Goal: Task Accomplishment & Management: Complete application form

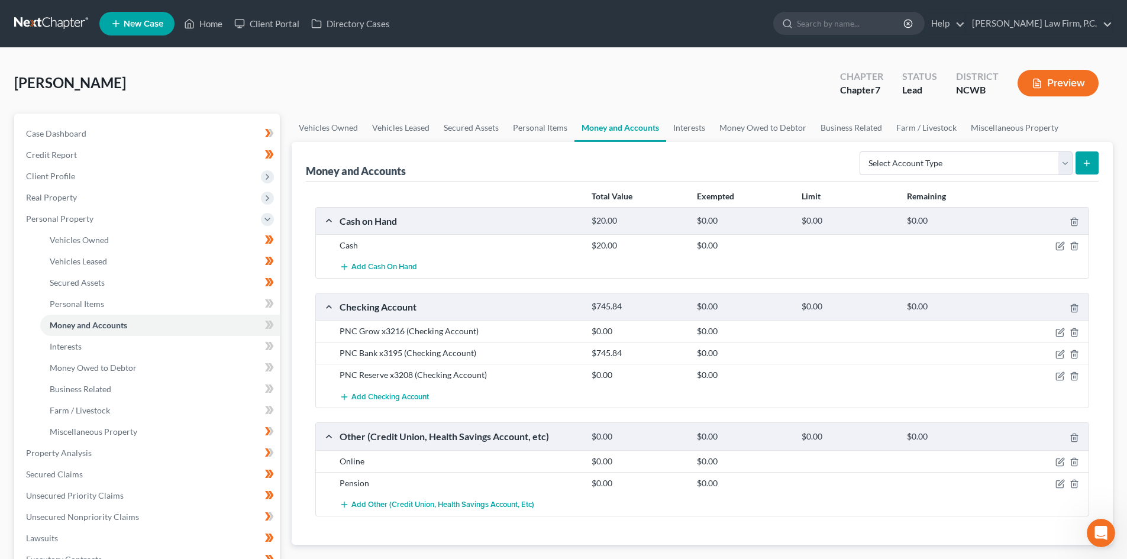
scroll to position [215, 0]
click at [200, 26] on link "Home" at bounding box center [203, 23] width 50 height 21
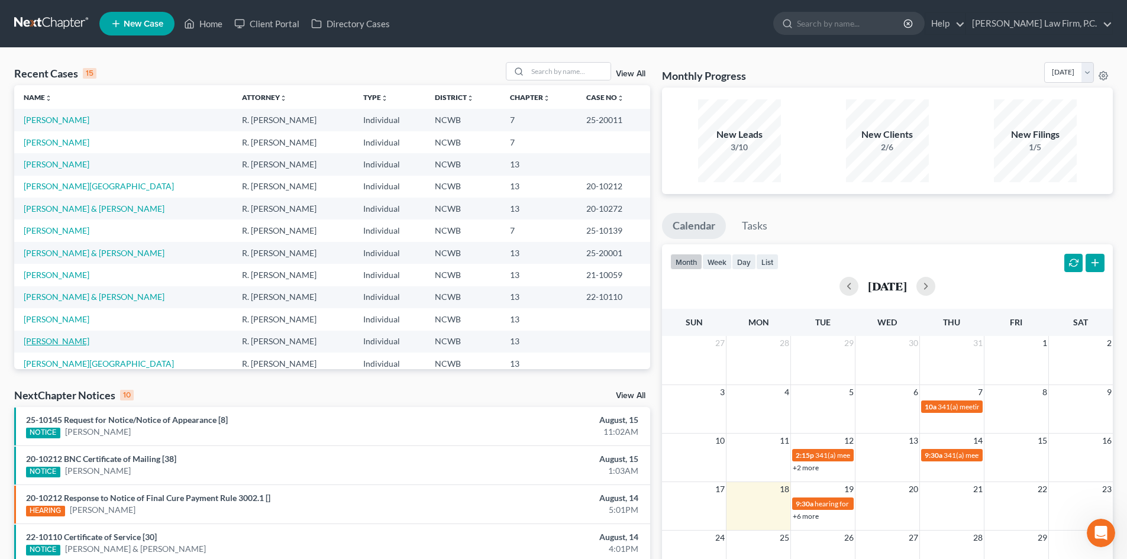
click at [72, 341] on link "Cromartie, Linda" at bounding box center [57, 341] width 66 height 10
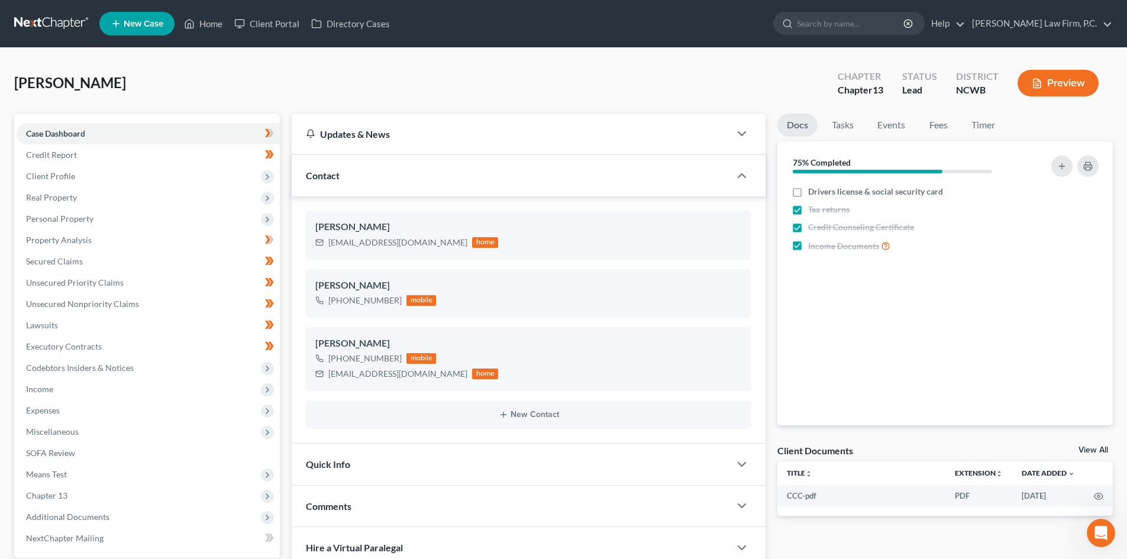
click at [1049, 85] on button "Preview" at bounding box center [1058, 83] width 81 height 27
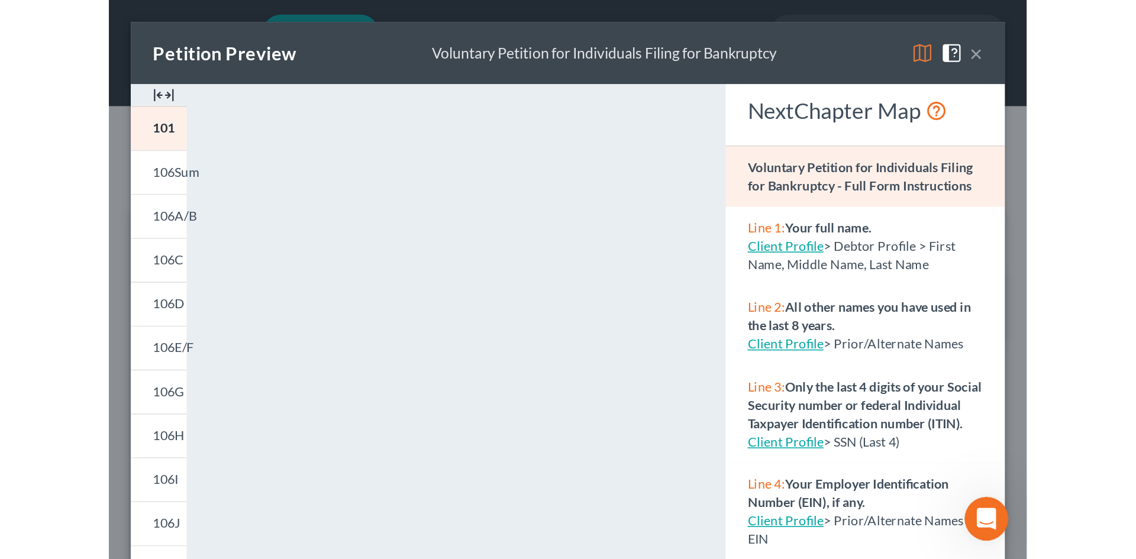
scroll to position [215, 0]
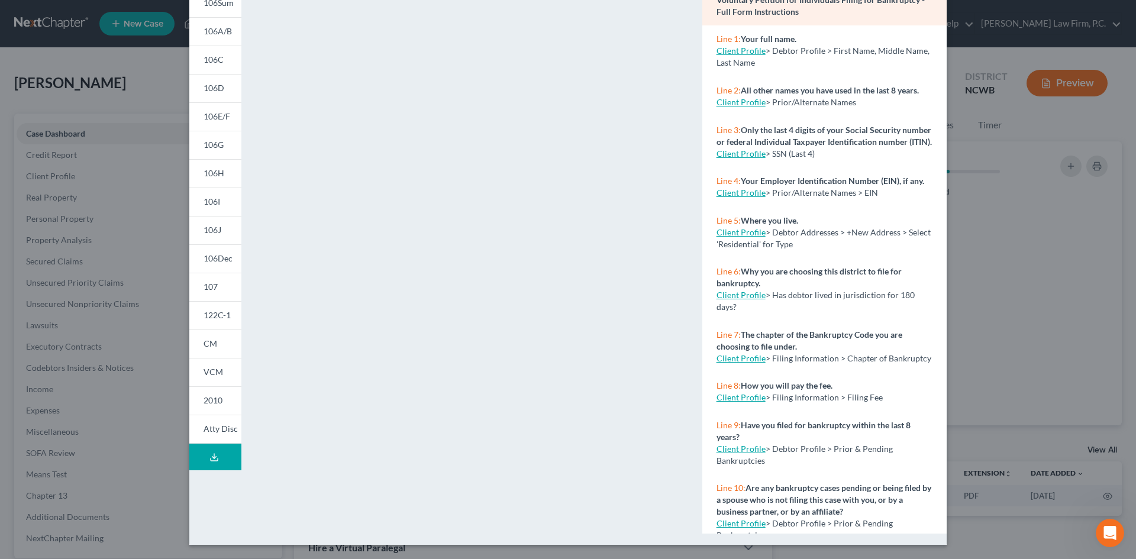
click at [207, 465] on button "Download Draft" at bounding box center [215, 457] width 52 height 27
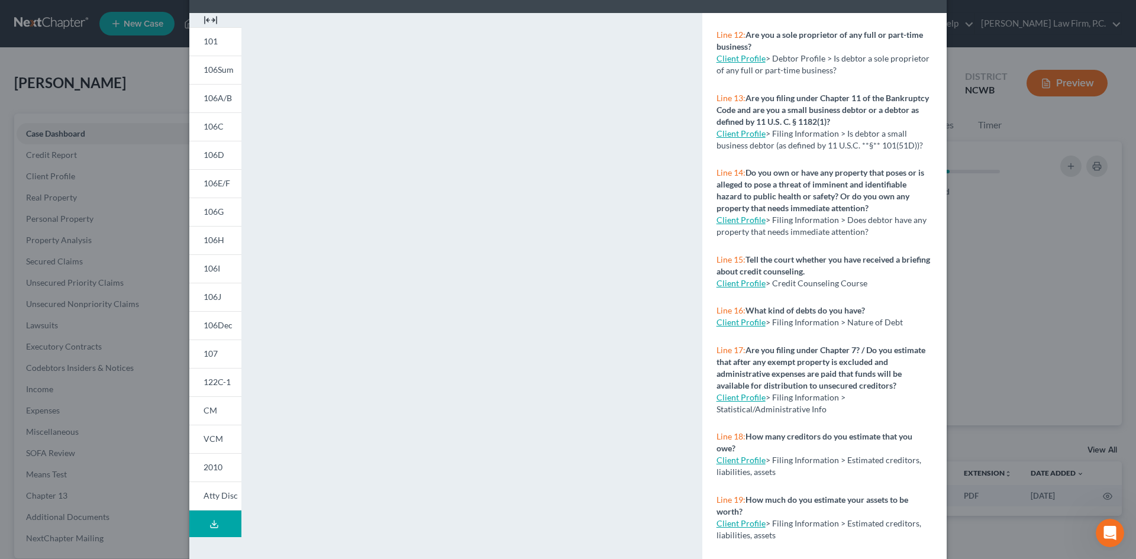
scroll to position [108, 0]
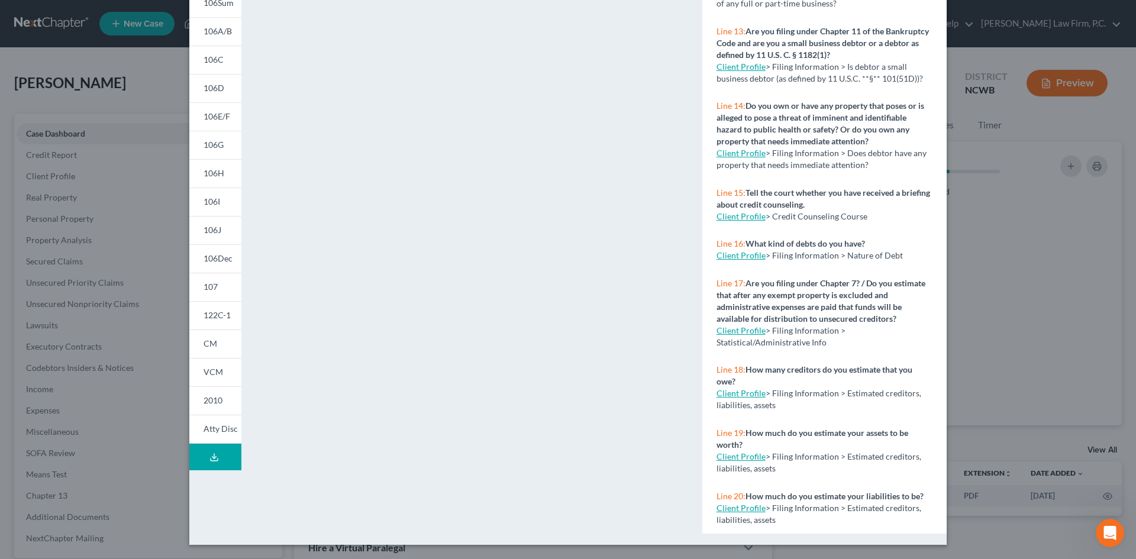
click at [216, 461] on button "Download Draft" at bounding box center [215, 457] width 52 height 27
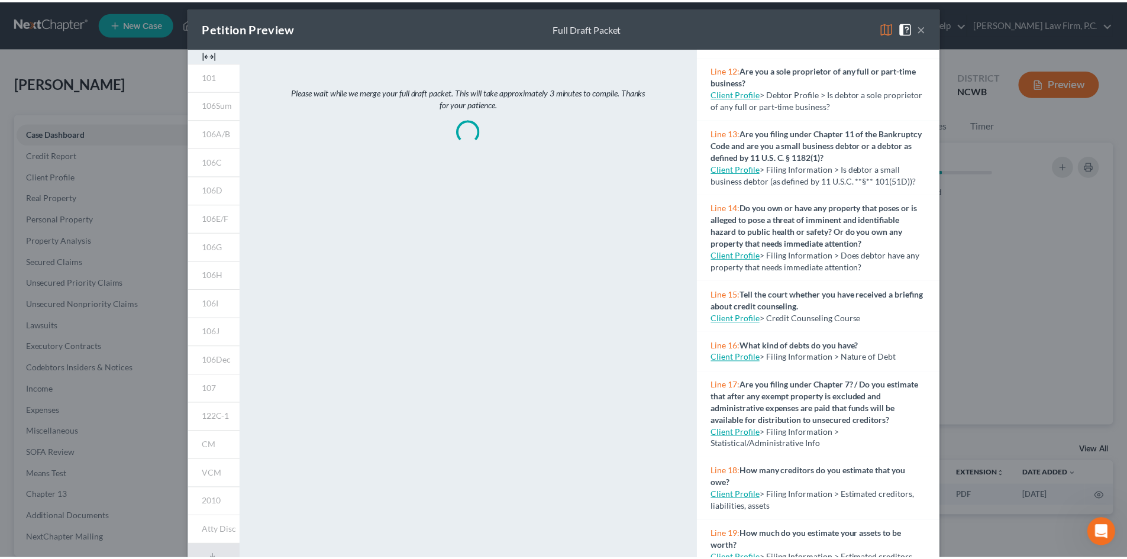
scroll to position [0, 0]
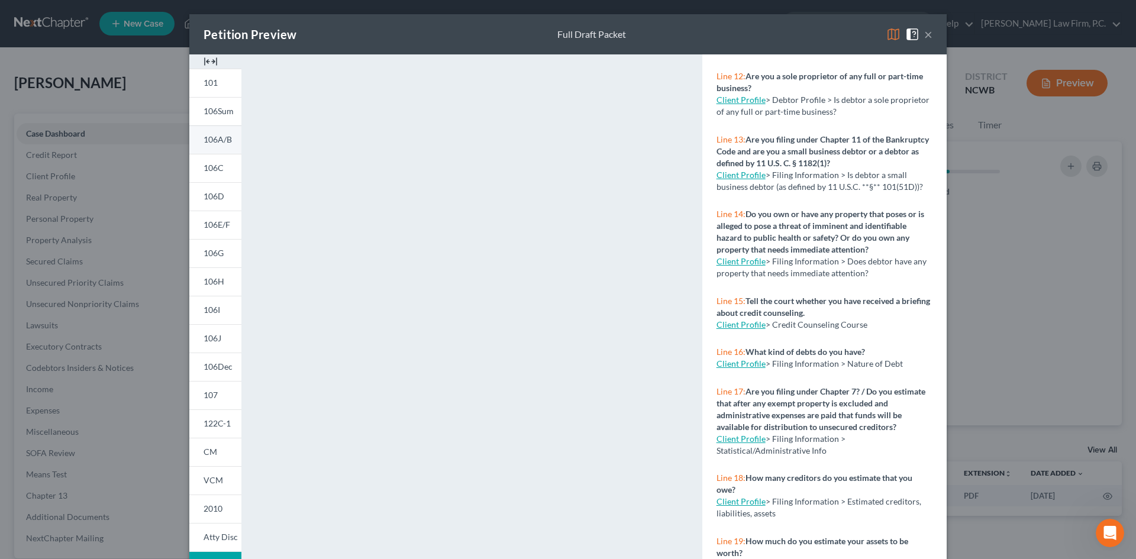
click at [214, 139] on span "106A/B" at bounding box center [218, 139] width 28 height 10
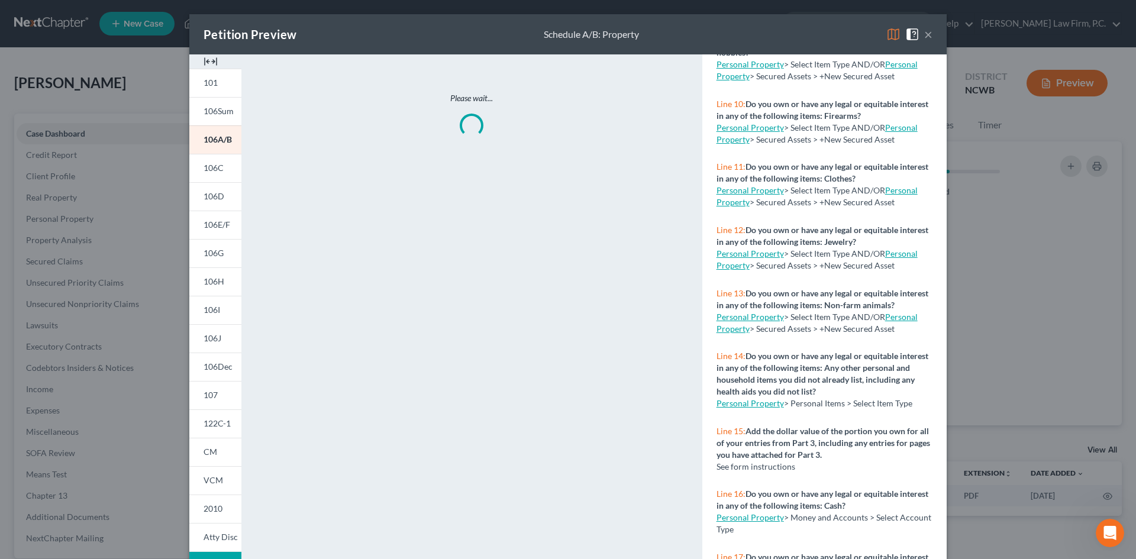
click at [925, 34] on button "×" at bounding box center [928, 34] width 8 height 14
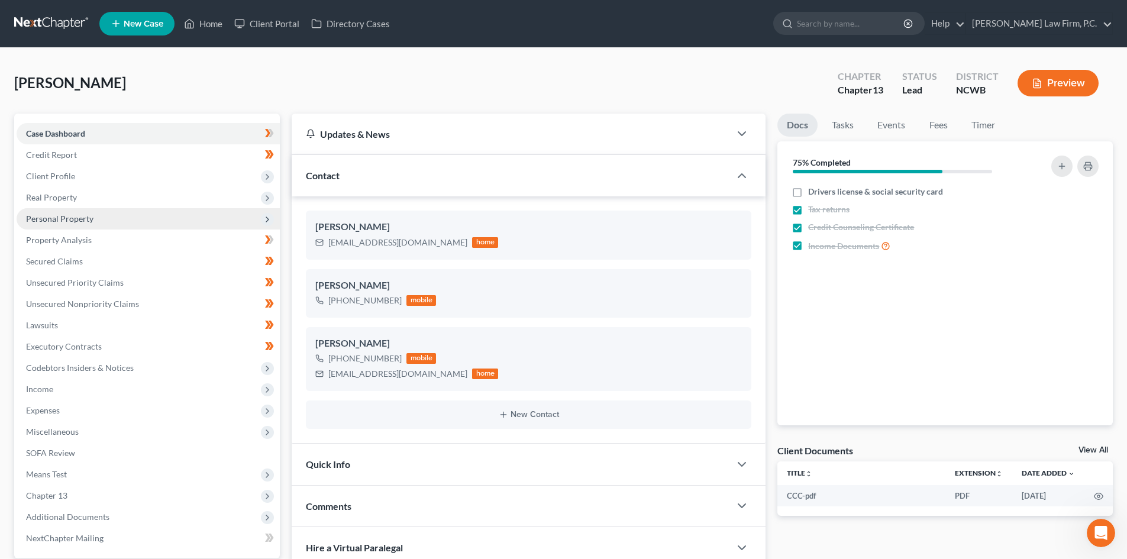
click at [69, 218] on span "Personal Property" at bounding box center [59, 219] width 67 height 10
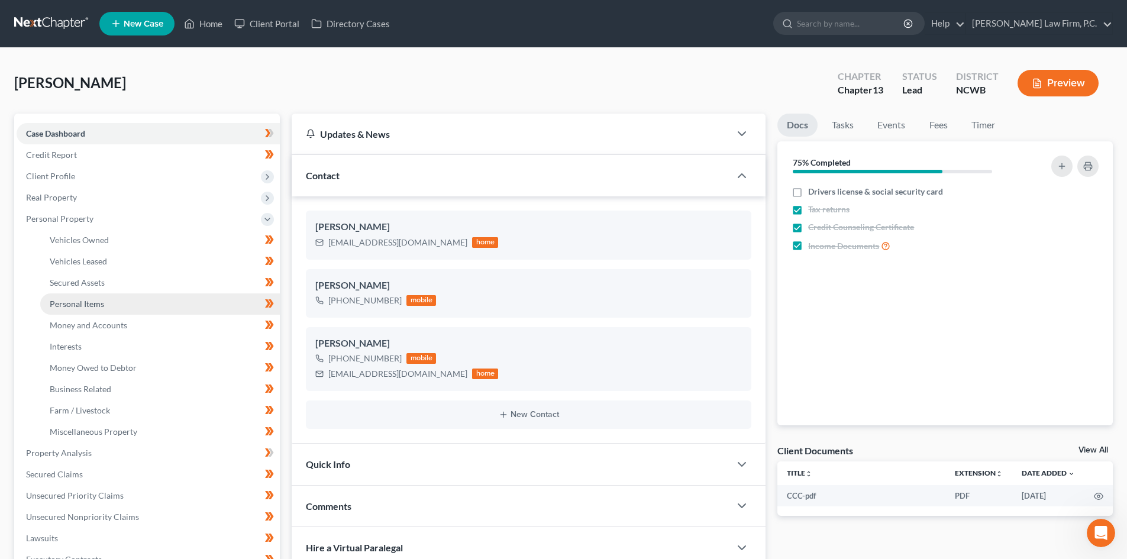
click at [80, 304] on span "Personal Items" at bounding box center [77, 304] width 54 height 10
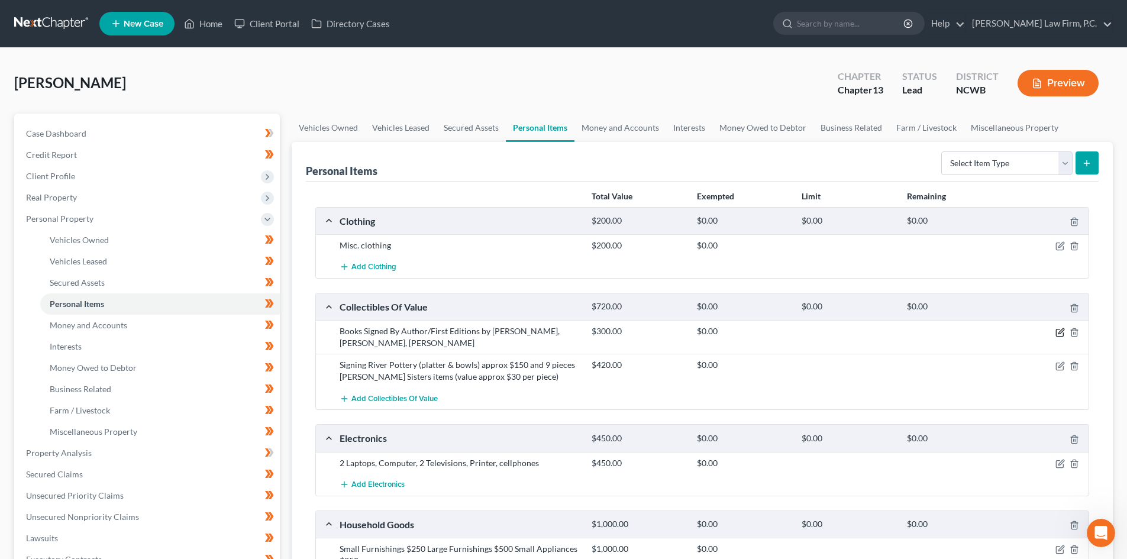
click at [1057, 329] on icon "button" at bounding box center [1059, 332] width 7 height 7
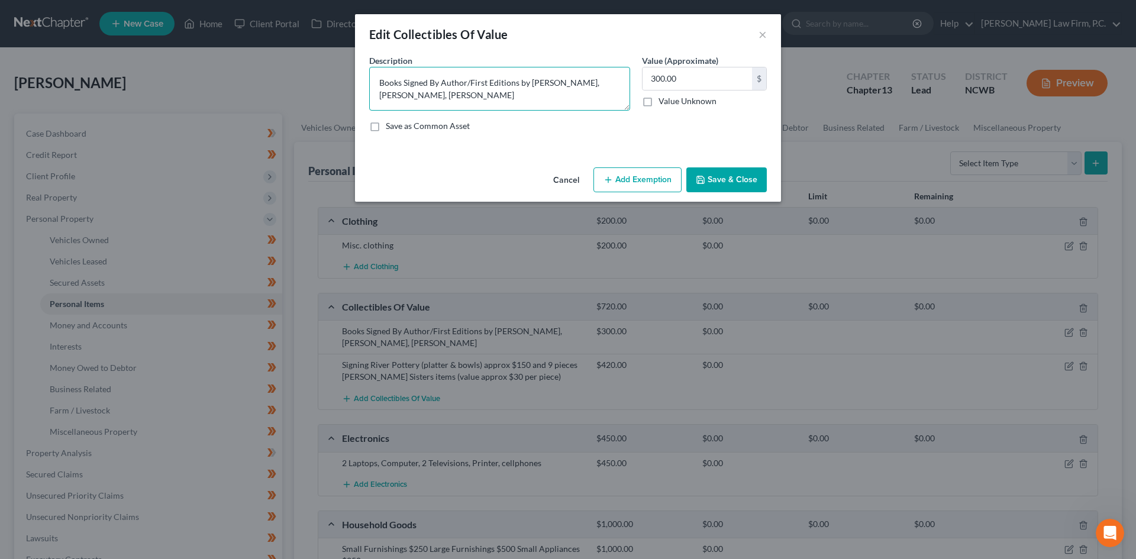
click at [621, 81] on textarea "Books Signed By Author/First Editions by Larry Brown, Lee Smith, Robert Little" at bounding box center [499, 89] width 261 height 44
type textarea "Books Signed By Author/First Editions by Larry Brown, Lee Smith, and Robert Lit…"
click at [726, 176] on button "Save & Close" at bounding box center [727, 179] width 80 height 25
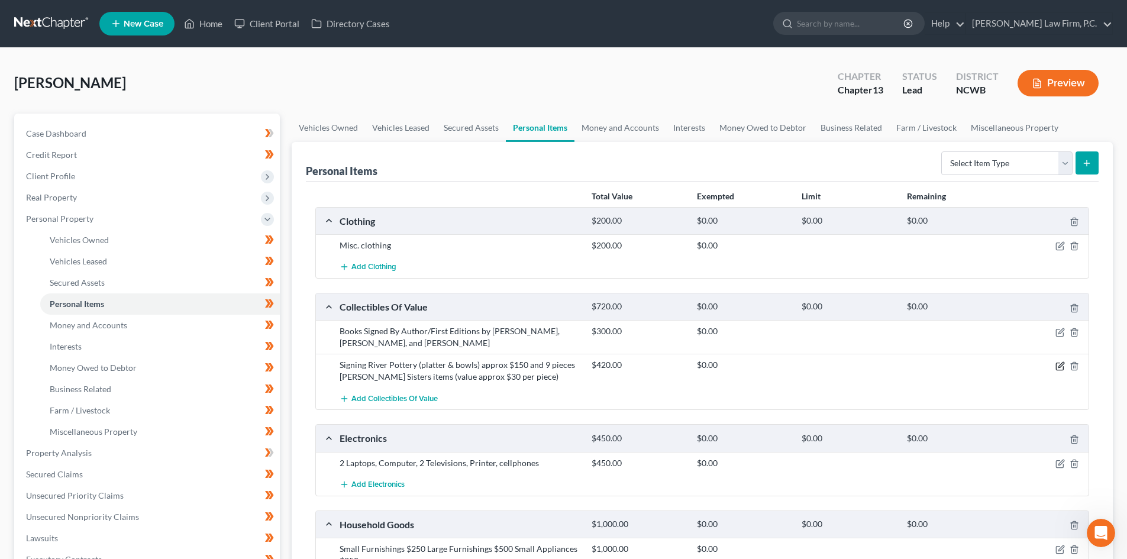
click at [1061, 368] on icon "button" at bounding box center [1060, 366] width 9 height 9
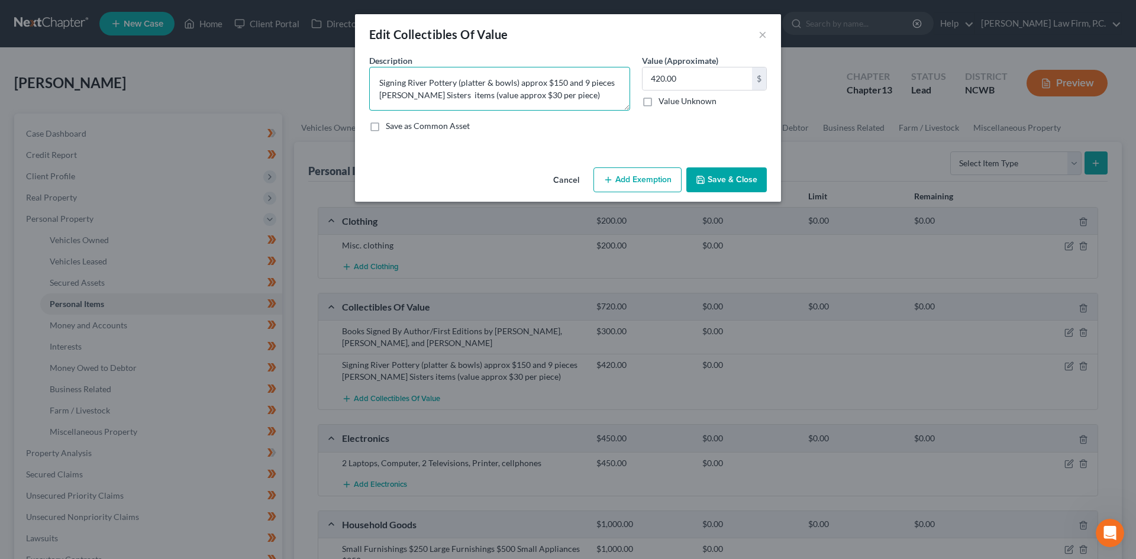
click at [397, 79] on textarea "Signing River Pottery (platter & bowls) approx $150 and 9 pieces Cole Sisters i…" at bounding box center [499, 89] width 261 height 44
click at [612, 92] on textarea "Misc. pieces of Signing River Pottery (platter & bowls) valued at approx. $150 …" at bounding box center [499, 89] width 261 height 44
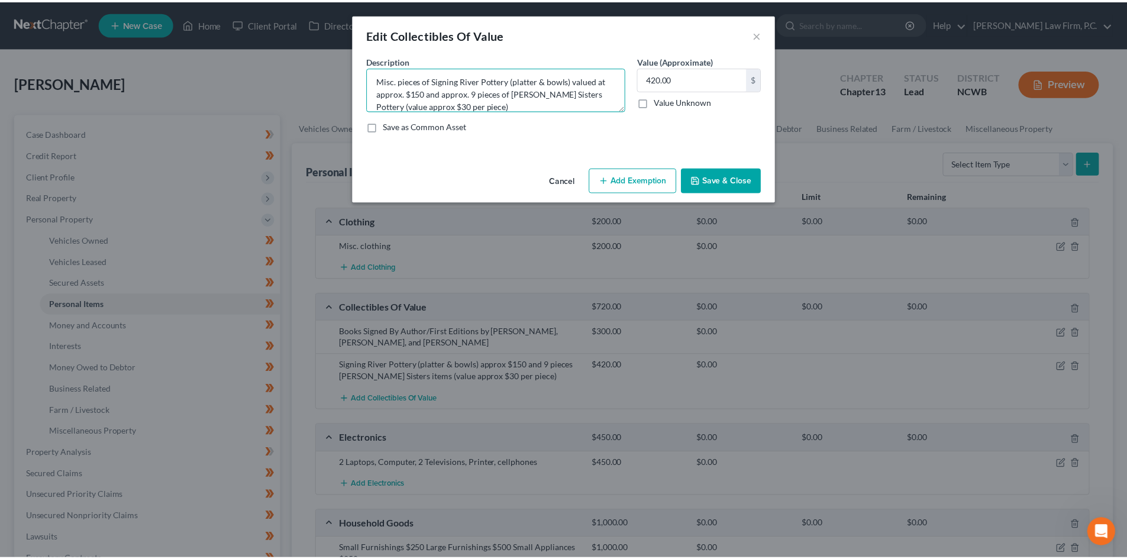
scroll to position [0, 0]
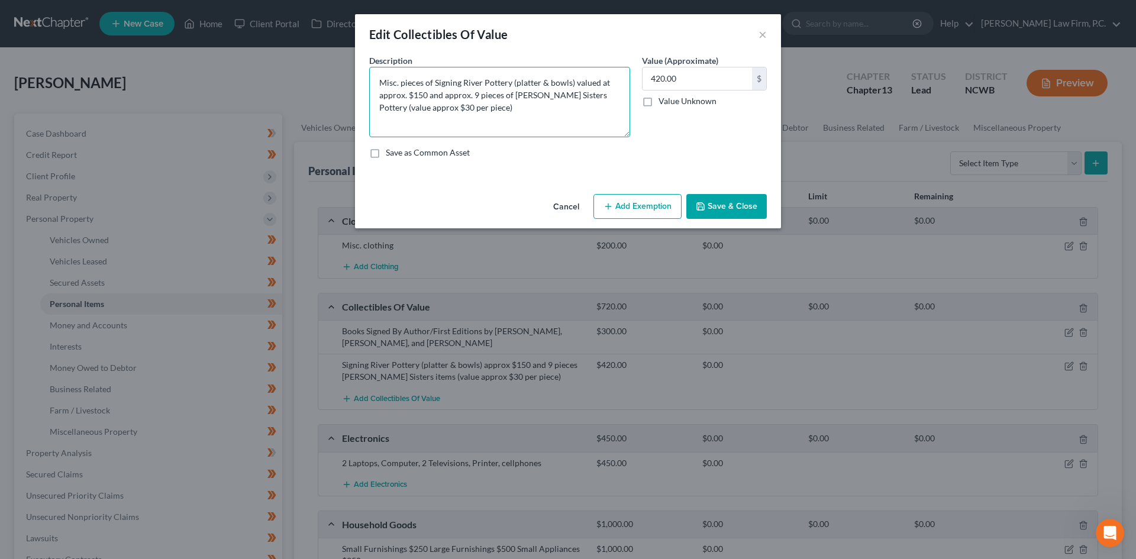
drag, startPoint x: 629, startPoint y: 105, endPoint x: 724, endPoint y: 210, distance: 141.6
click at [630, 131] on textarea "Misc. pieces of Signing River Pottery (platter & bowls) valued at approx. $150 …" at bounding box center [499, 102] width 261 height 70
drag, startPoint x: 730, startPoint y: 196, endPoint x: 438, endPoint y: 125, distance: 300.4
click at [477, 128] on div "Edit Collectibles Of Value × An exemption set must first be selected from the F…" at bounding box center [568, 121] width 426 height 214
click at [404, 112] on textarea "Misc. pieces of Signing River Pottery (platter & bowls) valued at approx. $150 …" at bounding box center [499, 102] width 261 height 70
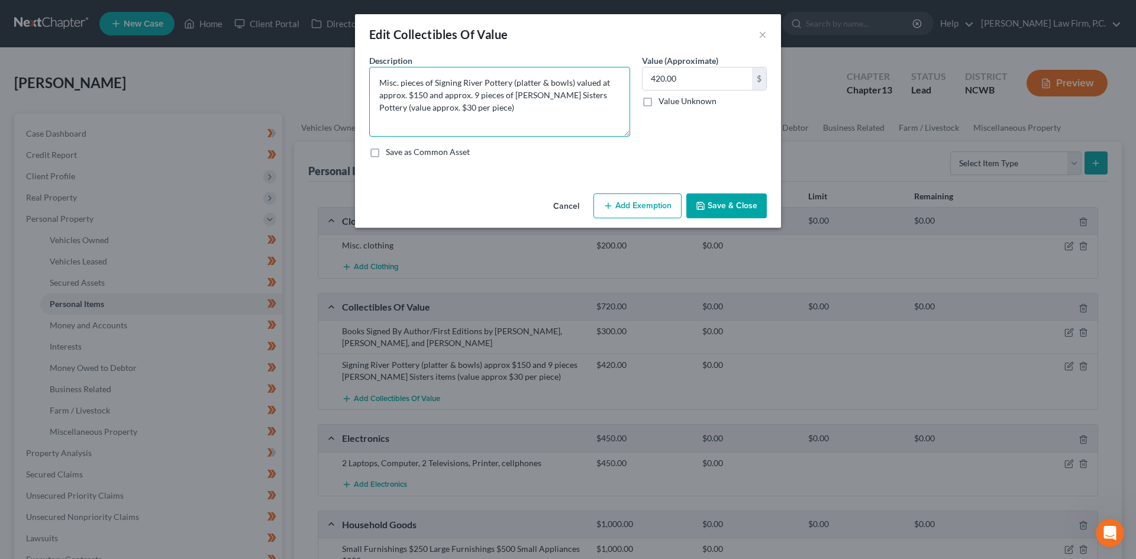
type textarea "Misc. pieces of Signing River Pottery (platter & bowls) valued at approx. $150 …"
click at [707, 202] on button "Save & Close" at bounding box center [727, 206] width 80 height 25
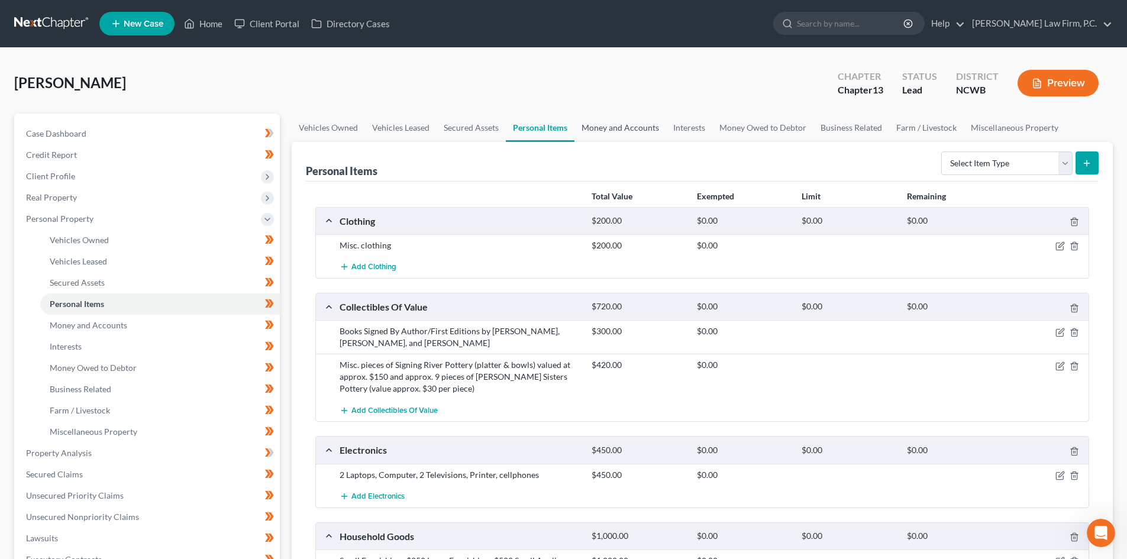
click at [607, 121] on link "Money and Accounts" at bounding box center [621, 128] width 92 height 28
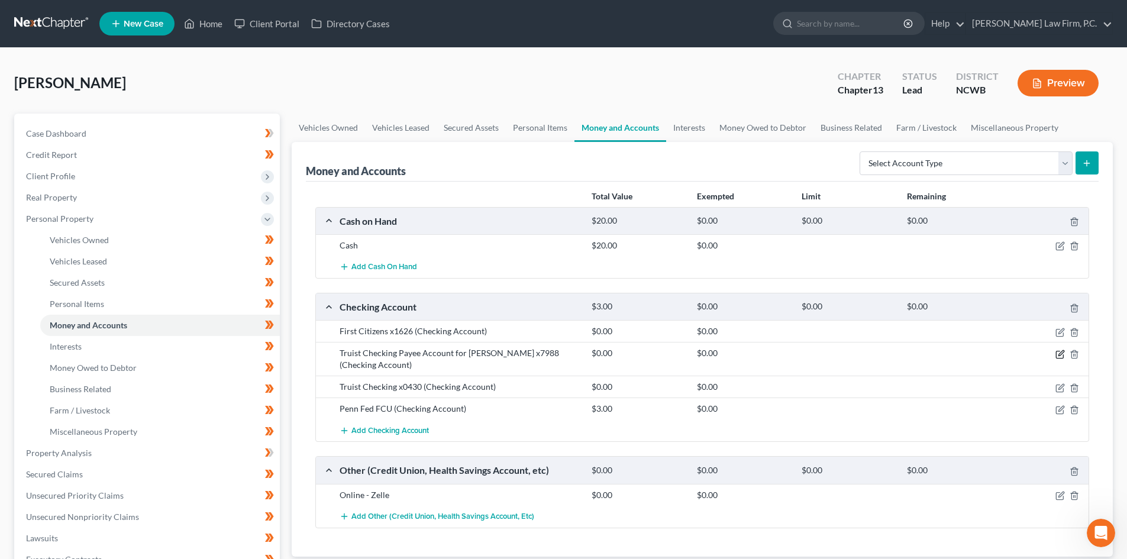
drag, startPoint x: 1062, startPoint y: 353, endPoint x: 854, endPoint y: 355, distance: 208.3
click at [1061, 353] on icon "button" at bounding box center [1060, 354] width 9 height 9
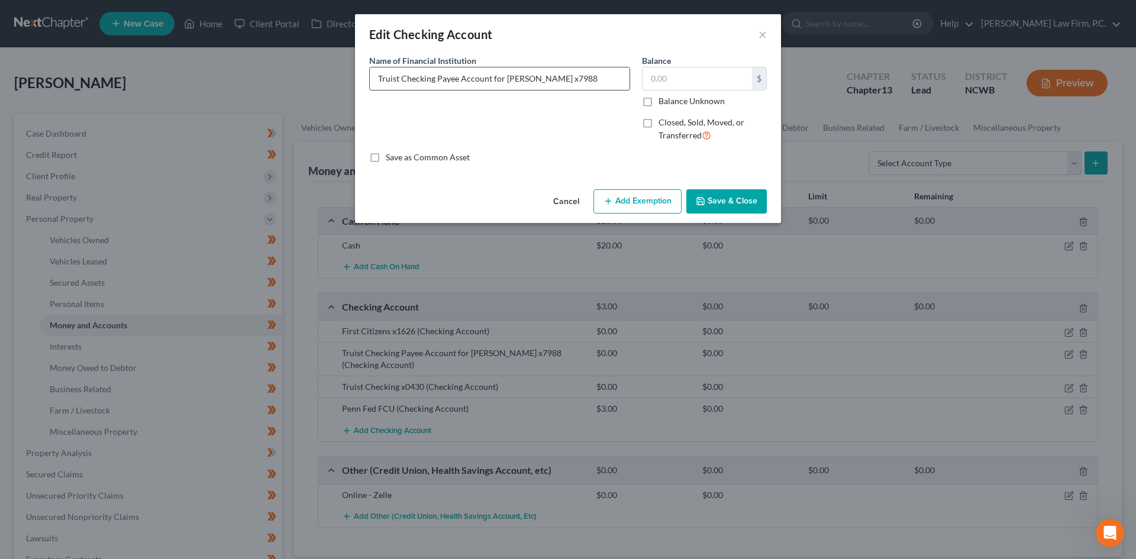
click at [504, 78] on input "Truist Checking Payee Account for Christopher x7988" at bounding box center [500, 78] width 260 height 22
type input "Truist Checking Payee Account for Adult Disabled son, Christopher Cromartie, x7…"
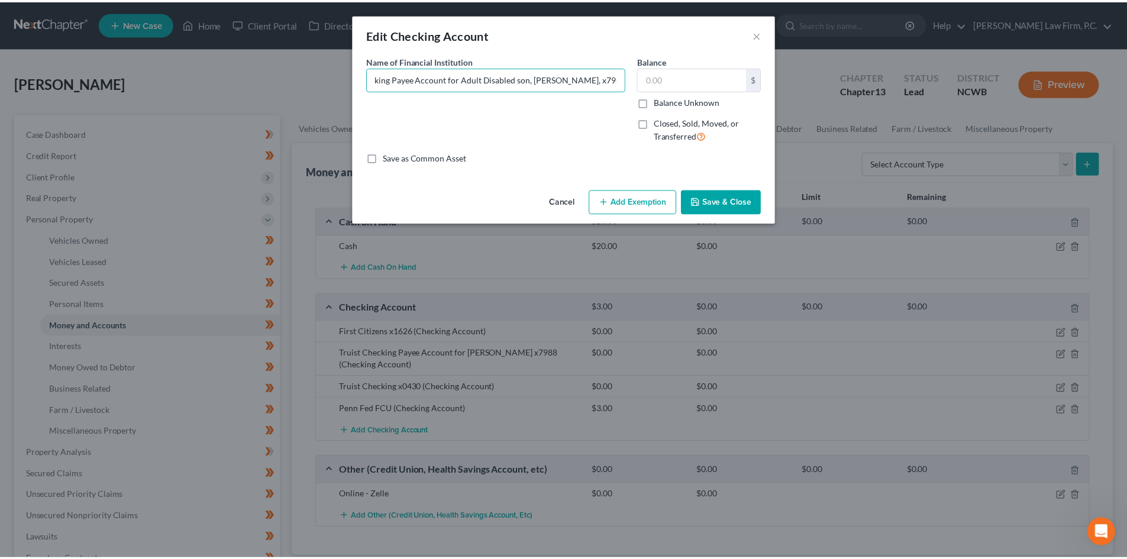
scroll to position [0, 0]
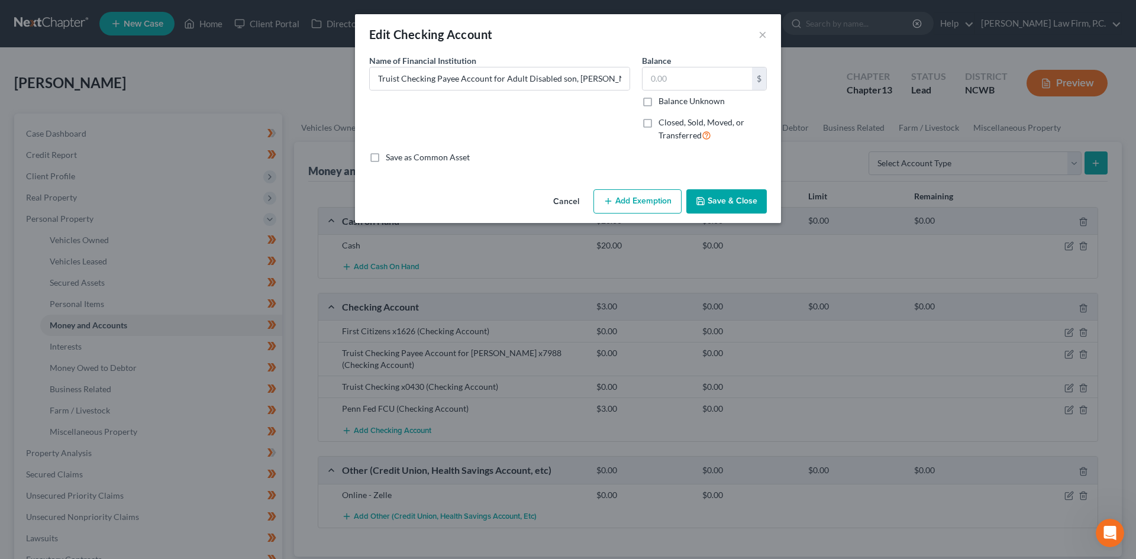
click at [703, 194] on button "Save & Close" at bounding box center [727, 201] width 80 height 25
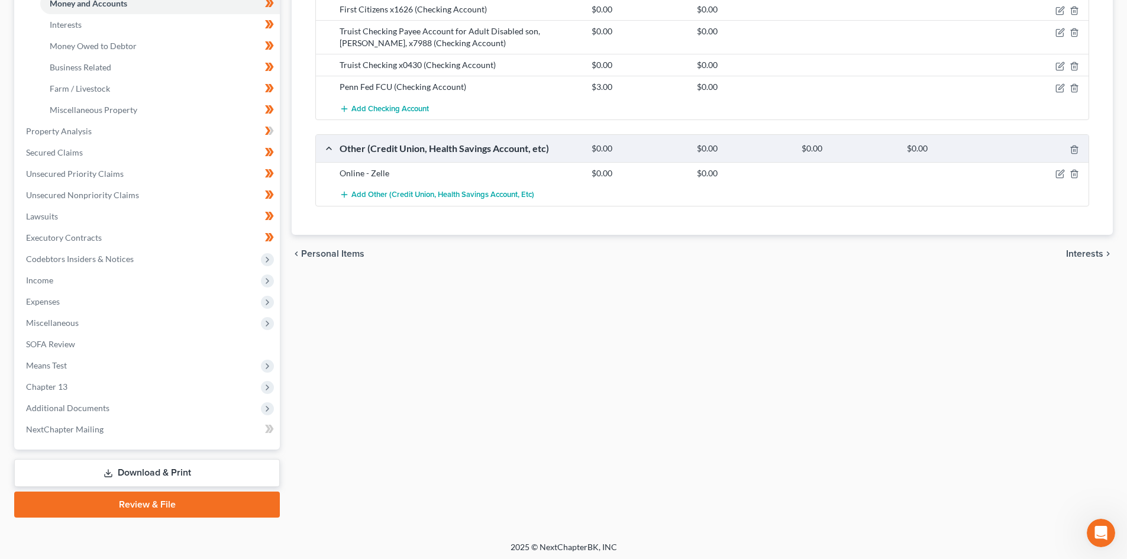
scroll to position [326, 0]
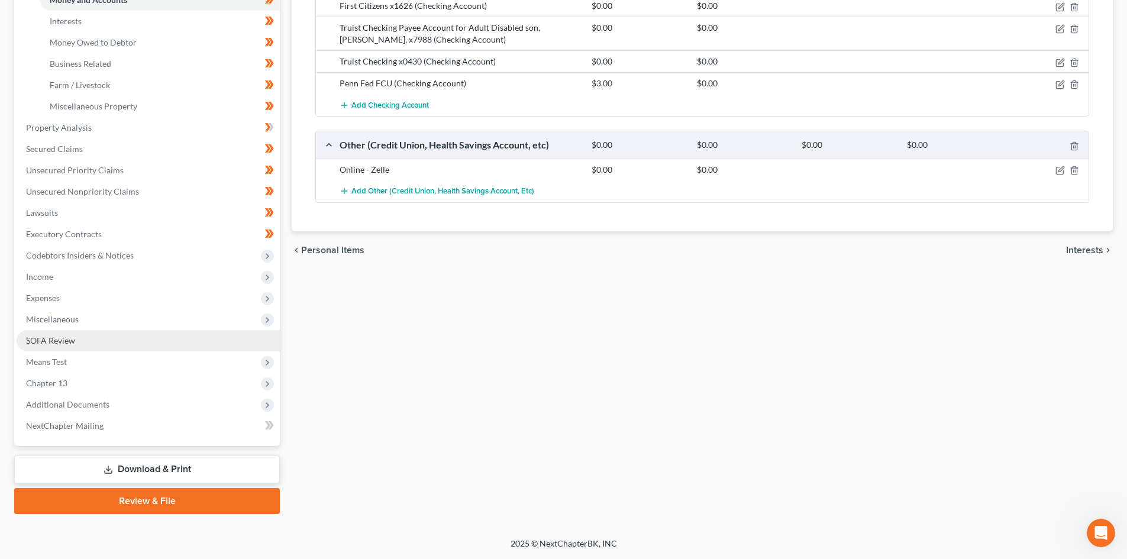
click at [78, 339] on link "SOFA Review" at bounding box center [148, 340] width 263 height 21
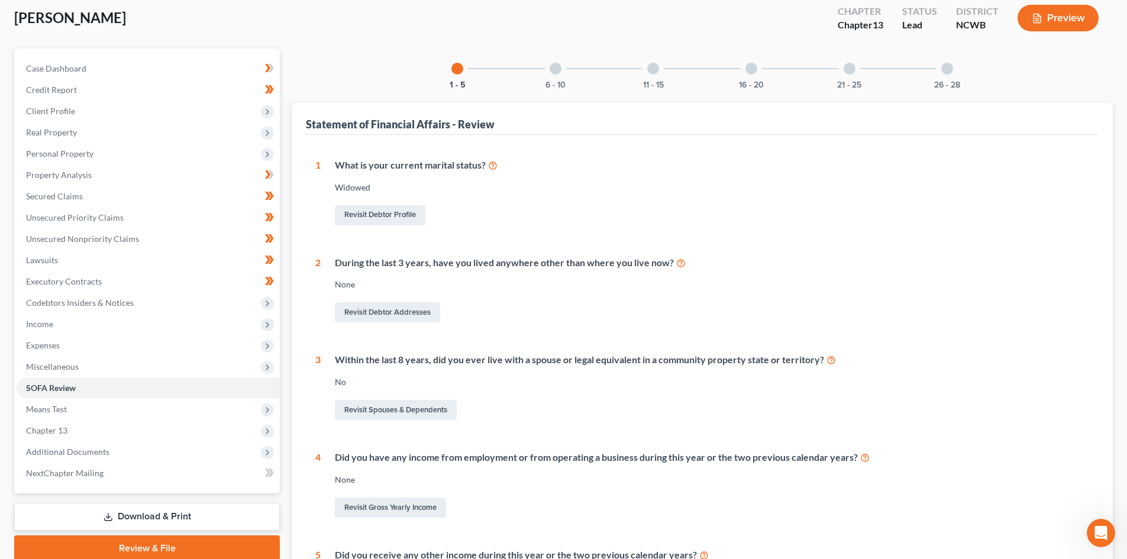
scroll to position [53, 0]
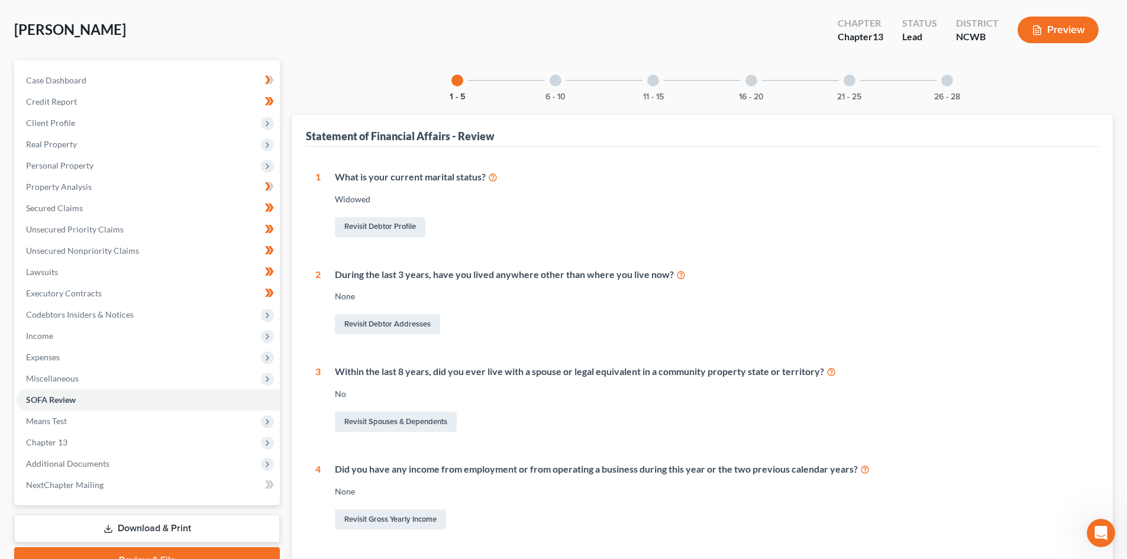
click at [750, 79] on div at bounding box center [752, 81] width 12 height 12
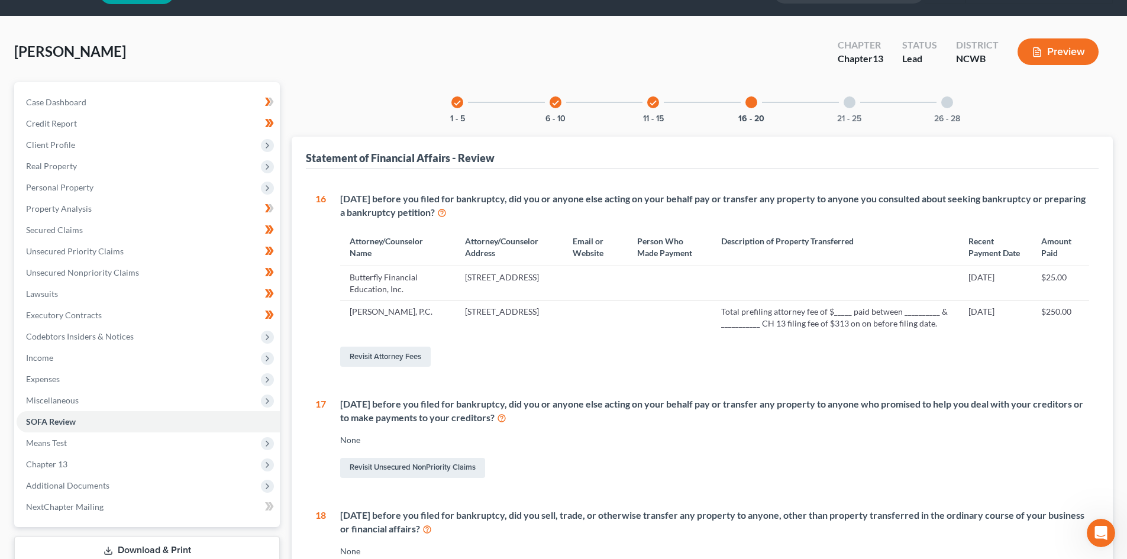
scroll to position [0, 0]
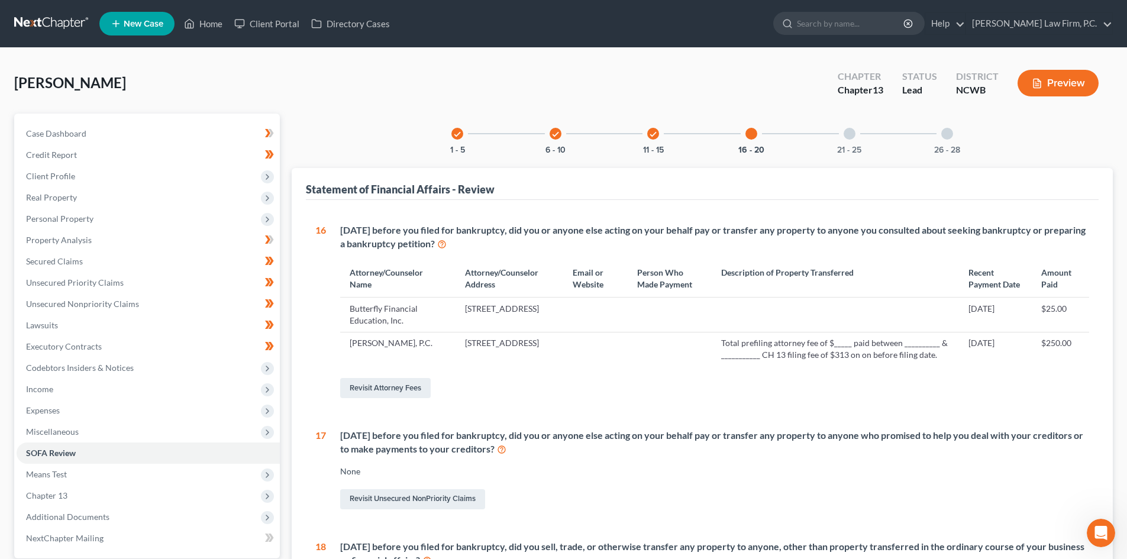
click at [852, 136] on div at bounding box center [850, 134] width 12 height 12
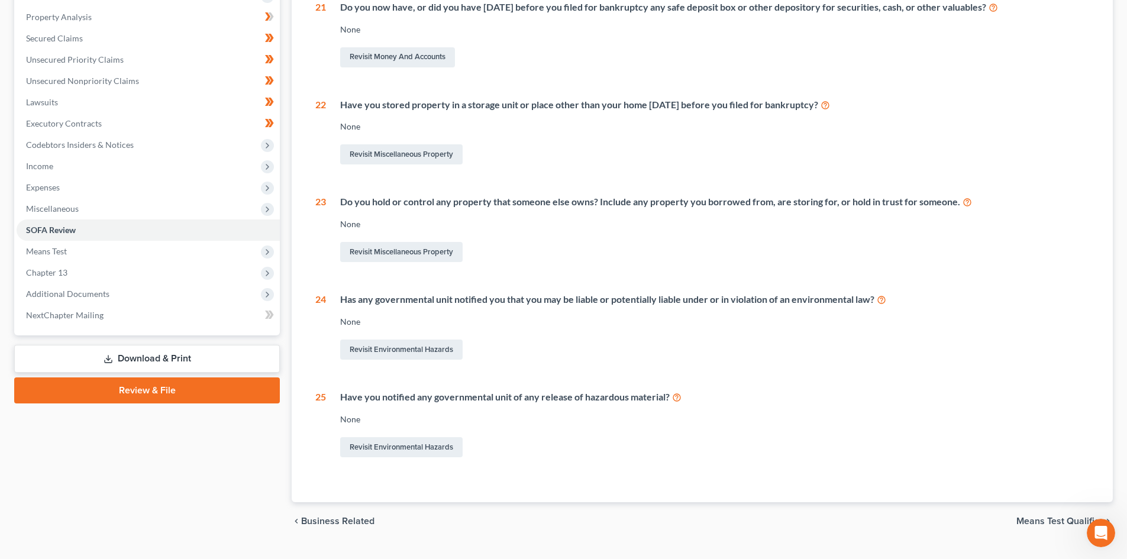
scroll to position [237, 0]
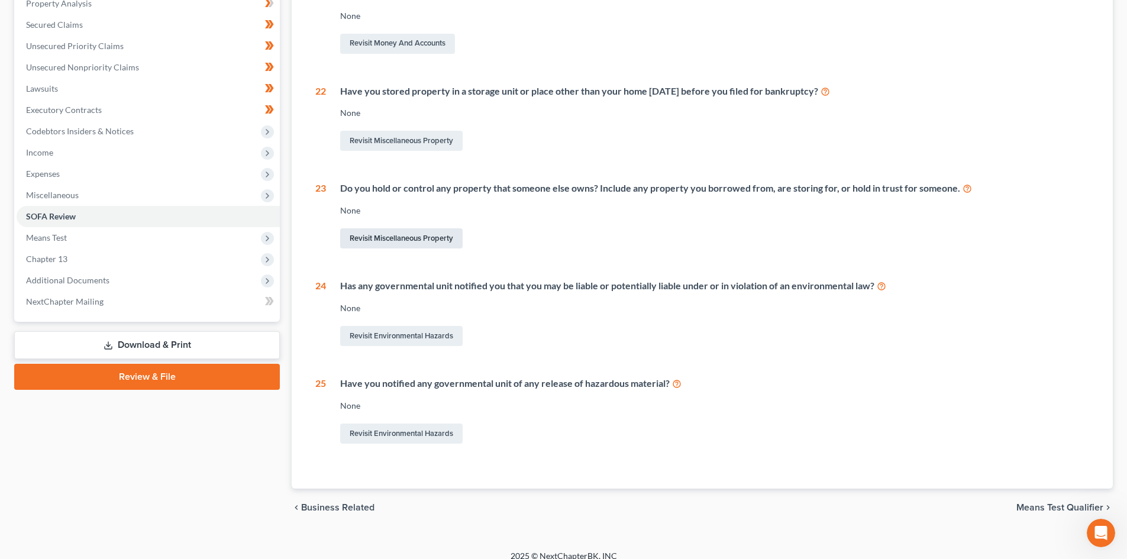
click at [410, 236] on link "Revisit Miscellaneous Property" at bounding box center [401, 238] width 123 height 20
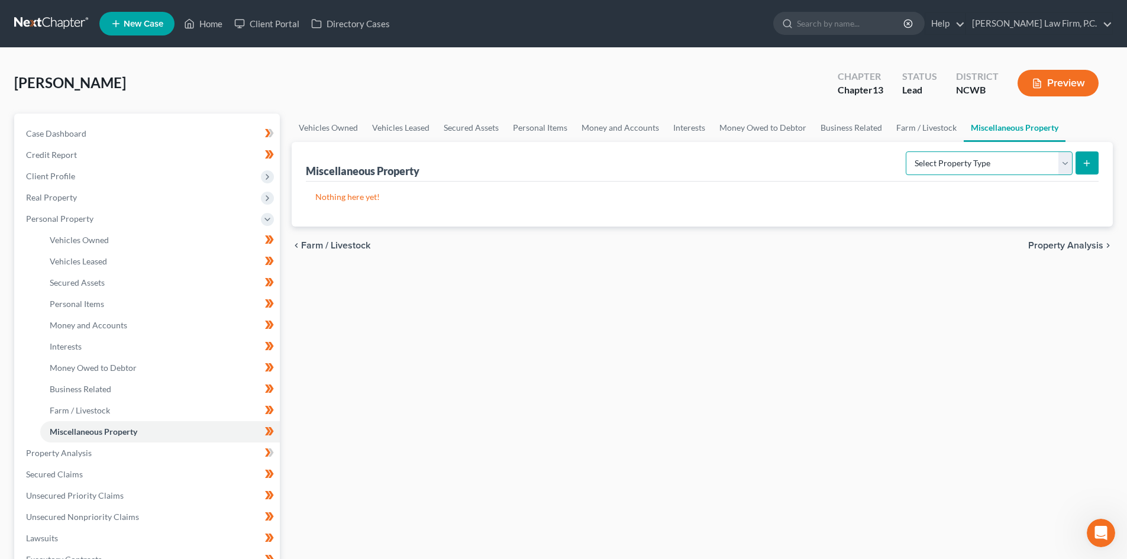
click at [1064, 165] on select "Select Property Type Assigned for Creditor Benefit Within 1 Year Holding for An…" at bounding box center [989, 164] width 167 height 24
select select "holding_for_another"
click at [906, 152] on select "Select Property Type Assigned for Creditor Benefit Within 1 Year Holding for An…" at bounding box center [989, 164] width 167 height 24
click at [1085, 167] on icon "submit" at bounding box center [1086, 163] width 9 height 9
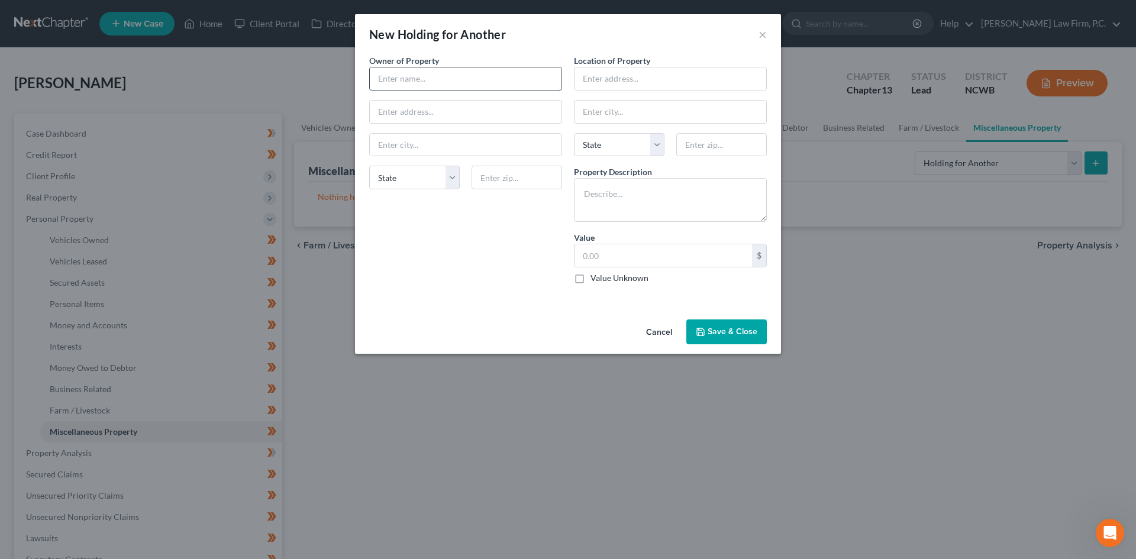
click at [409, 83] on input "text" at bounding box center [466, 78] width 192 height 22
type input "Christopher Cromartie (Ward)"
type input "484 Laurel Drive"
type input "28734"
type input "Franklin"
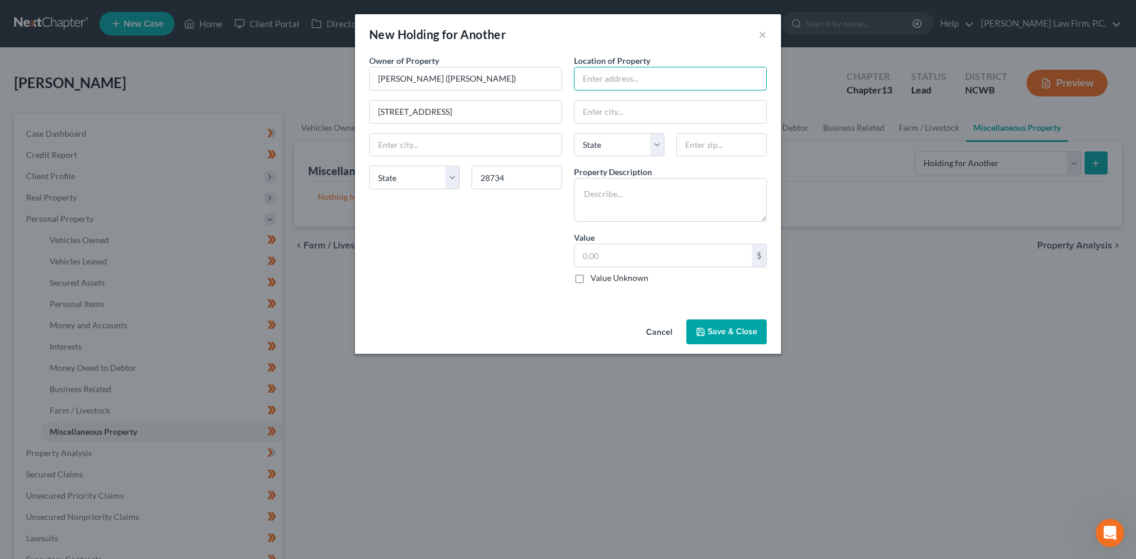
select select "28"
click at [601, 77] on input "text" at bounding box center [671, 78] width 192 height 22
type input "Truist Bank"
click at [663, 141] on div "State AL AK AR AZ CA CO CT DE DC FL GA GU HI ID IL IN IA KS KY LA ME MD MA MI M…" at bounding box center [619, 145] width 102 height 24
click at [660, 144] on select "State AL AK AR AZ CA CO CT DE DC FL GA GU HI ID IL IN IA KS KY LA ME MD MA MI M…" at bounding box center [619, 145] width 91 height 24
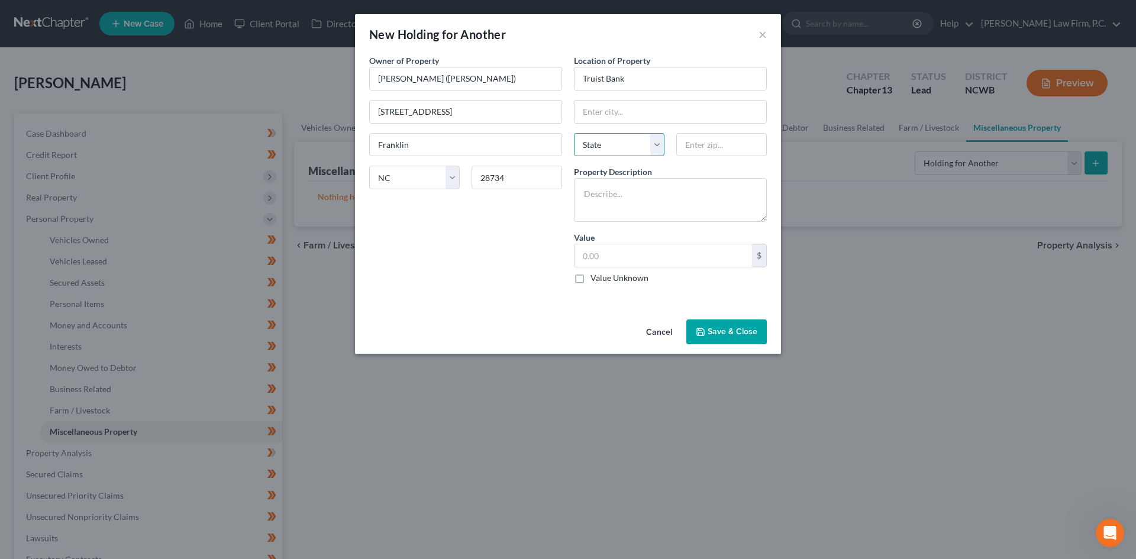
select select "28"
click at [574, 133] on select "State AL AK AR AZ CA CO CT DE DC FL GA GU HI ID IL IN IA KS KY LA ME MD MA MI M…" at bounding box center [619, 145] width 91 height 24
click at [631, 201] on textarea at bounding box center [670, 200] width 193 height 44
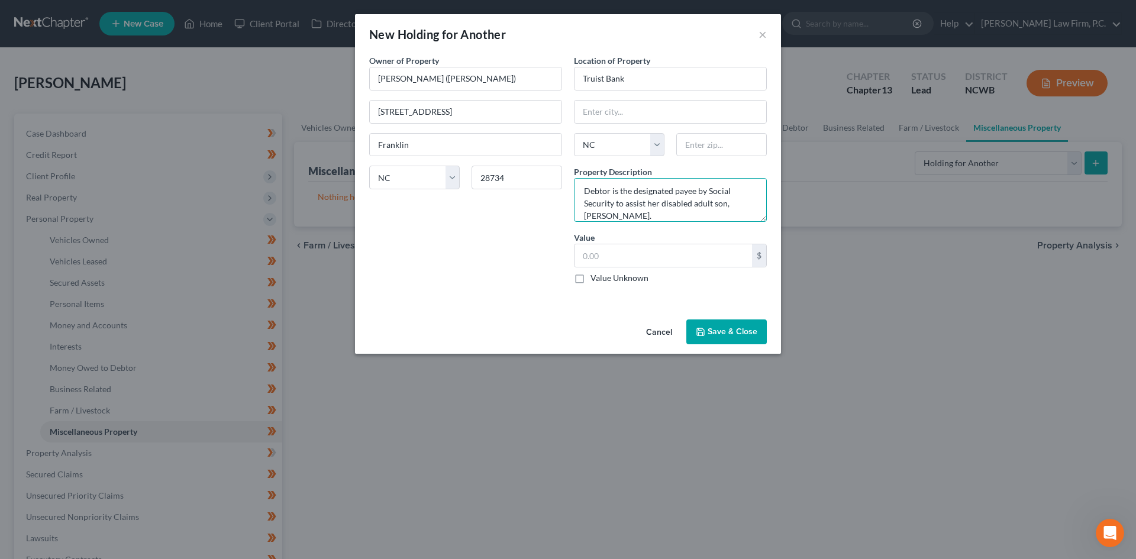
type textarea "Debtor is the designated payee by Social Security to assist her disabled adult …"
click at [591, 274] on label "Value Unknown" at bounding box center [620, 278] width 58 height 12
click at [595, 274] on input "Value Unknown" at bounding box center [599, 276] width 8 height 8
checkbox input "true"
type input "0.00"
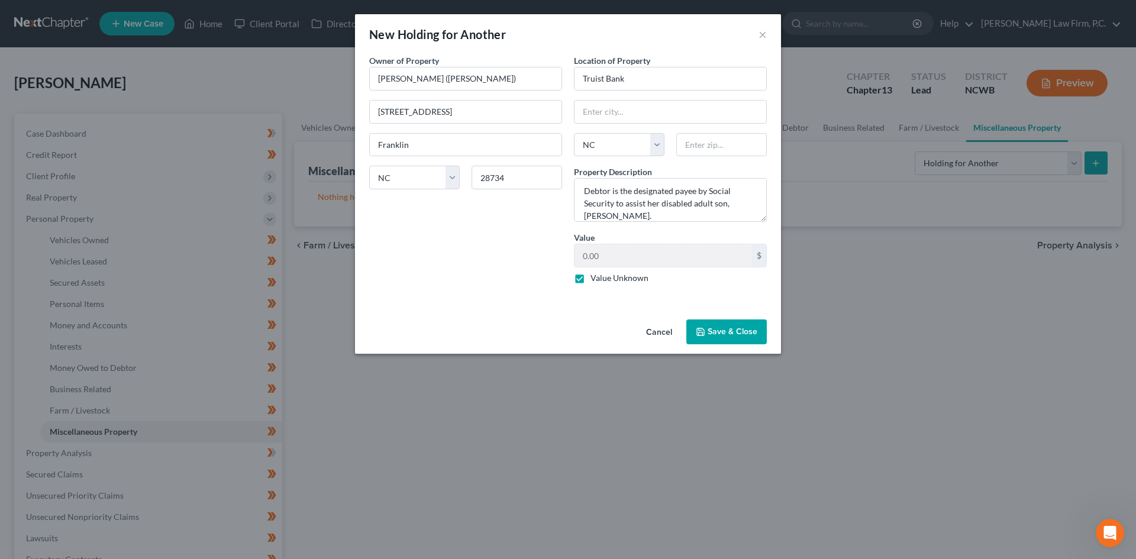
click at [730, 329] on button "Save & Close" at bounding box center [727, 332] width 80 height 25
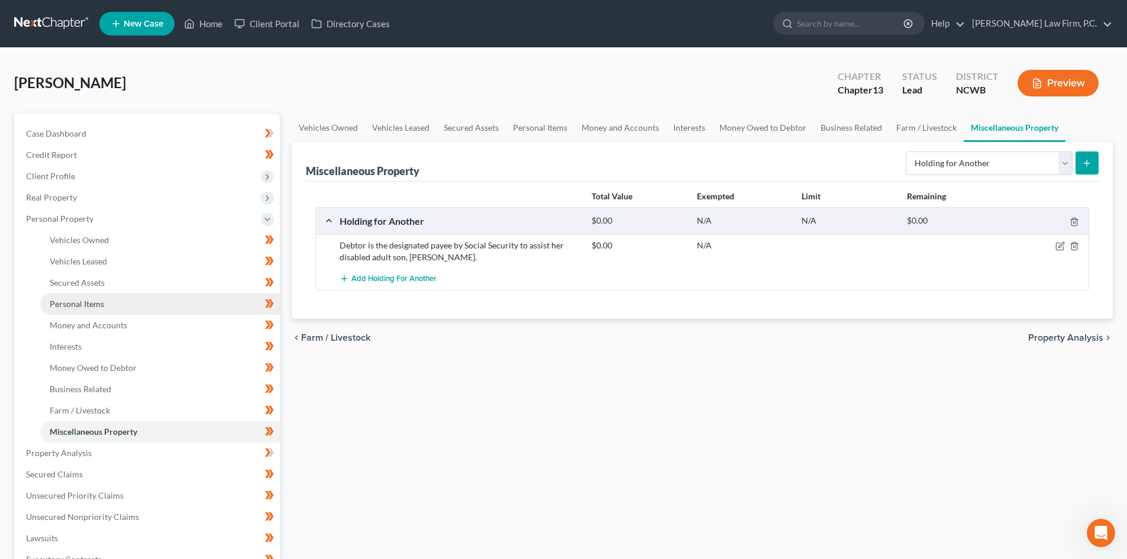
click at [165, 304] on link "Personal Items" at bounding box center [160, 304] width 240 height 21
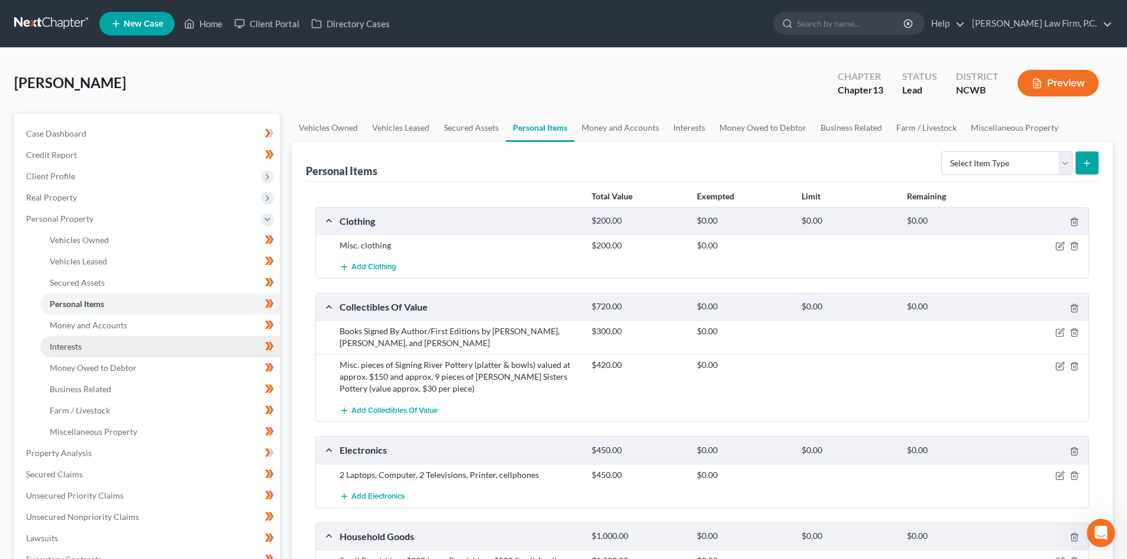
click at [127, 344] on link "Interests" at bounding box center [160, 346] width 240 height 21
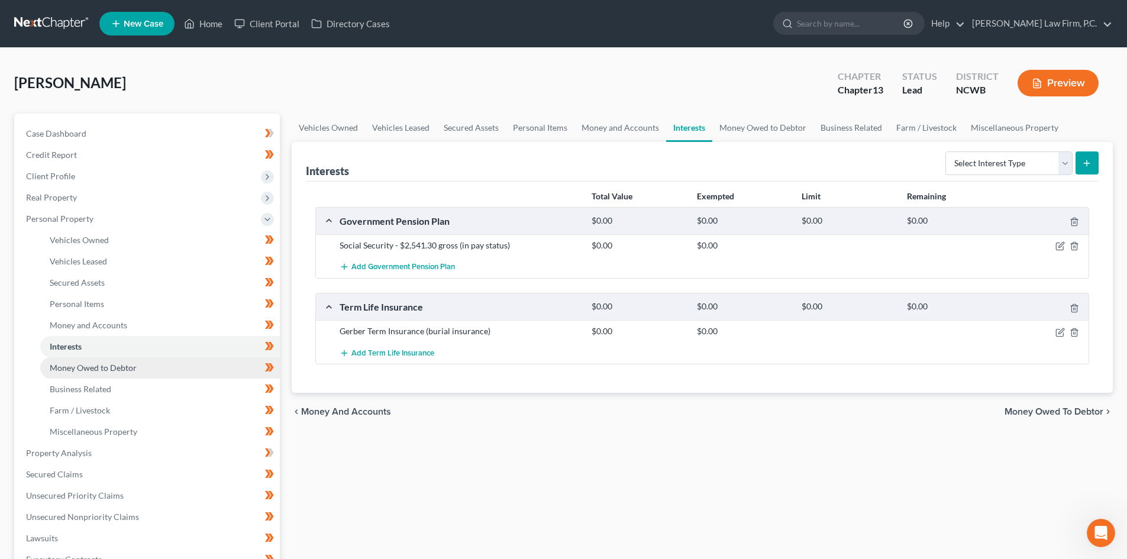
click at [111, 368] on span "Money Owed to Debtor" at bounding box center [93, 368] width 87 height 10
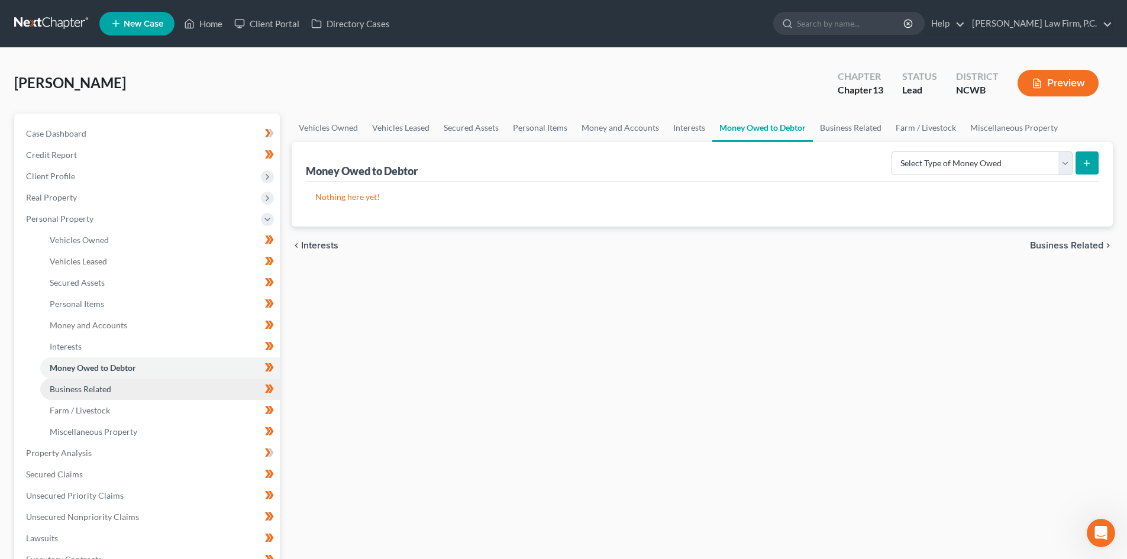
click at [112, 389] on link "Business Related" at bounding box center [160, 389] width 240 height 21
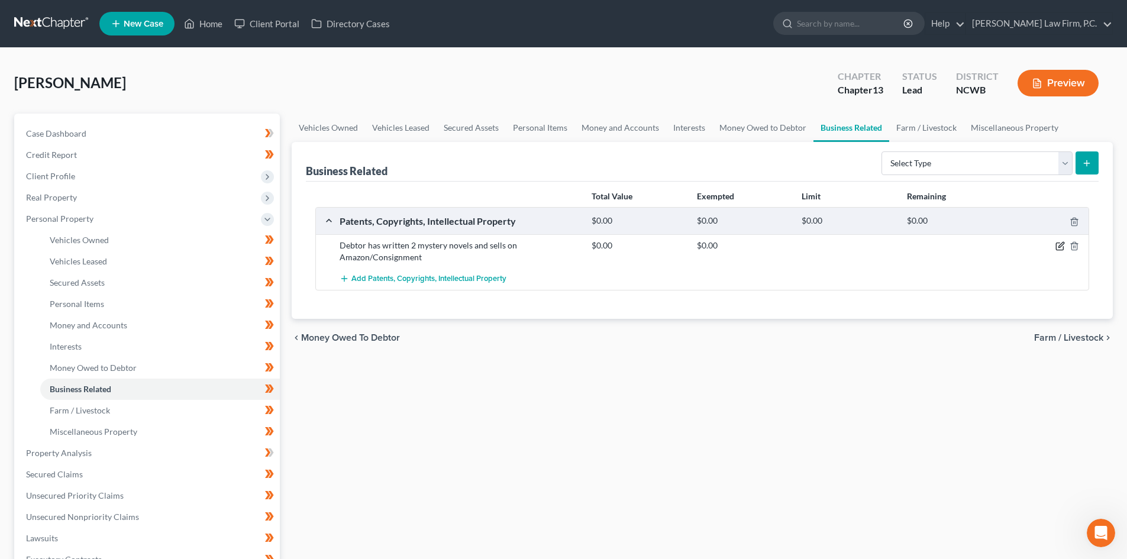
click at [1059, 243] on icon "button" at bounding box center [1060, 245] width 9 height 9
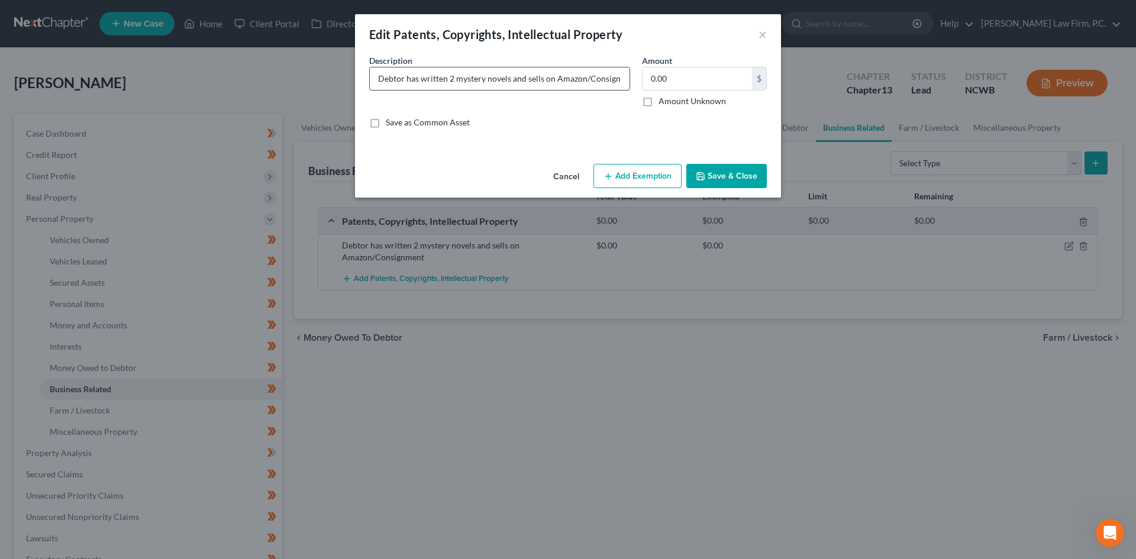
click at [410, 80] on input "Debtor has written 2 mystery novels and sells on Amazon/Consignment" at bounding box center [500, 78] width 260 height 22
drag, startPoint x: 541, startPoint y: 77, endPoint x: 573, endPoint y: 77, distance: 32.0
click at [573, 77] on input "Debtor is a mystery writer and has written 2 mystery novels which are listed fo…" at bounding box center [500, 78] width 260 height 22
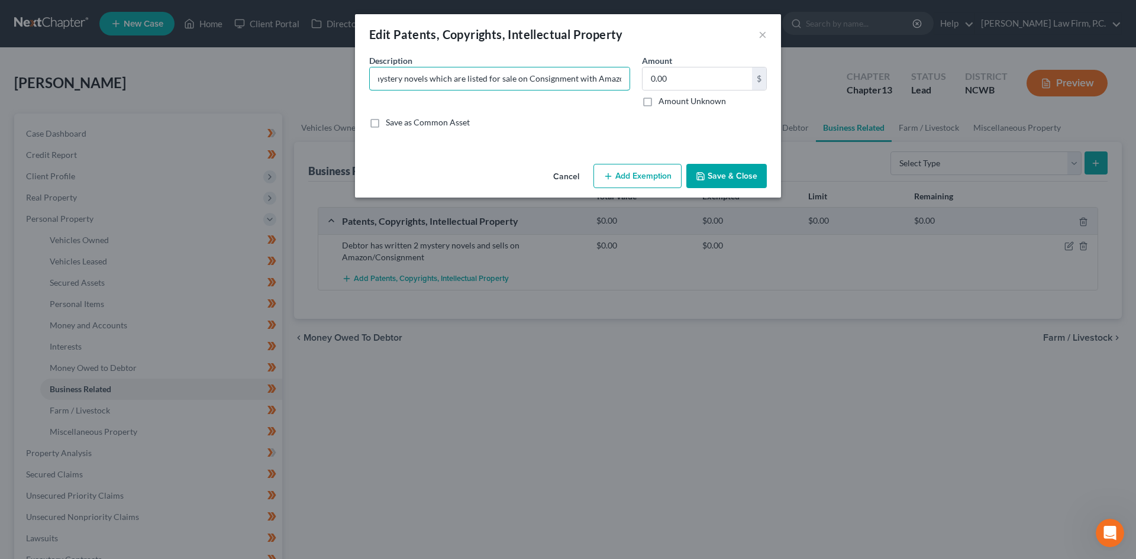
type input "Debtor is a mystery writer and has written 2 mystery novels which are listed fo…"
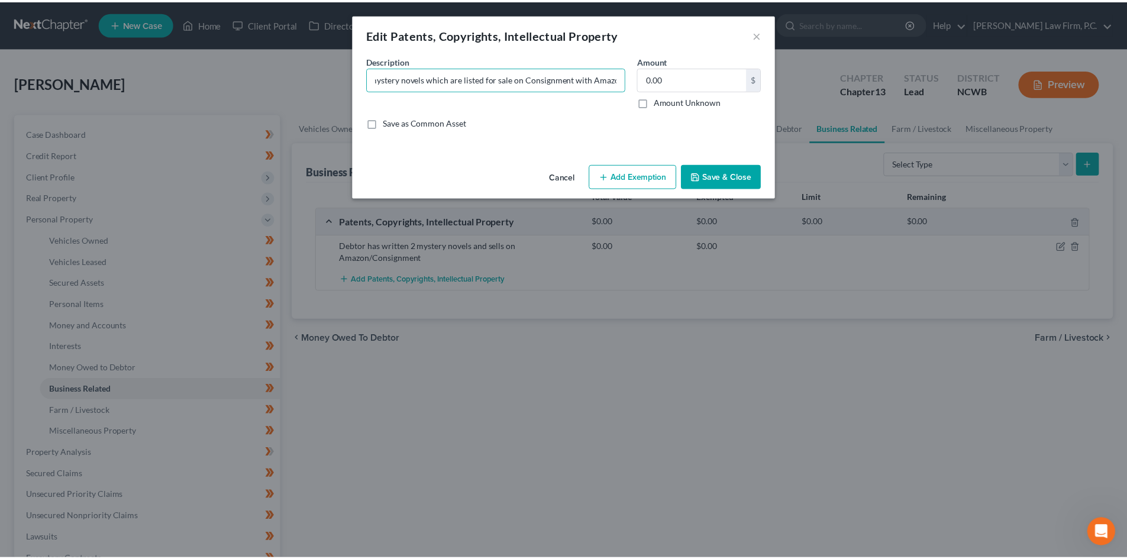
scroll to position [0, 0]
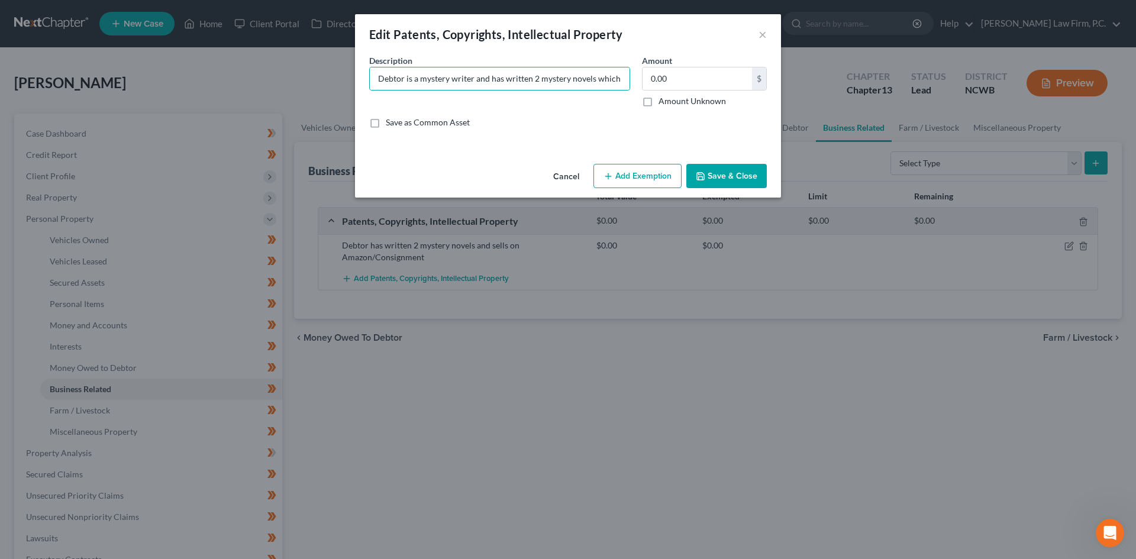
click at [659, 107] on label "Amount Unknown" at bounding box center [692, 101] width 67 height 12
click at [663, 103] on input "Amount Unknown" at bounding box center [667, 99] width 8 height 8
checkbox input "true"
click at [700, 166] on button "Save & Close" at bounding box center [727, 176] width 80 height 25
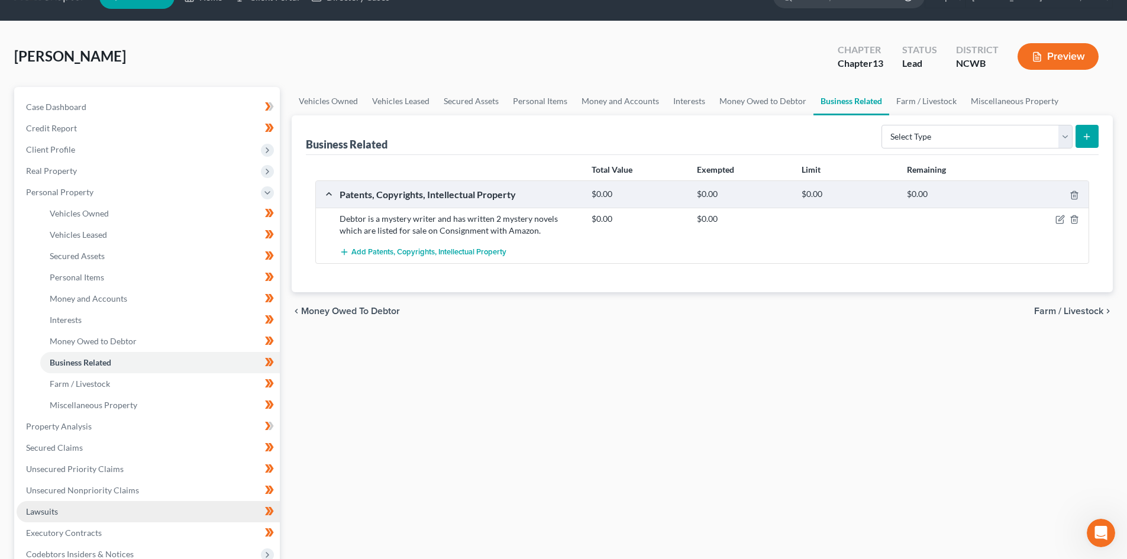
scroll to position [178, 0]
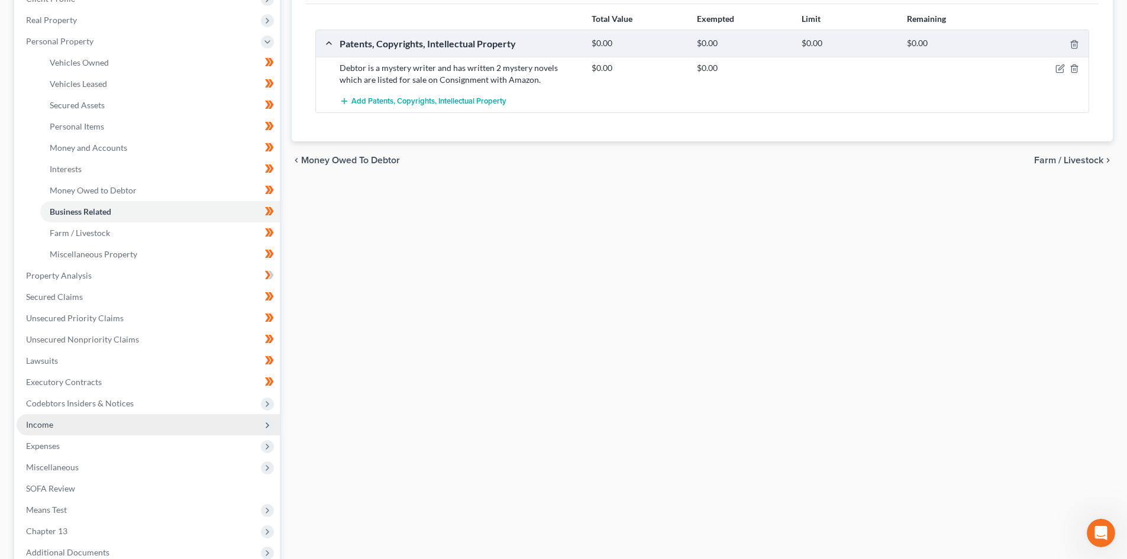
click at [54, 420] on span "Income" at bounding box center [148, 424] width 263 height 21
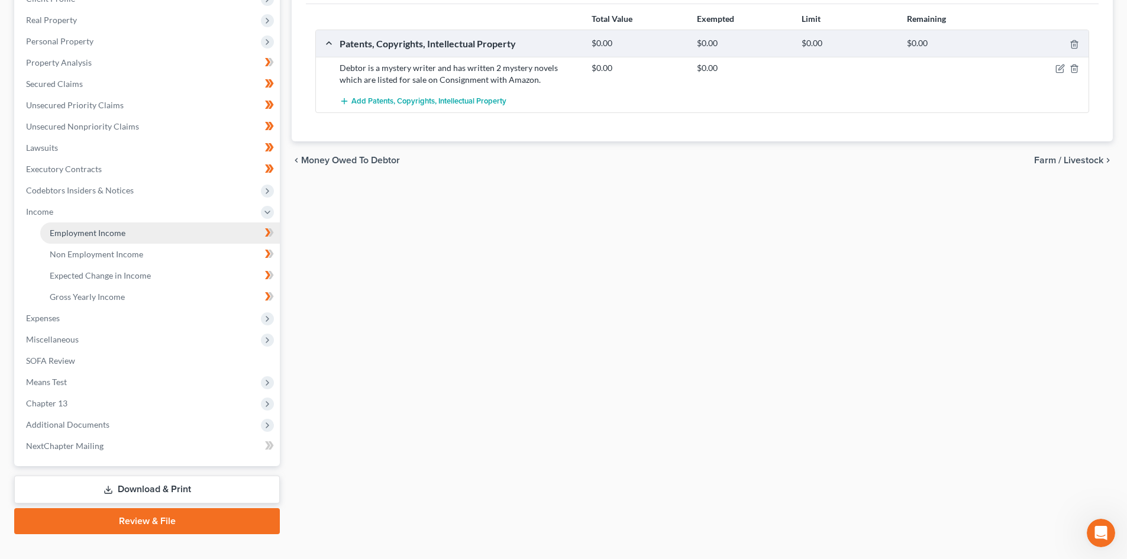
click at [95, 233] on span "Employment Income" at bounding box center [88, 233] width 76 height 10
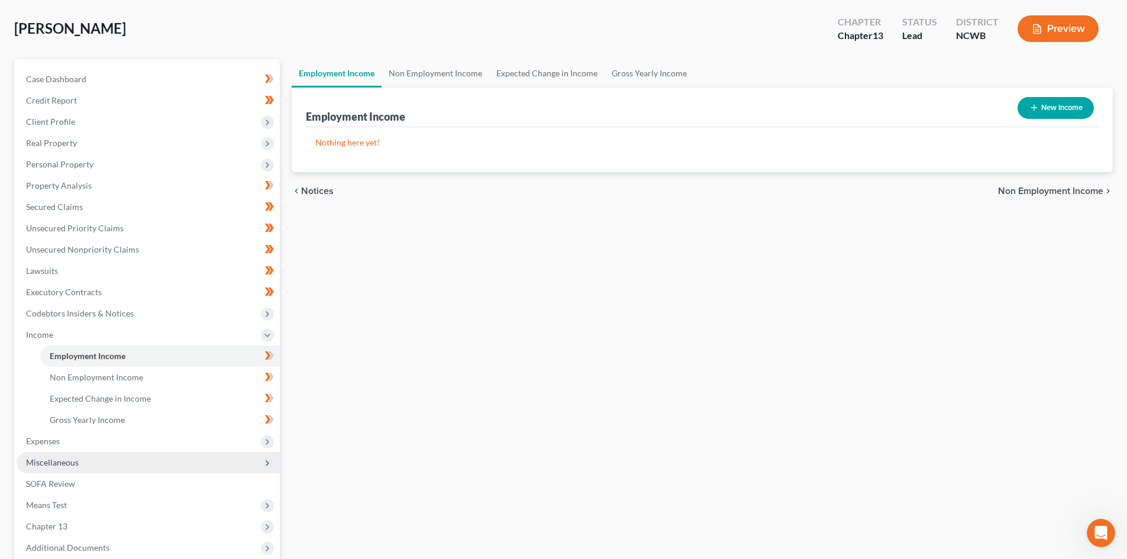
scroll to position [59, 0]
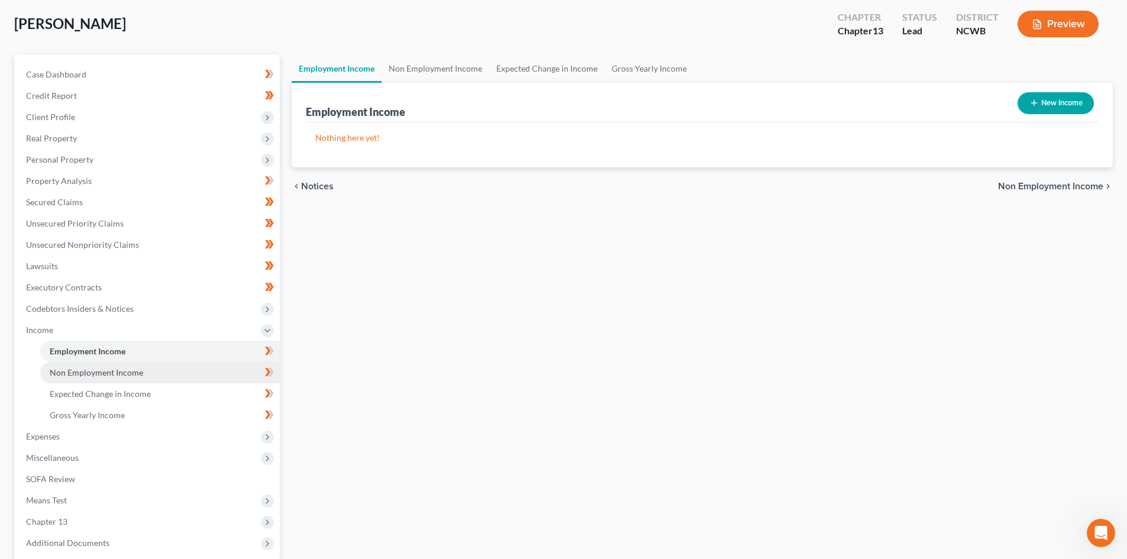
click at [96, 370] on span "Non Employment Income" at bounding box center [97, 373] width 94 height 10
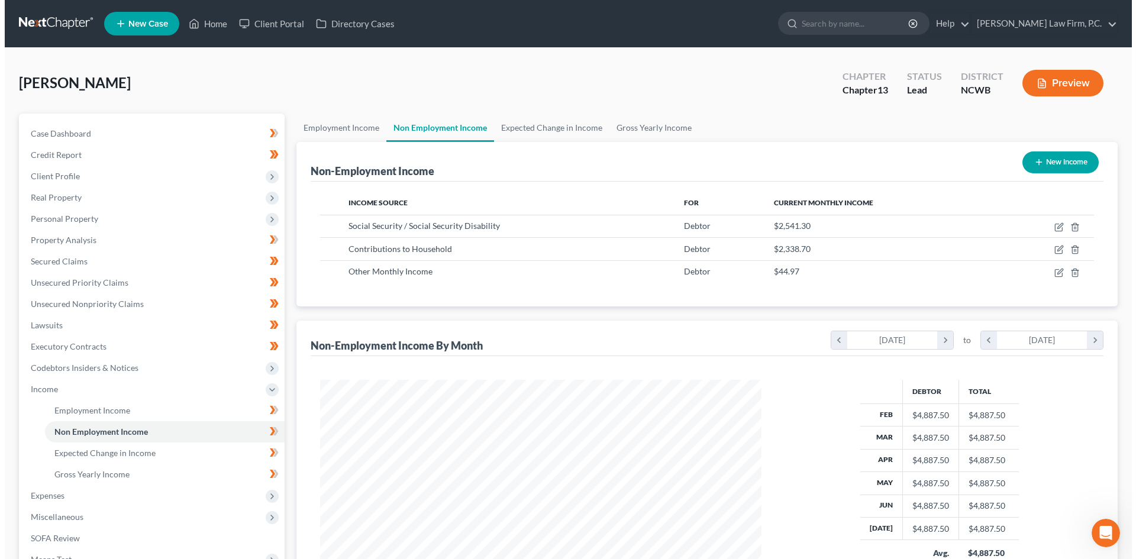
scroll to position [221, 465]
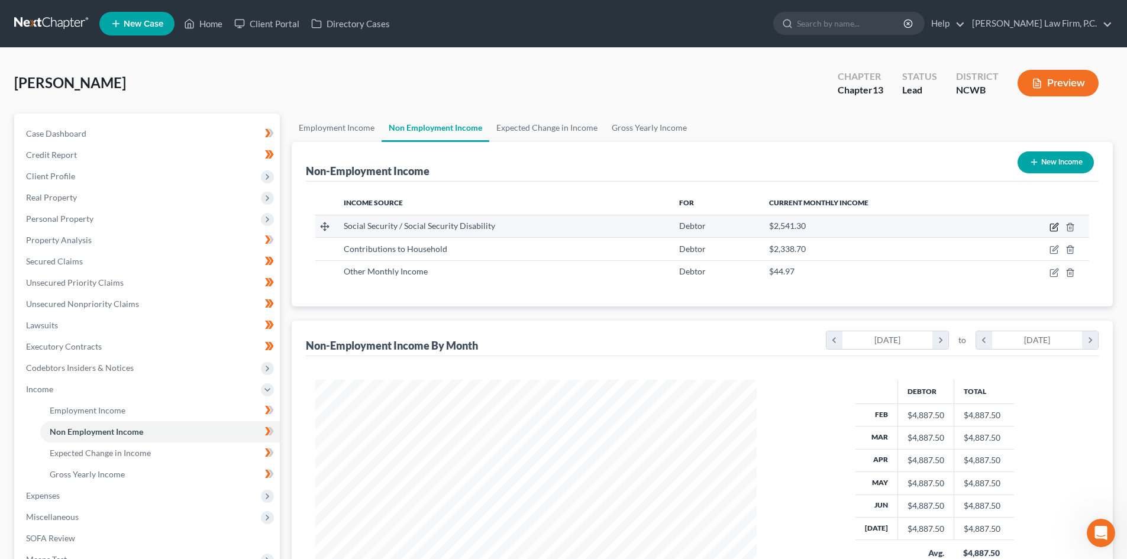
click at [1056, 226] on icon "button" at bounding box center [1054, 227] width 9 height 9
select select "4"
select select "0"
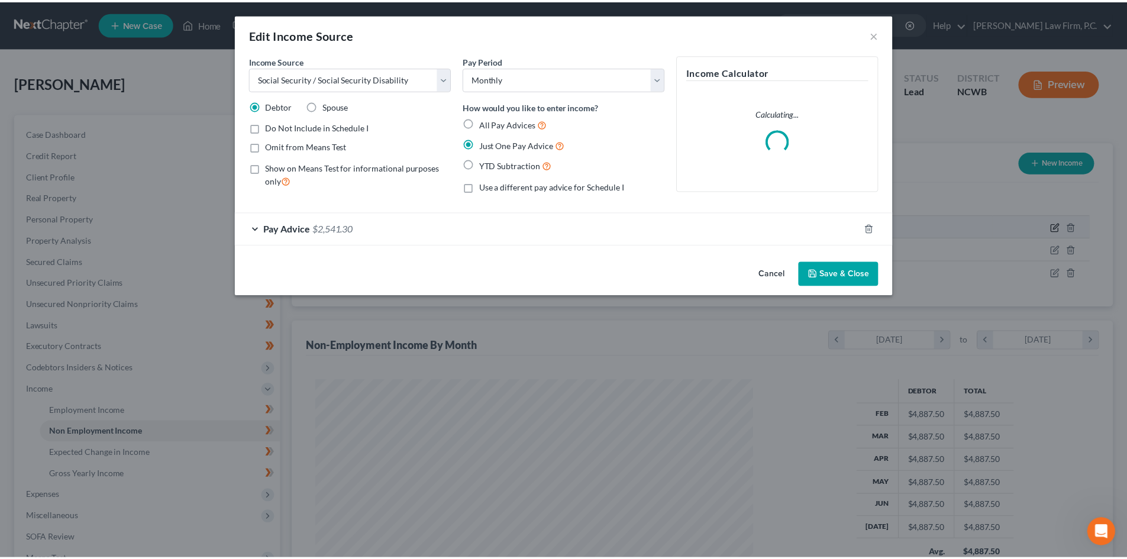
scroll to position [223, 469]
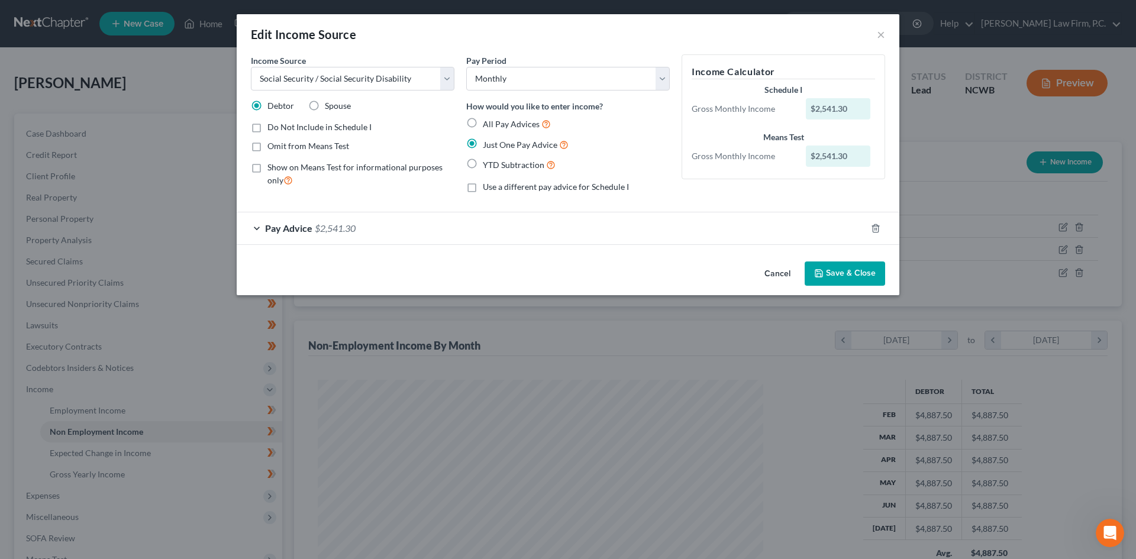
click at [774, 270] on button "Cancel" at bounding box center [777, 275] width 45 height 24
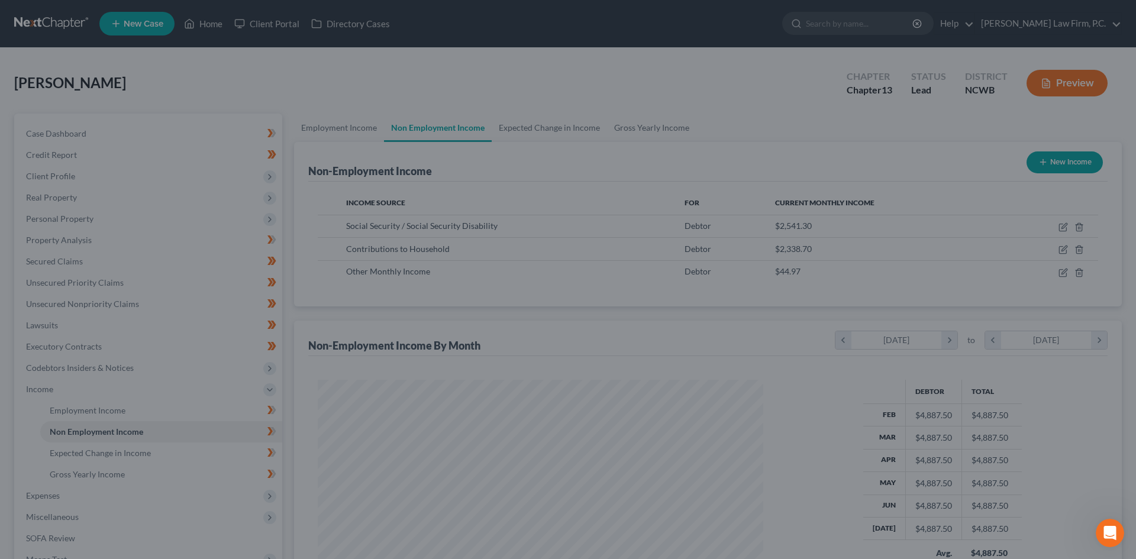
scroll to position [591612, 591367]
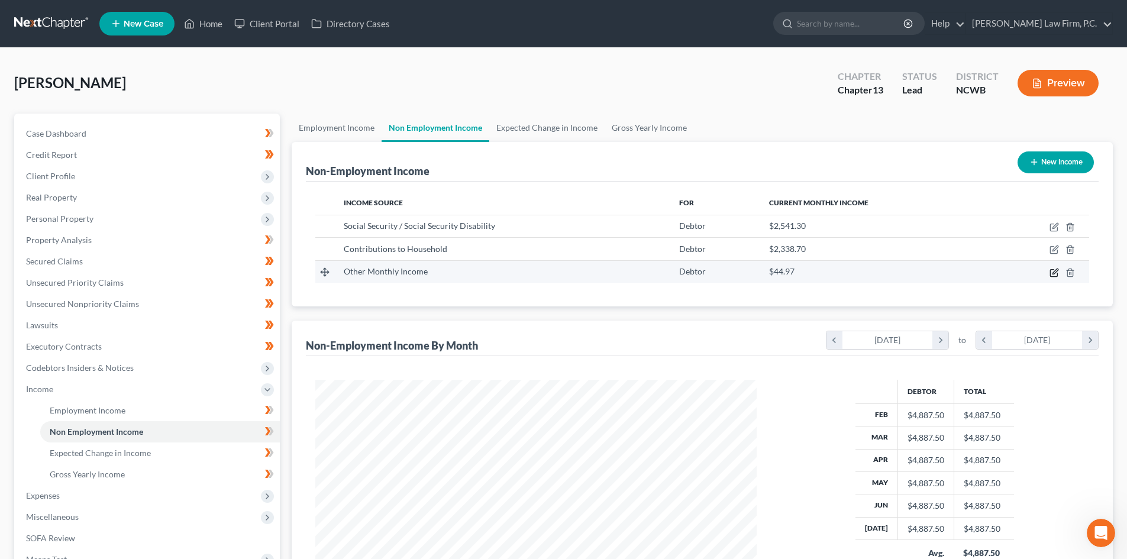
click at [1051, 273] on icon "button" at bounding box center [1054, 272] width 7 height 7
select select "13"
select select "0"
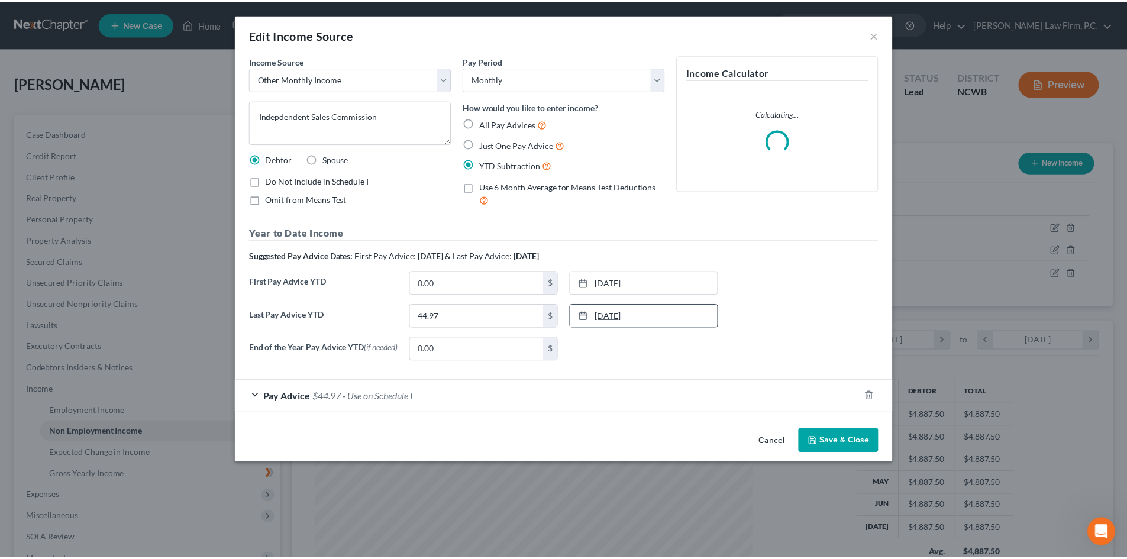
scroll to position [223, 469]
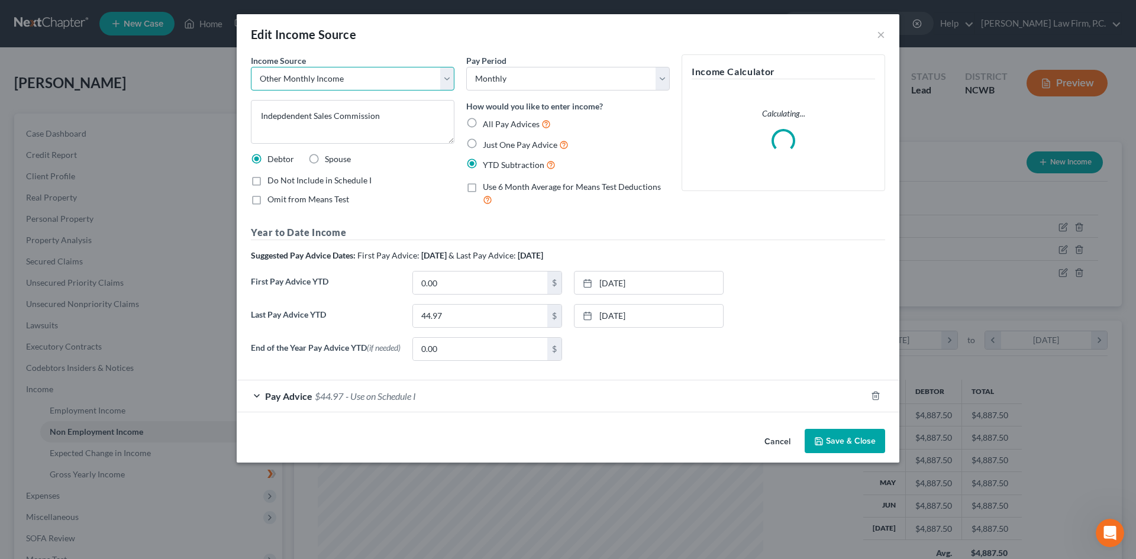
click at [402, 77] on select "Select Unemployment Disability (from employer) Pension Retirement Social Securi…" at bounding box center [353, 79] width 204 height 24
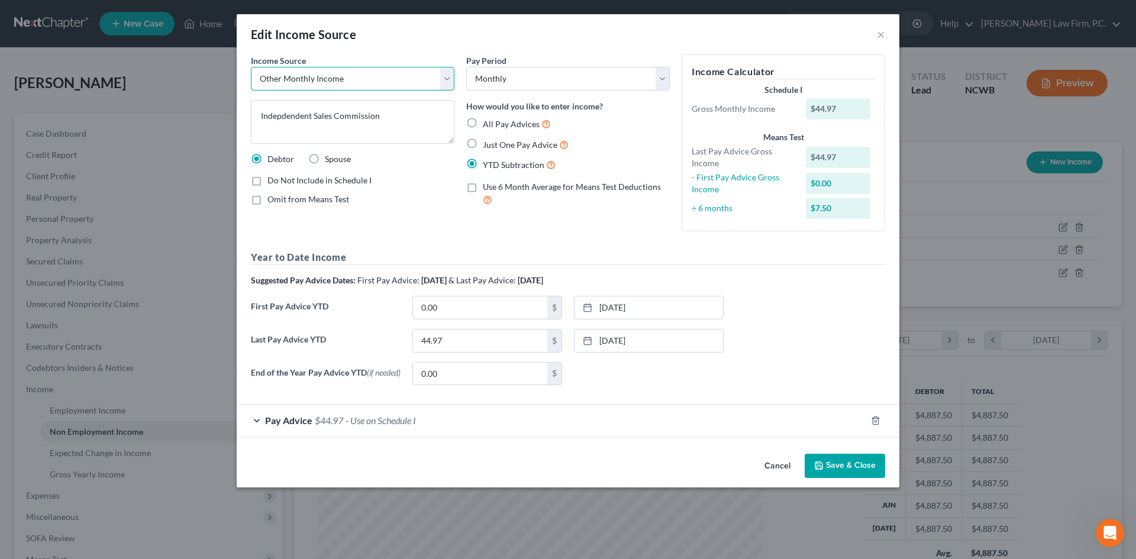
select select "6"
click at [251, 67] on select "Select Unemployment Disability (from employer) Pension Retirement Social Securi…" at bounding box center [353, 79] width 204 height 24
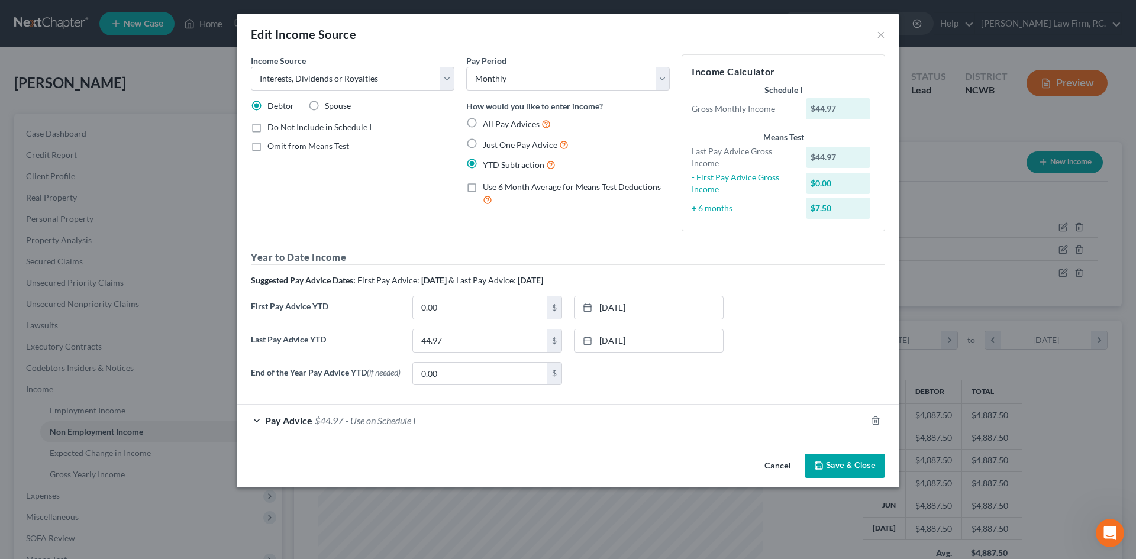
click at [828, 464] on button "Save & Close" at bounding box center [845, 466] width 80 height 25
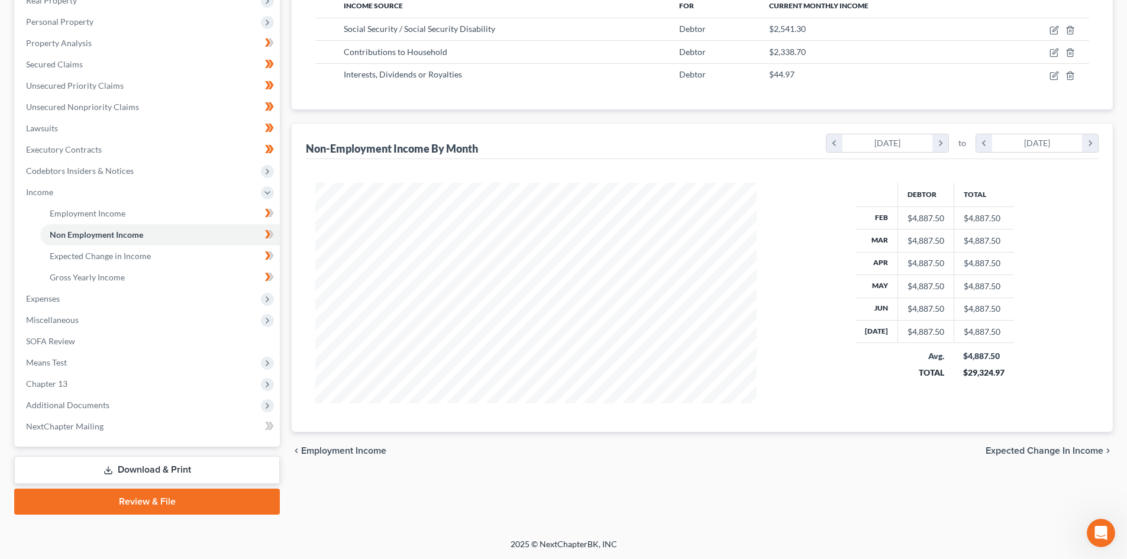
scroll to position [198, 0]
click at [60, 336] on span "SOFA Review" at bounding box center [50, 341] width 49 height 10
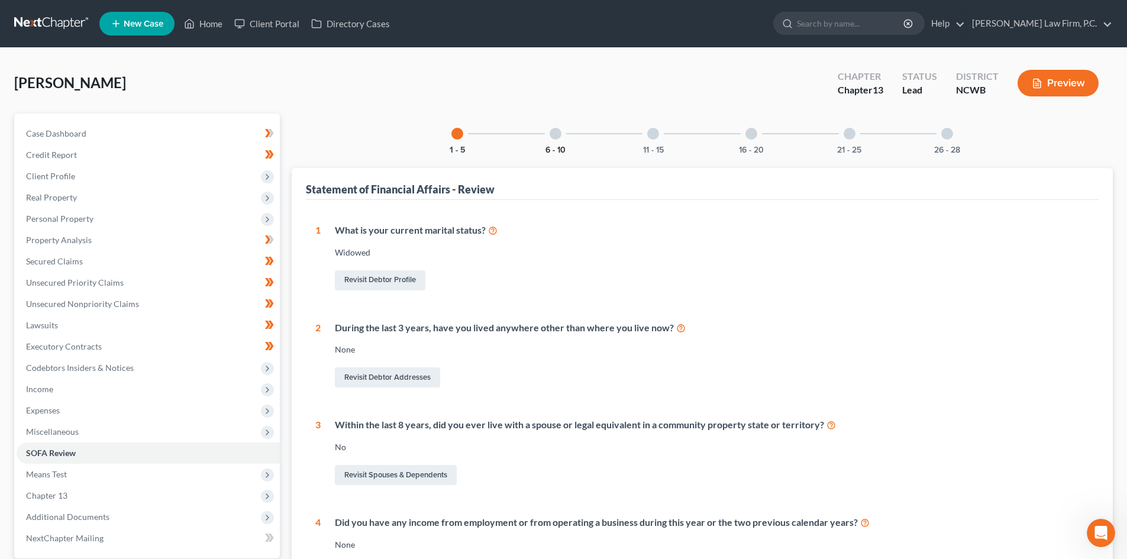
click at [546, 149] on button "6 - 10" at bounding box center [556, 150] width 20 height 8
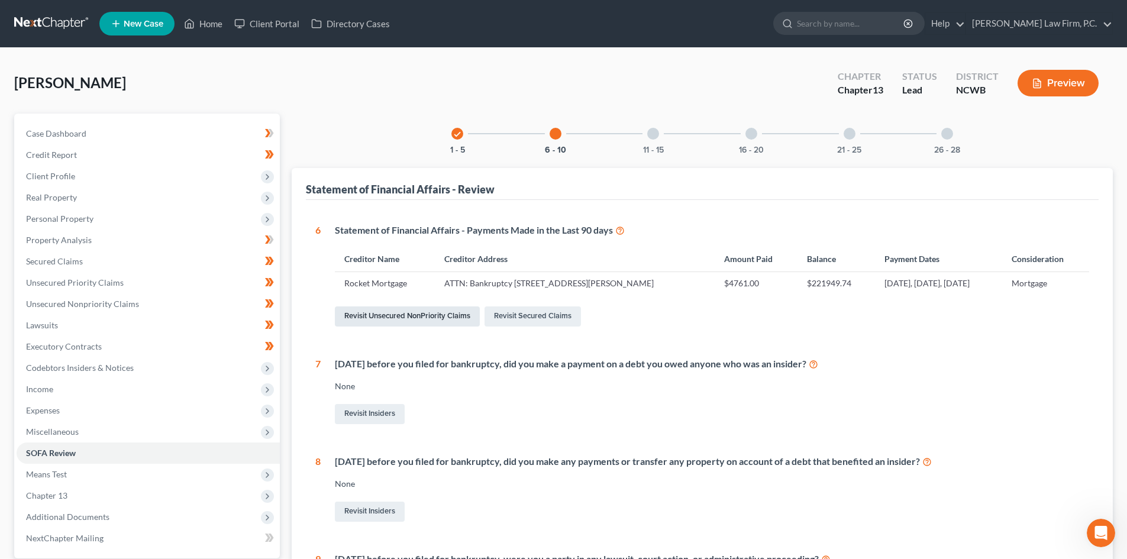
click at [419, 322] on link "Revisit Unsecured NonPriority Claims" at bounding box center [407, 317] width 145 height 20
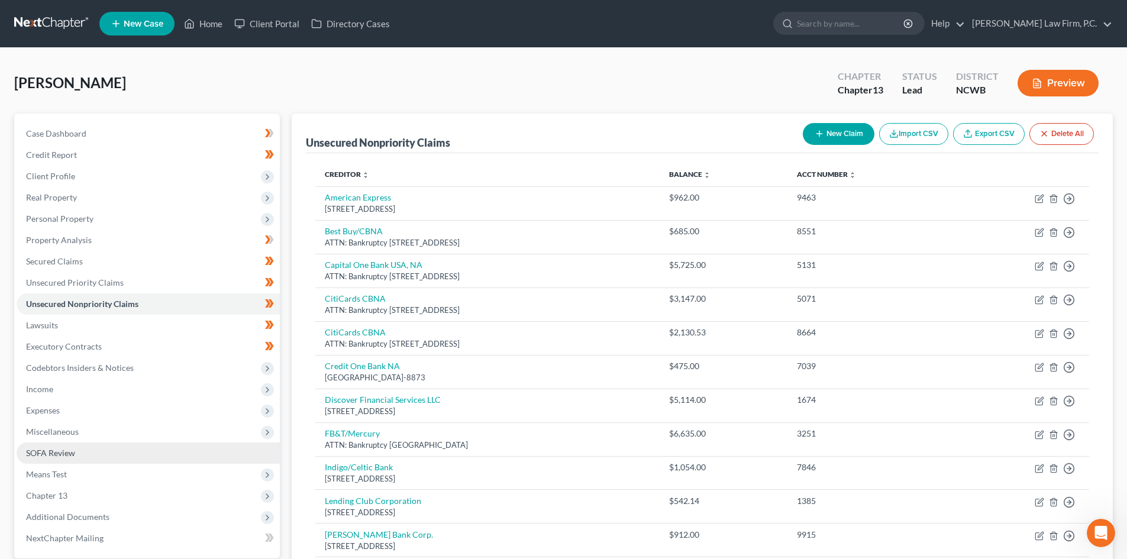
click at [41, 449] on span "SOFA Review" at bounding box center [50, 453] width 49 height 10
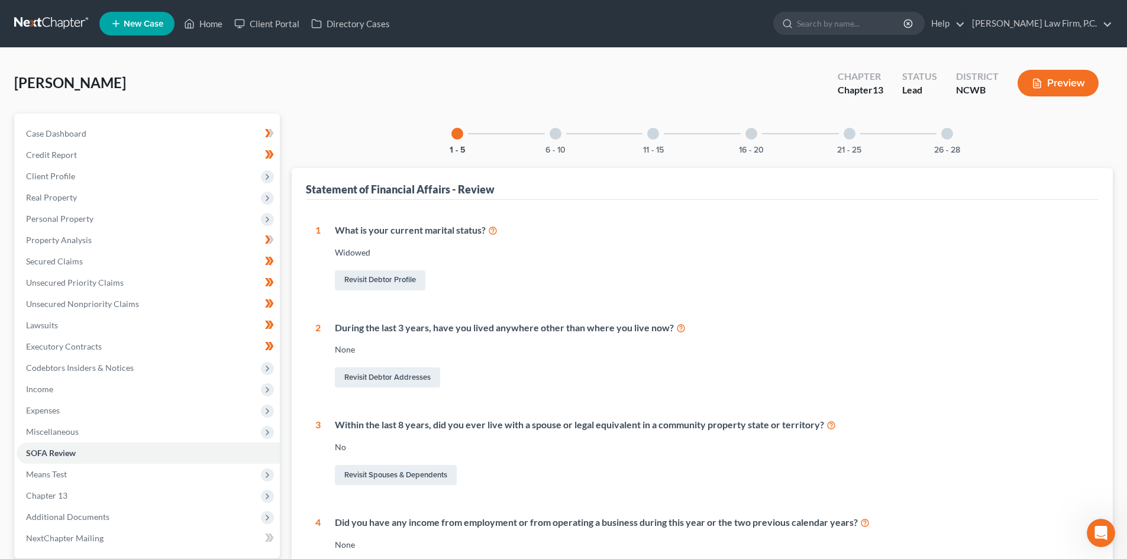
click at [650, 135] on div at bounding box center [653, 134] width 12 height 12
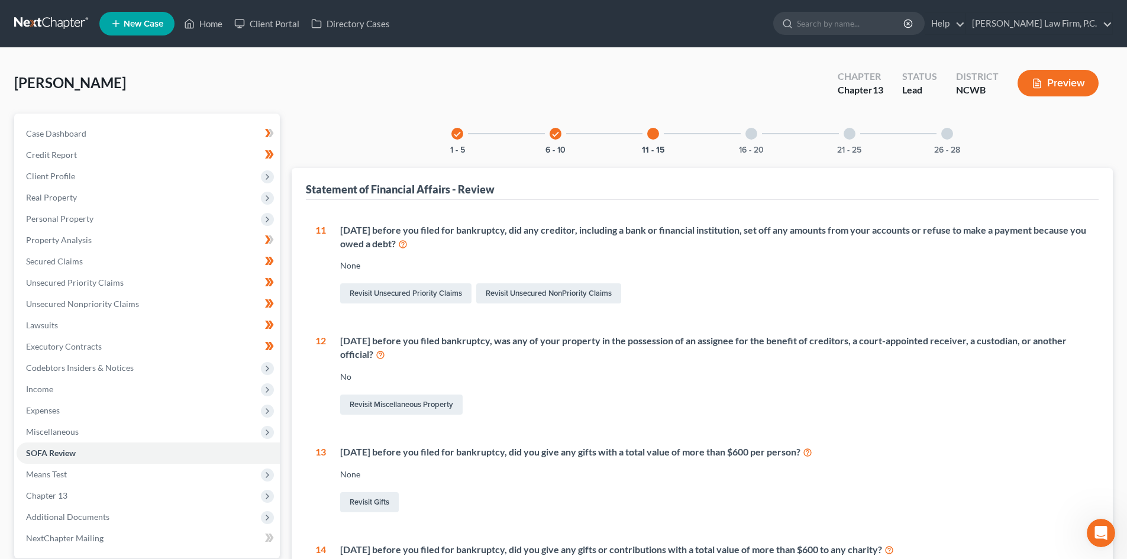
click at [550, 131] on div "check" at bounding box center [556, 134] width 12 height 12
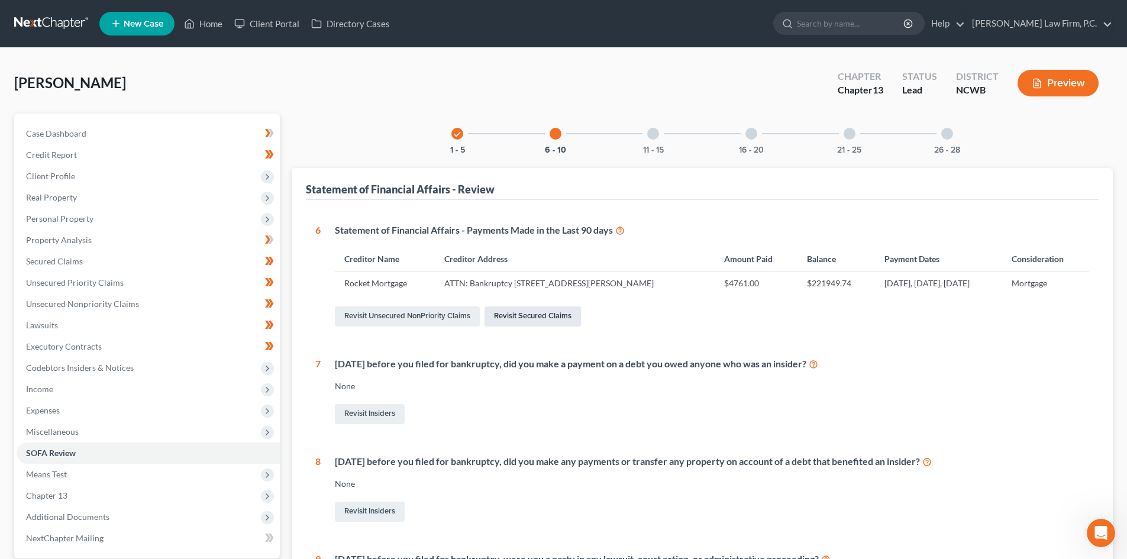
click at [552, 314] on link "Revisit Secured Claims" at bounding box center [533, 317] width 96 height 20
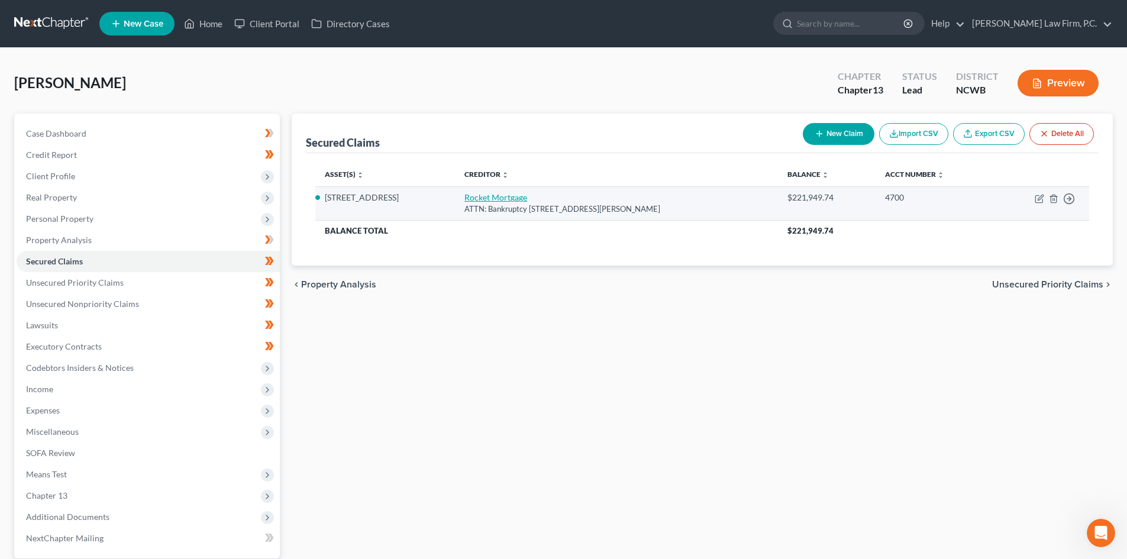
click at [477, 198] on link "Rocket Mortgage" at bounding box center [496, 197] width 63 height 10
select select "23"
select select "3"
select select "4"
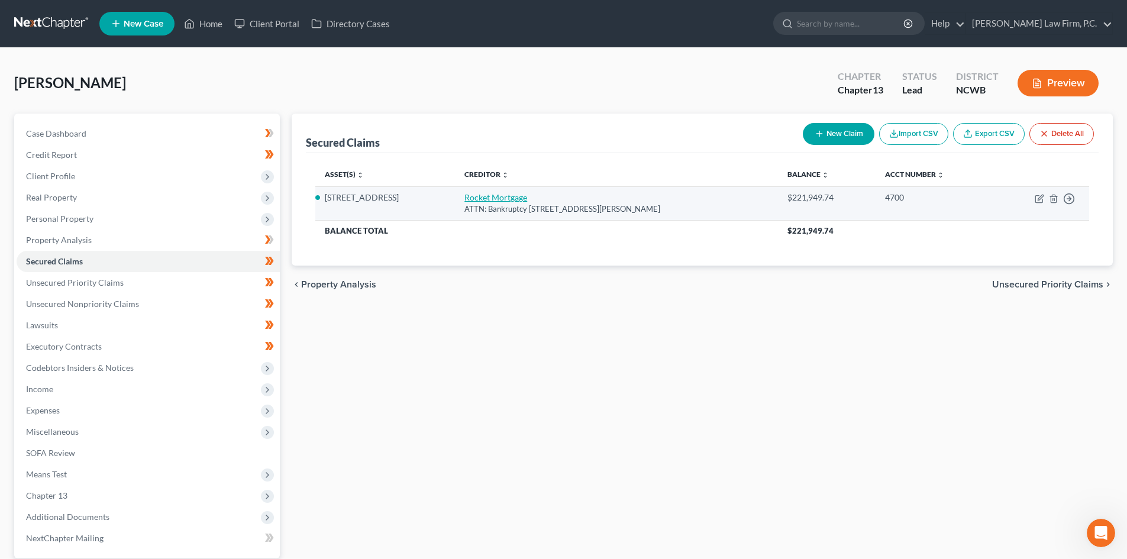
select select "0"
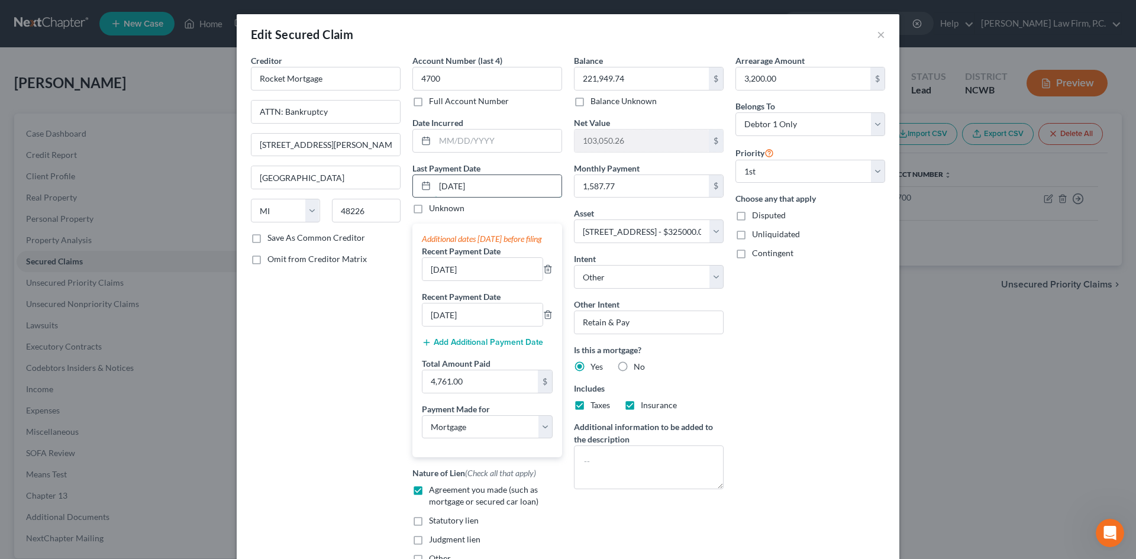
click at [442, 187] on input "07/25/2025" at bounding box center [498, 186] width 127 height 22
type input "06/25/2025"
click at [341, 337] on div "Creditor * Rocket Mortgage ATTN: Bankruptcy 1050 Woodward Avenue Detroit State …" at bounding box center [326, 314] width 162 height 520
click at [494, 276] on input "06/25/2025" at bounding box center [483, 269] width 120 height 22
click at [485, 326] on input "05/25/2025" at bounding box center [483, 315] width 120 height 22
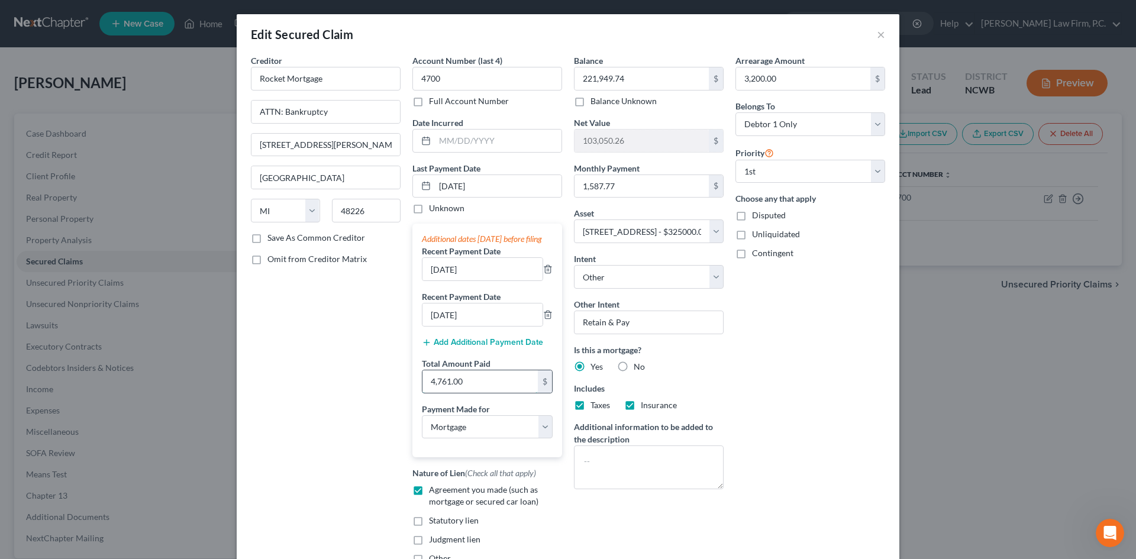
click at [505, 392] on input "4,761.00" at bounding box center [480, 381] width 115 height 22
click at [468, 393] on input "4,761.00" at bounding box center [480, 381] width 115 height 22
drag, startPoint x: 465, startPoint y: 390, endPoint x: 421, endPoint y: 390, distance: 43.8
click at [423, 390] on input "4,761.00" at bounding box center [480, 381] width 115 height 22
type input "3,175.54"
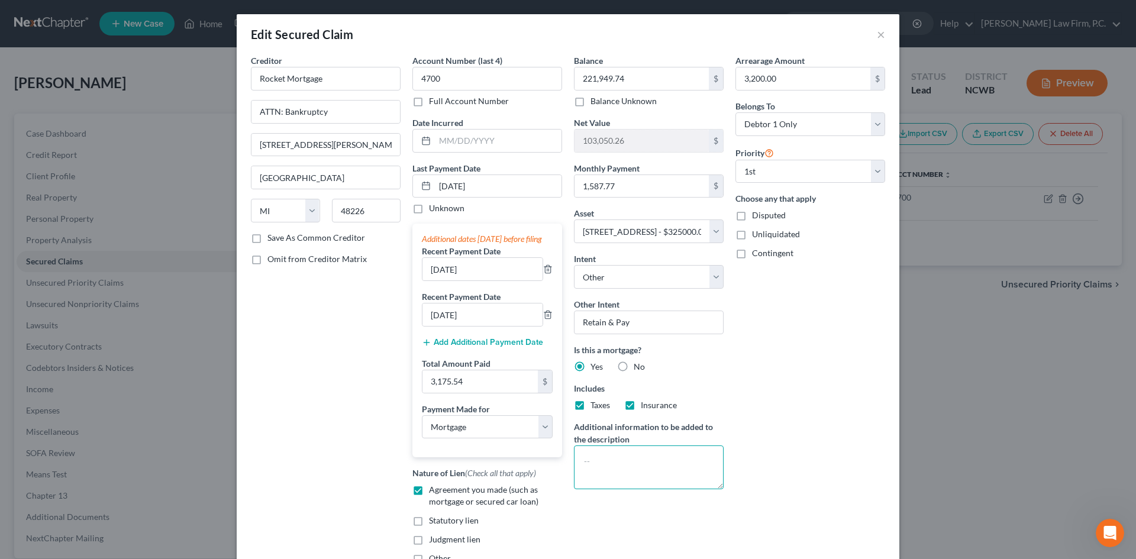
click at [636, 469] on textarea at bounding box center [649, 468] width 150 height 44
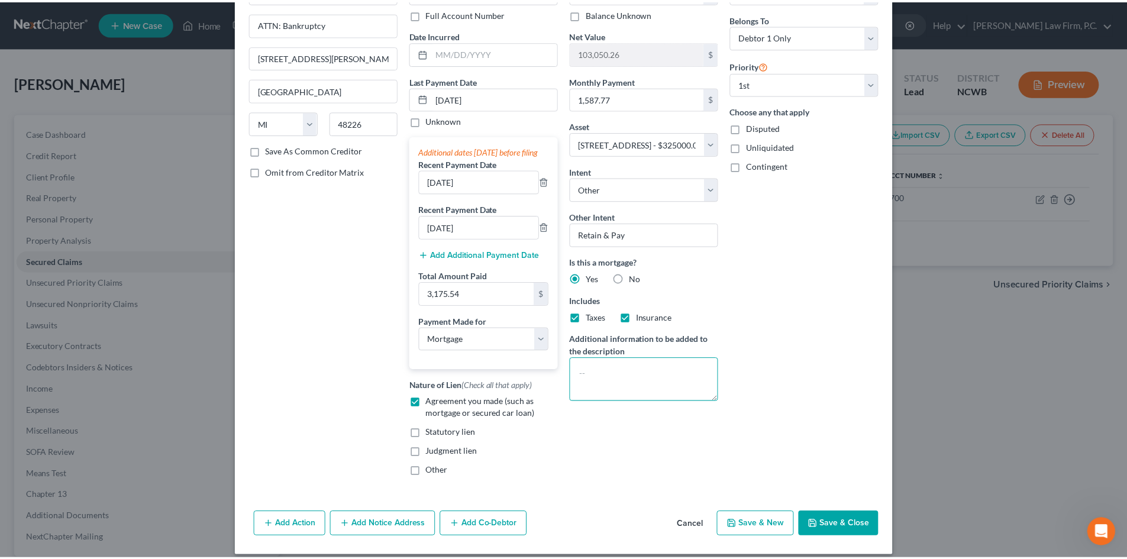
scroll to position [111, 0]
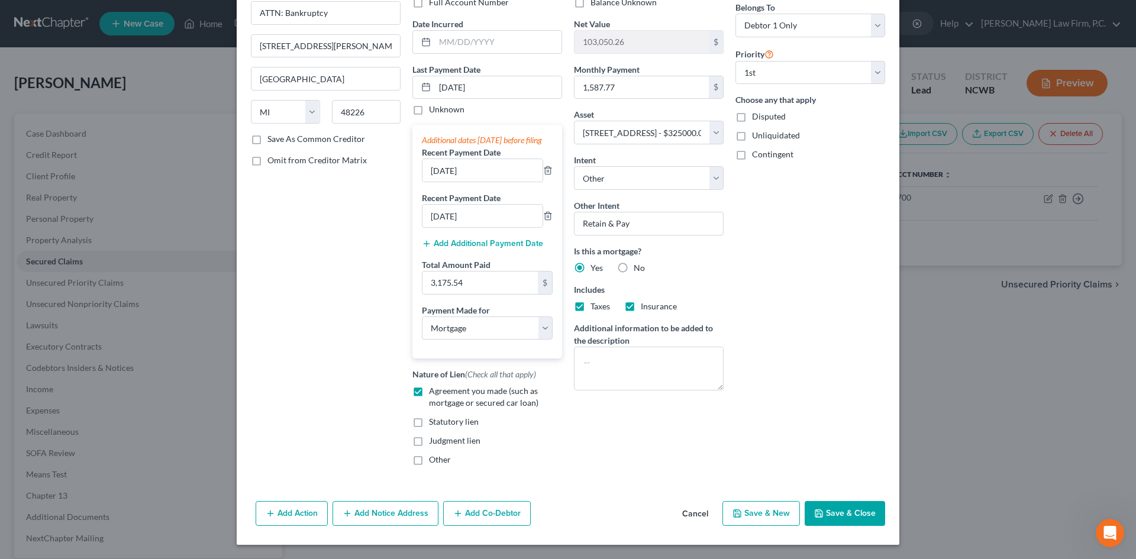
click at [827, 512] on button "Save & Close" at bounding box center [845, 513] width 80 height 25
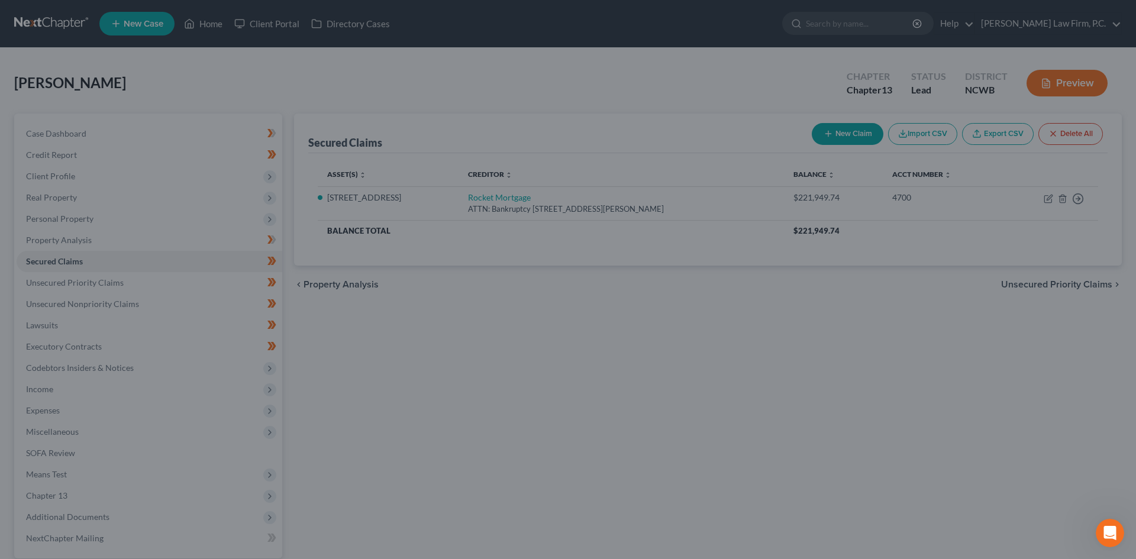
select select "4"
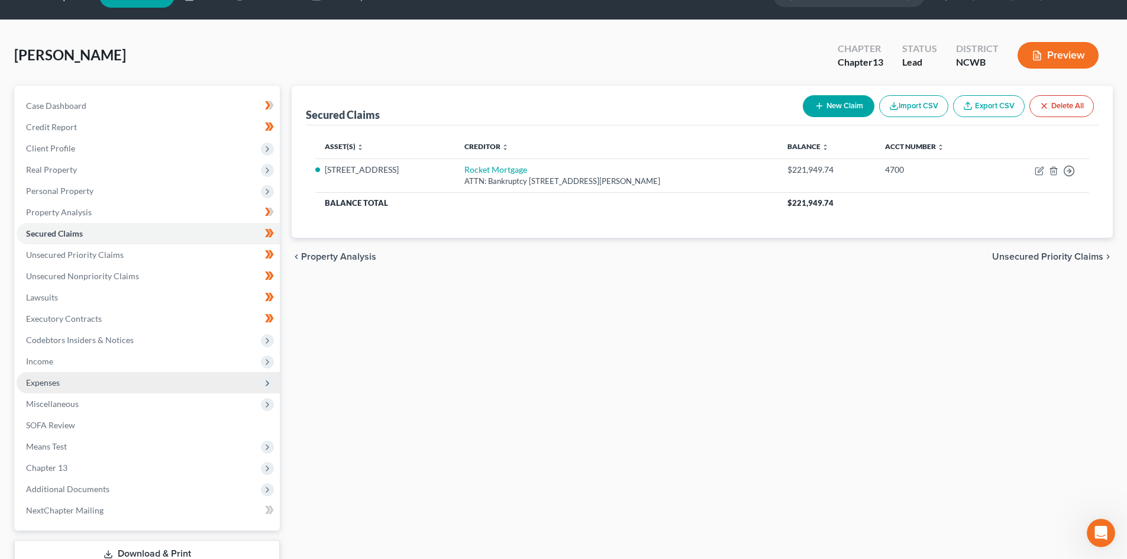
scroll to position [112, 0]
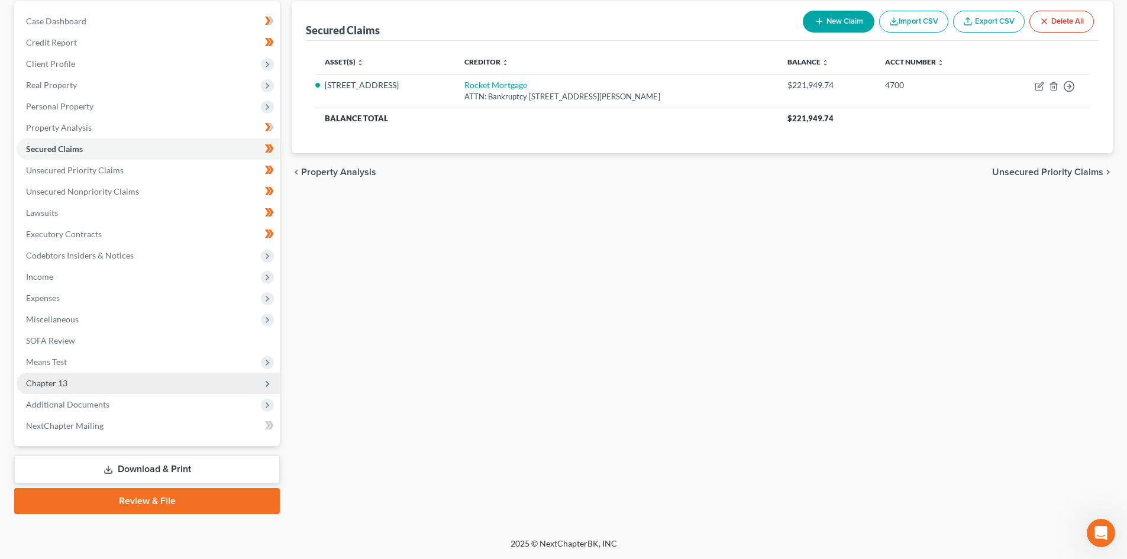
click at [130, 382] on span "Chapter 13" at bounding box center [148, 383] width 263 height 21
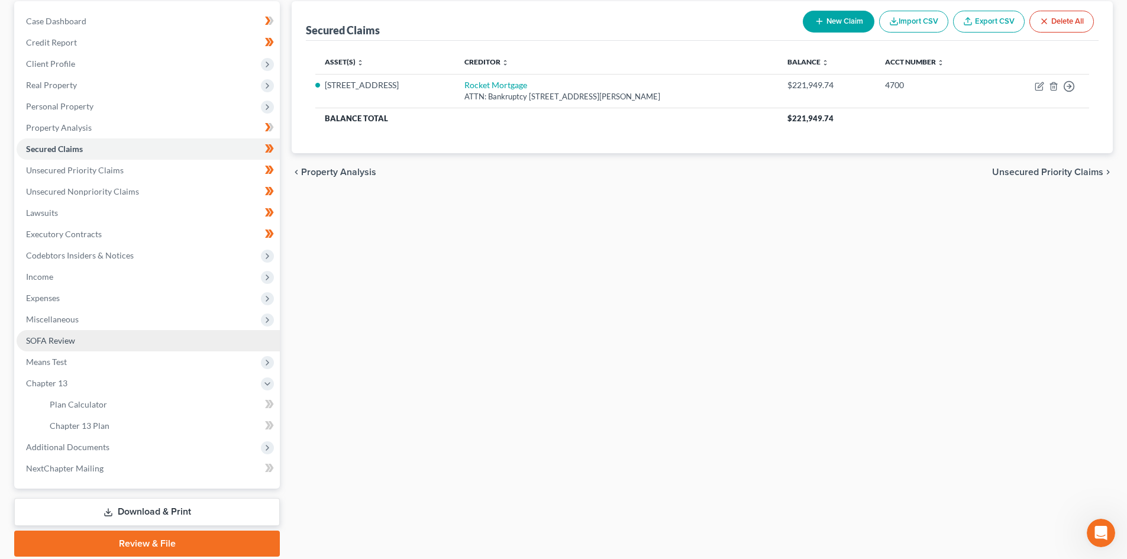
click at [125, 344] on link "SOFA Review" at bounding box center [148, 340] width 263 height 21
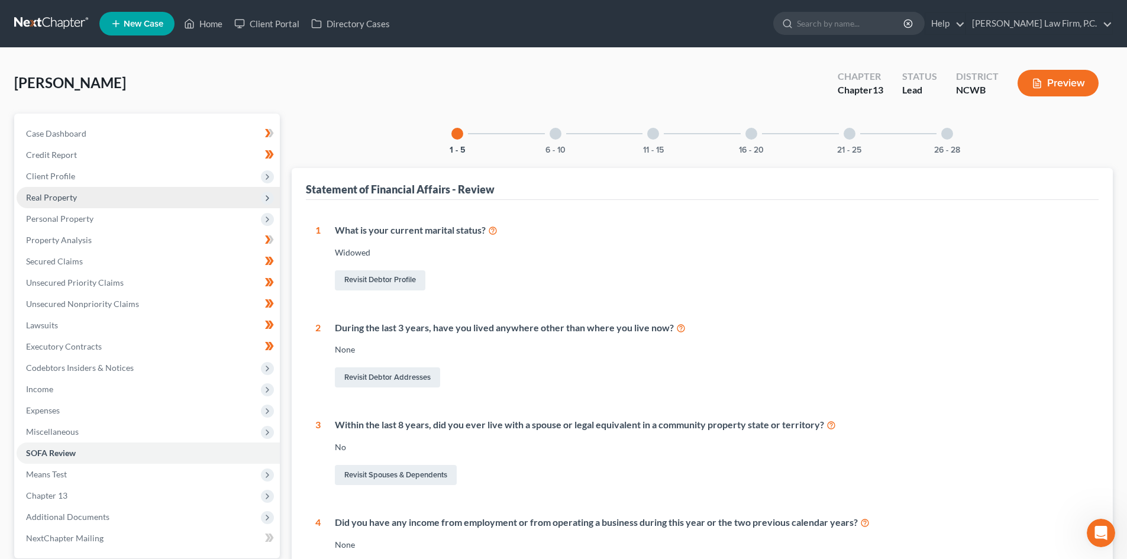
click at [56, 193] on span "Real Property" at bounding box center [51, 197] width 51 height 10
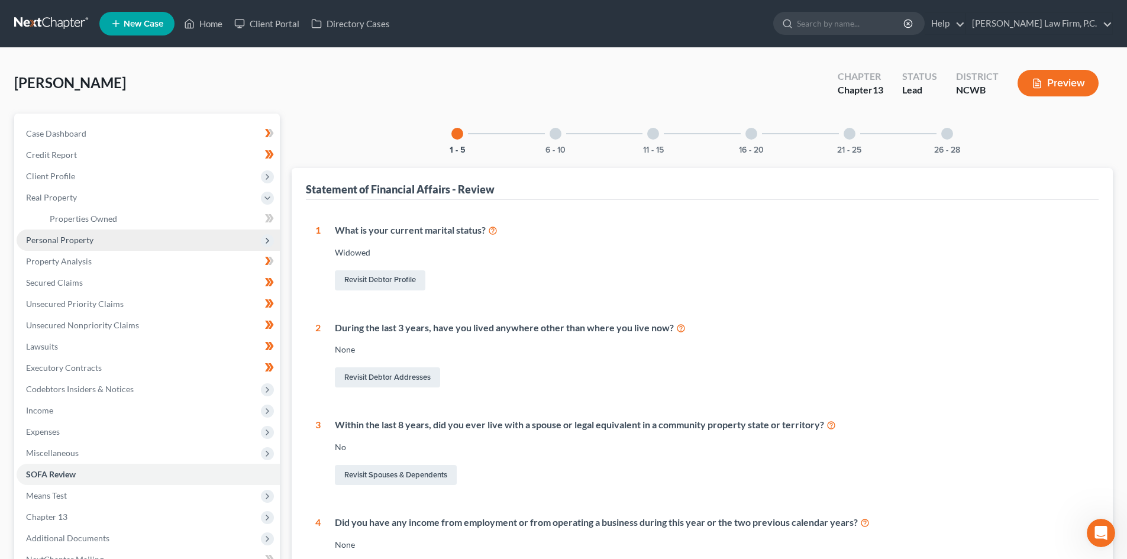
click at [70, 244] on span "Personal Property" at bounding box center [59, 240] width 67 height 10
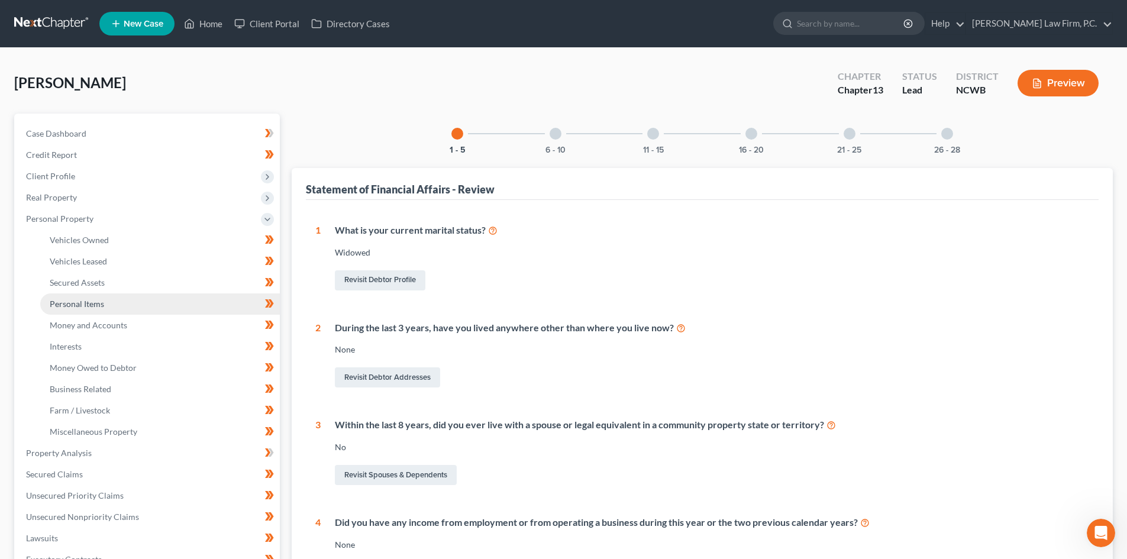
click at [115, 303] on link "Personal Items" at bounding box center [160, 304] width 240 height 21
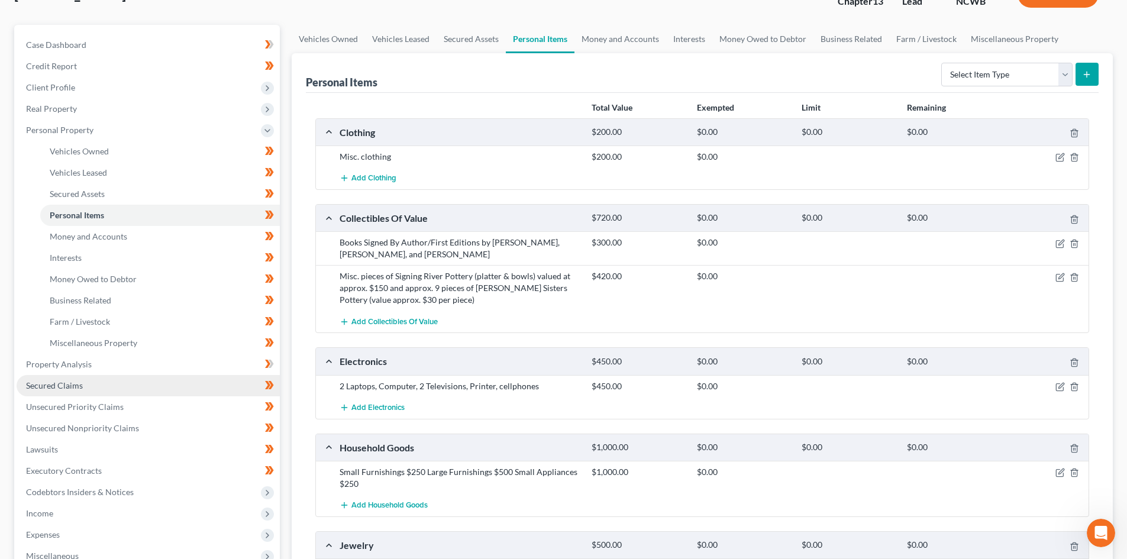
scroll to position [59, 0]
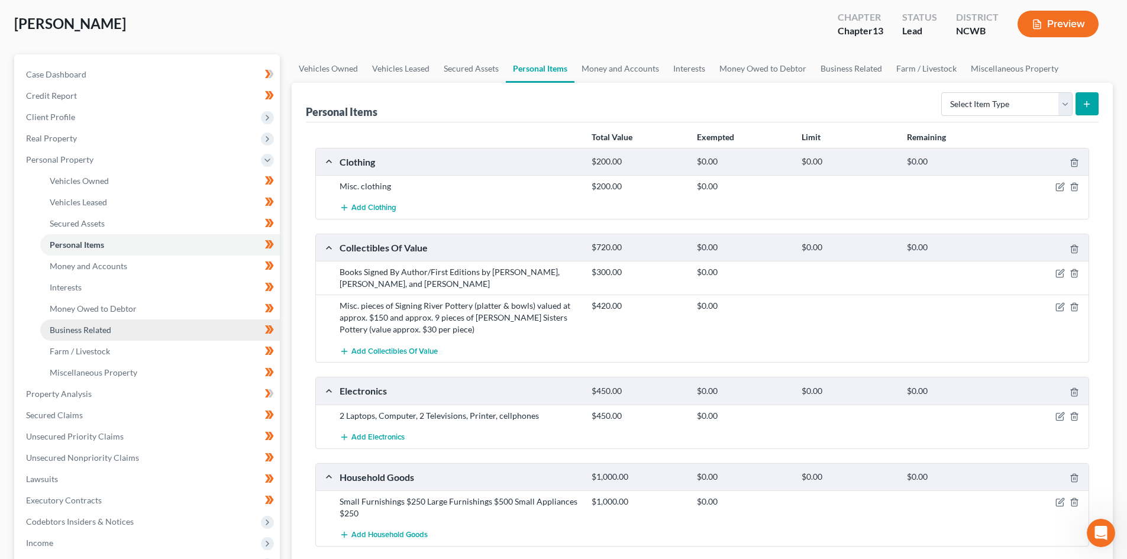
click at [97, 323] on link "Business Related" at bounding box center [160, 330] width 240 height 21
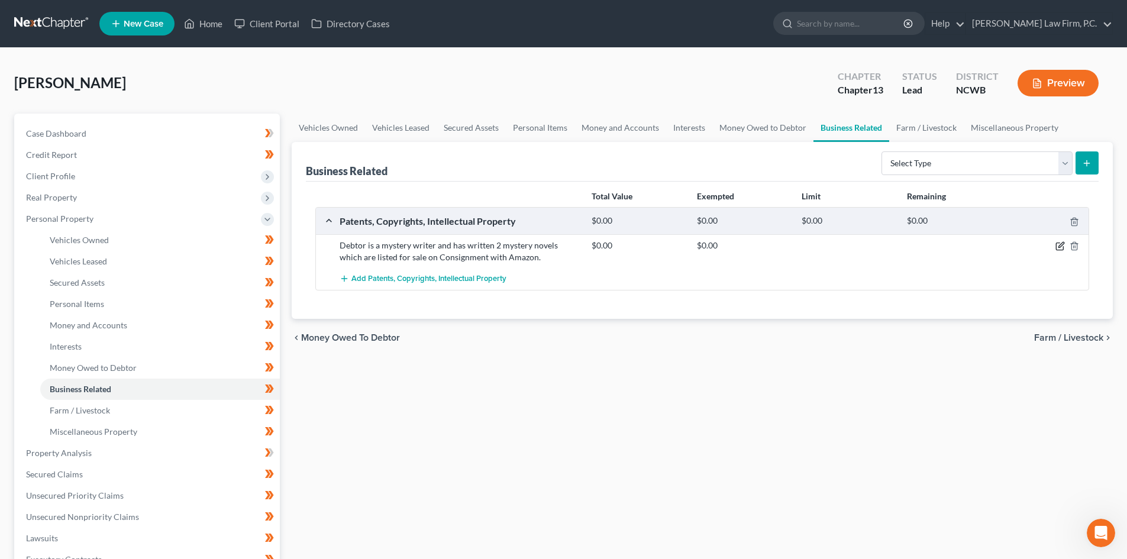
click at [1057, 247] on icon "button" at bounding box center [1060, 245] width 9 height 9
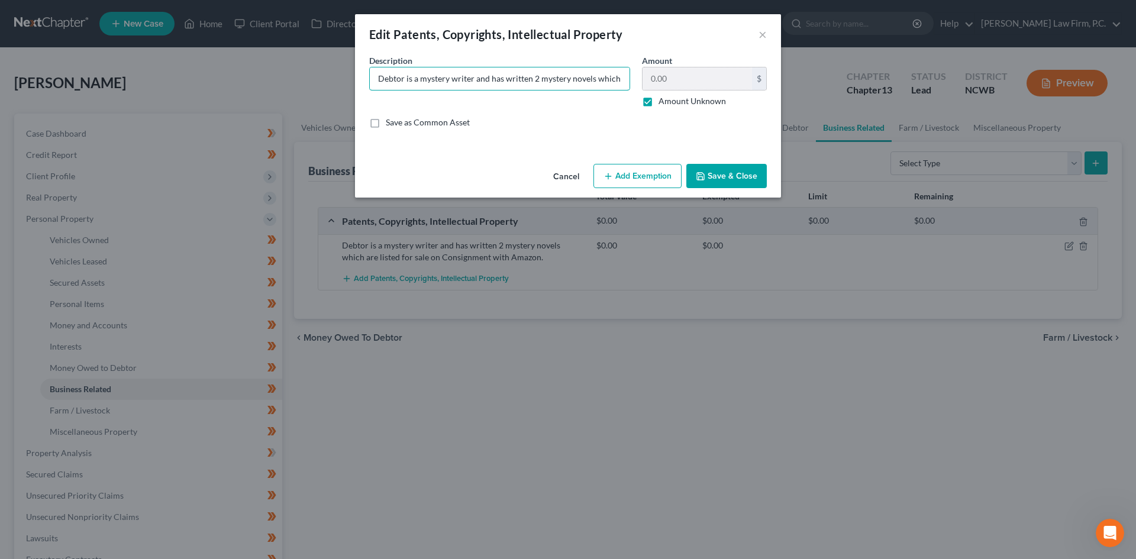
scroll to position [0, 169]
drag, startPoint x: 373, startPoint y: 80, endPoint x: 753, endPoint y: 74, distance: 380.0
click at [753, 74] on div "Description * Debtor is a mystery writer and has written 2 mystery novels which…" at bounding box center [568, 95] width 410 height 83
type input "dba Smokey Mountain Mysteries. Debtor is a mystery writer and her novels are li…"
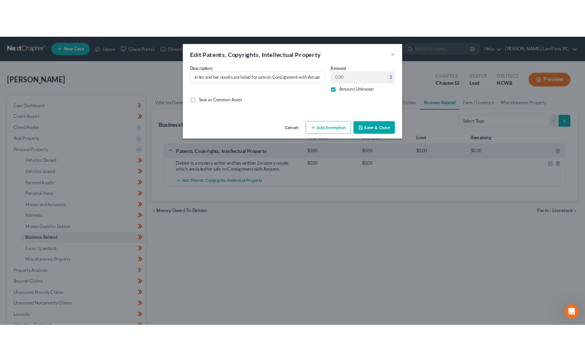
scroll to position [0, 0]
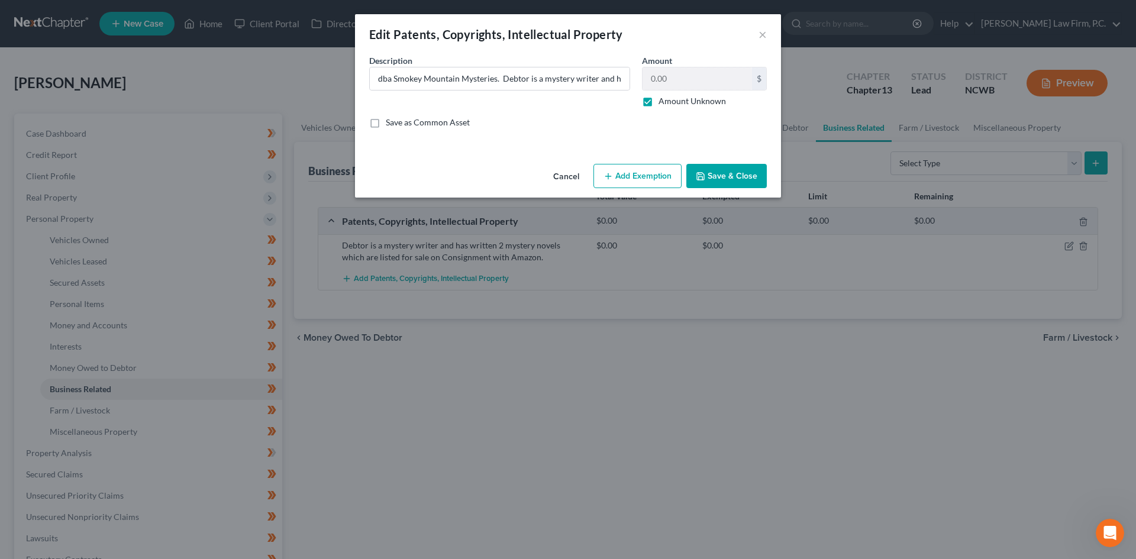
click at [741, 177] on button "Save & Close" at bounding box center [727, 176] width 80 height 25
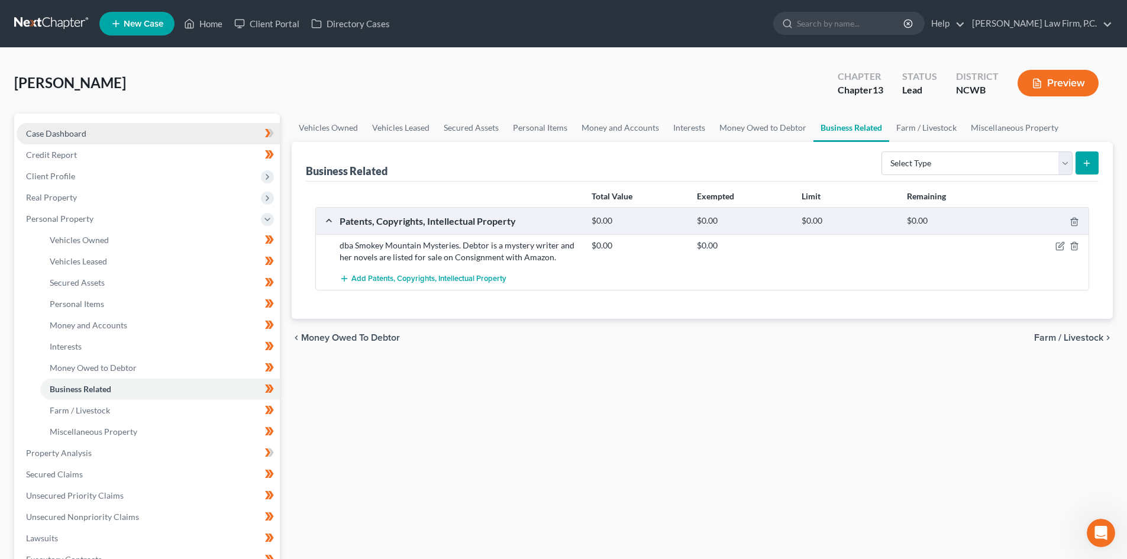
click at [55, 134] on span "Case Dashboard" at bounding box center [56, 133] width 60 height 10
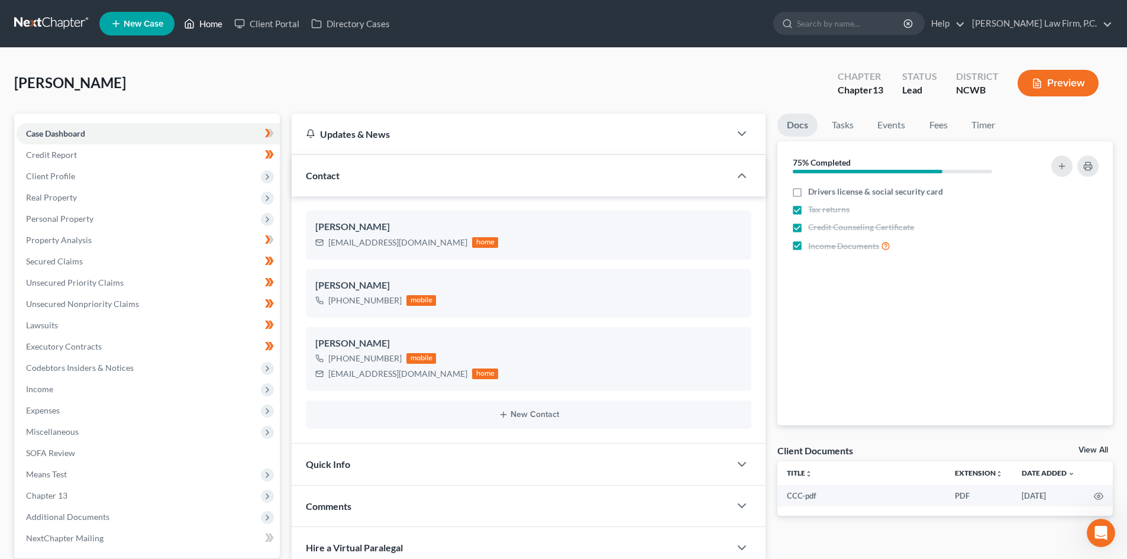
click at [208, 22] on link "Home" at bounding box center [203, 23] width 50 height 21
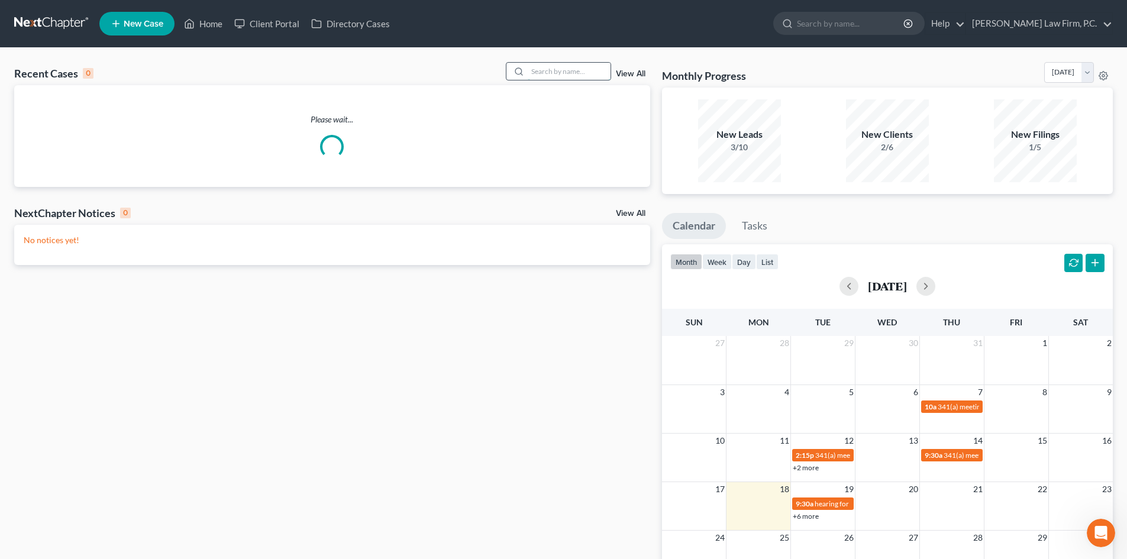
click at [555, 66] on input "search" at bounding box center [569, 71] width 83 height 17
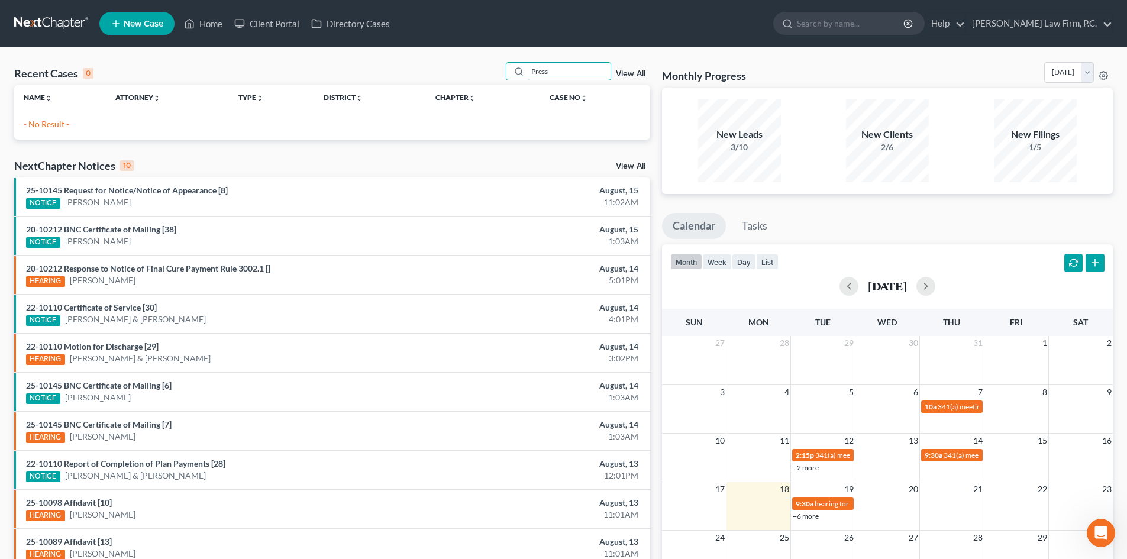
type input "Press"
click at [112, 30] on icon at bounding box center [116, 24] width 11 height 14
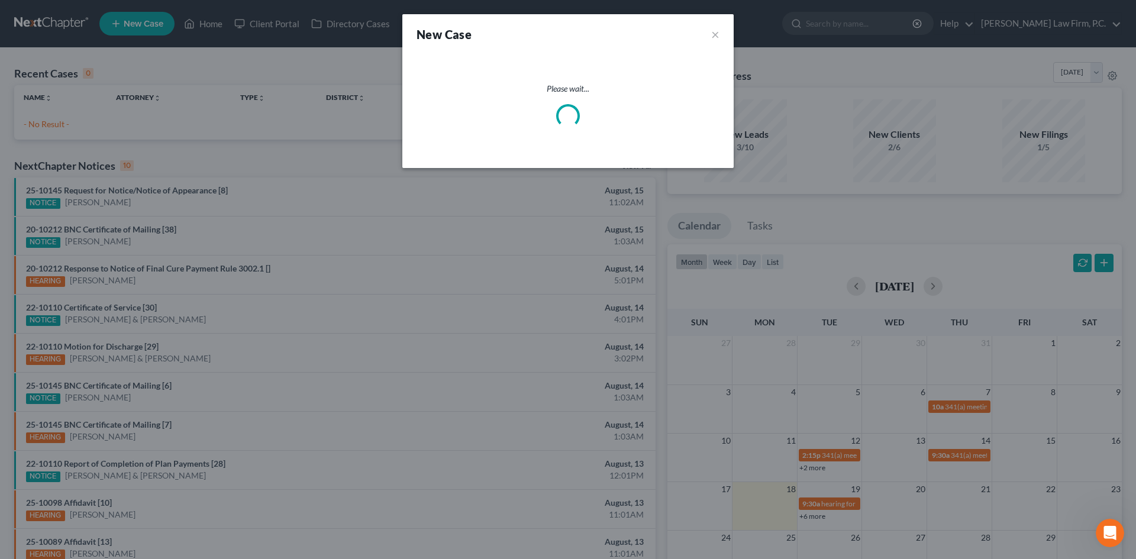
select select "59"
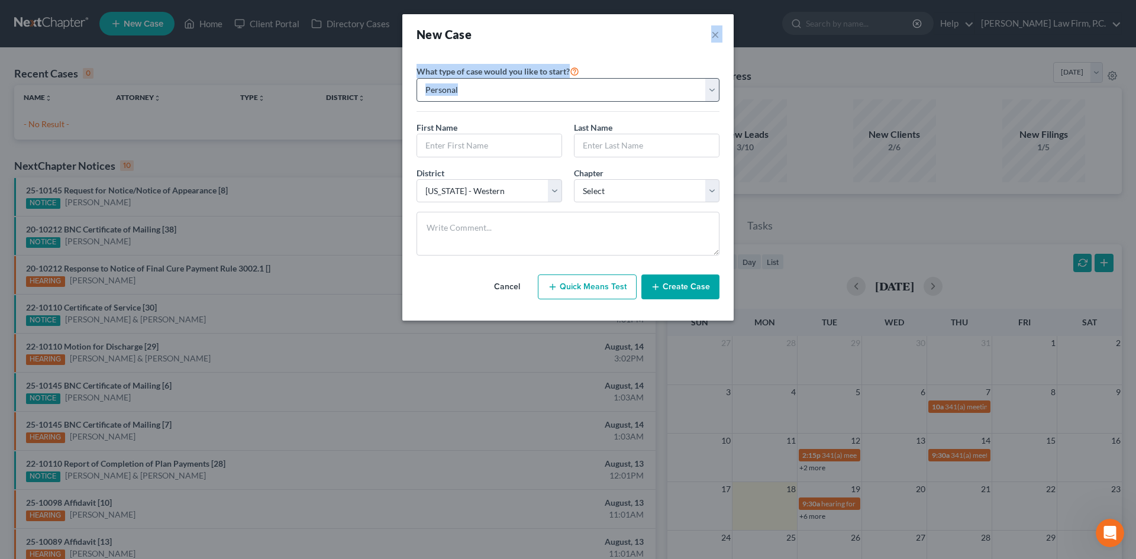
drag, startPoint x: 540, startPoint y: 24, endPoint x: 453, endPoint y: 88, distance: 108.8
click at [428, 102] on div "New Case × Please select case type * Bankruptcy Bankruptcy What type of case wo…" at bounding box center [567, 167] width 331 height 307
click at [565, 15] on div "New Case ×" at bounding box center [567, 34] width 331 height 40
click at [486, 90] on select "Personal Business" at bounding box center [568, 90] width 303 height 24
click at [489, 101] on select "Personal Business" at bounding box center [568, 90] width 303 height 24
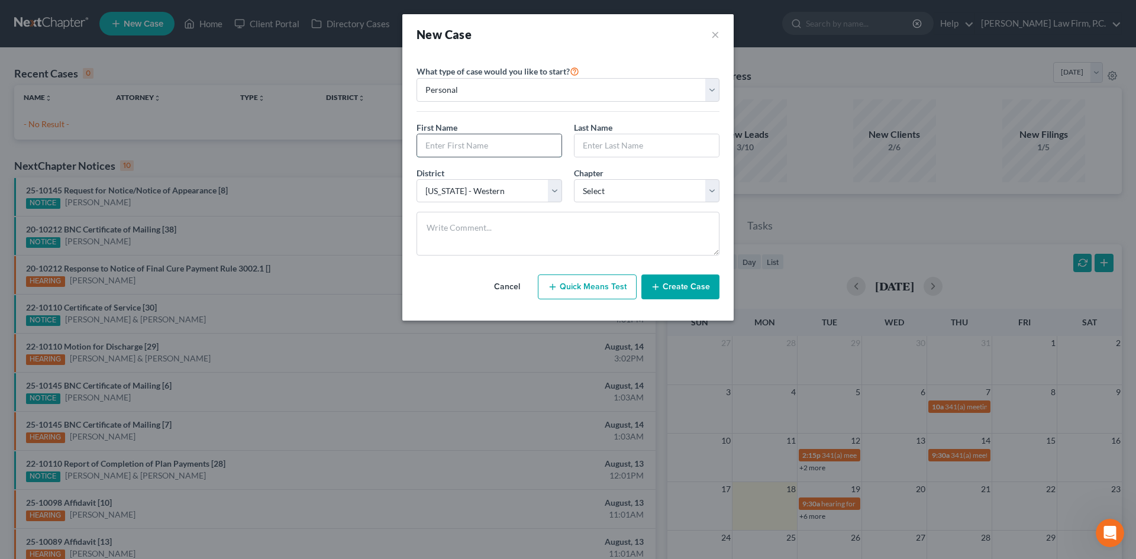
click at [471, 146] on input "text" at bounding box center [489, 145] width 144 height 22
type input "F"
type input "Ronald"
type input "Pressley"
drag, startPoint x: 676, startPoint y: 195, endPoint x: 665, endPoint y: 196, distance: 11.3
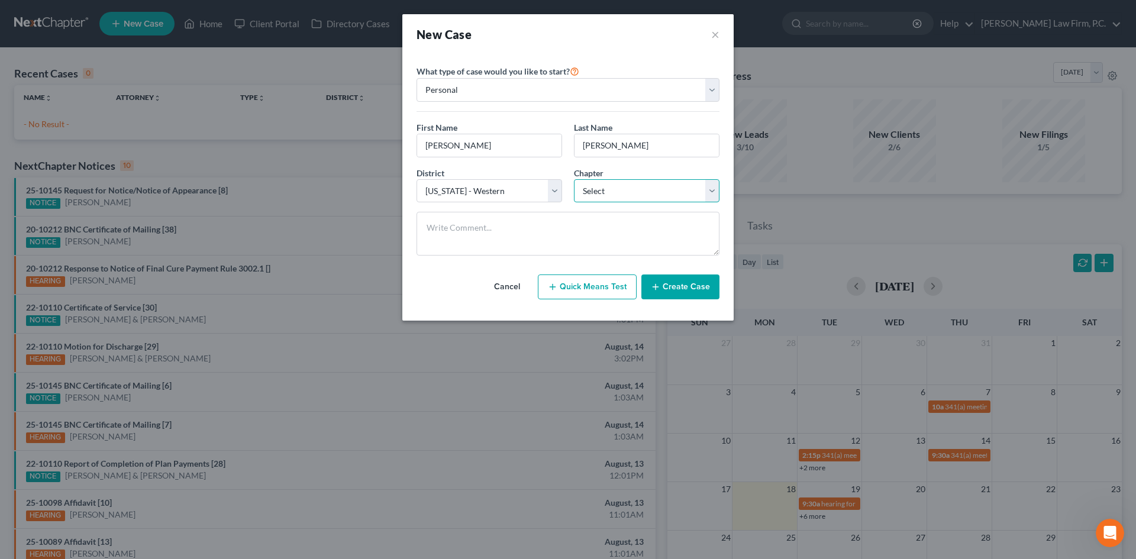
click at [675, 195] on select "Select 7 11 12 13" at bounding box center [647, 191] width 146 height 24
select select "0"
click at [574, 179] on select "Select 7 11 12 13" at bounding box center [647, 191] width 146 height 24
click at [673, 286] on button "Create Case" at bounding box center [681, 287] width 78 height 25
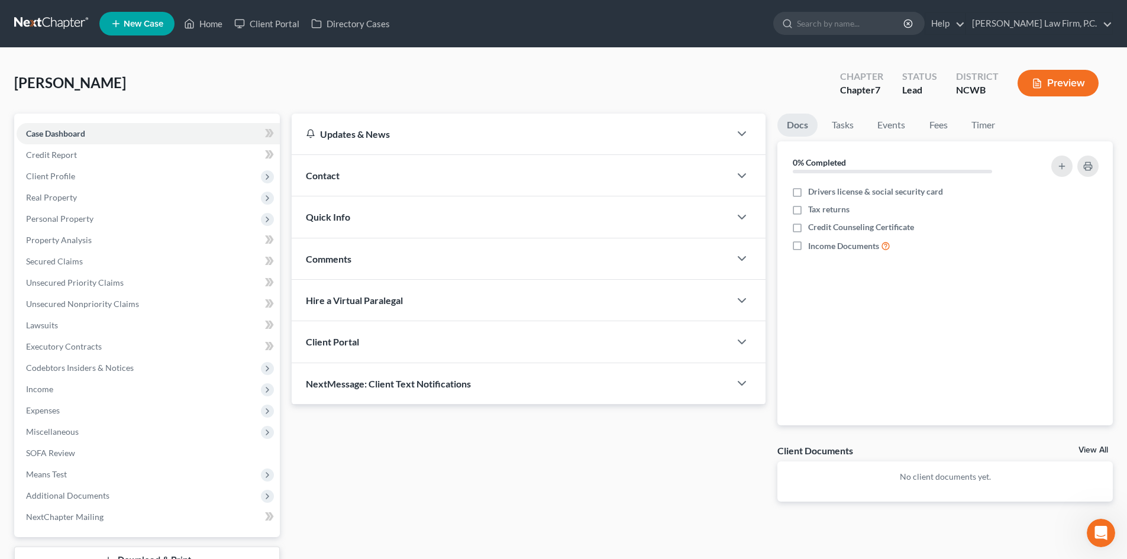
click at [363, 176] on div "Contact" at bounding box center [511, 175] width 439 height 41
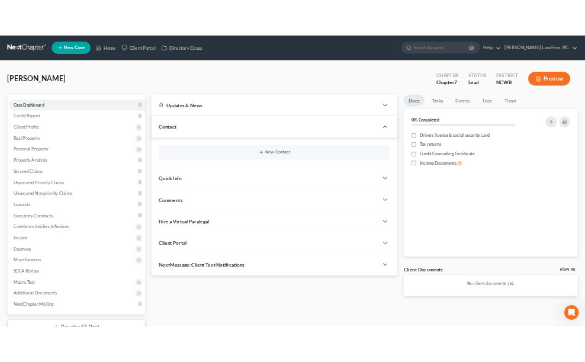
scroll to position [332, 0]
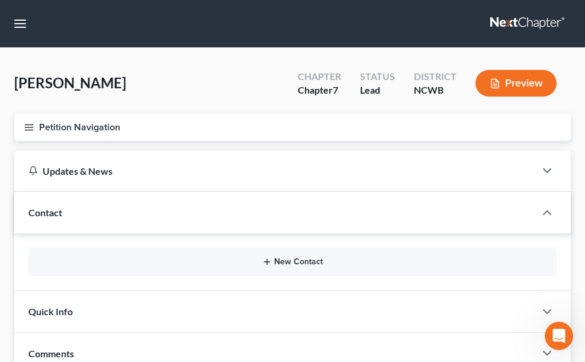
click at [297, 257] on button "New Contact" at bounding box center [292, 261] width 509 height 9
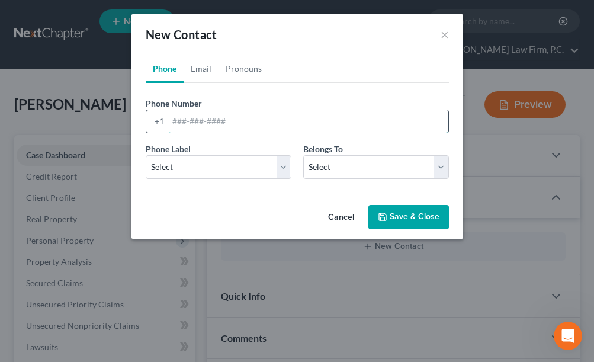
click at [172, 123] on input "tel" at bounding box center [308, 121] width 280 height 22
type input "828-768-8857"
click at [185, 163] on select "Select Mobile Home Work Other" at bounding box center [219, 167] width 146 height 24
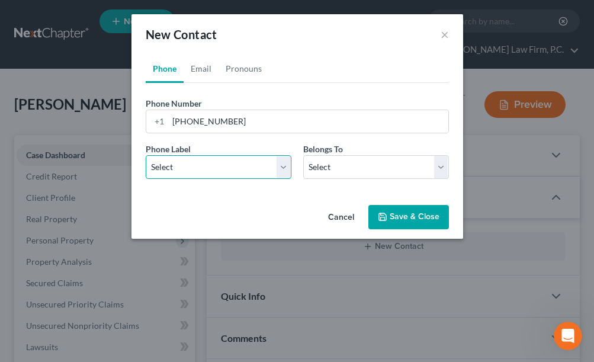
select select "0"
click at [146, 155] on select "Select Mobile Home Work Other" at bounding box center [219, 167] width 146 height 24
click at [179, 196] on div "Phone Email Pronouns Phone Number * +1 828-768-8857 Ext. Phone Label * Select M…" at bounding box center [296, 127] width 331 height 146
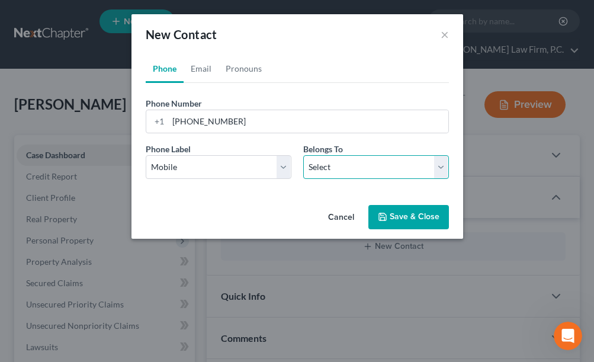
click at [346, 160] on select "Select Client Other" at bounding box center [376, 167] width 146 height 24
select select "0"
click at [303, 155] on select "Select Client Other" at bounding box center [376, 167] width 146 height 24
select select "0"
drag, startPoint x: 204, startPoint y: 71, endPoint x: 259, endPoint y: 88, distance: 57.7
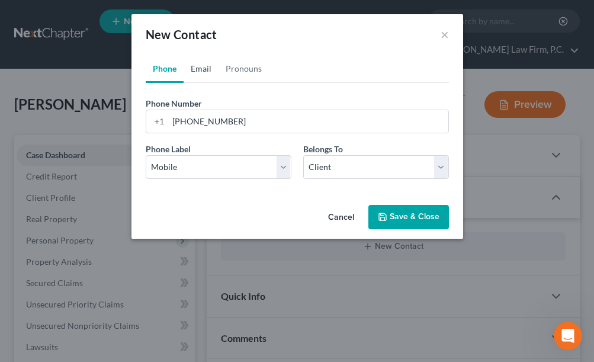
click at [204, 71] on link "Email" at bounding box center [200, 68] width 35 height 28
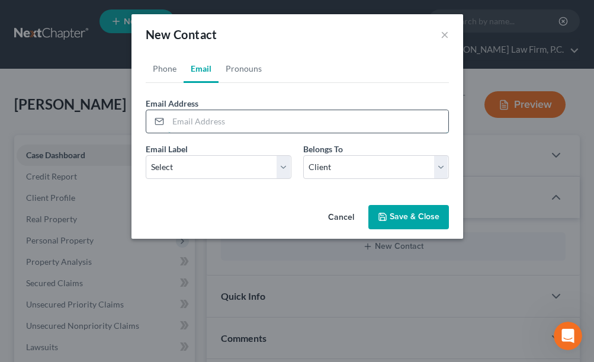
click at [286, 121] on input "email" at bounding box center [308, 121] width 280 height 22
paste input "sebring90449@aol.com"
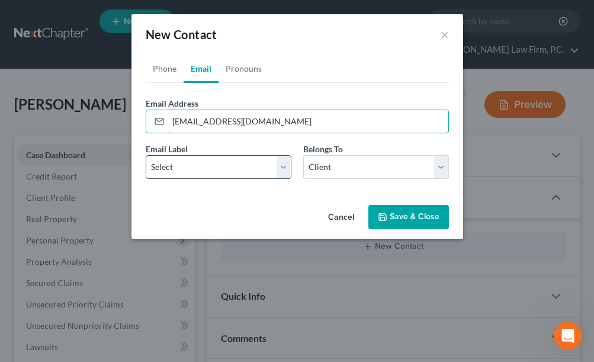
type input "sebring90449@aol.com"
click at [251, 172] on select "Select Home Work Other" at bounding box center [219, 167] width 146 height 24
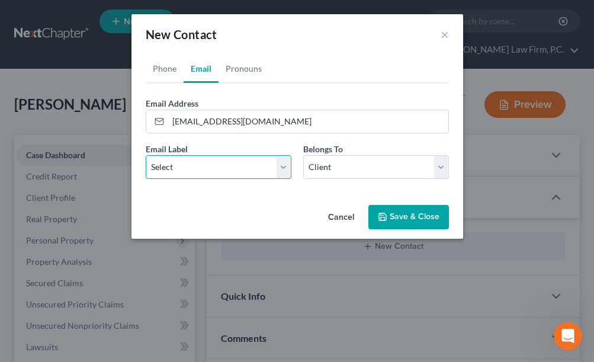
select select "0"
click at [146, 155] on select "Select Home Work Other" at bounding box center [219, 167] width 146 height 24
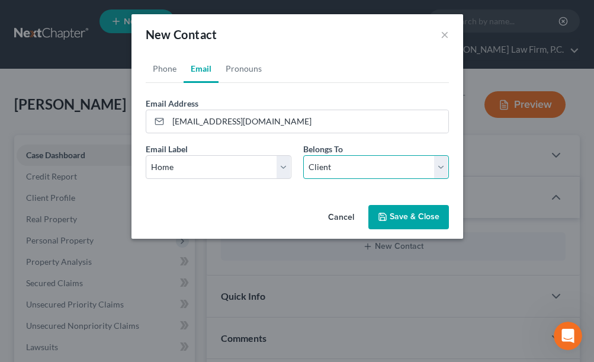
click at [391, 165] on select "Select Client Other" at bounding box center [376, 167] width 146 height 24
click at [303, 155] on select "Select Client Other" at bounding box center [376, 167] width 146 height 24
click at [401, 219] on button "Save & Close" at bounding box center [408, 217] width 80 height 25
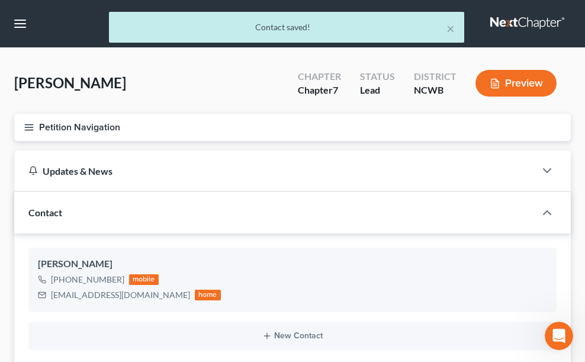
click at [0, 0] on span "Client Profile" at bounding box center [0, 0] width 0 height 0
click at [0, 0] on link "Filing Information" at bounding box center [0, 0] width 0 height 0
select select "1"
select select "0"
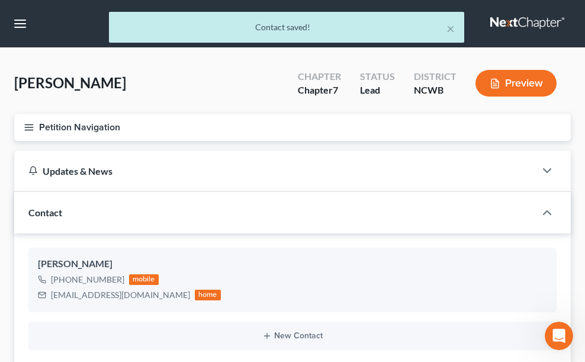
select select "59"
select select "28"
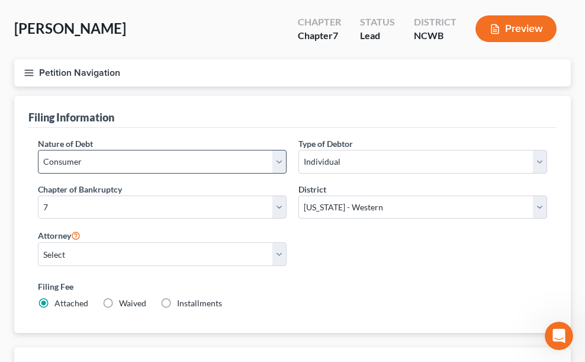
scroll to position [59, 0]
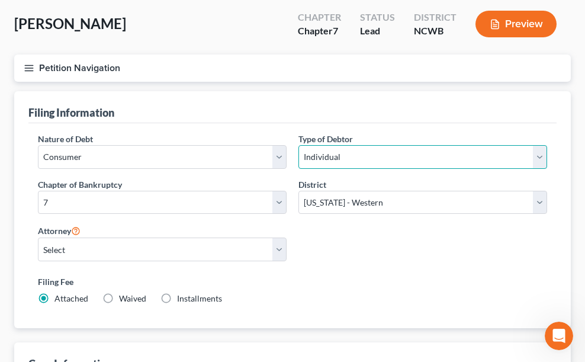
drag, startPoint x: 429, startPoint y: 197, endPoint x: 430, endPoint y: 208, distance: 11.3
click at [430, 169] on select "Select Individual Joint" at bounding box center [422, 157] width 249 height 24
select select "1"
click at [392, 169] on select "Select Individual Joint" at bounding box center [422, 157] width 249 height 24
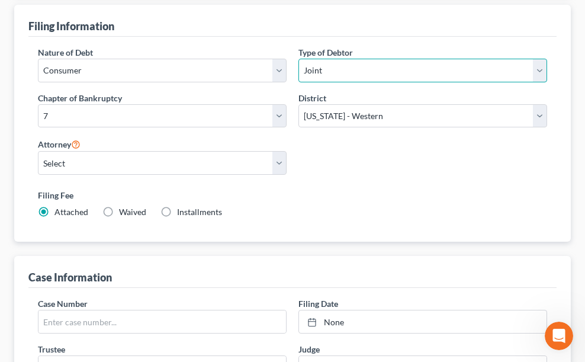
scroll to position [178, 0]
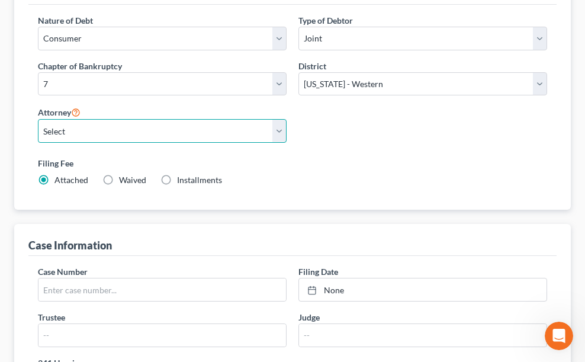
click at [286, 143] on select "Select R. [PERSON_NAME] - NCWB" at bounding box center [162, 131] width 249 height 24
select select "0"
click at [227, 143] on select "Select R. [PERSON_NAME] - NCWB" at bounding box center [162, 131] width 249 height 24
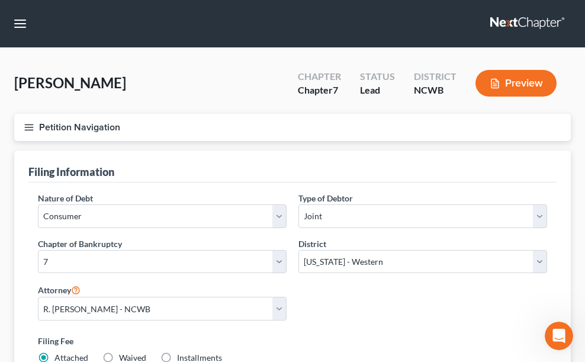
click at [0, 0] on span "Case Dashboard" at bounding box center [0, 0] width 0 height 0
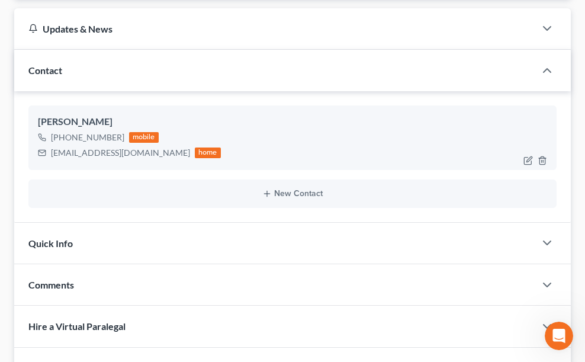
scroll to position [178, 0]
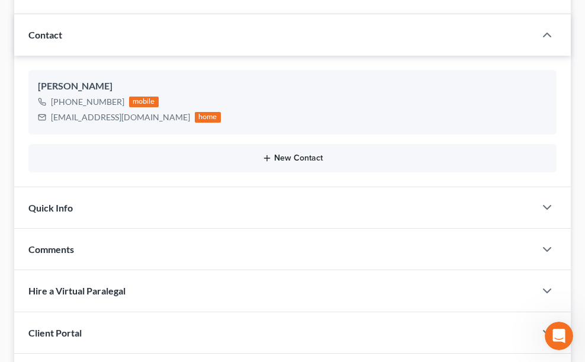
click at [390, 153] on button "New Contact" at bounding box center [292, 157] width 509 height 9
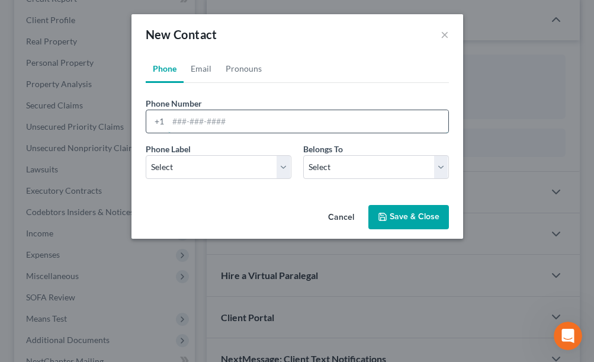
click at [190, 111] on input "tel" at bounding box center [308, 121] width 280 height 22
type input "828-777-9714"
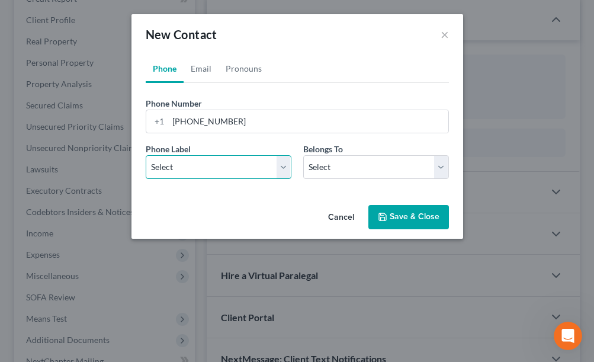
drag, startPoint x: 224, startPoint y: 169, endPoint x: 219, endPoint y: 176, distance: 8.0
click at [224, 169] on select "Select Mobile Home Work Other" at bounding box center [219, 167] width 146 height 24
select select "0"
click at [146, 155] on select "Select Mobile Home Work Other" at bounding box center [219, 167] width 146 height 24
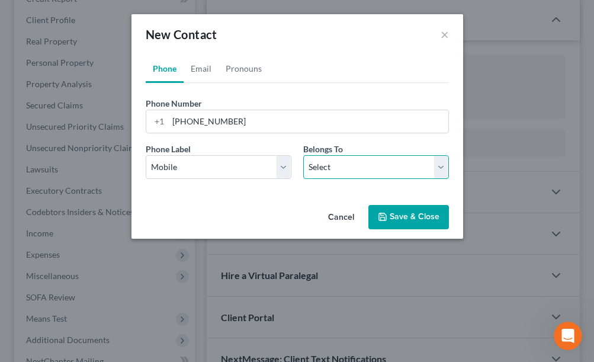
click at [342, 169] on select "Select Client Spouse Other" at bounding box center [376, 167] width 146 height 24
select select "1"
click at [303, 155] on select "Select Client Spouse Other" at bounding box center [376, 167] width 146 height 24
click at [204, 72] on link "Email" at bounding box center [200, 68] width 35 height 28
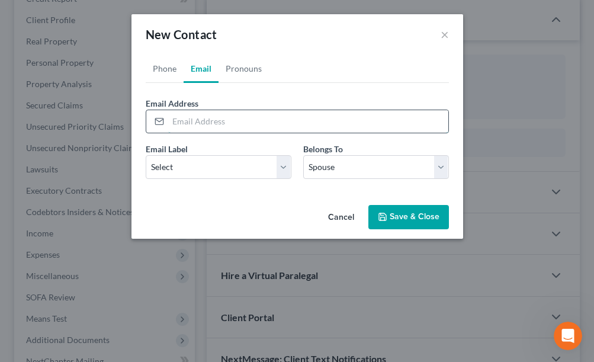
click at [197, 117] on input "email" at bounding box center [308, 121] width 280 height 22
paste input "cindypressley59@gmail.com"
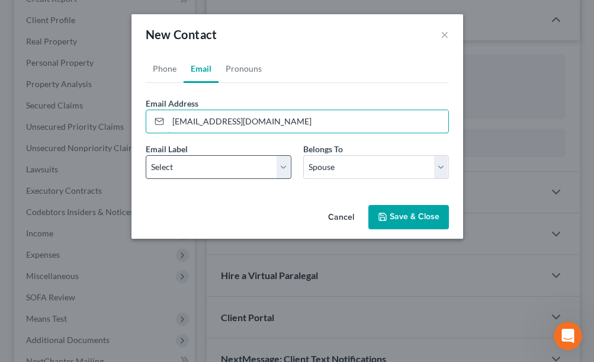
type input "cindypressley59@gmail.com"
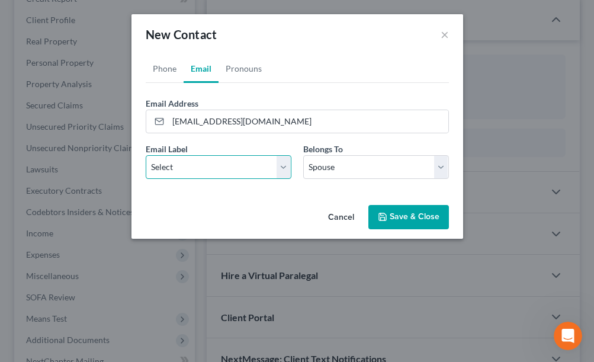
click at [209, 163] on select "Select Home Work Other" at bounding box center [219, 167] width 146 height 24
select select "0"
click at [146, 155] on select "Select Home Work Other" at bounding box center [219, 167] width 146 height 24
click at [411, 216] on button "Save & Close" at bounding box center [408, 217] width 80 height 25
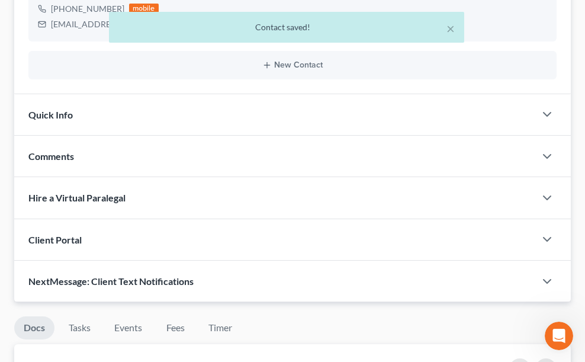
scroll to position [296, 0]
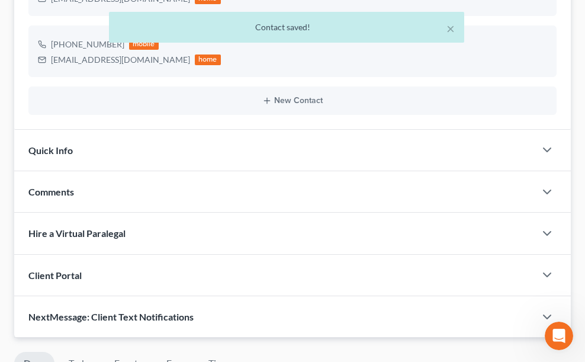
click at [319, 256] on div "Client Portal" at bounding box center [274, 274] width 521 height 41
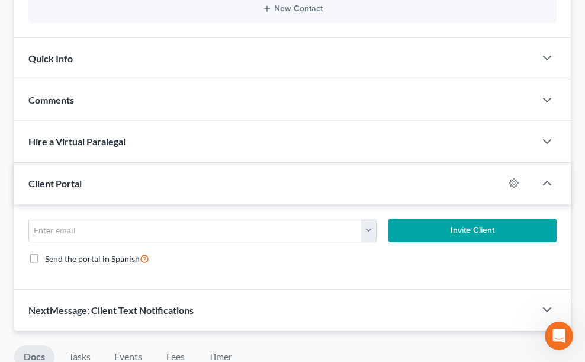
scroll to position [473, 0]
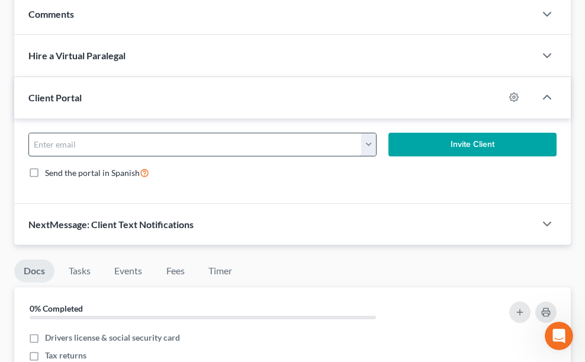
click at [304, 133] on input "email" at bounding box center [195, 144] width 333 height 22
paste input "sebring90449@aol.com"
type input "sebring90449@aol.com"
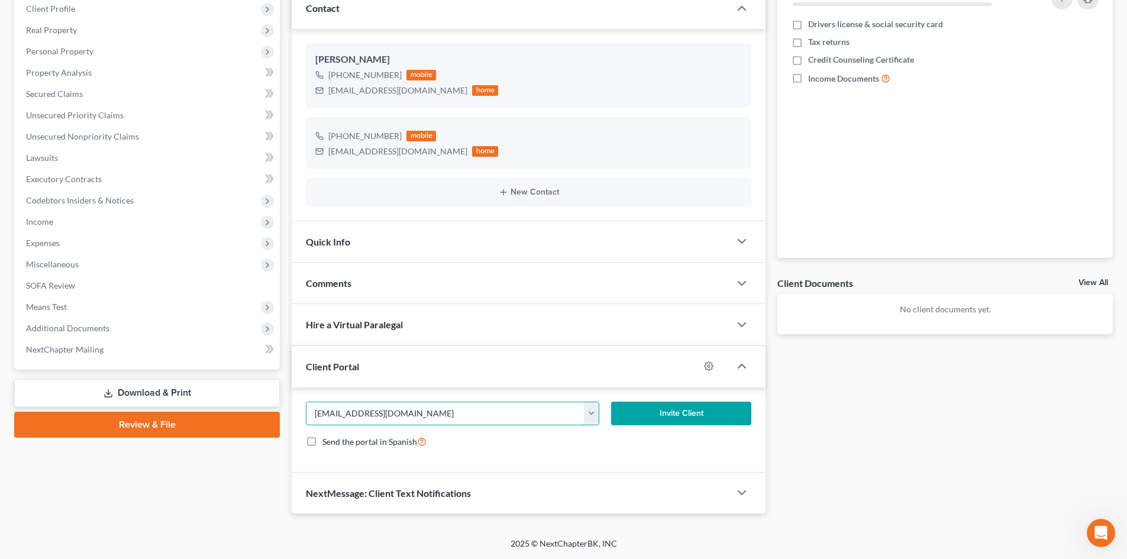
scroll to position [215, 0]
click at [662, 413] on button "Invite Client" at bounding box center [681, 414] width 141 height 24
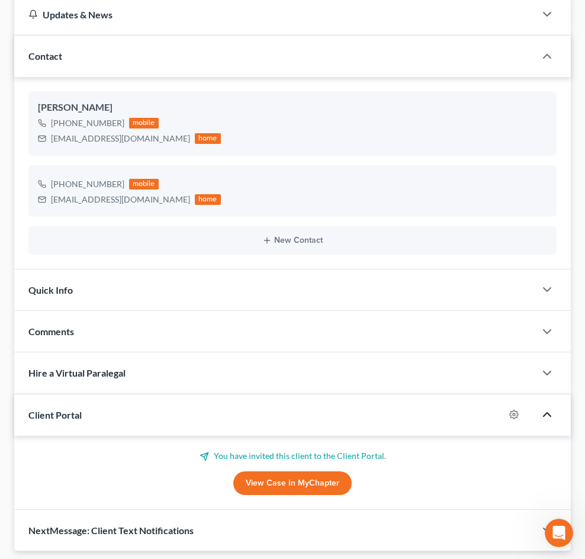
click at [543, 407] on icon "button" at bounding box center [547, 414] width 14 height 14
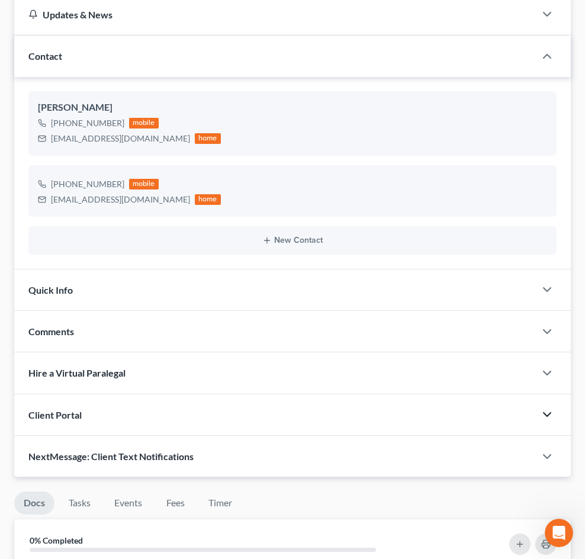
click at [543, 407] on icon "button" at bounding box center [547, 414] width 14 height 14
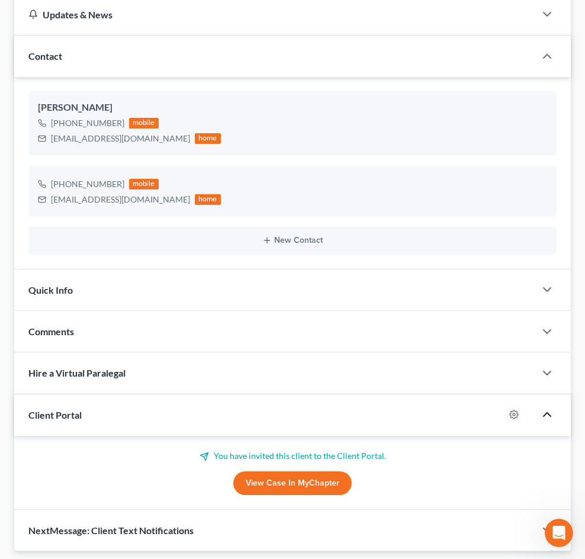
click at [365, 450] on p "You have invited this client to the Client Portal." at bounding box center [292, 456] width 528 height 12
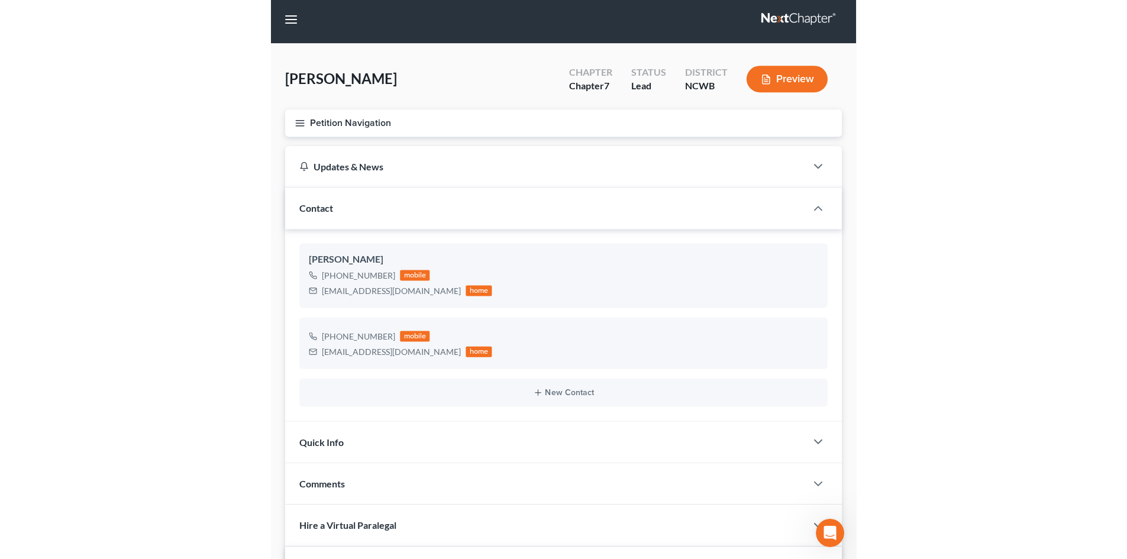
scroll to position [0, 0]
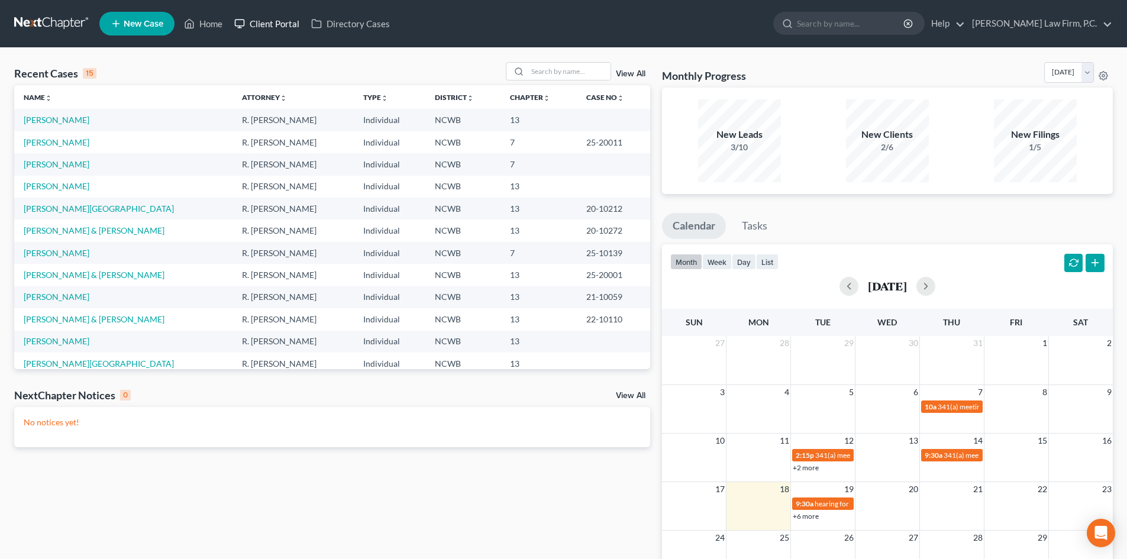
click at [278, 21] on link "Client Portal" at bounding box center [266, 23] width 77 height 21
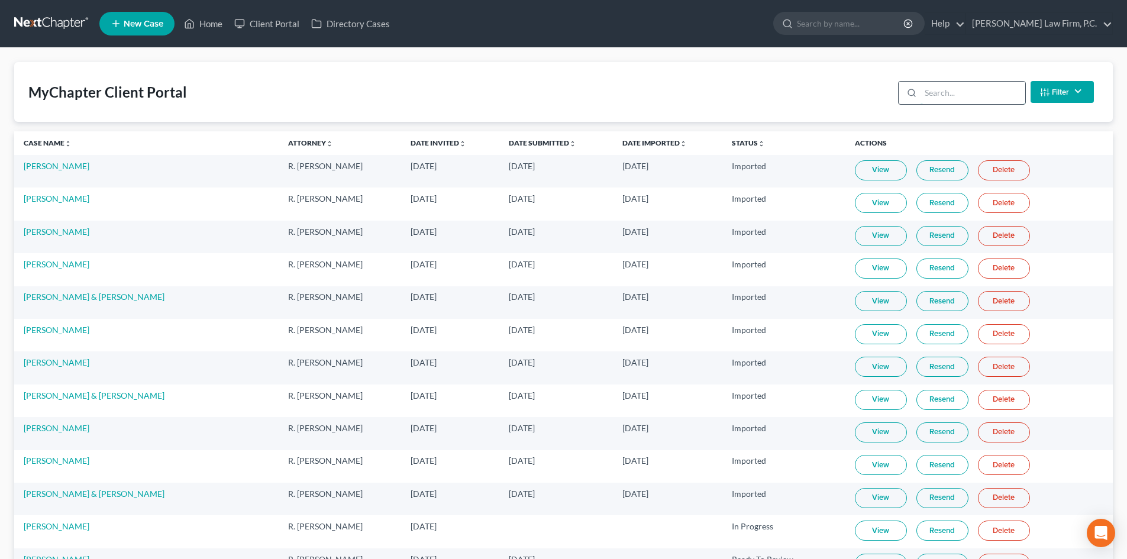
click at [955, 89] on input "search" at bounding box center [973, 93] width 105 height 22
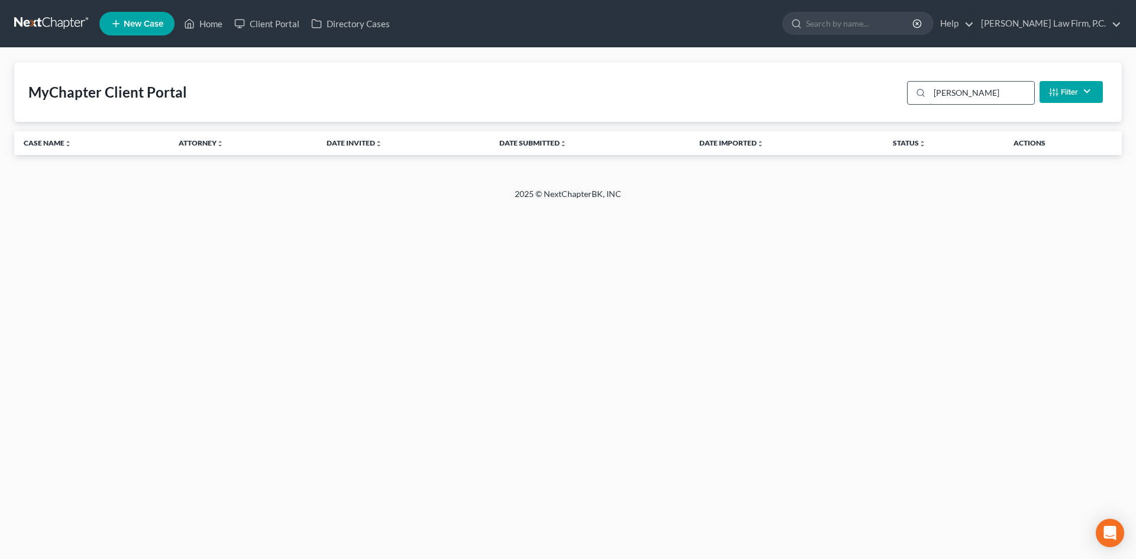
type input "wessling"
click at [765, 223] on div "Home New Case Client Portal Directory Cases Mosley Law Firm, P.C. sarah@matneym…" at bounding box center [568, 279] width 1136 height 559
click at [981, 96] on input "wessling" at bounding box center [982, 93] width 105 height 22
click at [217, 28] on link "Home" at bounding box center [203, 23] width 50 height 21
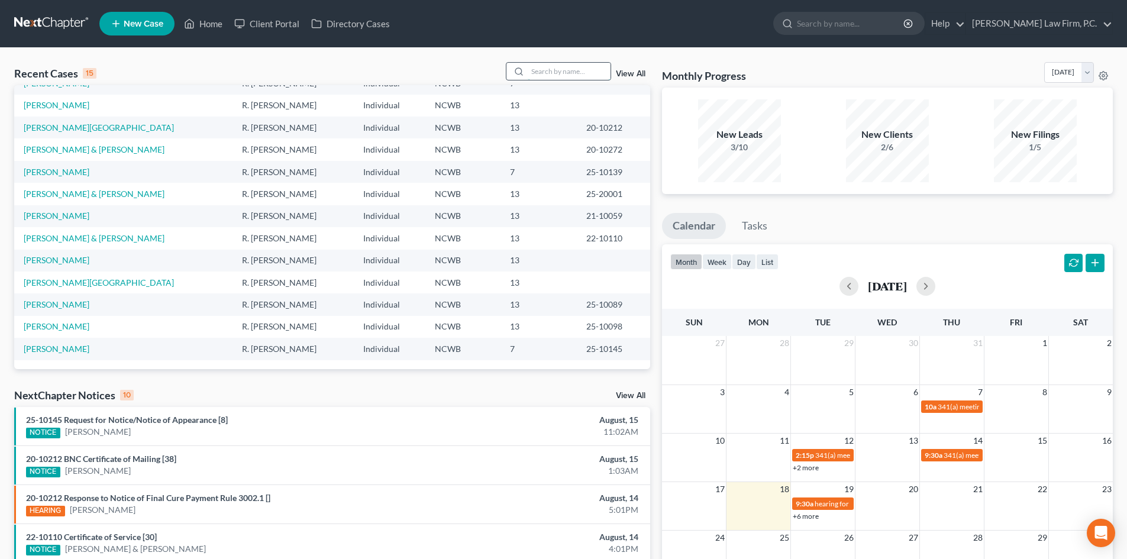
click at [560, 73] on input "search" at bounding box center [569, 71] width 83 height 17
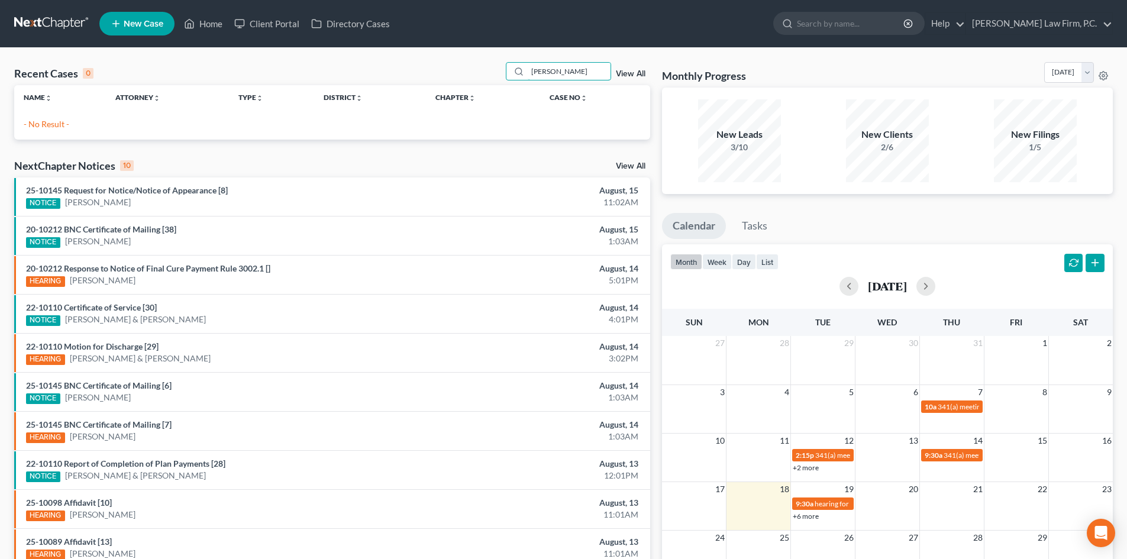
drag, startPoint x: 589, startPoint y: 70, endPoint x: 501, endPoint y: 69, distance: 88.2
click at [501, 69] on div "Recent Cases 0 wessling View All" at bounding box center [332, 73] width 636 height 23
type input "Benjamin"
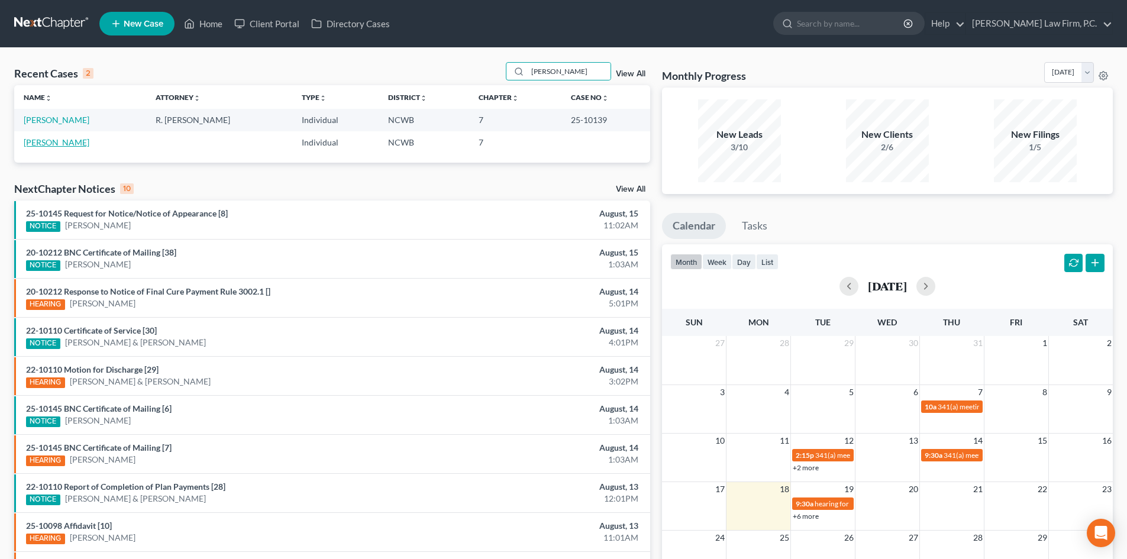
click at [38, 143] on link "[PERSON_NAME]" at bounding box center [57, 142] width 66 height 10
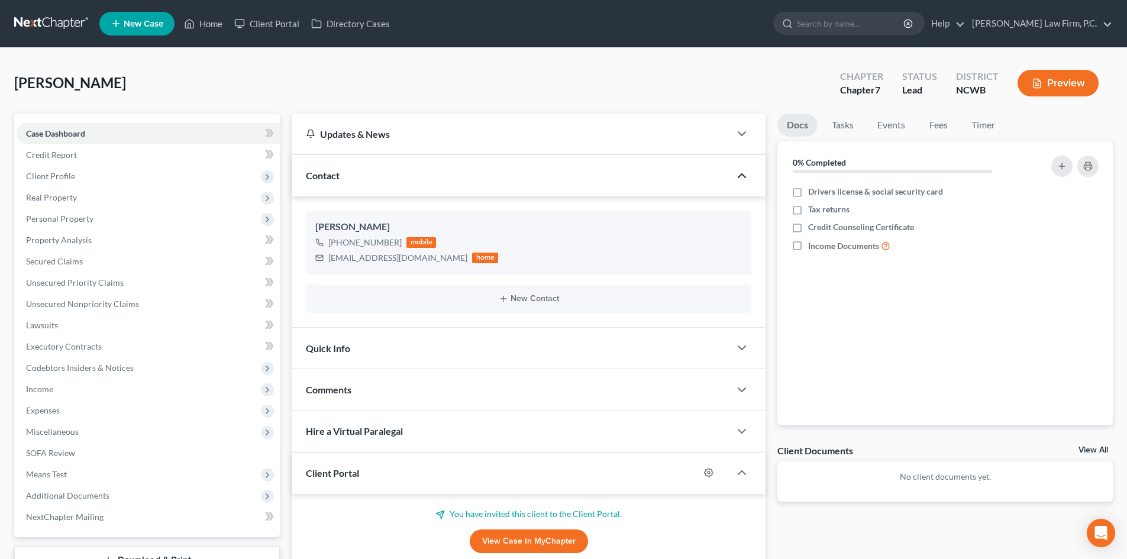
click at [735, 176] on icon "button" at bounding box center [742, 176] width 14 height 14
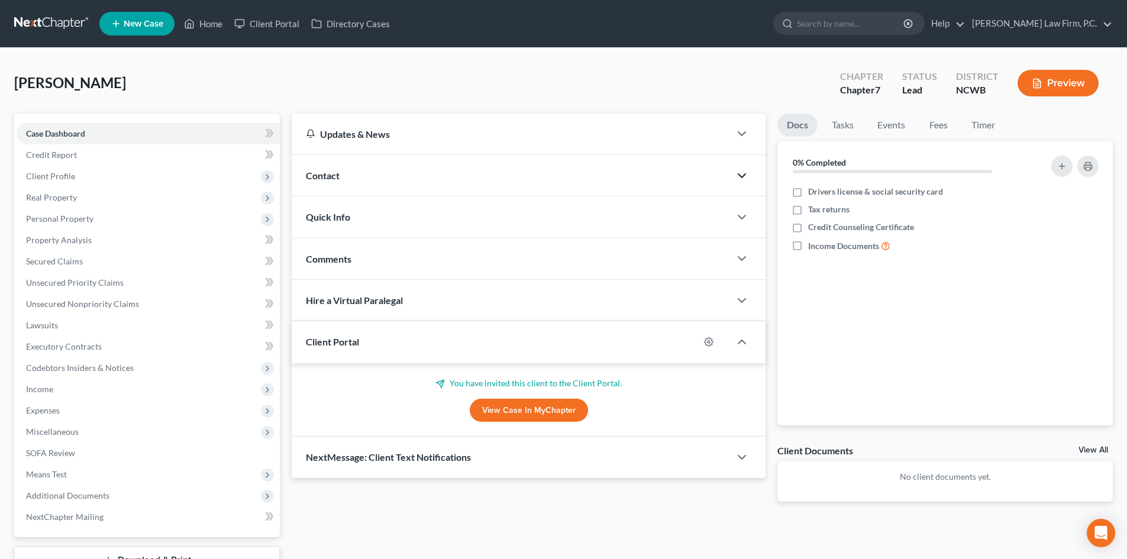
click at [735, 176] on icon "button" at bounding box center [742, 176] width 14 height 14
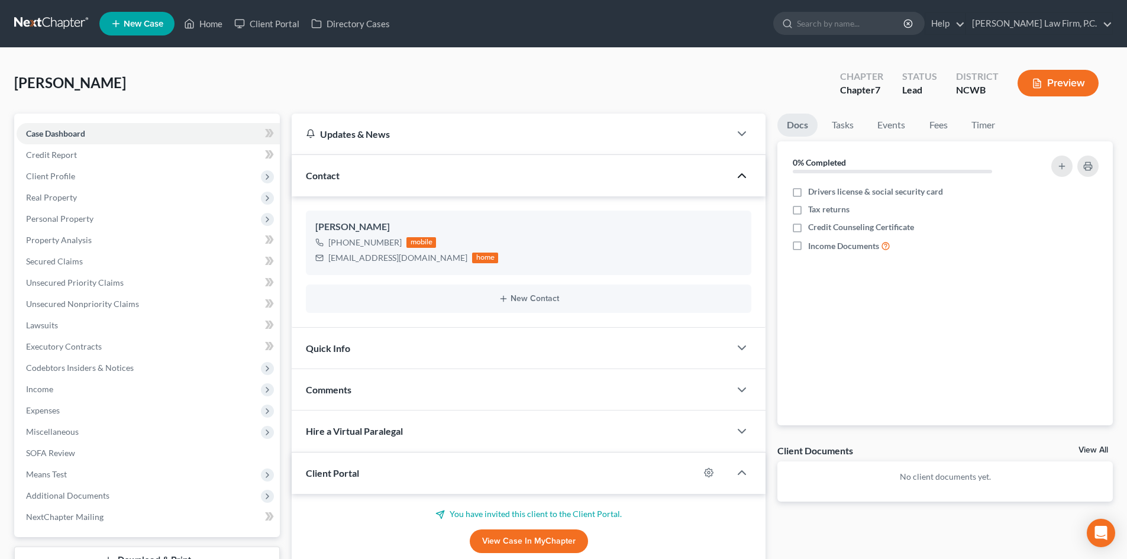
click at [335, 355] on div "Quick Info" at bounding box center [511, 348] width 439 height 41
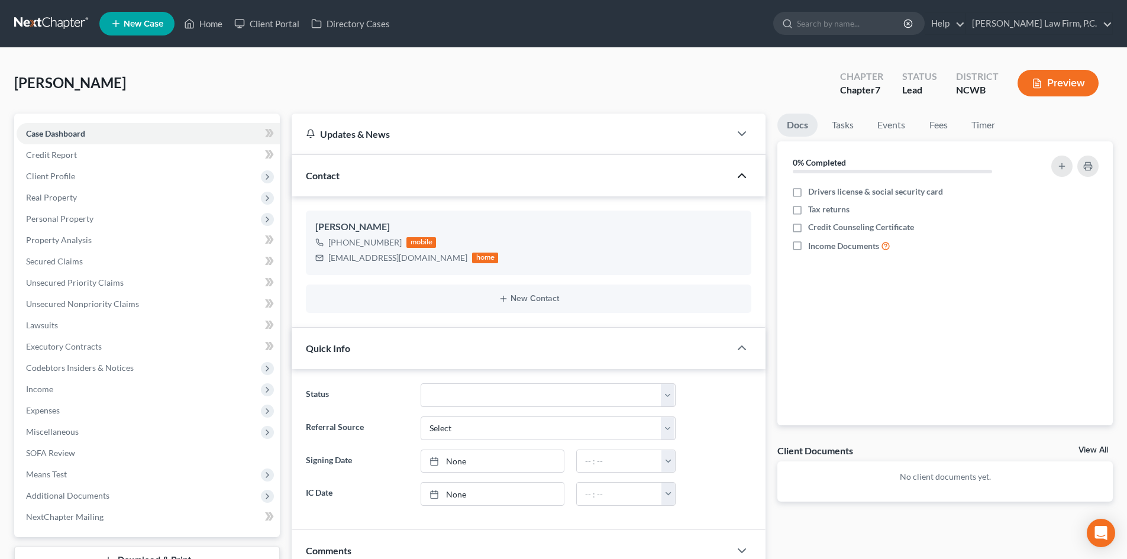
click at [336, 173] on span "Contact" at bounding box center [323, 175] width 34 height 11
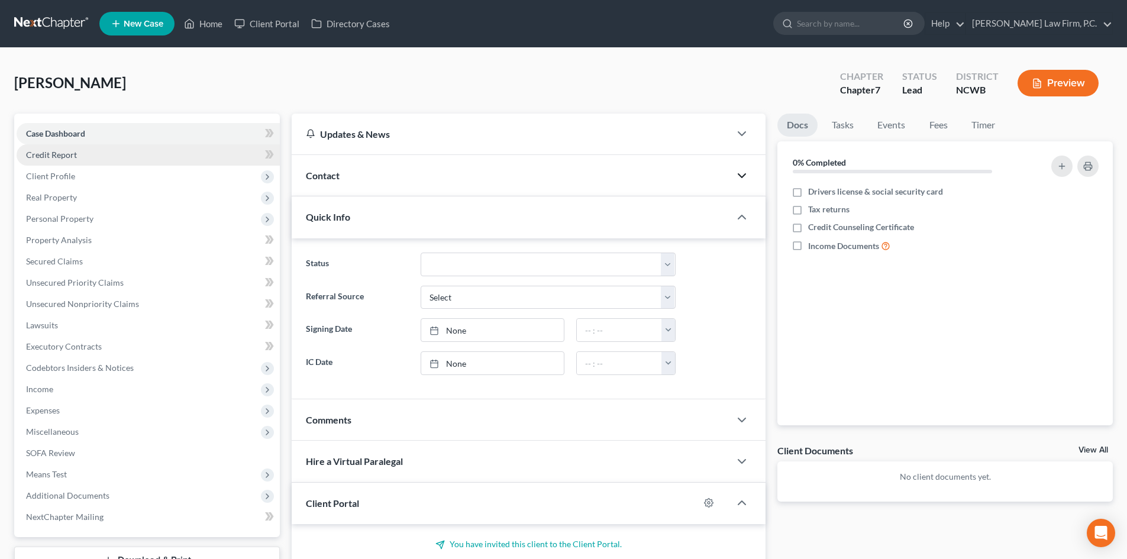
click at [67, 150] on span "Credit Report" at bounding box center [51, 155] width 51 height 10
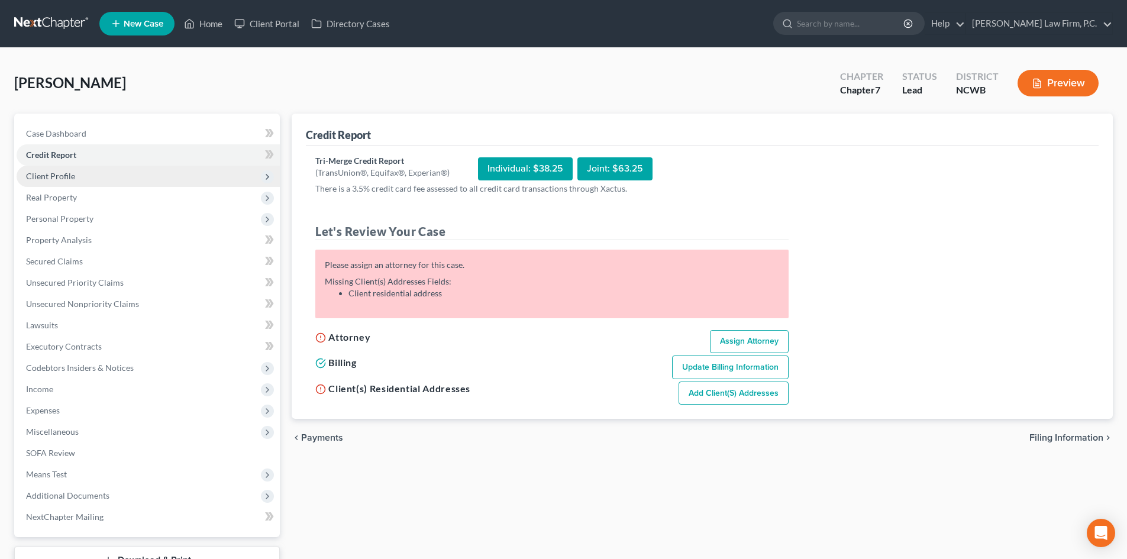
click at [63, 176] on span "Client Profile" at bounding box center [50, 176] width 49 height 10
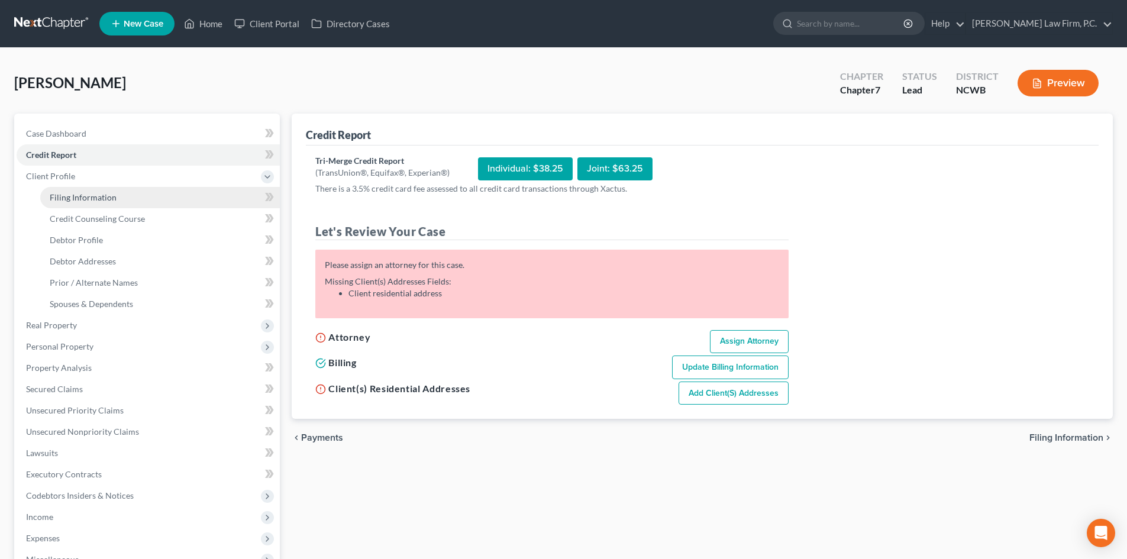
click at [77, 202] on span "Filing Information" at bounding box center [83, 197] width 67 height 10
select select "1"
select select "0"
select select "28"
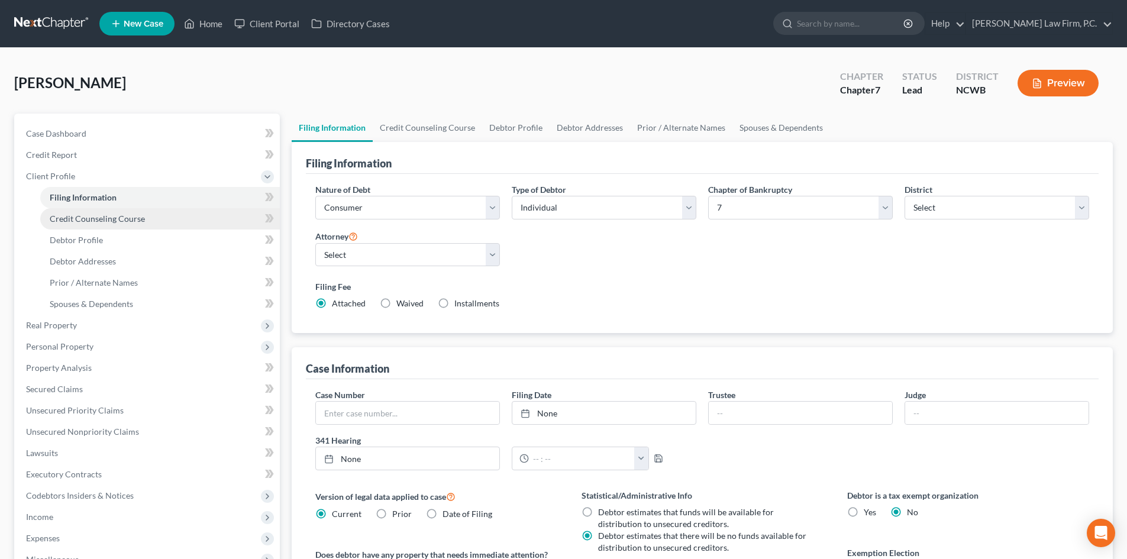
click at [92, 224] on link "Credit Counseling Course" at bounding box center [160, 218] width 240 height 21
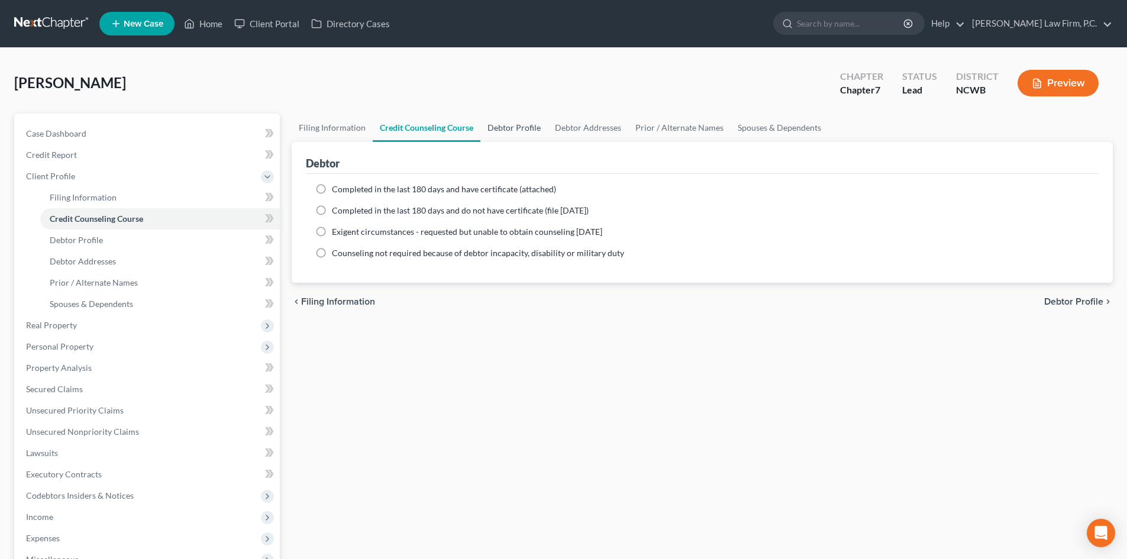
click at [496, 128] on link "Debtor Profile" at bounding box center [514, 128] width 67 height 28
select select "0"
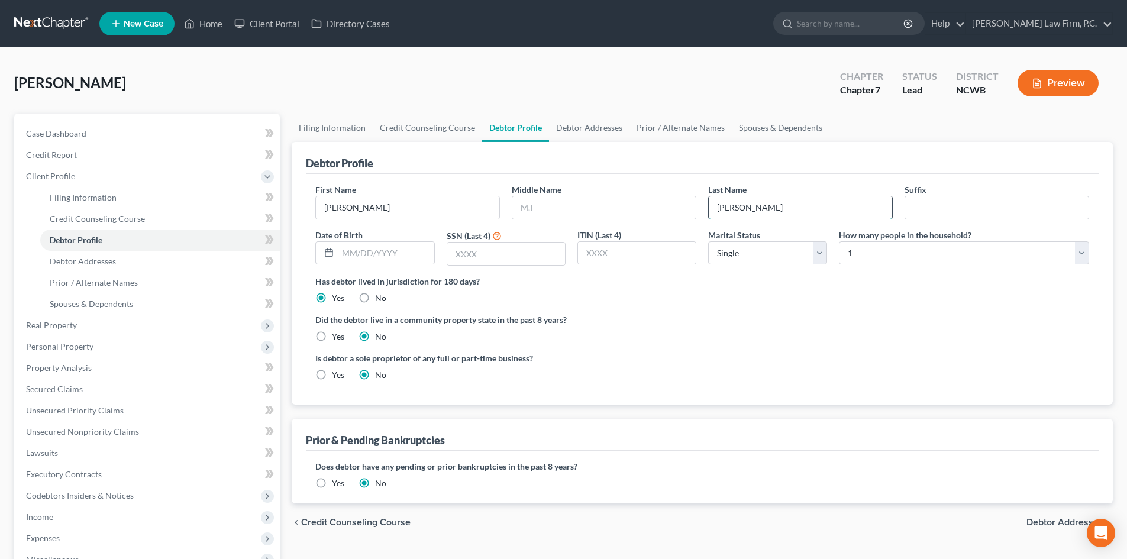
click at [735, 208] on input "Wessing" at bounding box center [800, 207] width 183 height 22
type input "Wessling"
click at [74, 129] on span "Case Dashboard" at bounding box center [56, 133] width 60 height 10
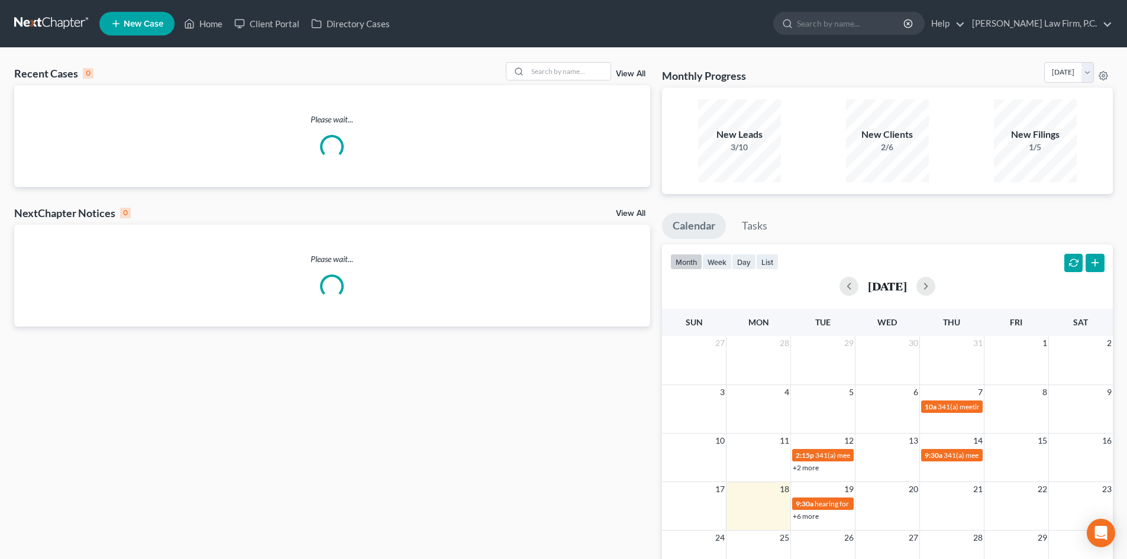
click at [872, 36] on ul "New Case Home Client Portal Directory Cases - No Result - See all results Or Pr…" at bounding box center [606, 23] width 1014 height 31
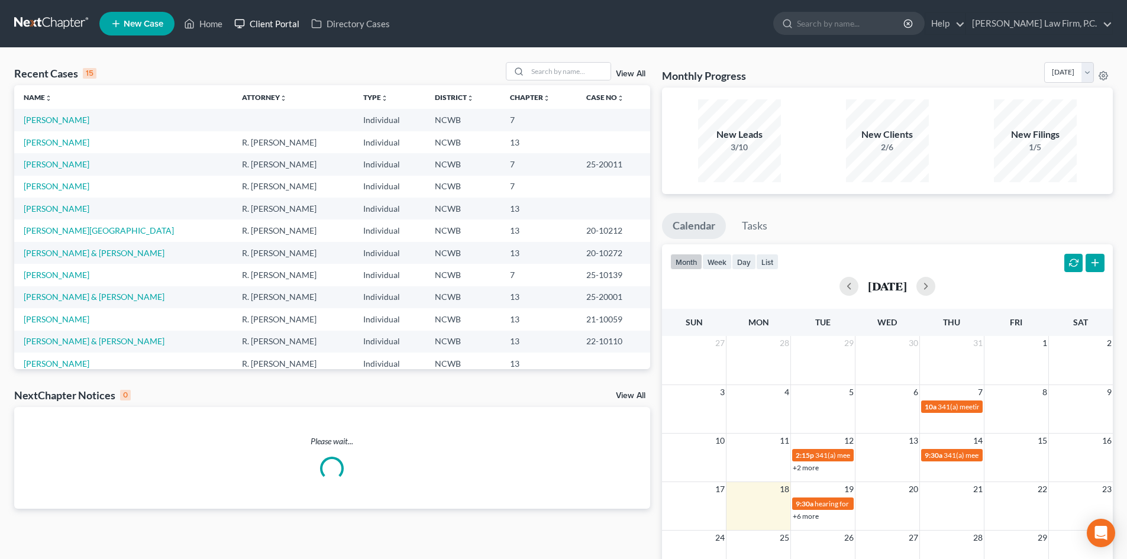
click at [264, 20] on link "Client Portal" at bounding box center [266, 23] width 77 height 21
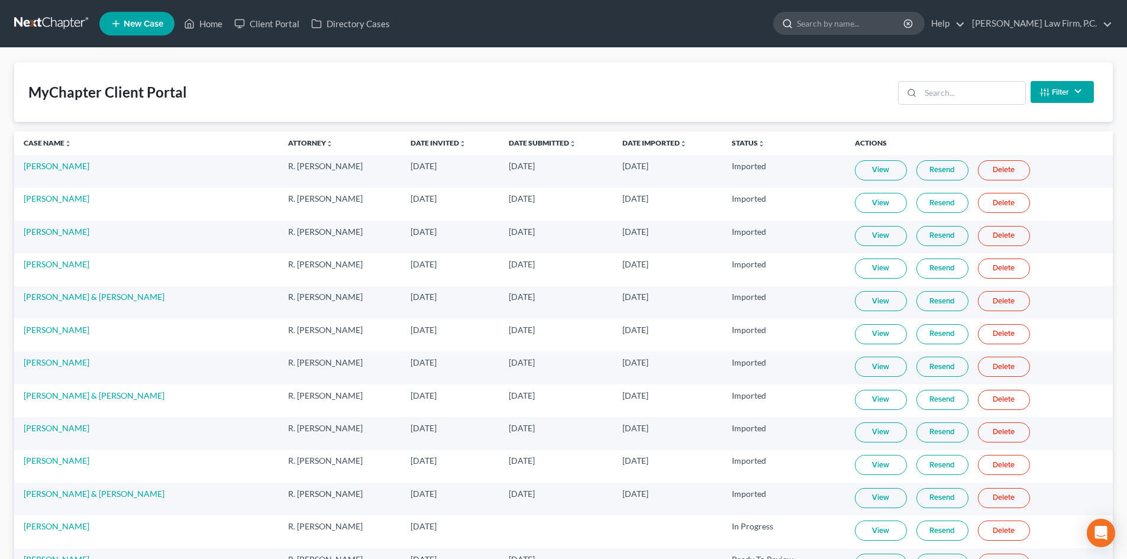
click at [876, 22] on input "search" at bounding box center [851, 23] width 108 height 22
type input "wess"
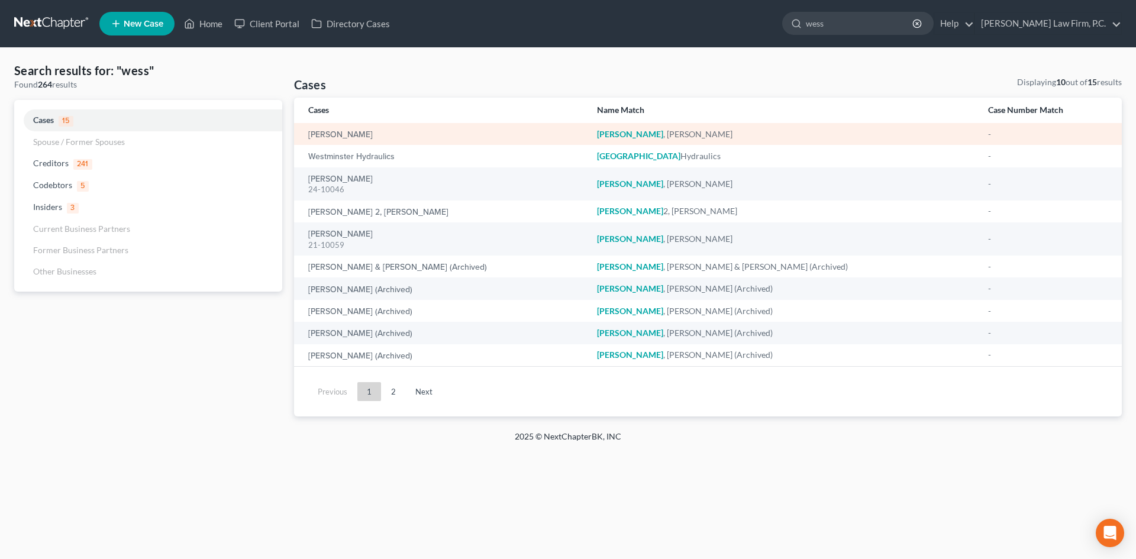
click at [389, 133] on div "Wessling, Benjamin" at bounding box center [443, 134] width 270 height 12
click at [358, 131] on link "Wessling, Benjamin" at bounding box center [340, 135] width 65 height 8
select select "5"
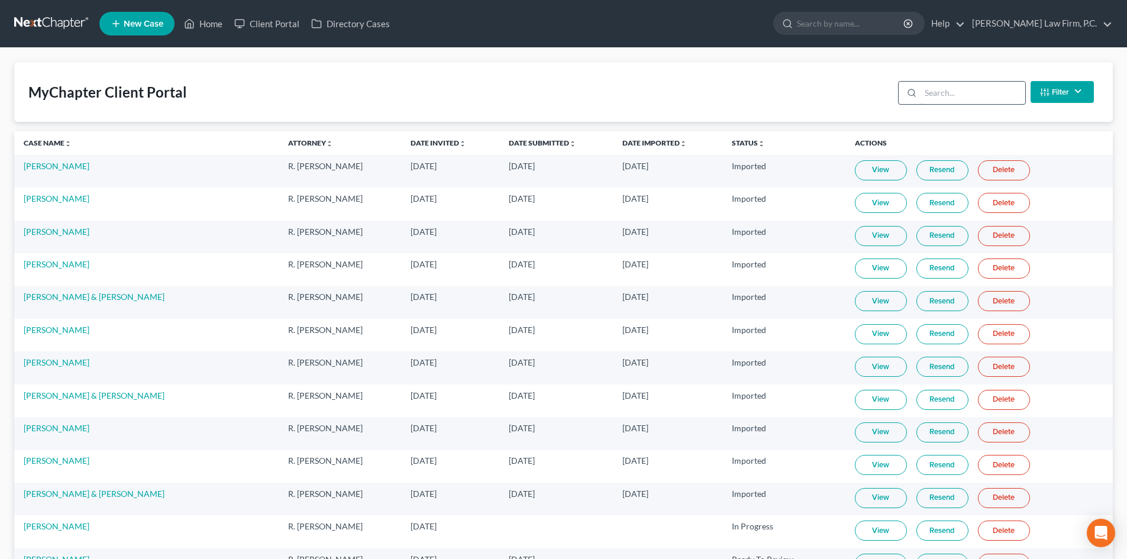
click at [959, 90] on input "search" at bounding box center [973, 93] width 105 height 22
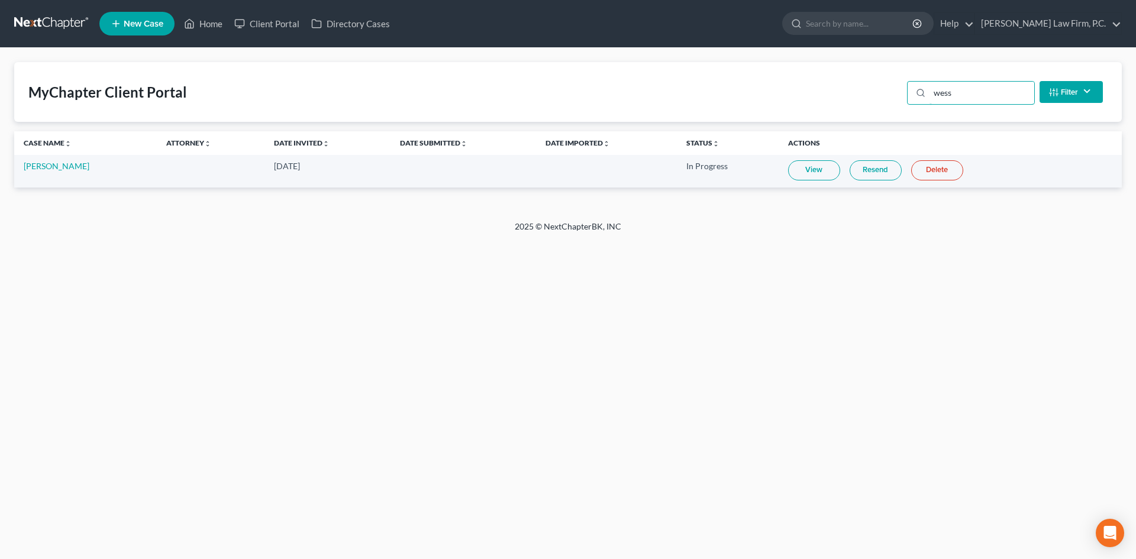
type input "wess"
click at [1052, 90] on icon "button" at bounding box center [1053, 92] width 9 height 9
click at [1054, 89] on line "button" at bounding box center [1054, 90] width 0 height 2
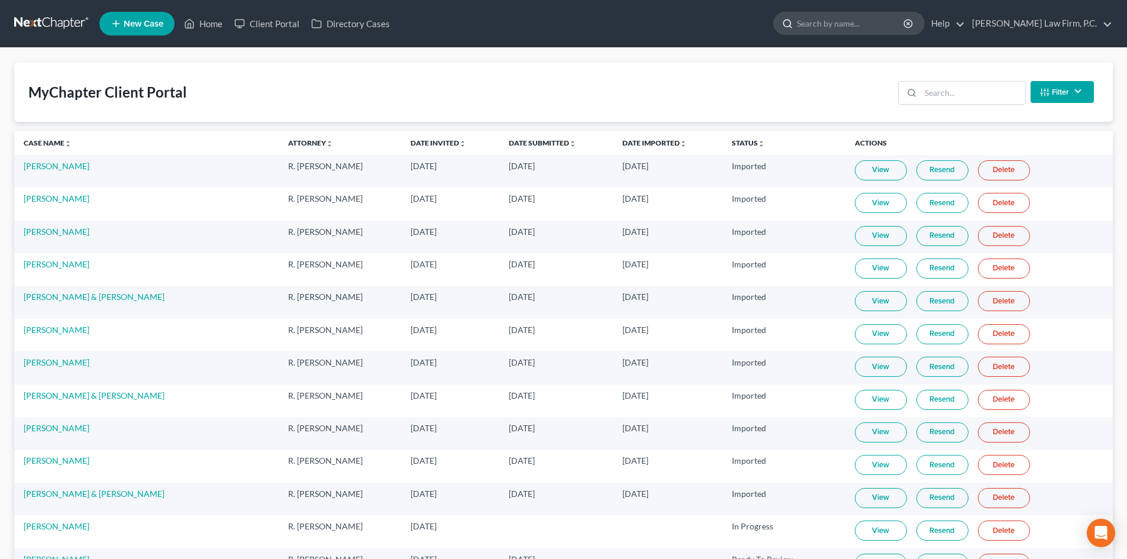
click at [890, 25] on input "search" at bounding box center [851, 23] width 108 height 22
click at [926, 80] on div "Filter Status Filter... Invited In Progress Ready To Review Reviewed Imported S…" at bounding box center [996, 91] width 205 height 31
click at [927, 90] on input "search" at bounding box center [973, 93] width 105 height 22
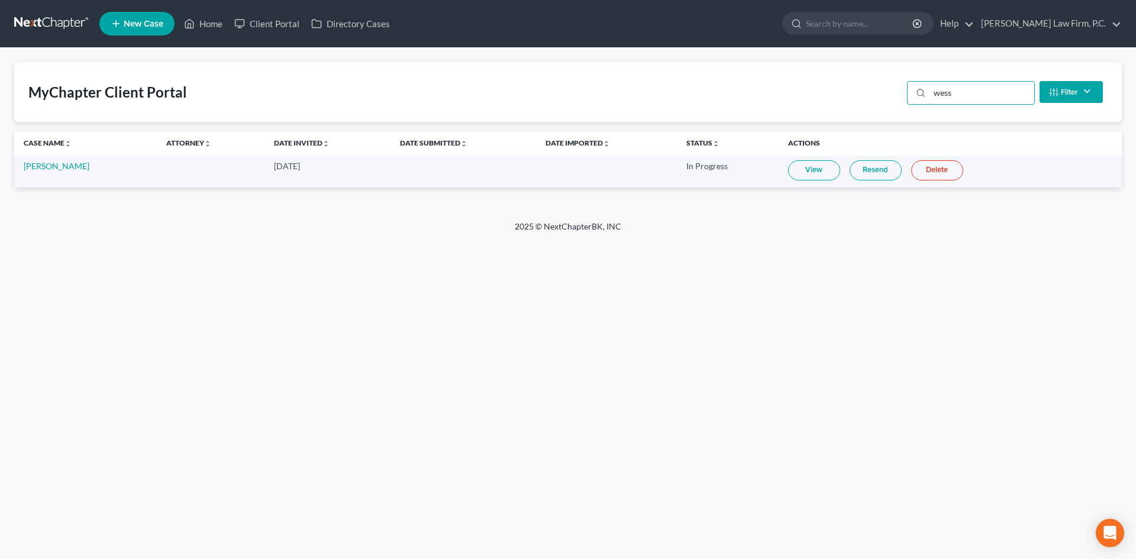
type input "wess"
click at [820, 173] on link "View" at bounding box center [814, 170] width 52 height 20
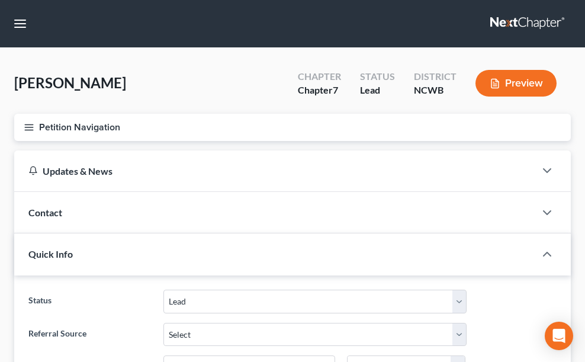
select select "5"
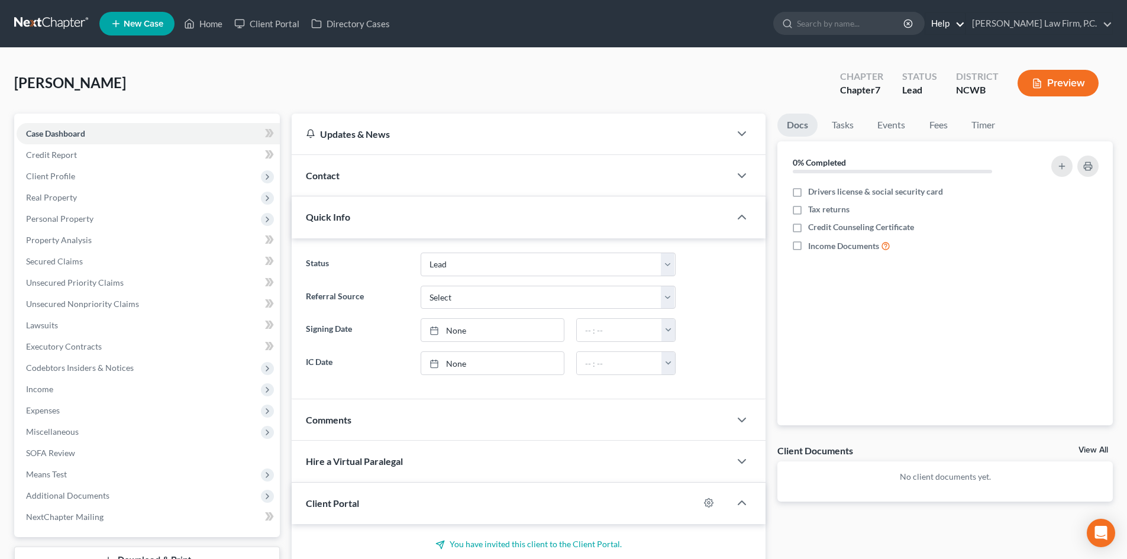
click at [584, 19] on link "Help" at bounding box center [946, 23] width 40 height 21
click at [584, 50] on link "Help Center" at bounding box center [918, 49] width 94 height 20
click at [206, 23] on link "Home" at bounding box center [203, 23] width 50 height 21
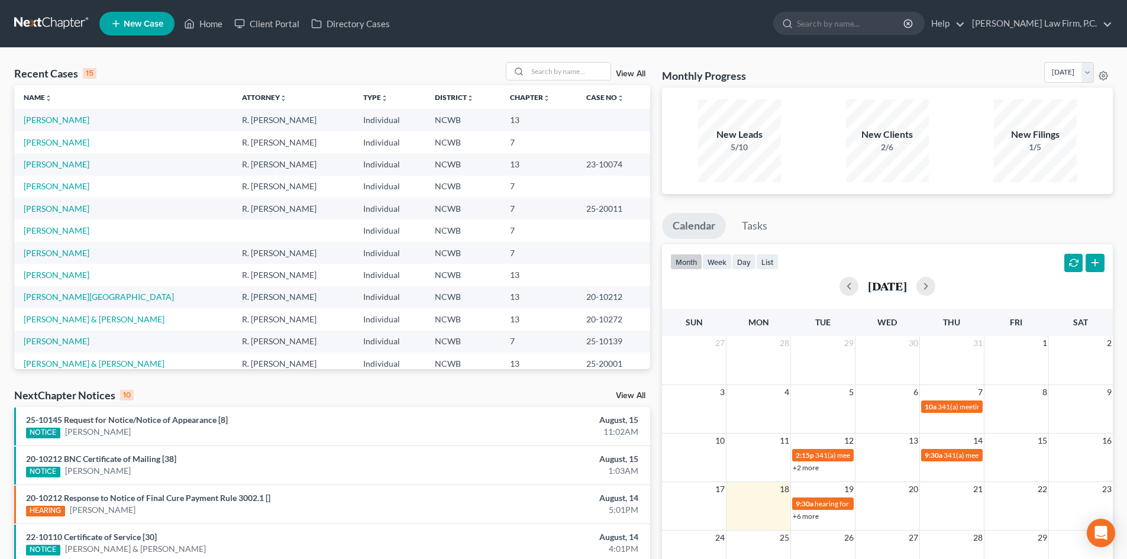
click at [73, 111] on td "[PERSON_NAME]" at bounding box center [123, 120] width 218 height 22
click at [75, 117] on link "[PERSON_NAME]" at bounding box center [57, 120] width 66 height 10
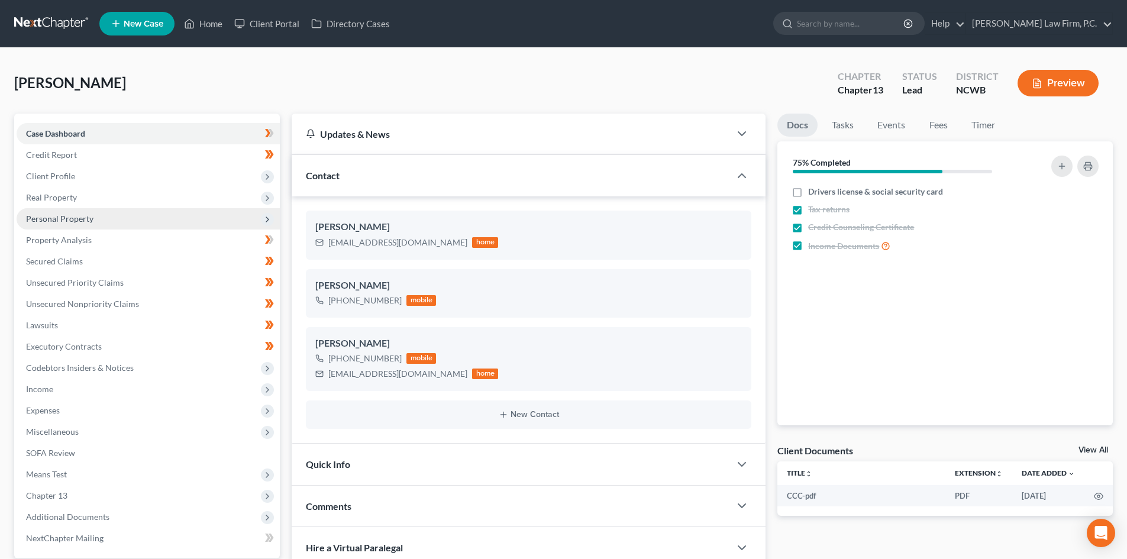
click at [85, 223] on span "Personal Property" at bounding box center [59, 219] width 67 height 10
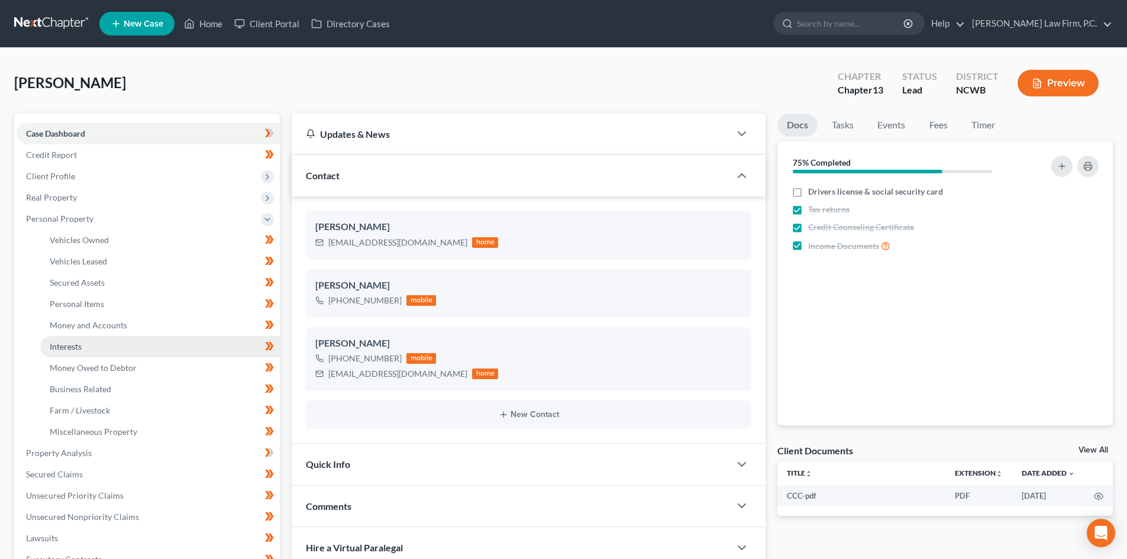
click at [107, 339] on link "Interests" at bounding box center [160, 346] width 240 height 21
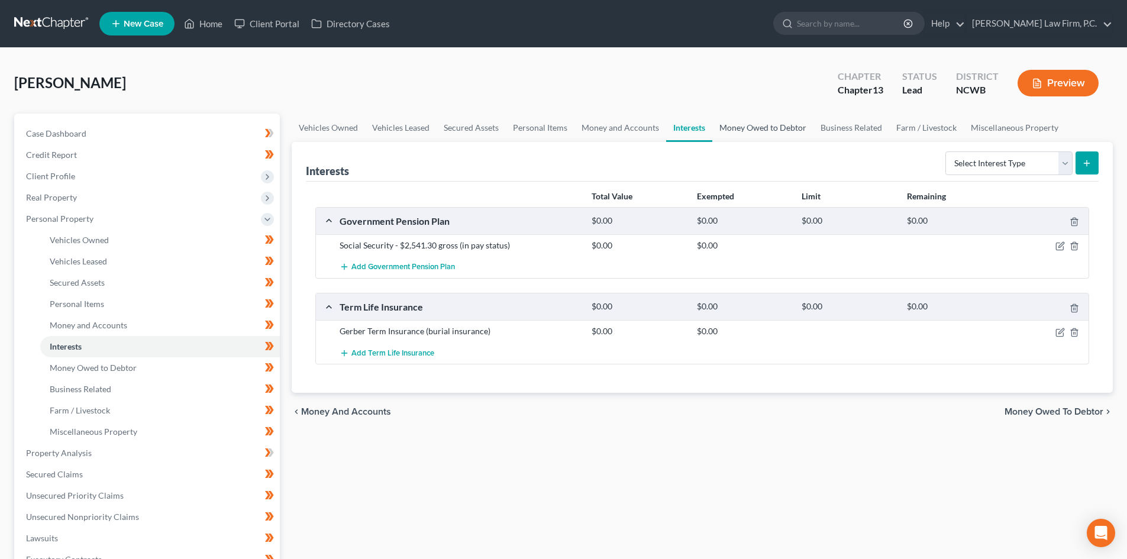
click at [584, 131] on link "Money Owed to Debtor" at bounding box center [763, 128] width 101 height 28
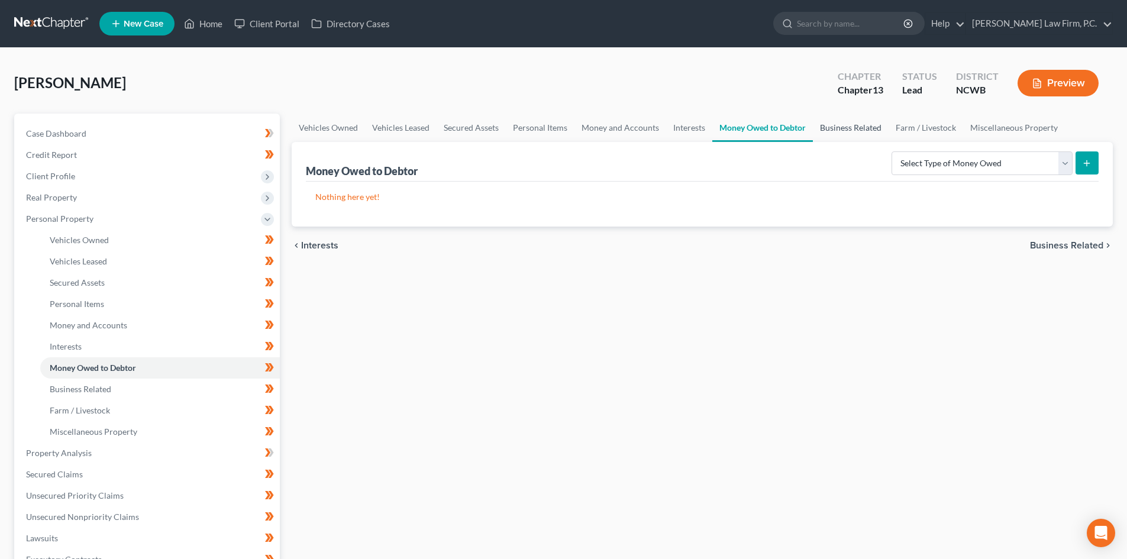
click at [584, 130] on link "Business Related" at bounding box center [851, 128] width 76 height 28
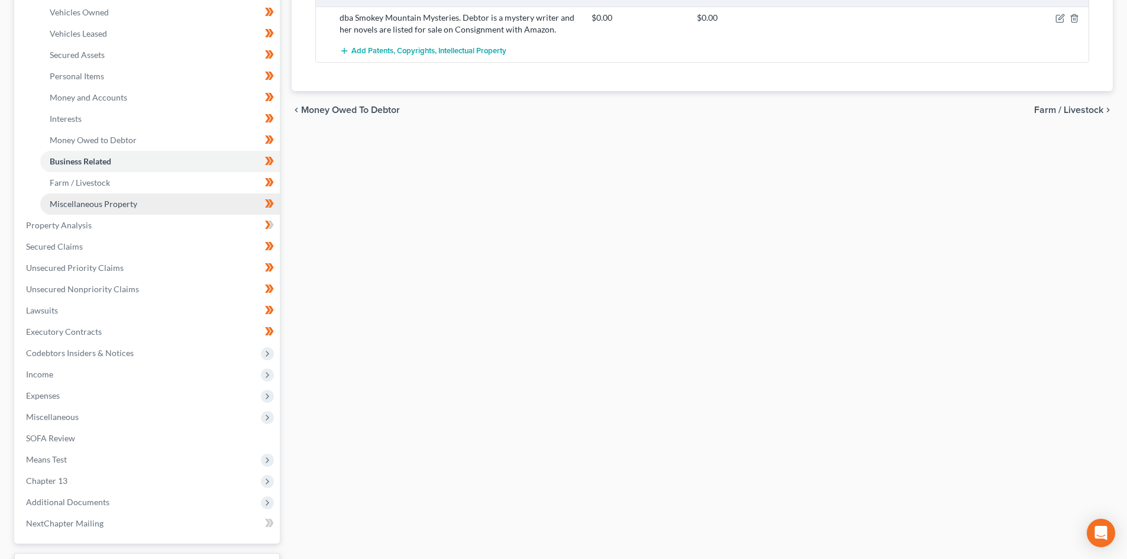
scroll to position [237, 0]
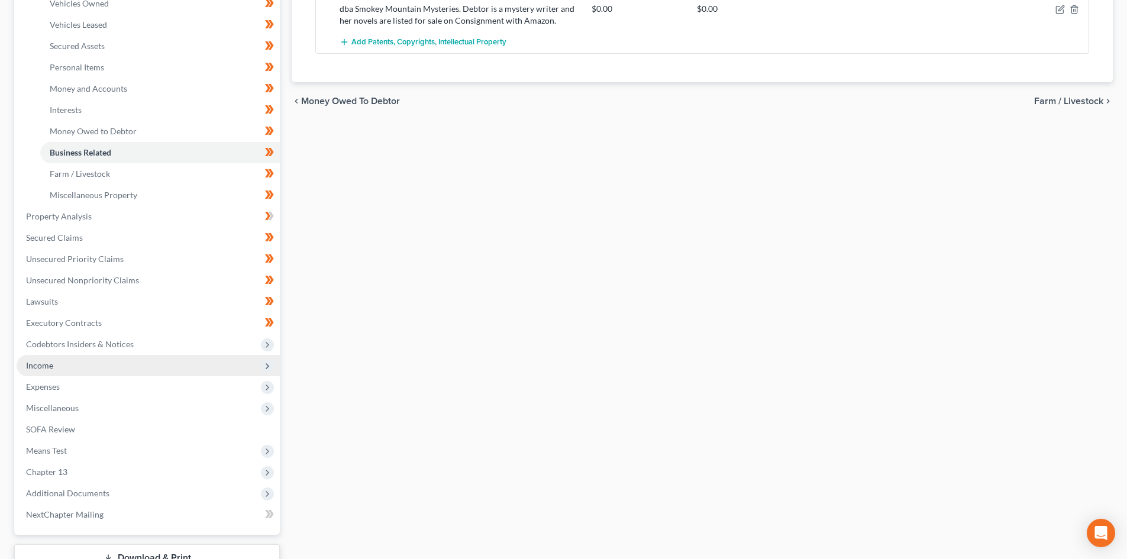
click at [81, 360] on span "Income" at bounding box center [148, 365] width 263 height 21
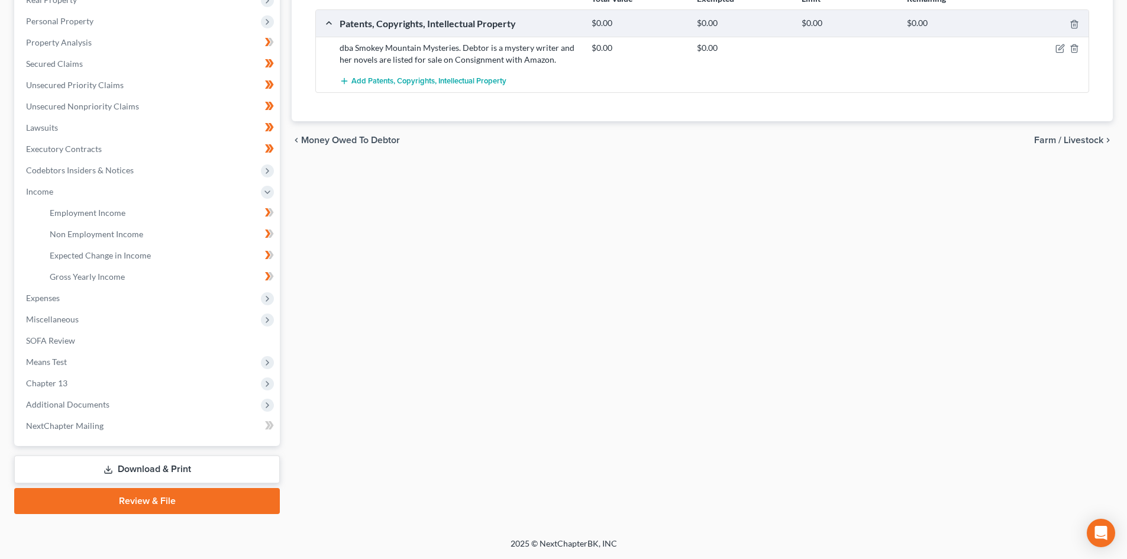
scroll to position [198, 0]
click at [102, 256] on span "Expected Change in Income" at bounding box center [100, 255] width 101 height 10
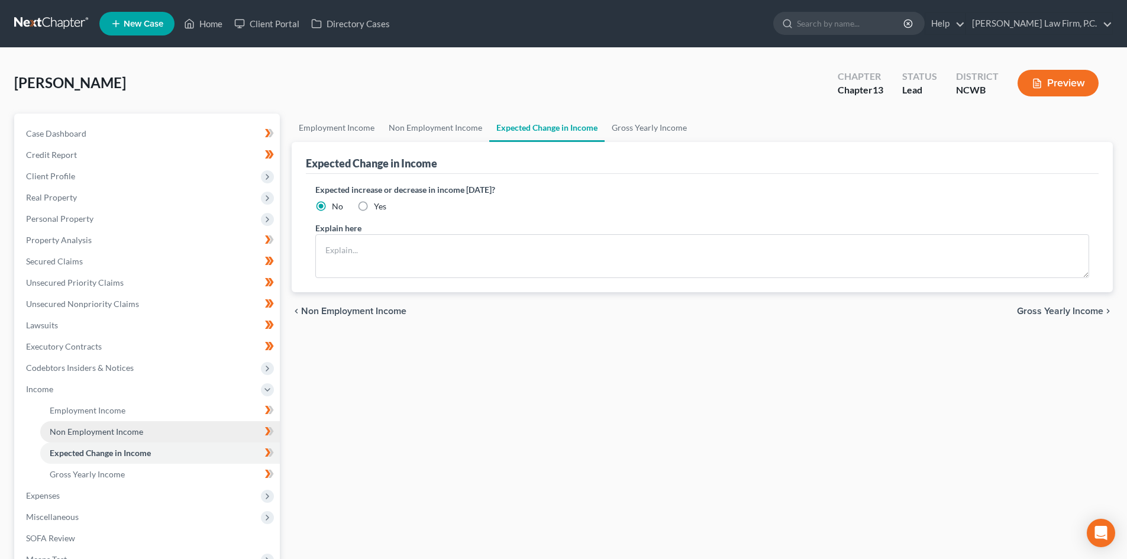
click at [90, 361] on span "Non Employment Income" at bounding box center [97, 432] width 94 height 10
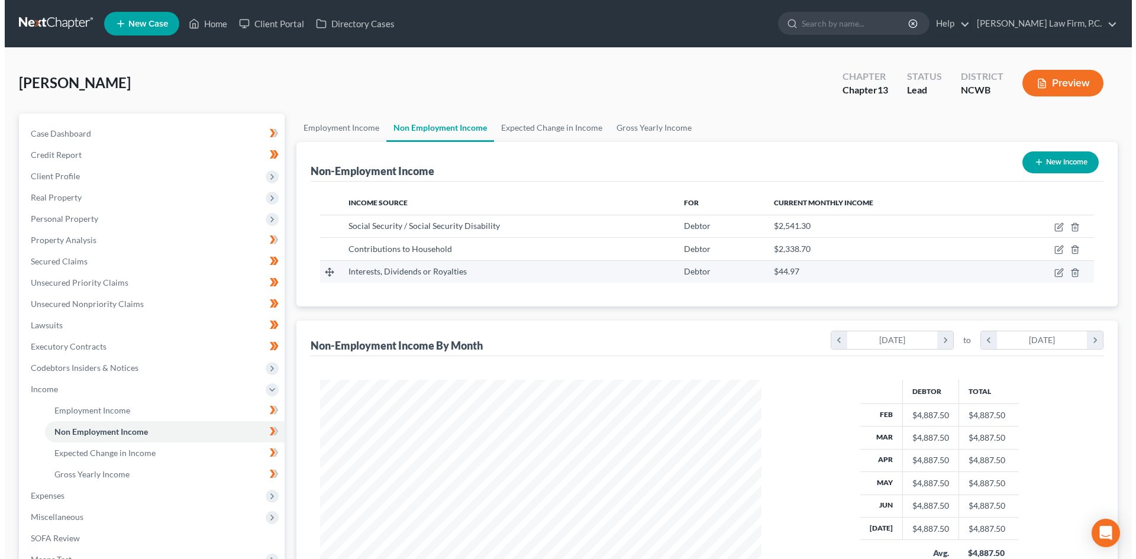
scroll to position [221, 465]
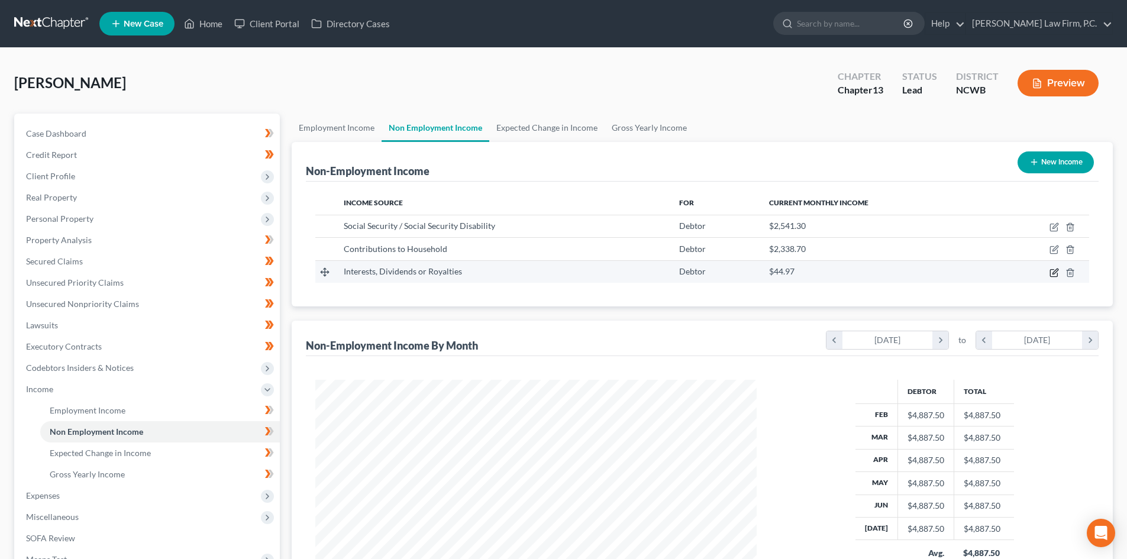
click at [584, 272] on icon "button" at bounding box center [1054, 272] width 9 height 9
select select "6"
select select "0"
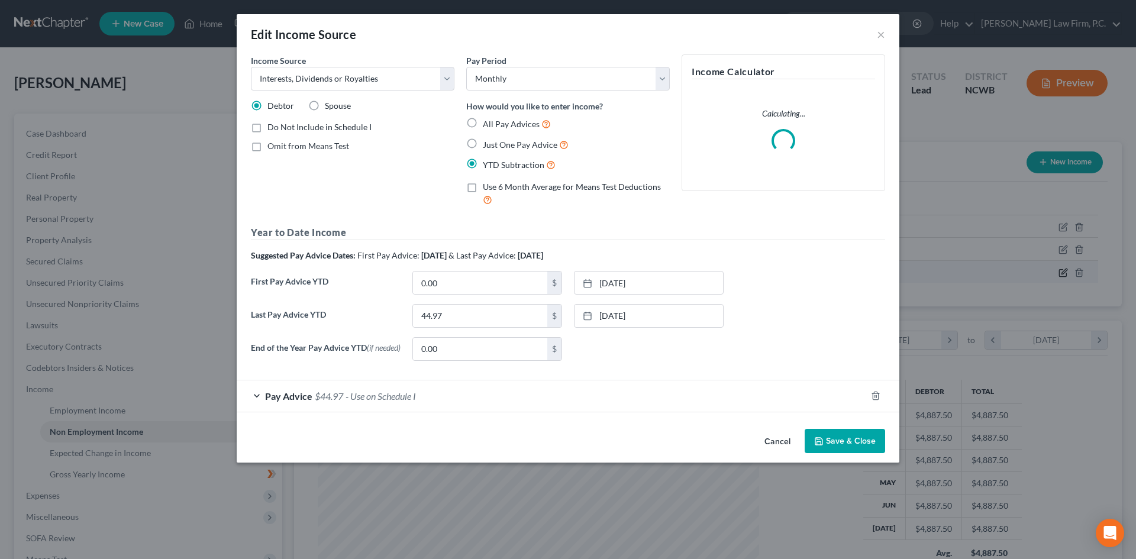
scroll to position [223, 469]
click at [373, 79] on select "Select Unemployment Disability (from employer) Pension Retirement Social Securi…" at bounding box center [353, 79] width 204 height 24
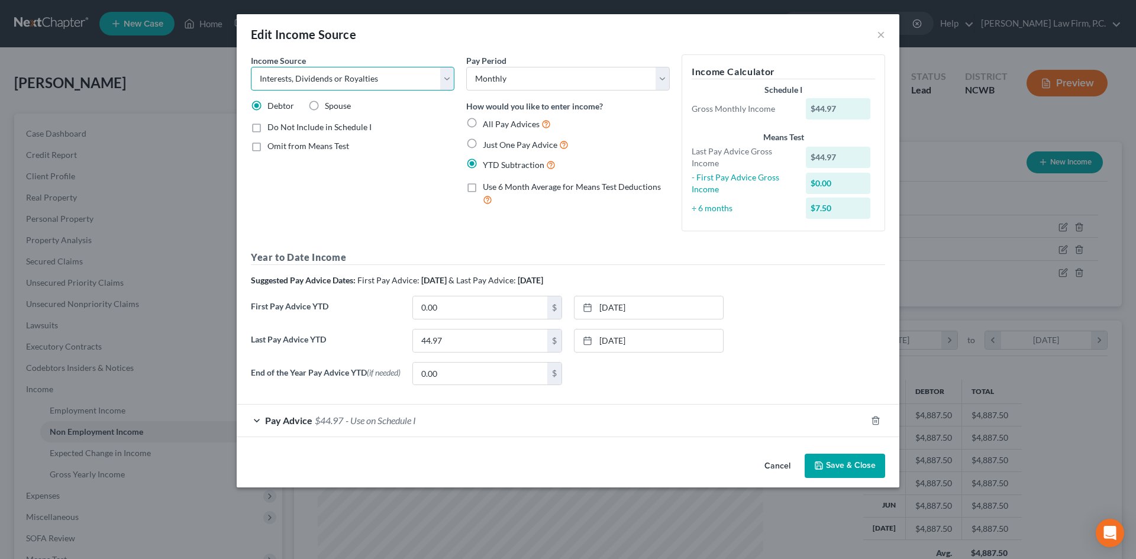
click at [448, 75] on select "Select Unemployment Disability (from employer) Pension Retirement Social Securi…" at bounding box center [353, 79] width 204 height 24
select select "10"
click at [251, 67] on select "Select Unemployment Disability (from employer) Pension Retirement Social Securi…" at bounding box center [353, 79] width 204 height 24
click at [273, 167] on span "Add Business information to Schedule I" at bounding box center [340, 167] width 144 height 10
click at [273, 167] on input "Add Business information to Schedule I" at bounding box center [276, 166] width 8 height 8
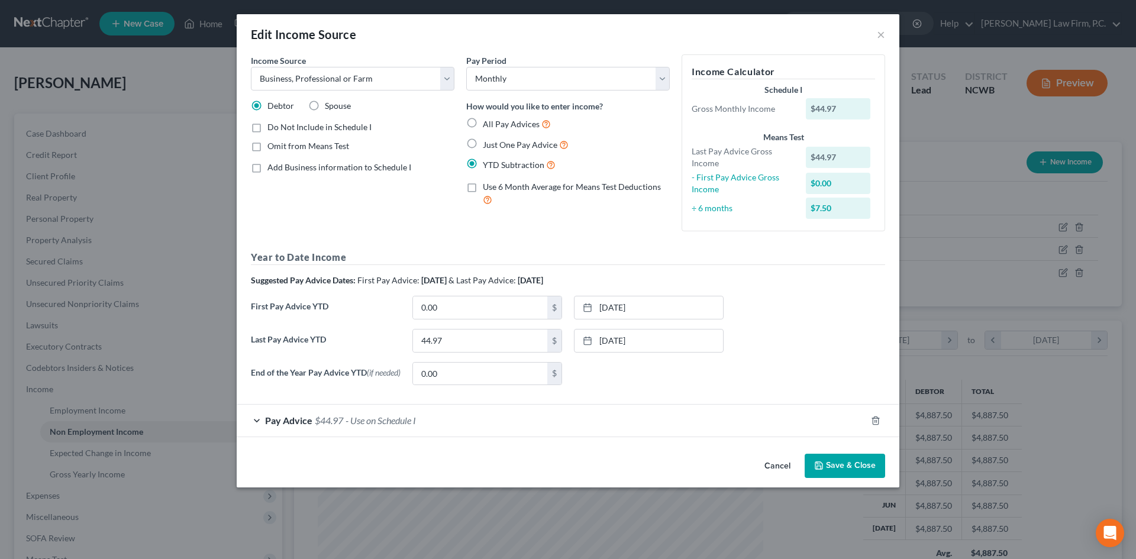
checkbox input "true"
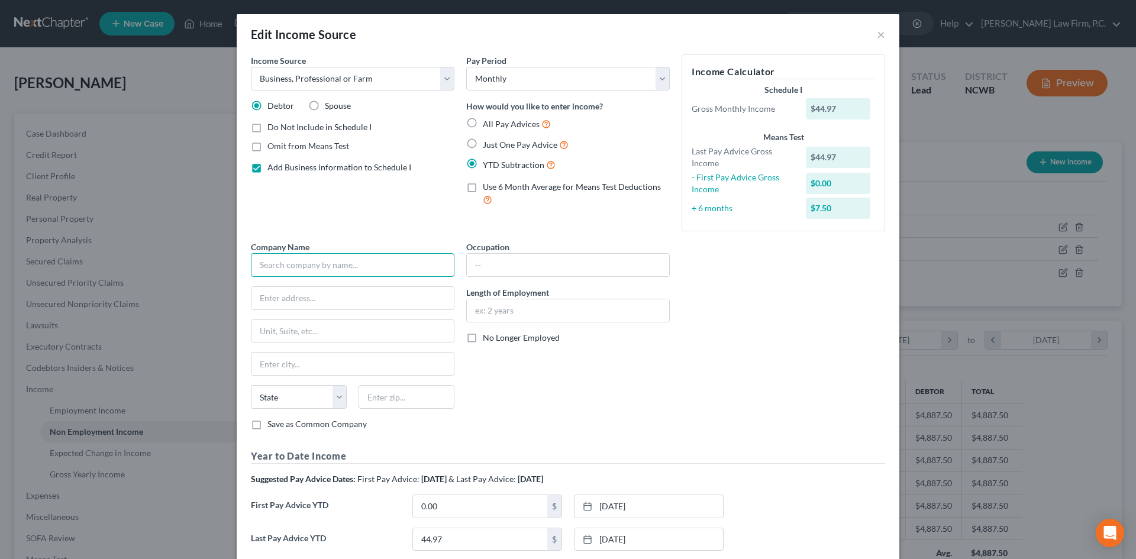
click at [366, 266] on input "text" at bounding box center [353, 265] width 204 height 24
type input "dba Smokey Mountain Mysteris"
click at [505, 262] on input "text" at bounding box center [568, 265] width 202 height 22
type input "Mystery Writer"
click at [311, 293] on input "text" at bounding box center [353, 298] width 202 height 22
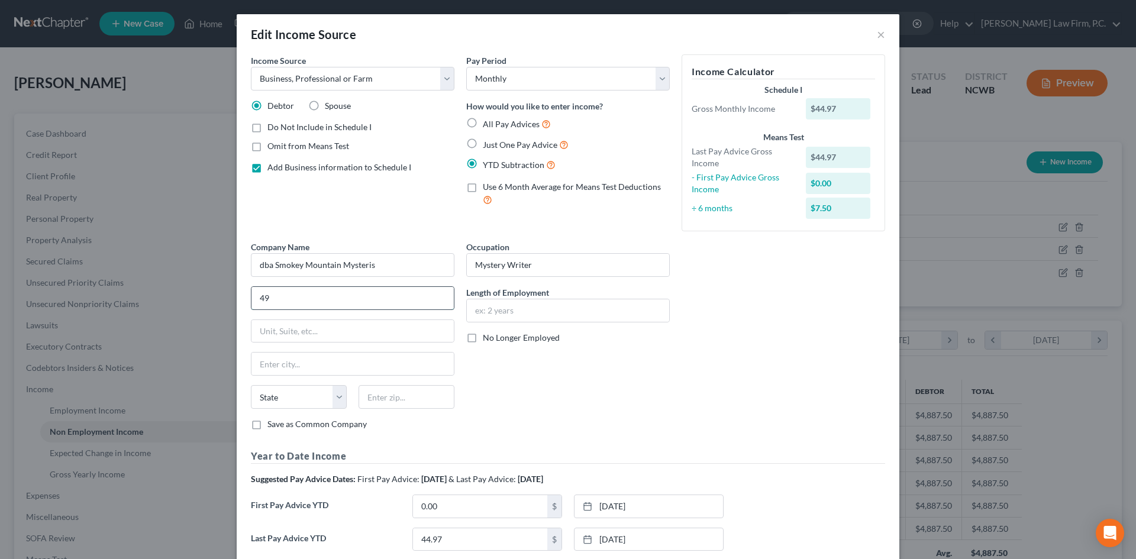
type input "4"
click at [296, 297] on input "4" at bounding box center [353, 298] width 202 height 22
type input "484 Laurel Drive"
click at [393, 361] on input "text" at bounding box center [407, 397] width 96 height 24
type input "28734"
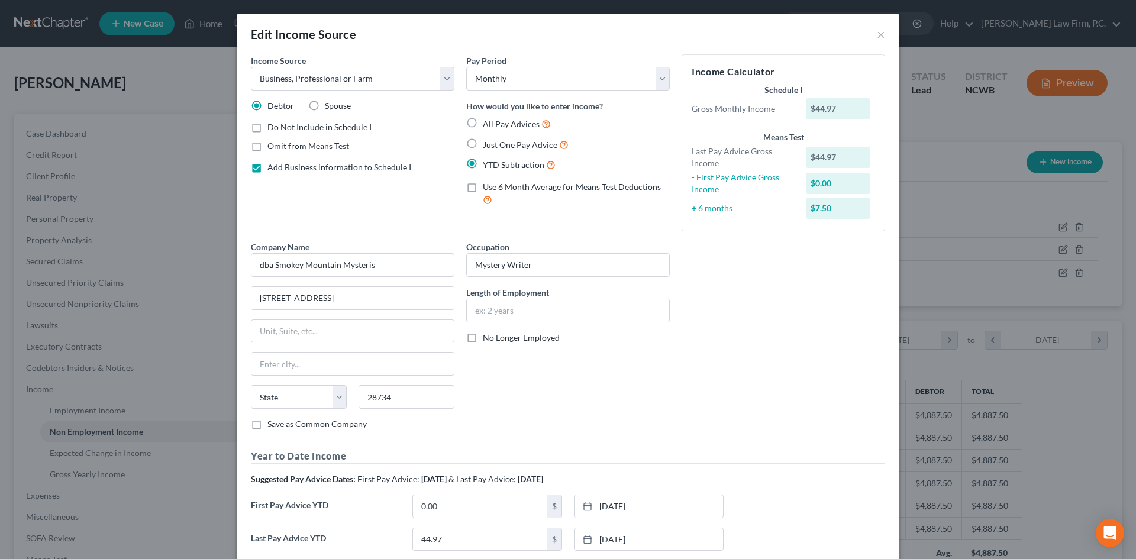
type input "Franklin"
select select "28"
click at [534, 361] on div "Occupation Mystery Writer Length of Employment No Longer Employed" at bounding box center [567, 340] width 215 height 199
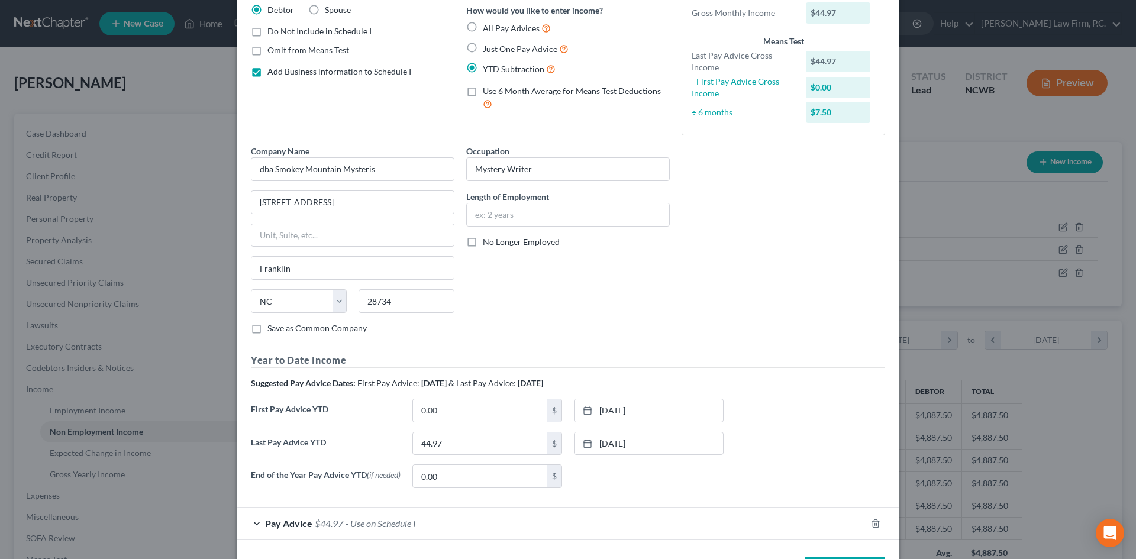
scroll to position [144, 0]
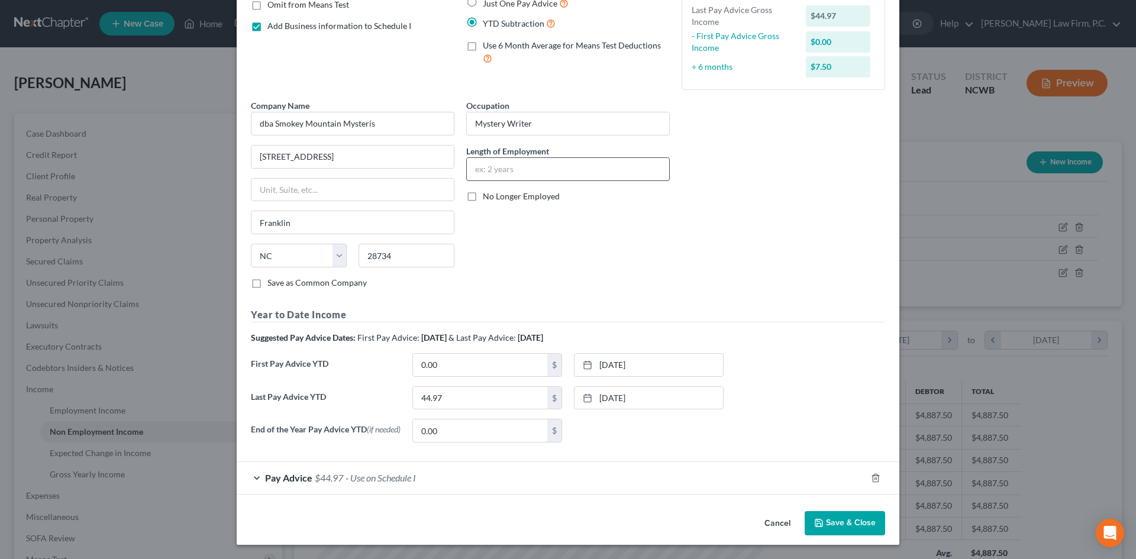
click at [497, 170] on input "text" at bounding box center [568, 169] width 202 height 22
click at [584, 231] on div "Company Name * dba Smokey Mountain Mysteris 484 Laurel Drive Franklin State AL …" at bounding box center [568, 198] width 646 height 199
click at [584, 361] on button "Save & Close" at bounding box center [845, 523] width 80 height 25
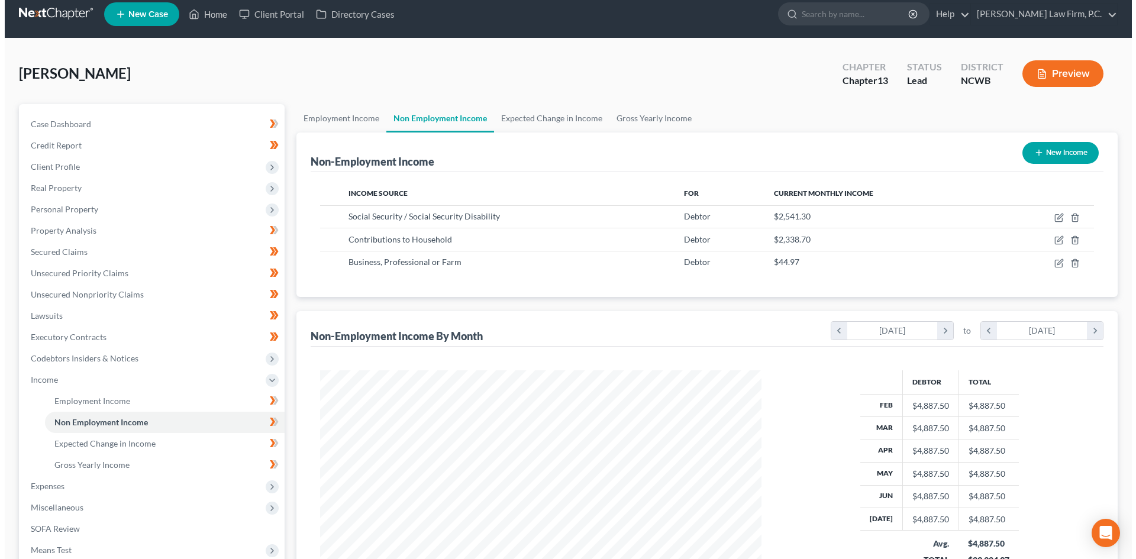
scroll to position [0, 0]
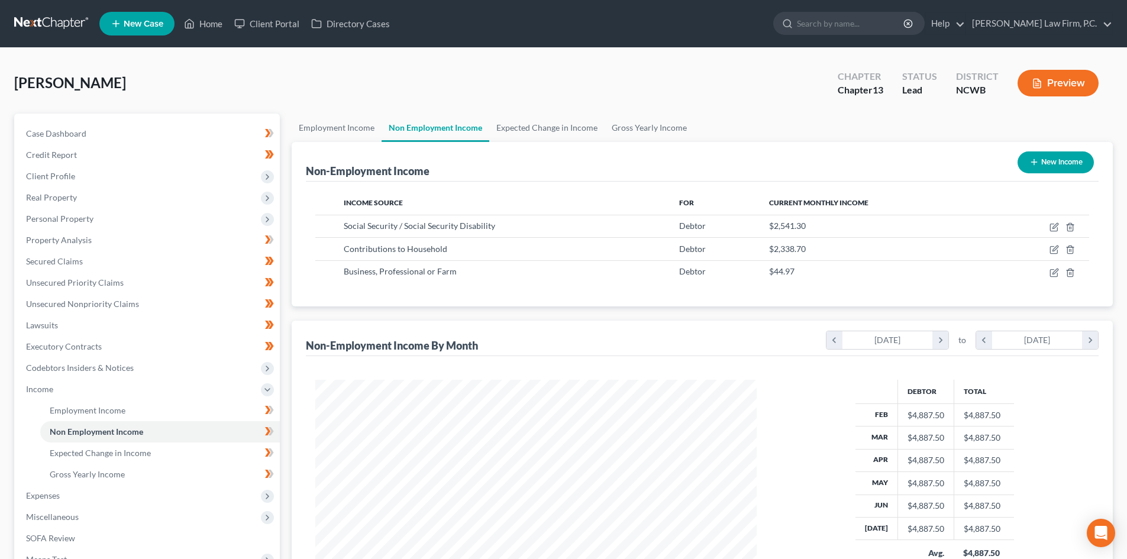
click at [584, 87] on icon "button" at bounding box center [1037, 83] width 11 height 11
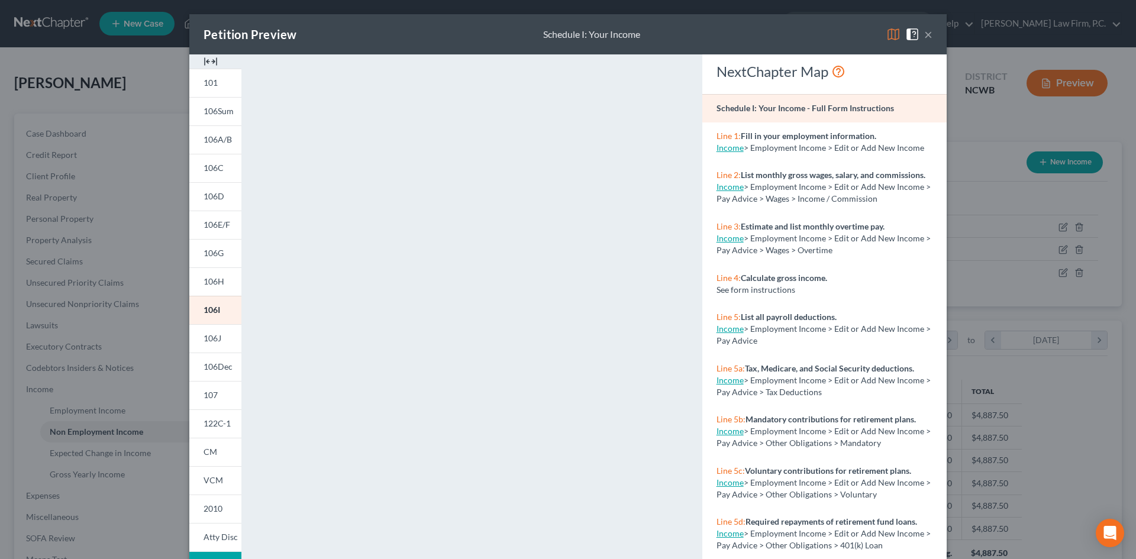
click at [584, 32] on button "×" at bounding box center [928, 34] width 8 height 14
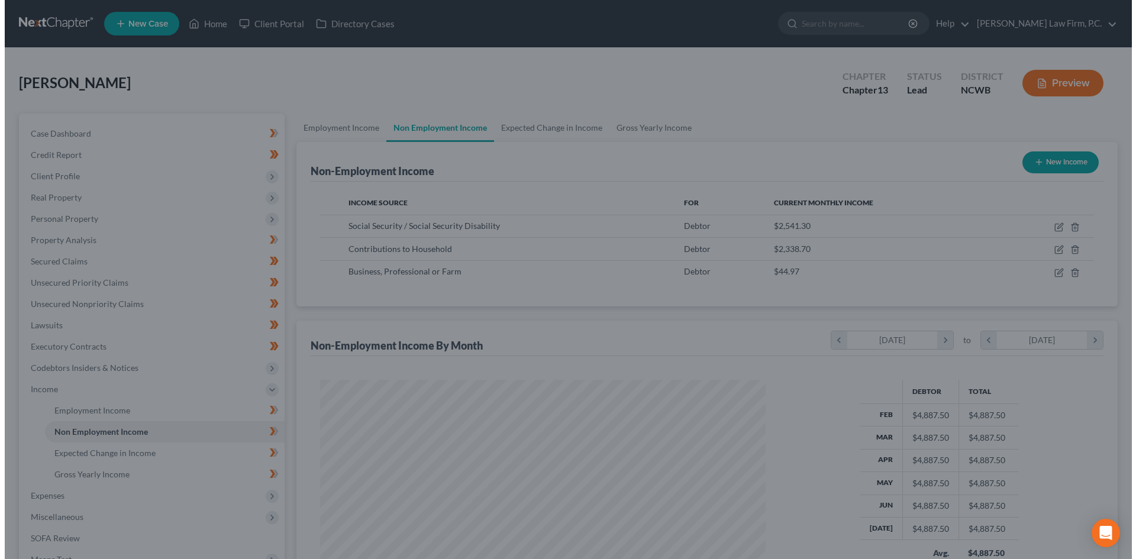
scroll to position [591612, 591367]
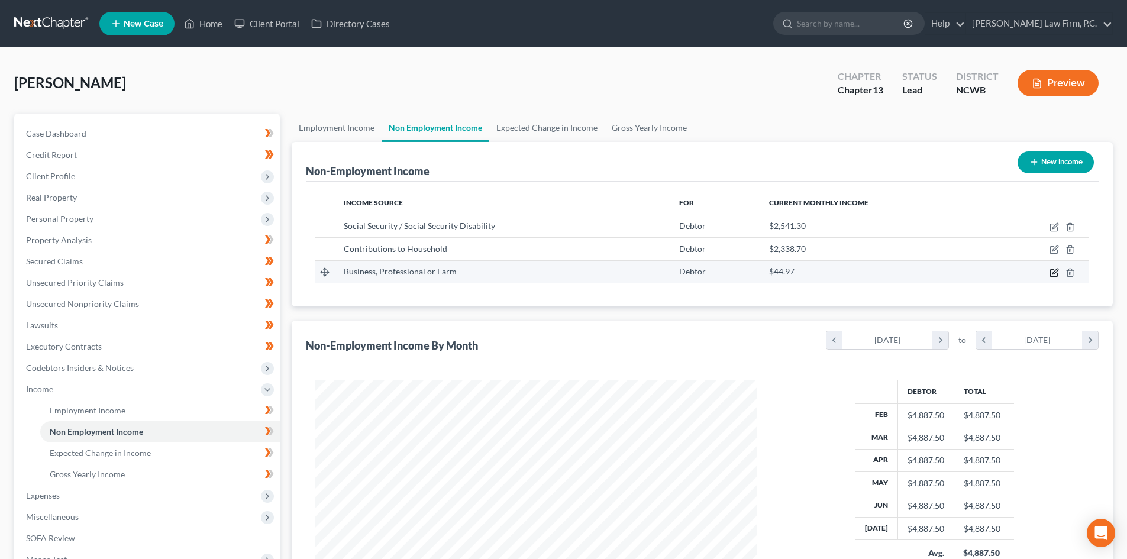
drag, startPoint x: 1056, startPoint y: 272, endPoint x: 1050, endPoint y: 272, distance: 6.5
click at [584, 272] on icon "button" at bounding box center [1054, 272] width 9 height 9
select select "10"
select select "0"
select select "28"
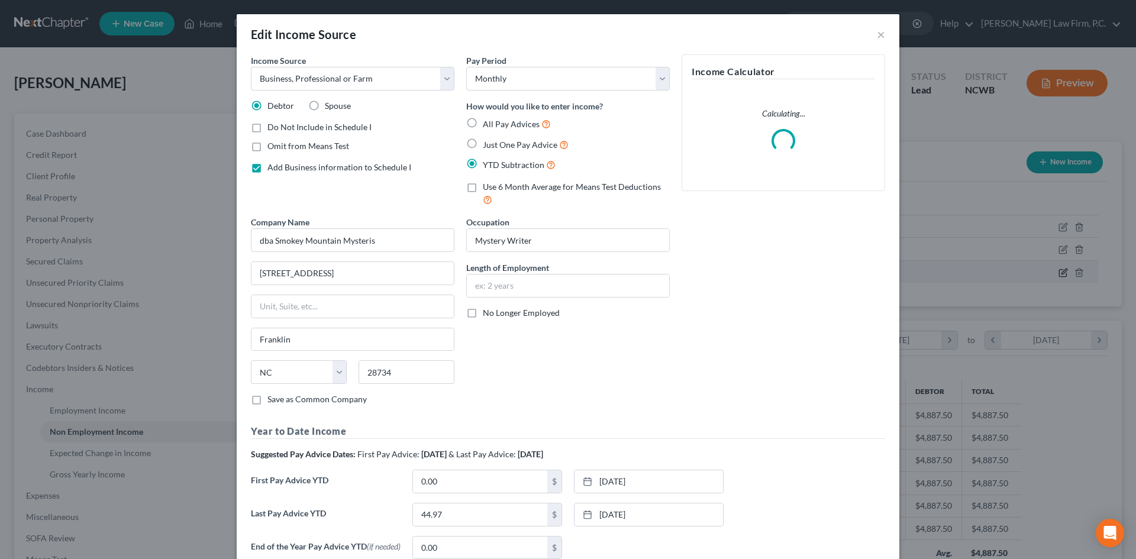
scroll to position [223, 469]
click at [366, 243] on input "dba Smokey Mountain Mysteris" at bounding box center [353, 240] width 204 height 24
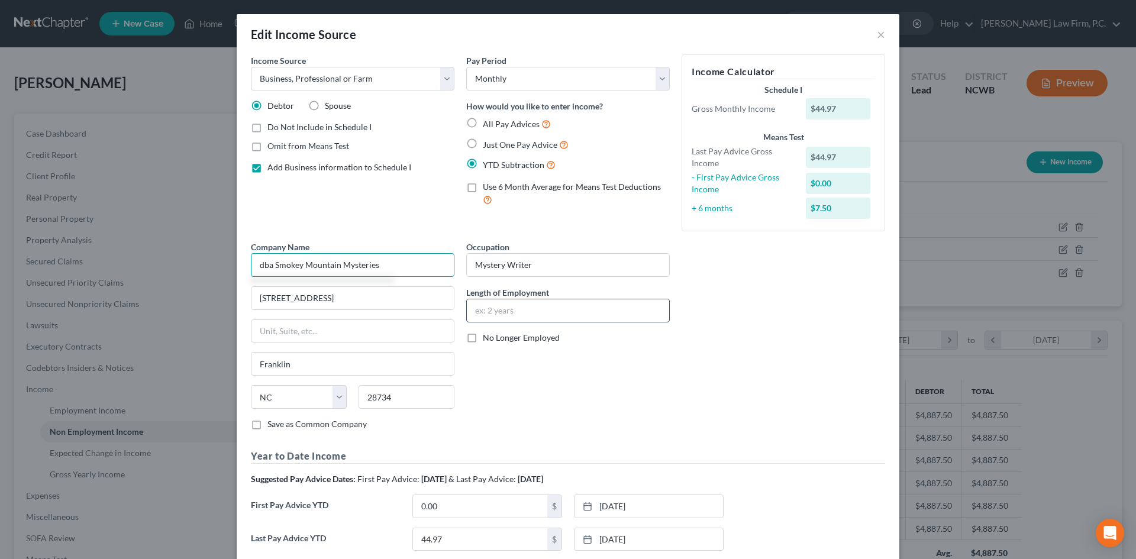
type input "dba Smokey Mountain Mysteries"
click at [498, 312] on input "text" at bounding box center [568, 310] width 202 height 22
type input "4 years"
click at [483, 339] on label "No Longer Employed" at bounding box center [521, 338] width 77 height 12
click at [488, 339] on input "No Longer Employed" at bounding box center [492, 336] width 8 height 8
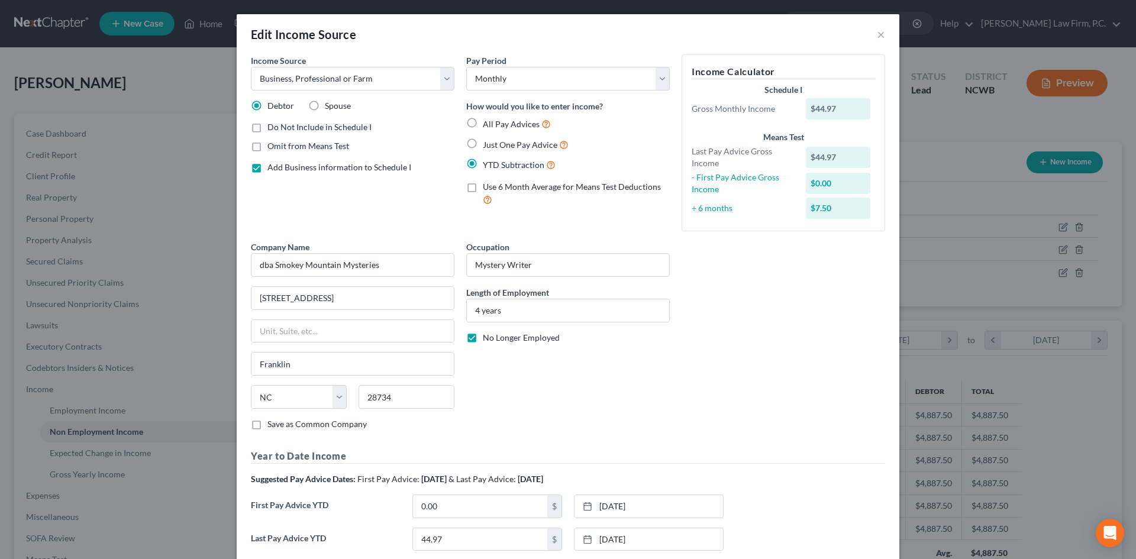
click at [483, 337] on label "No Longer Employed" at bounding box center [521, 338] width 77 height 12
click at [488, 337] on input "No Longer Employed" at bounding box center [492, 336] width 8 height 8
click at [483, 337] on label "No Longer Employed" at bounding box center [521, 338] width 77 height 12
click at [488, 337] on input "No Longer Employed" at bounding box center [492, 336] width 8 height 8
checkbox input "true"
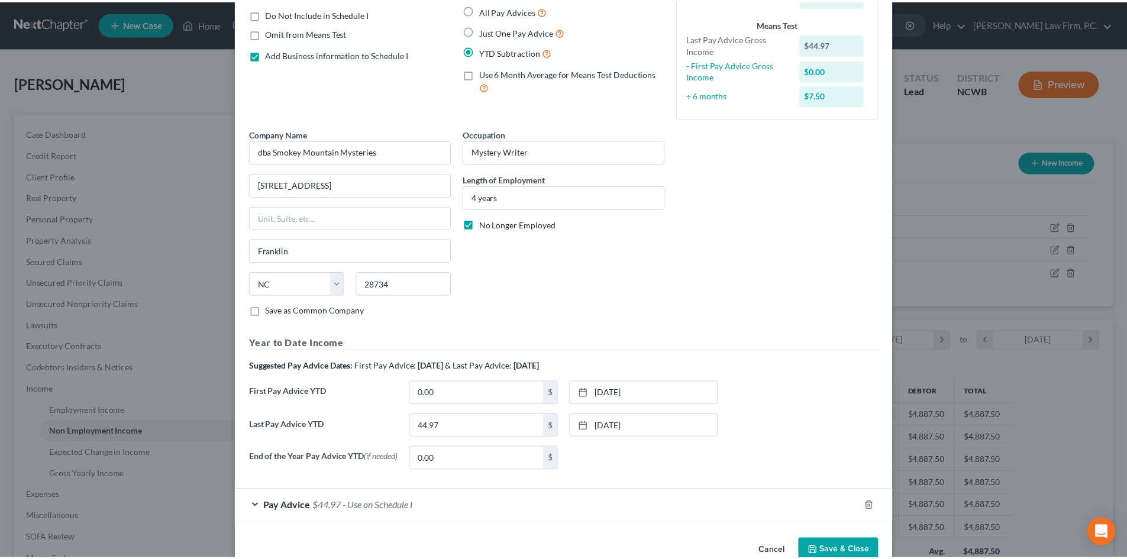
scroll to position [144, 0]
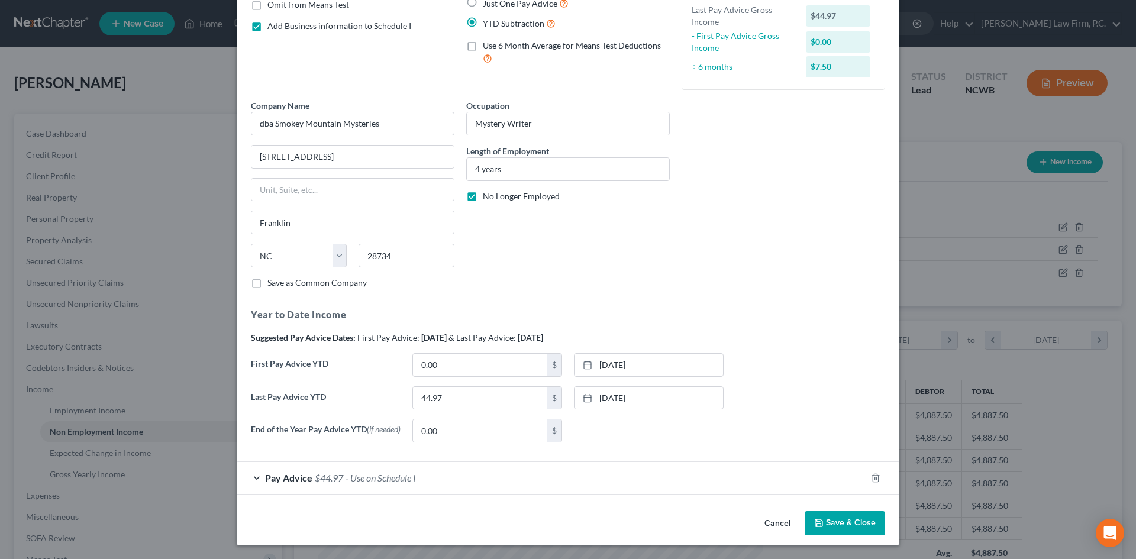
click at [584, 361] on button "Save & Close" at bounding box center [845, 523] width 80 height 25
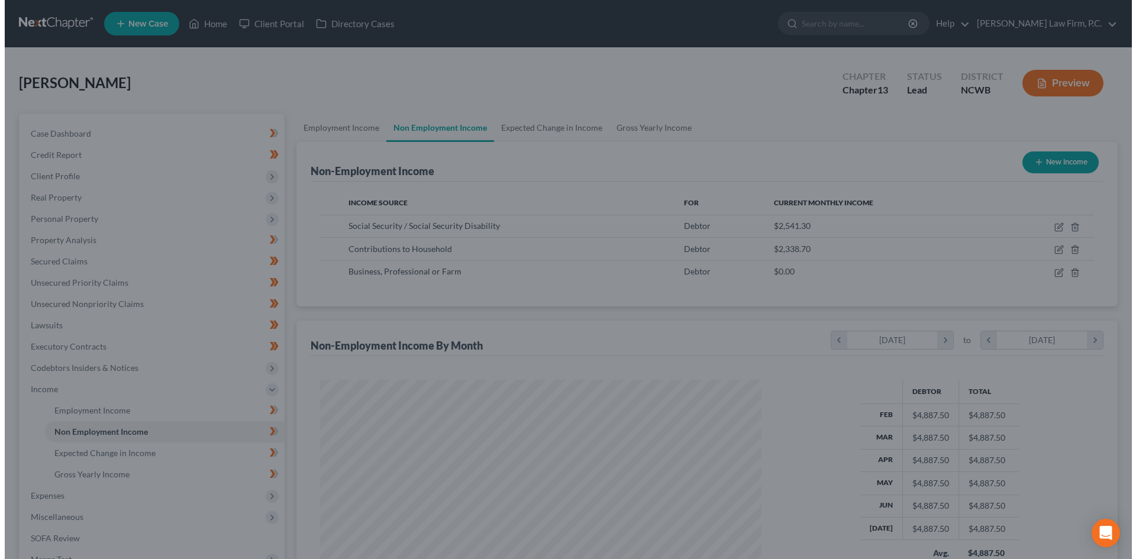
scroll to position [591612, 591367]
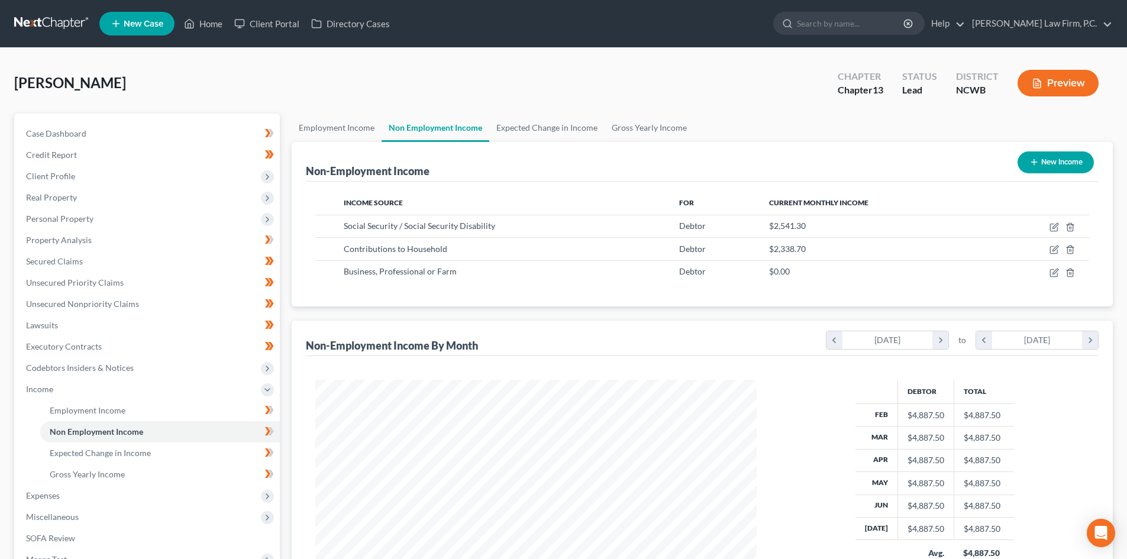
click at [584, 85] on button "Preview" at bounding box center [1058, 83] width 81 height 27
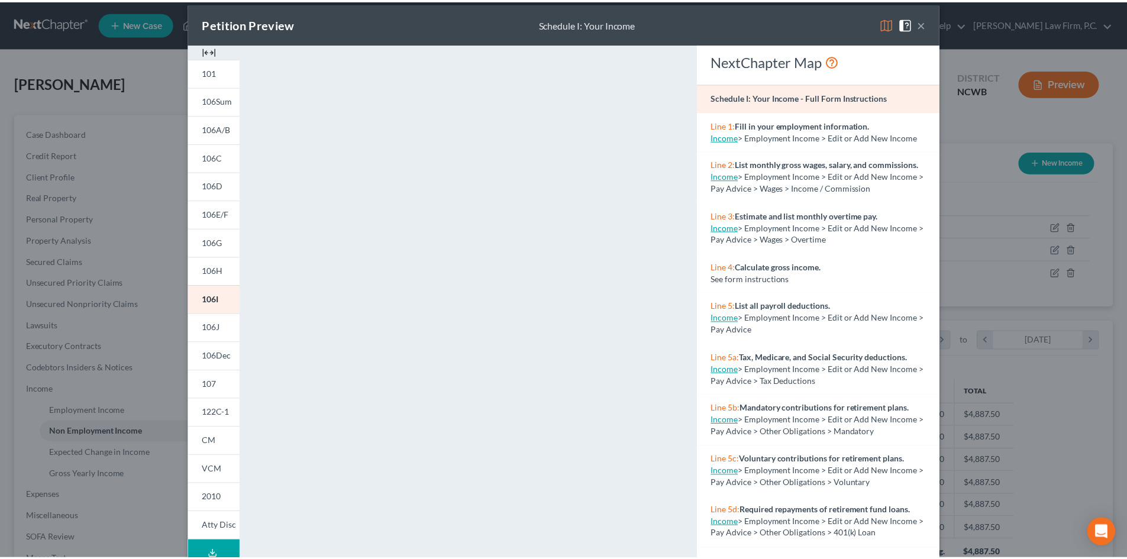
scroll to position [0, 0]
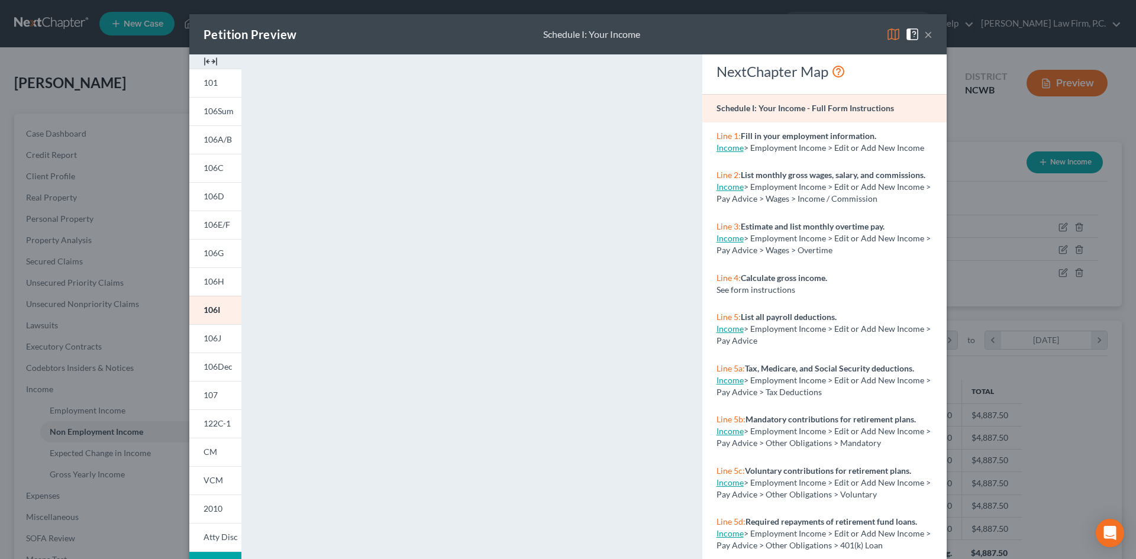
click at [584, 34] on button "×" at bounding box center [928, 34] width 8 height 14
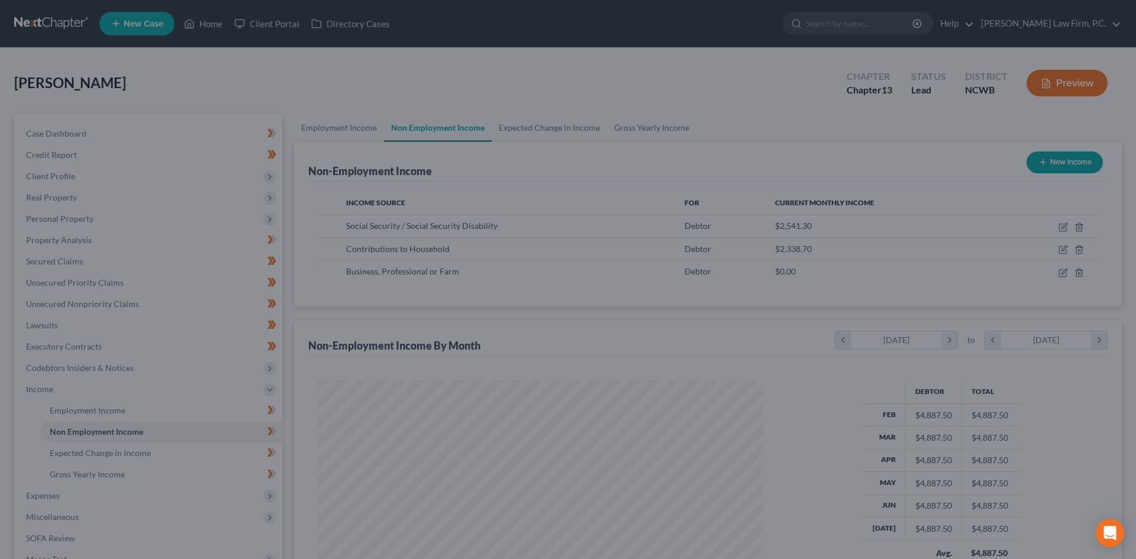
scroll to position [591612, 591367]
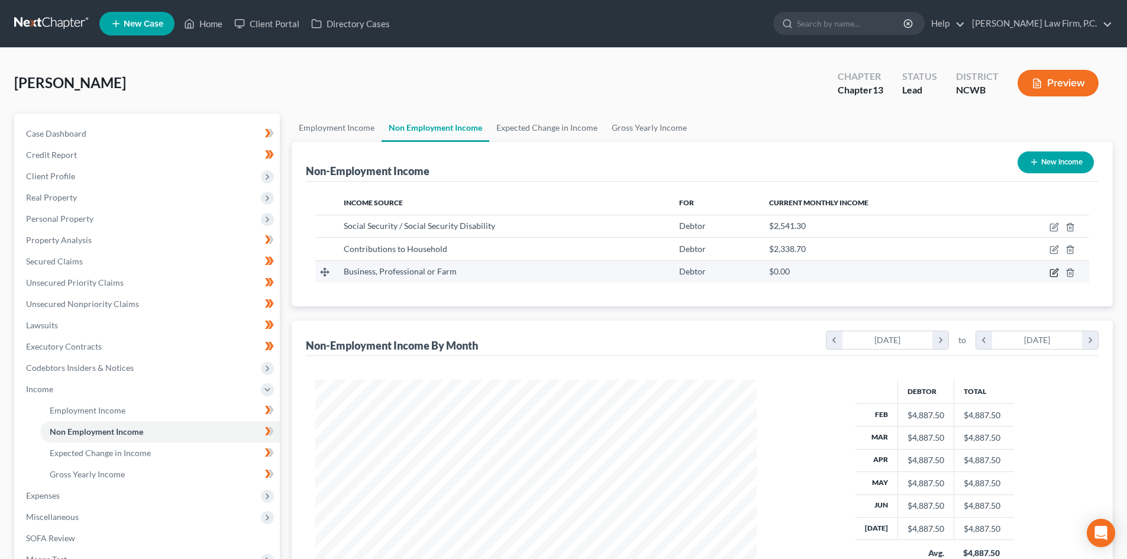
click at [584, 270] on icon "button" at bounding box center [1054, 272] width 9 height 9
select select "10"
select select "0"
select select "28"
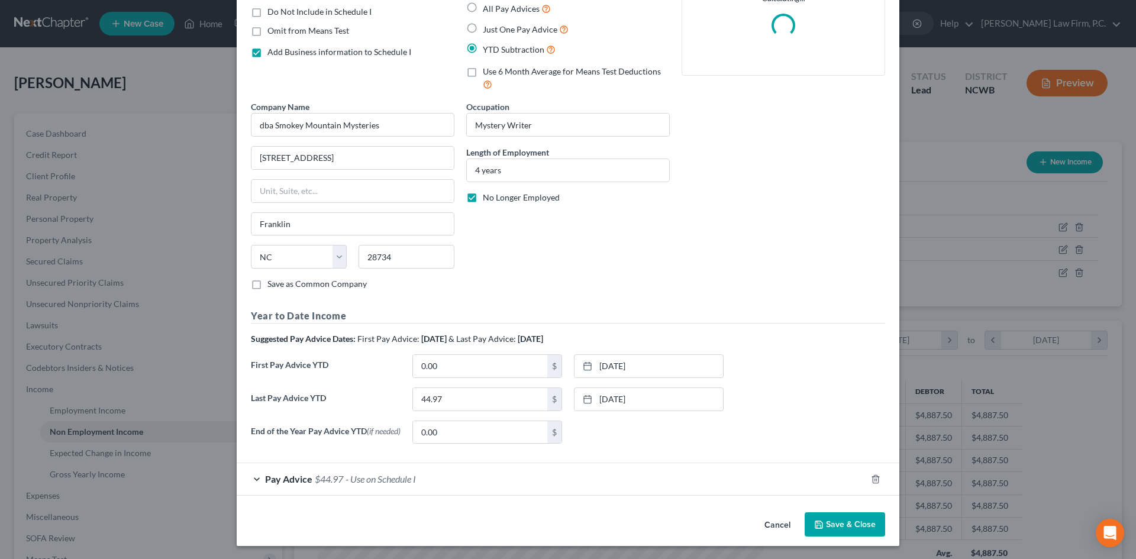
scroll to position [118, 0]
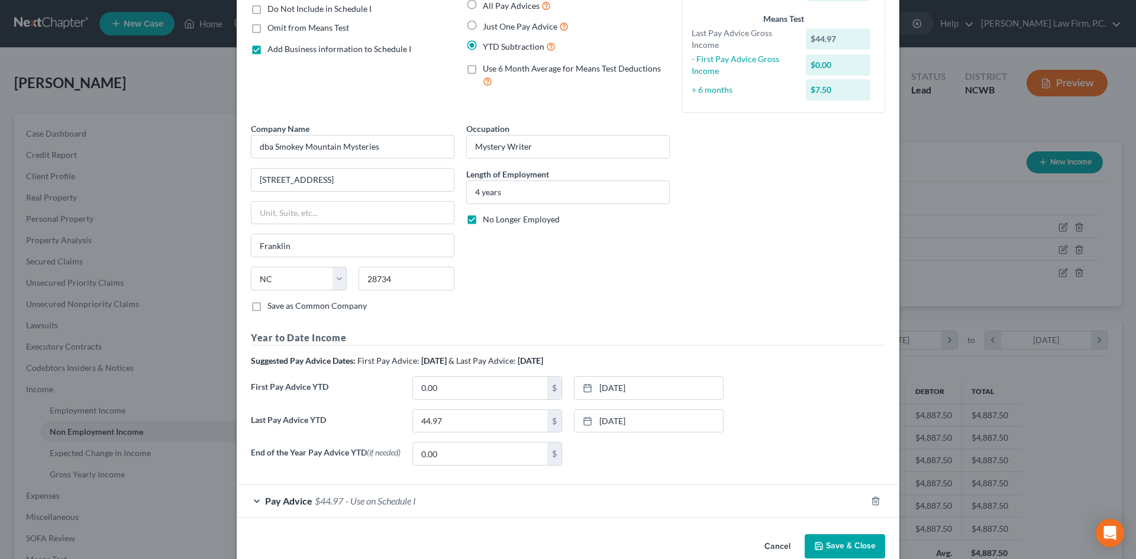
click at [257, 361] on div "Pay Advice $44.97 - Use on Schedule I" at bounding box center [552, 500] width 630 height 31
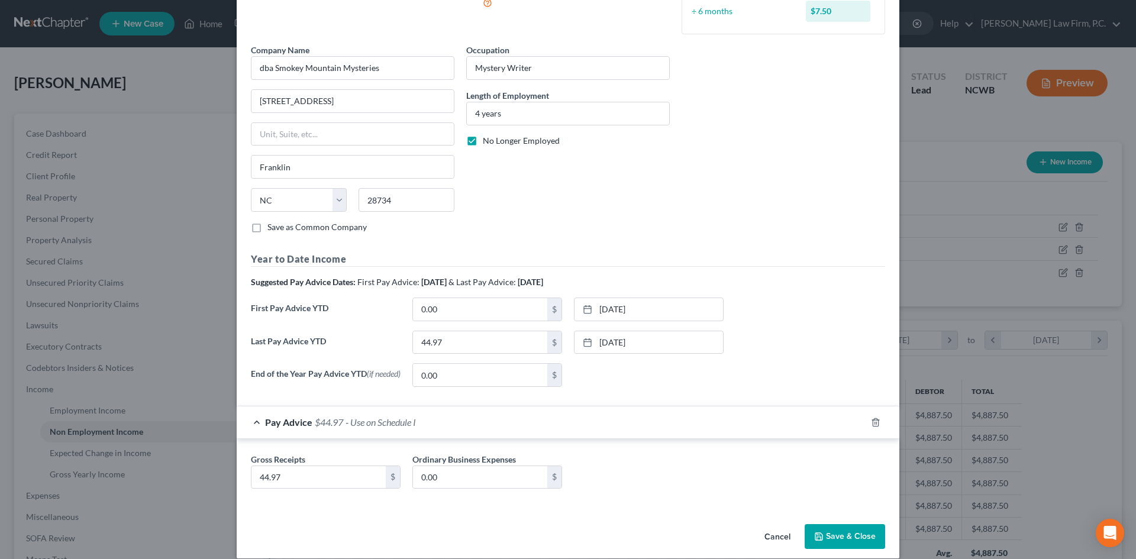
scroll to position [213, 0]
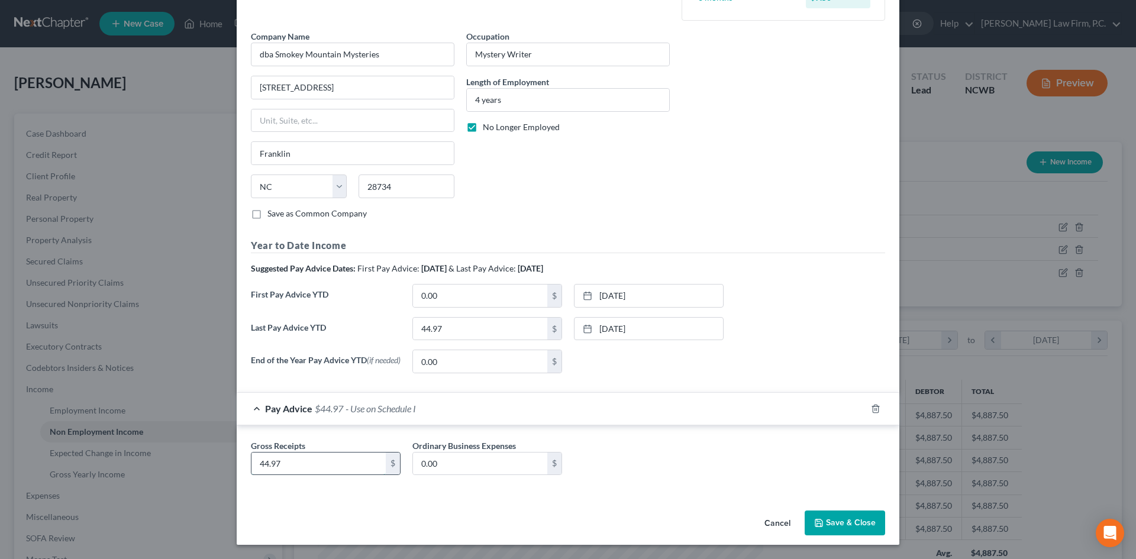
click at [288, 361] on input "44.97" at bounding box center [319, 464] width 134 height 22
click at [276, 361] on input "44.97" at bounding box center [319, 464] width 134 height 22
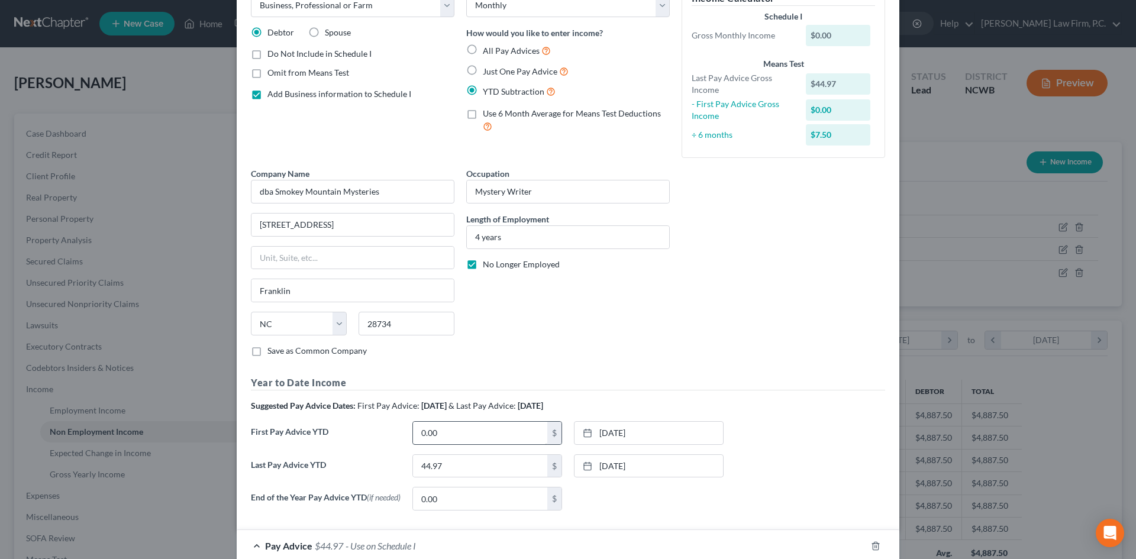
scroll to position [36, 0]
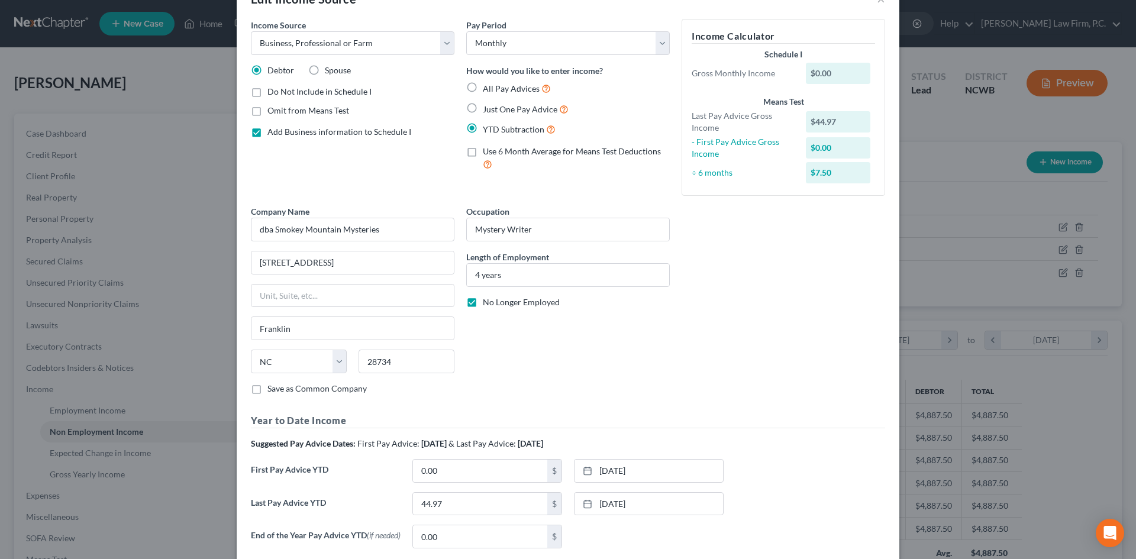
click at [483, 301] on label "No Longer Employed" at bounding box center [521, 303] width 77 height 12
click at [488, 301] on input "No Longer Employed" at bounding box center [492, 301] width 8 height 8
checkbox input "false"
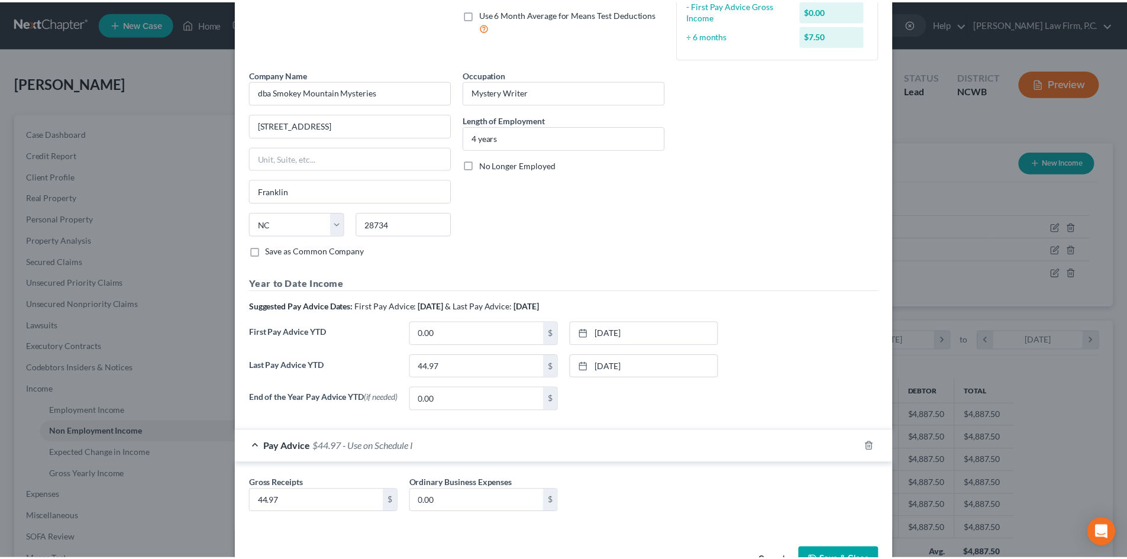
scroll to position [213, 0]
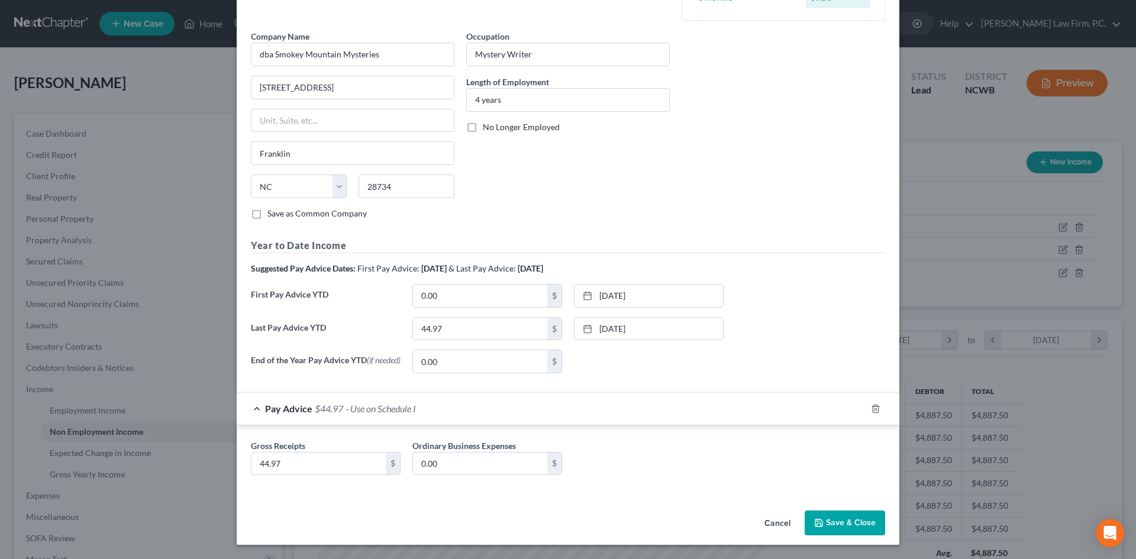
click at [584, 361] on button "Save & Close" at bounding box center [845, 523] width 80 height 25
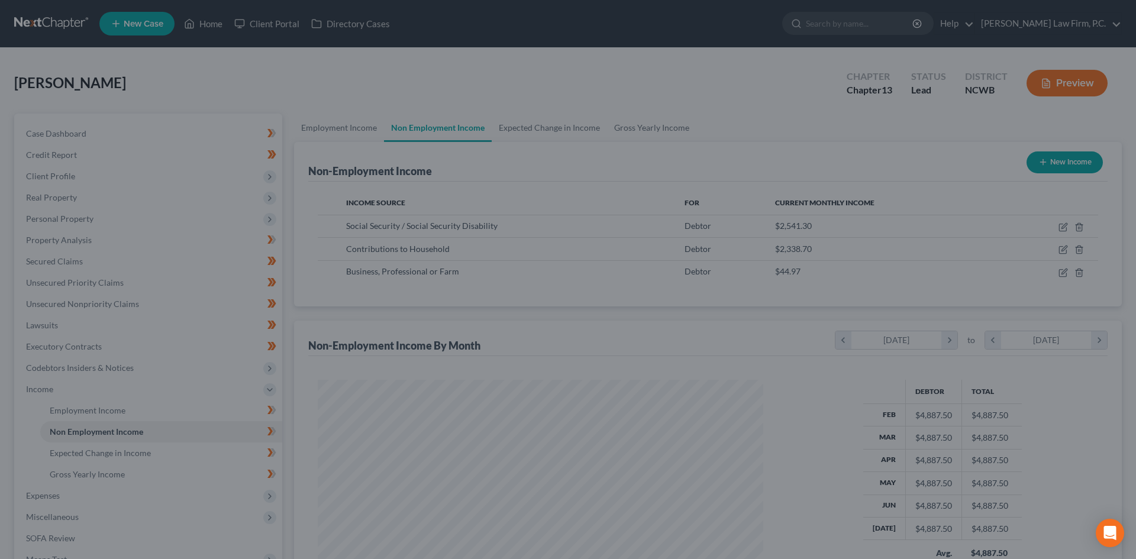
scroll to position [591612, 591367]
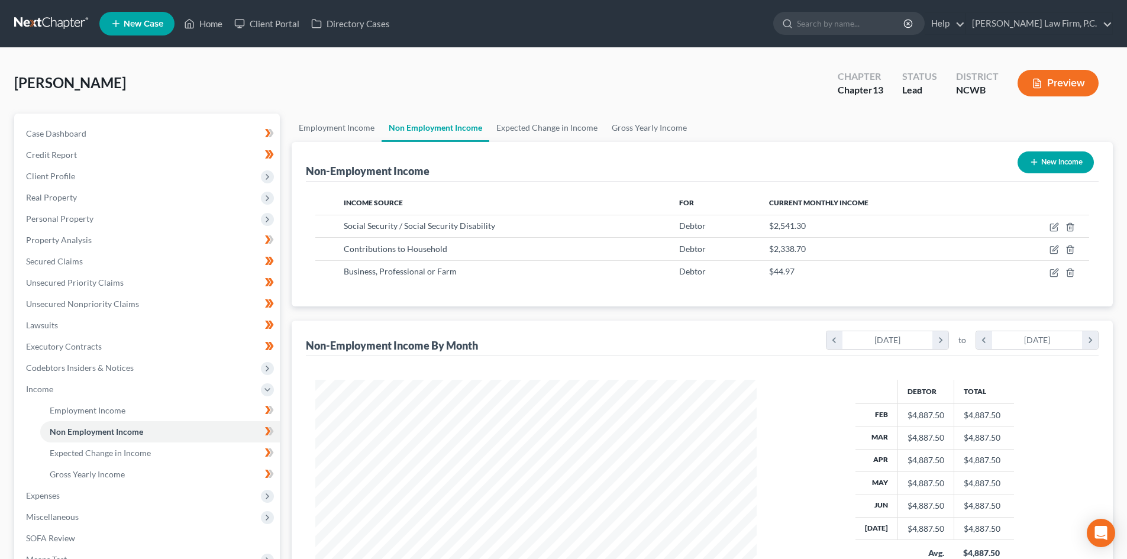
click at [584, 84] on button "Preview" at bounding box center [1058, 83] width 81 height 27
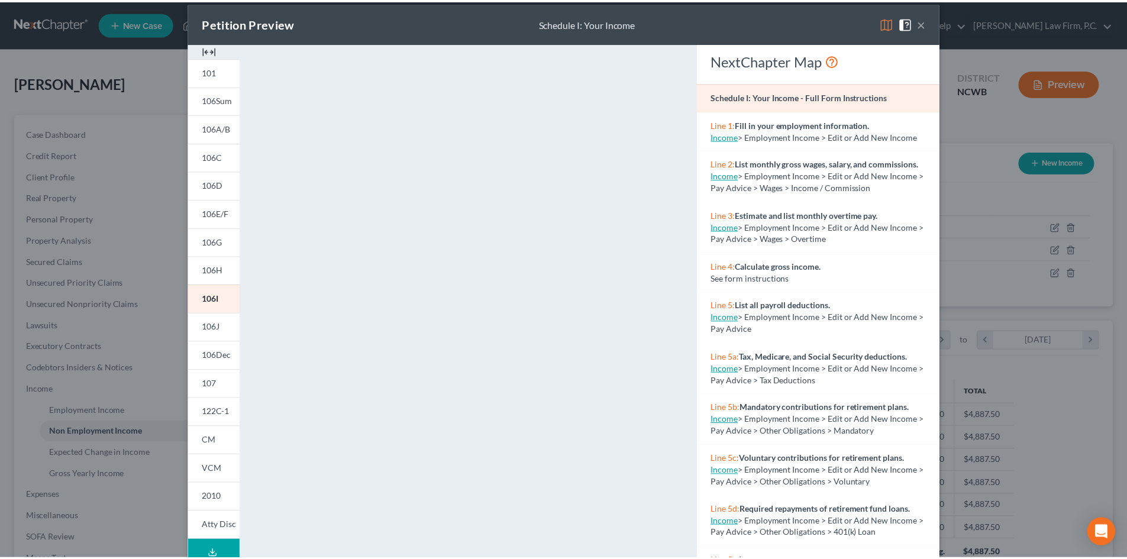
scroll to position [0, 0]
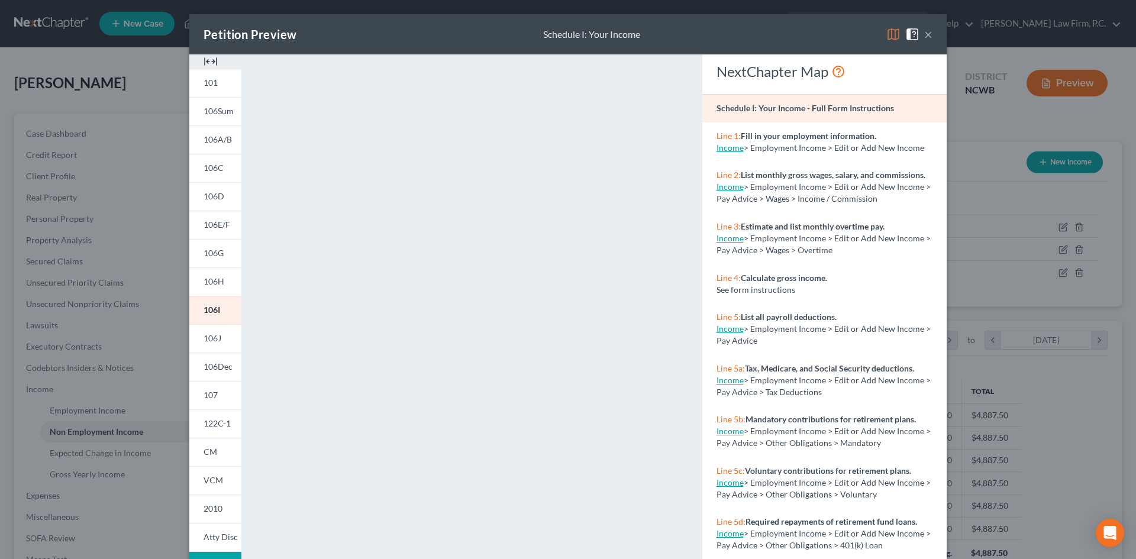
click at [584, 36] on button "×" at bounding box center [928, 34] width 8 height 14
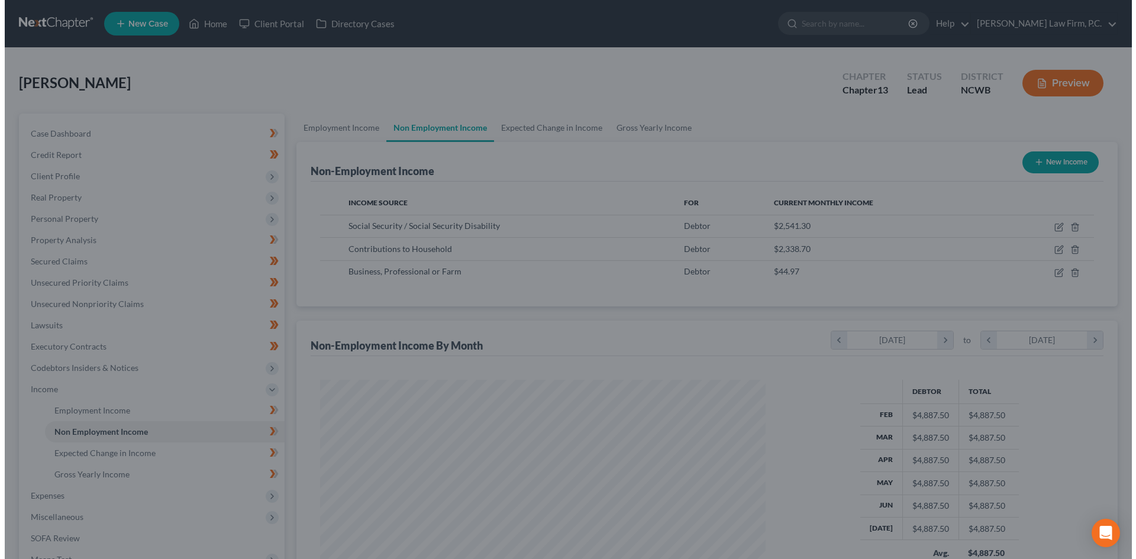
scroll to position [591612, 591367]
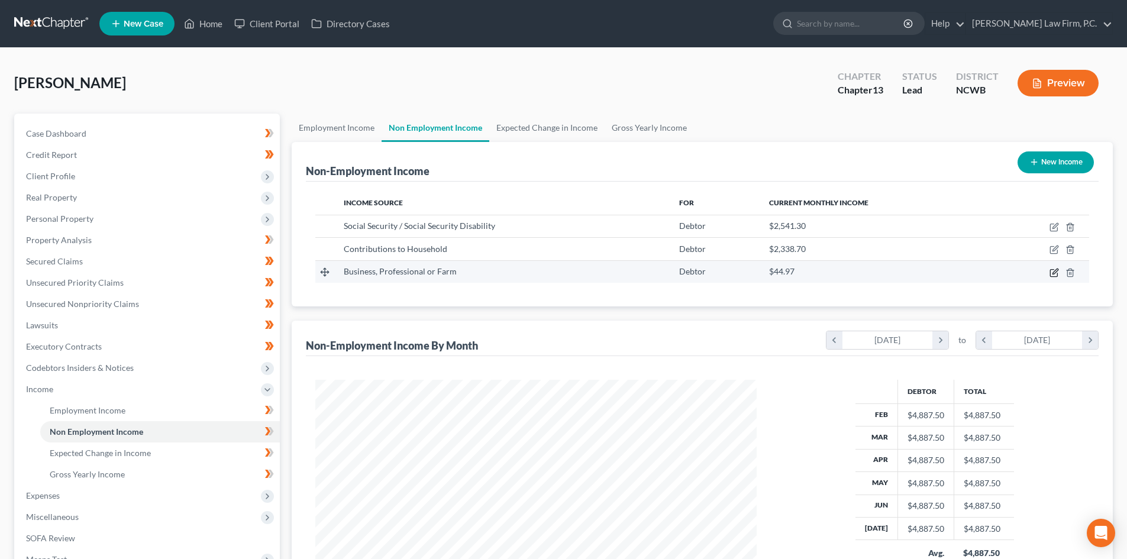
click at [584, 273] on icon "button" at bounding box center [1054, 272] width 9 height 9
select select "10"
select select "0"
select select "28"
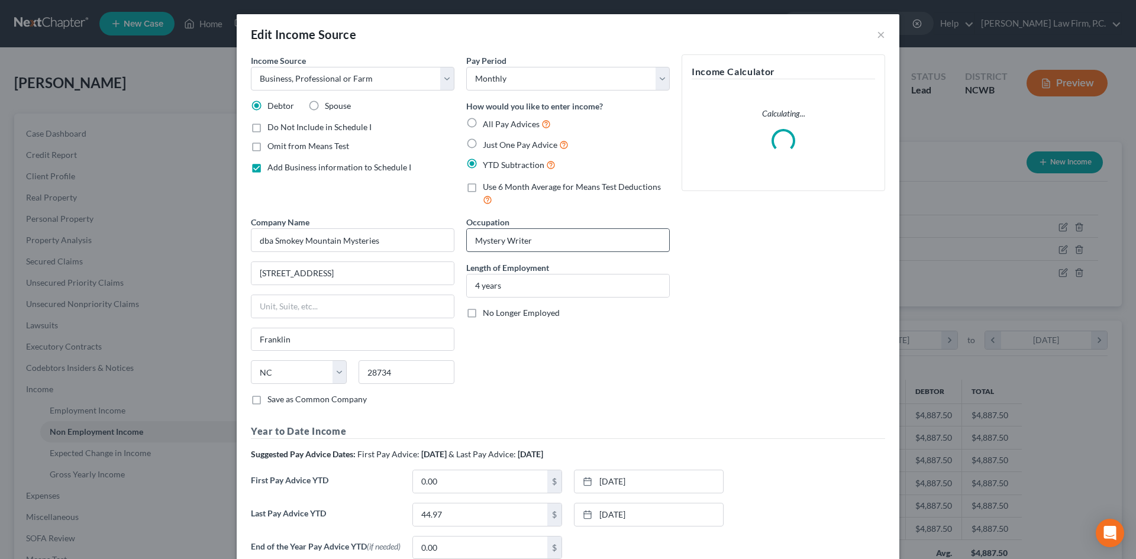
scroll to position [223, 469]
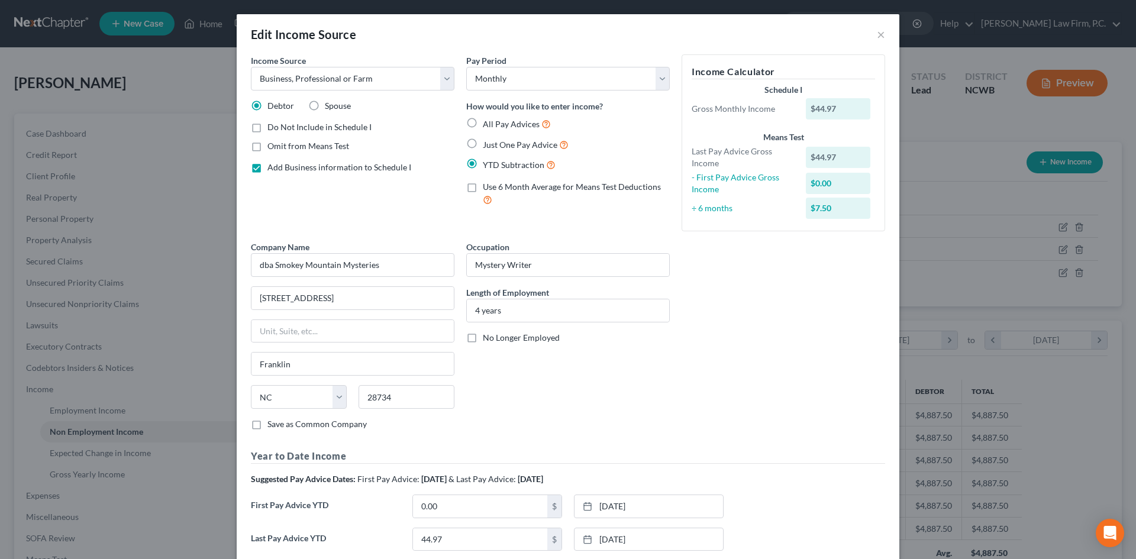
click at [483, 191] on label "Use 6 Month Average for Means Test Deductions" at bounding box center [576, 193] width 187 height 25
click at [488, 189] on input "Use 6 Month Average for Means Test Deductions" at bounding box center [492, 185] width 8 height 8
checkbox input "true"
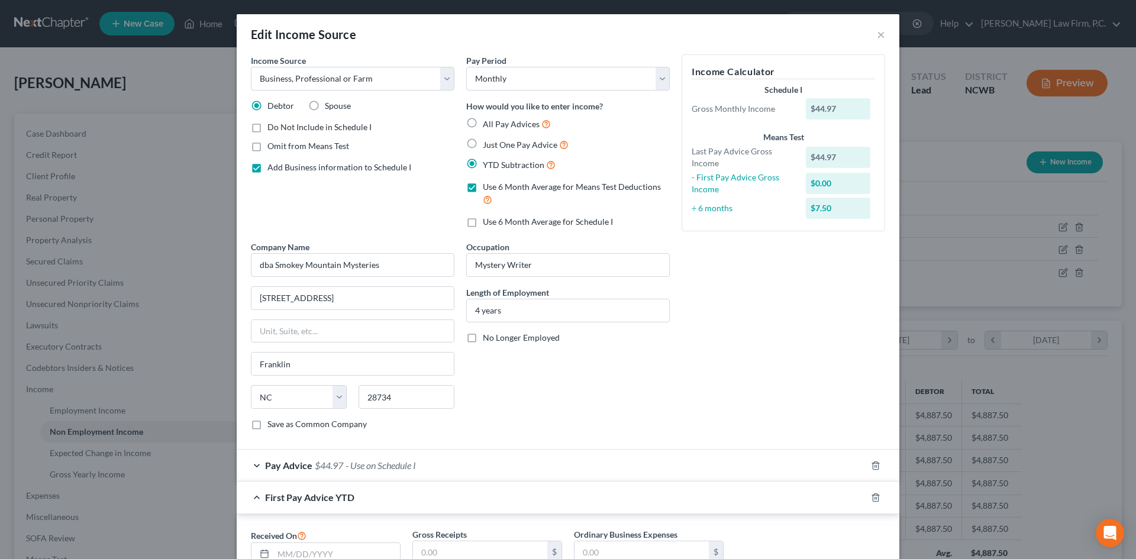
click at [483, 224] on label "Use 6 Month Average for Schedule I" at bounding box center [548, 222] width 130 height 12
click at [488, 224] on input "Use 6 Month Average for Schedule I" at bounding box center [492, 220] width 8 height 8
checkbox input "true"
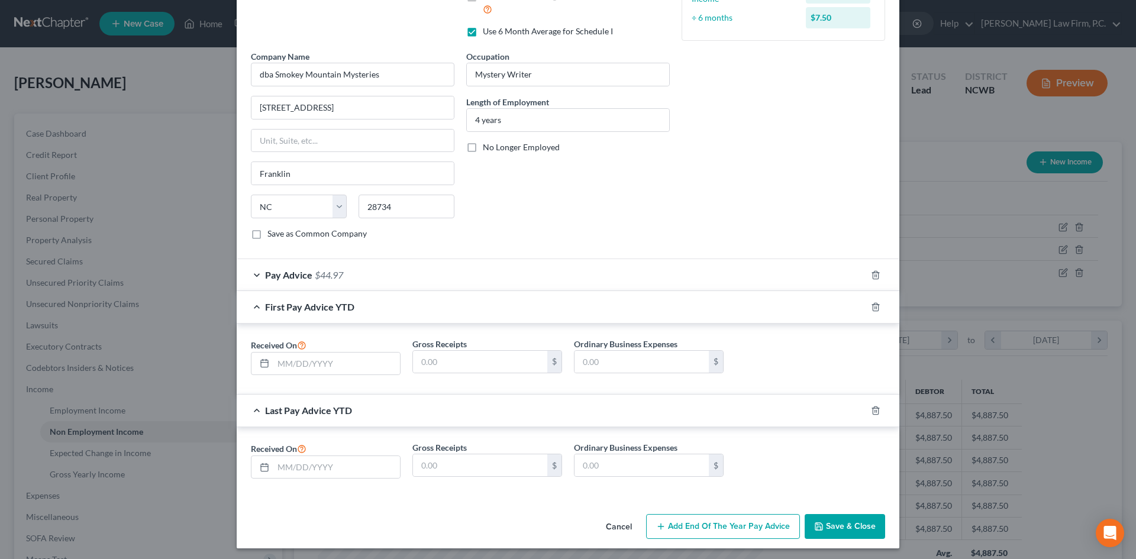
scroll to position [194, 0]
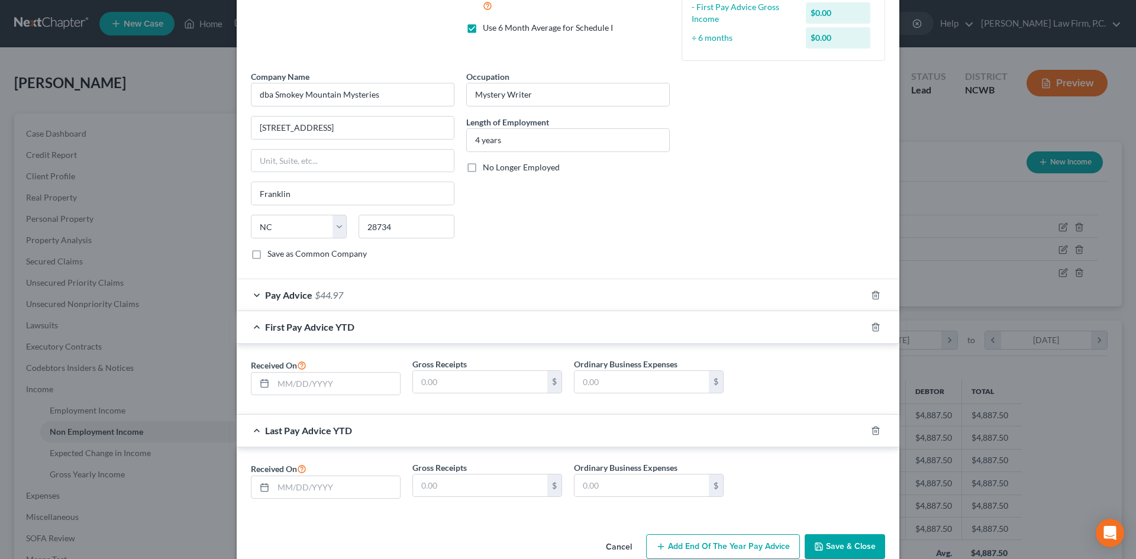
click at [584, 326] on div at bounding box center [882, 327] width 33 height 19
click at [584, 327] on div at bounding box center [882, 327] width 33 height 19
click at [584, 324] on icon "button" at bounding box center [875, 327] width 5 height 8
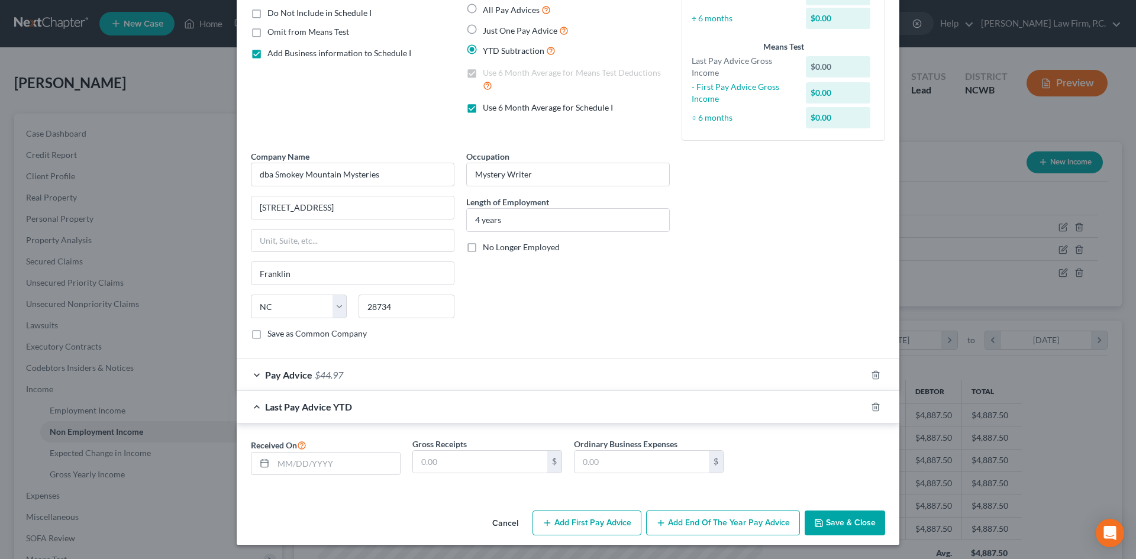
scroll to position [114, 0]
click at [584, 361] on icon "button" at bounding box center [875, 406] width 9 height 9
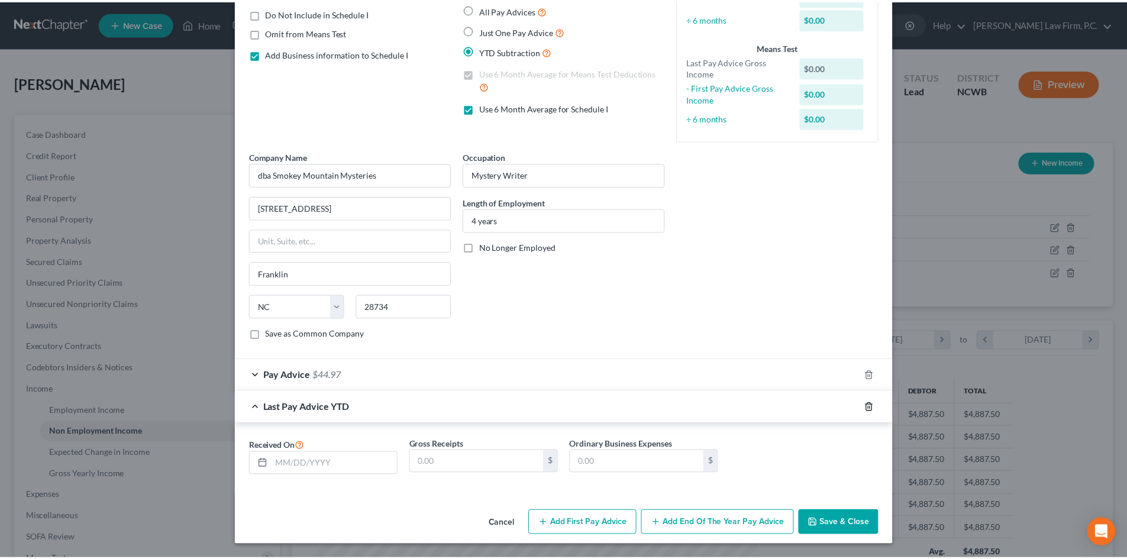
scroll to position [11, 0]
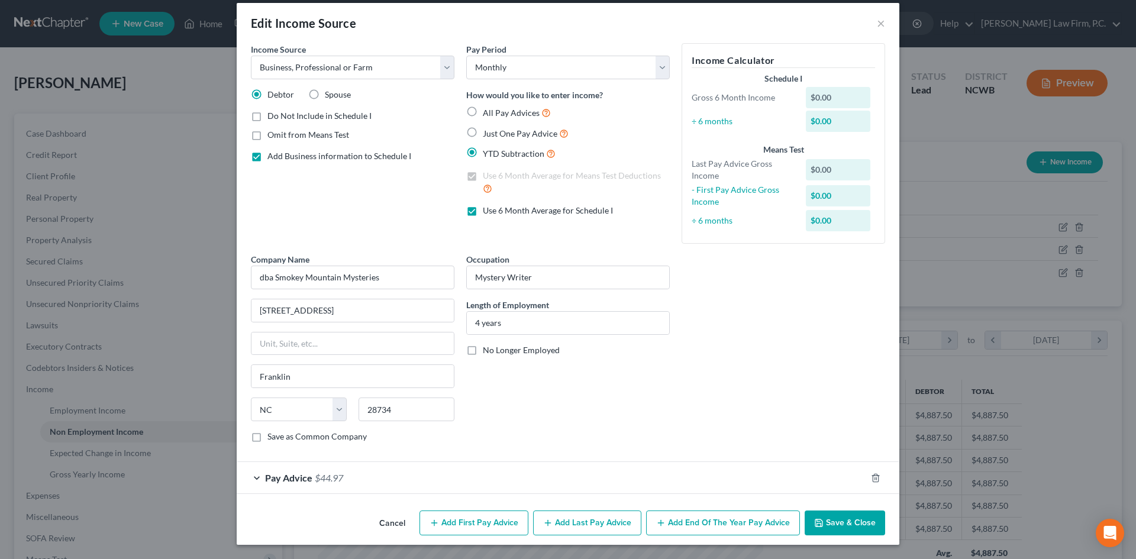
click at [584, 361] on button "Save & Close" at bounding box center [845, 523] width 80 height 25
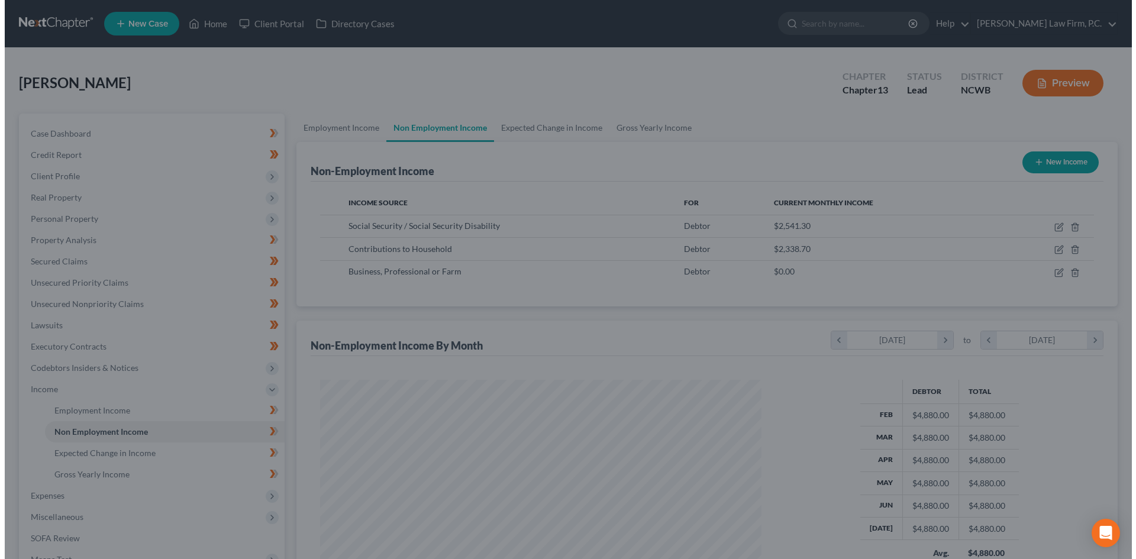
scroll to position [591612, 591367]
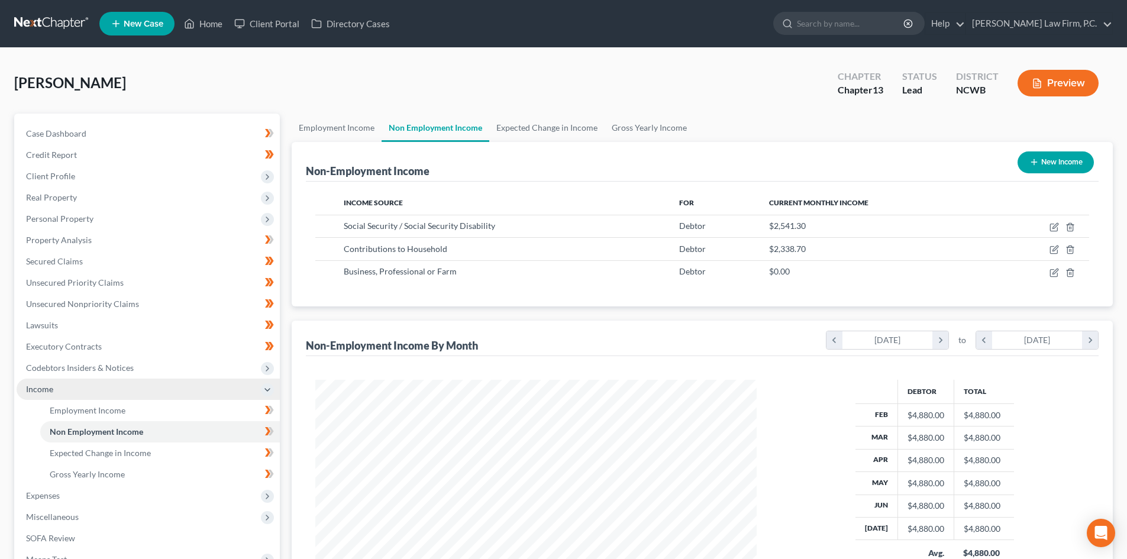
click at [66, 361] on span "Income" at bounding box center [148, 389] width 263 height 21
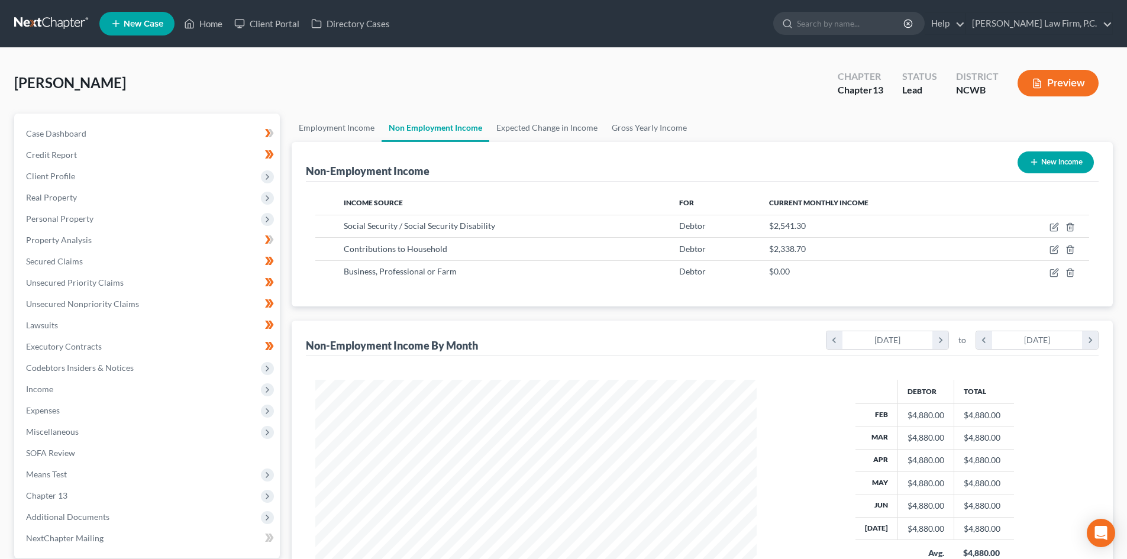
click at [584, 83] on button "Preview" at bounding box center [1058, 83] width 81 height 27
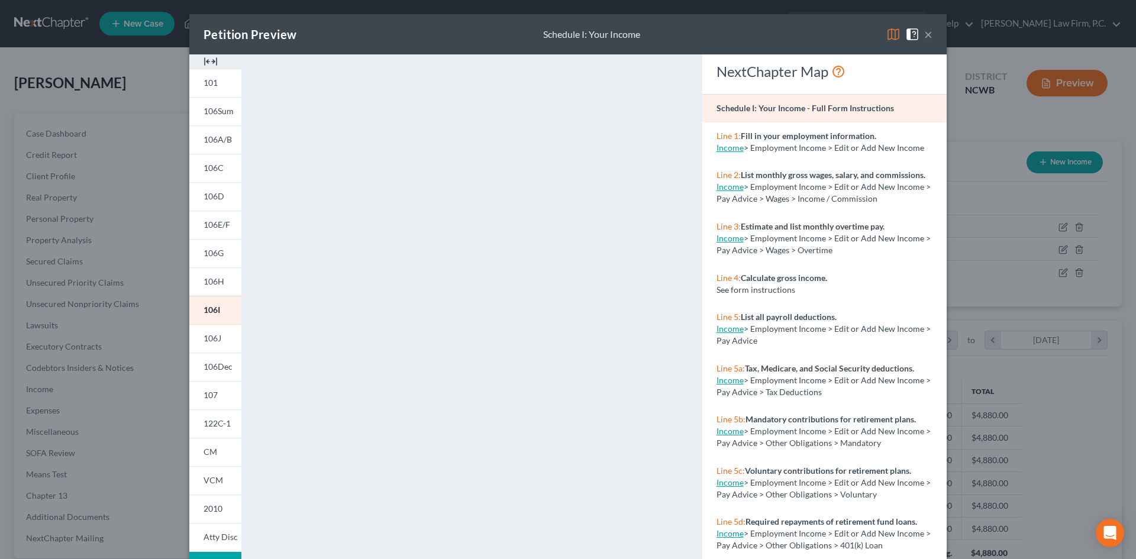
click at [584, 33] on button "×" at bounding box center [928, 34] width 8 height 14
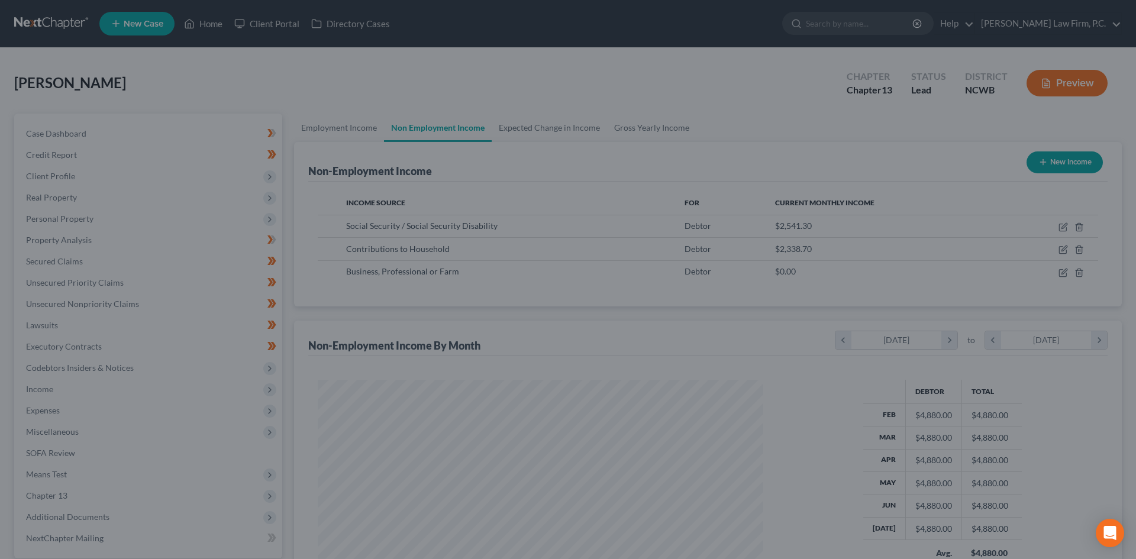
scroll to position [591612, 591367]
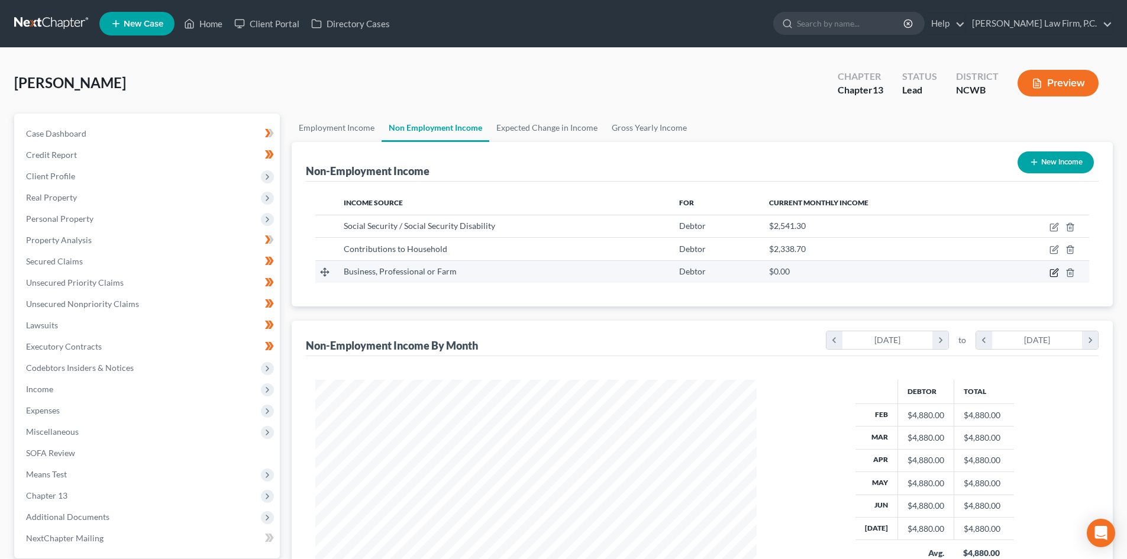
click at [584, 269] on icon "button" at bounding box center [1054, 272] width 9 height 9
select select "10"
select select "0"
select select "28"
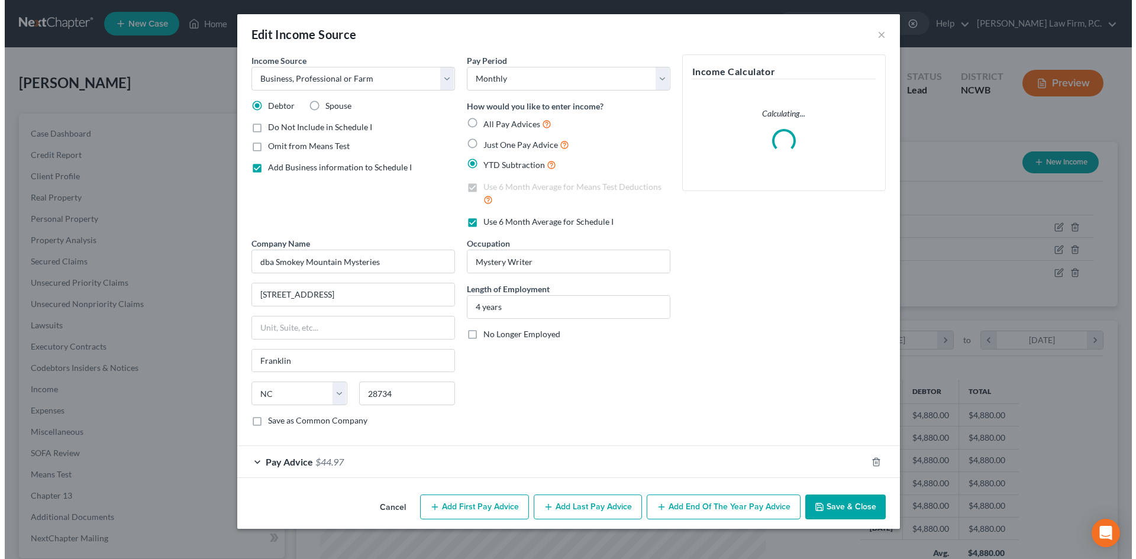
scroll to position [223, 469]
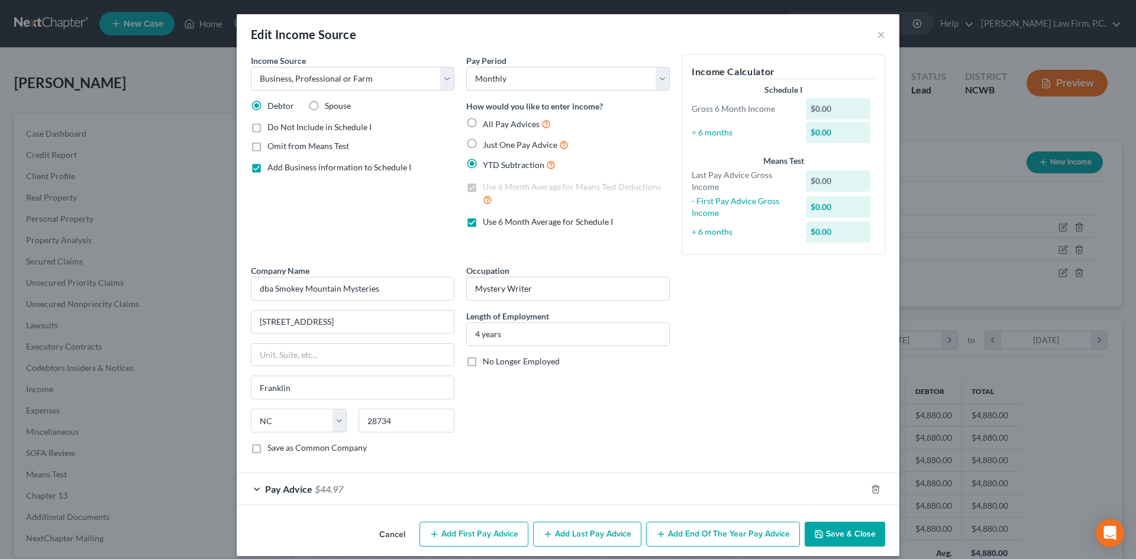
click at [483, 143] on label "Just One Pay Advice" at bounding box center [526, 145] width 86 height 14
click at [488, 143] on input "Just One Pay Advice" at bounding box center [492, 142] width 8 height 8
radio input "true"
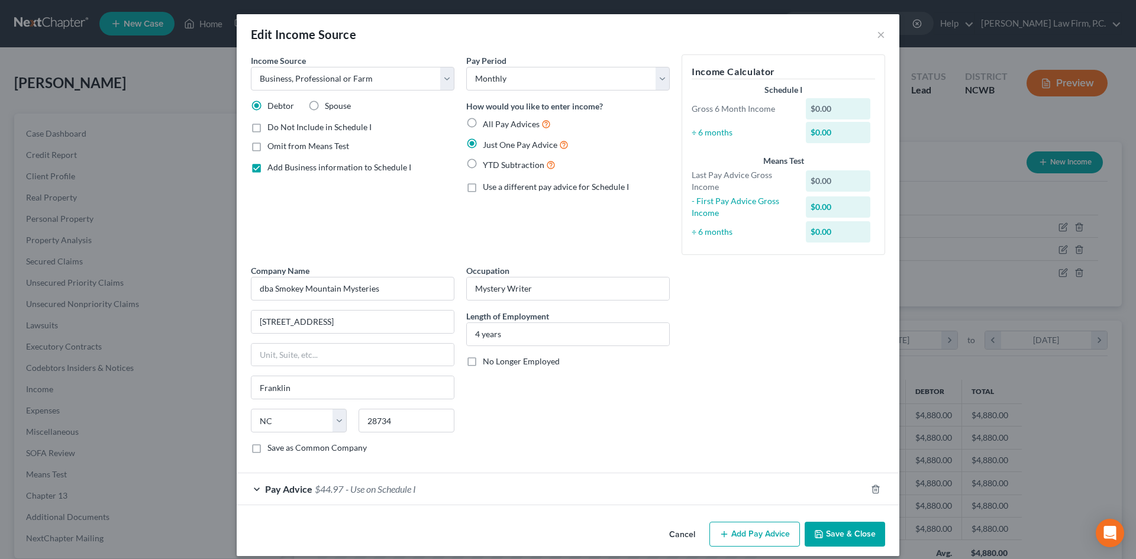
click at [483, 186] on label "Use a different pay advice for Schedule I" at bounding box center [556, 187] width 146 height 12
click at [488, 186] on input "Use a different pay advice for Schedule I" at bounding box center [492, 185] width 8 height 8
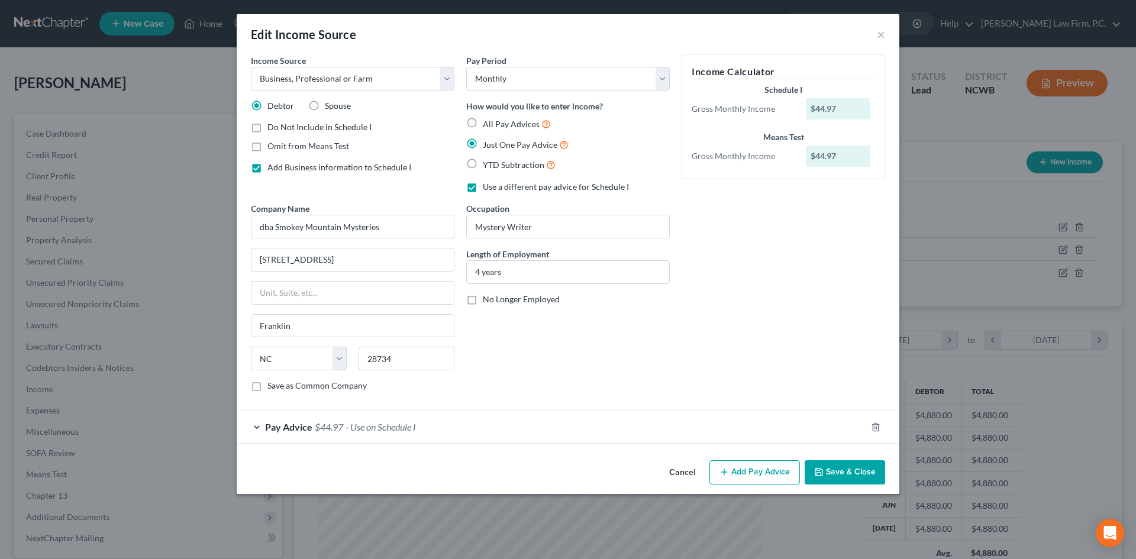
click at [483, 184] on label "Use a different pay advice for Schedule I" at bounding box center [556, 187] width 146 height 12
click at [488, 184] on input "Use a different pay advice for Schedule I" at bounding box center [492, 185] width 8 height 8
checkbox input "false"
click at [534, 83] on select "Select Monthly Twice Monthly Every Other Week Weekly" at bounding box center [568, 79] width 204 height 24
click at [534, 72] on select "Select Monthly Twice Monthly Every Other Week Weekly" at bounding box center [568, 79] width 204 height 24
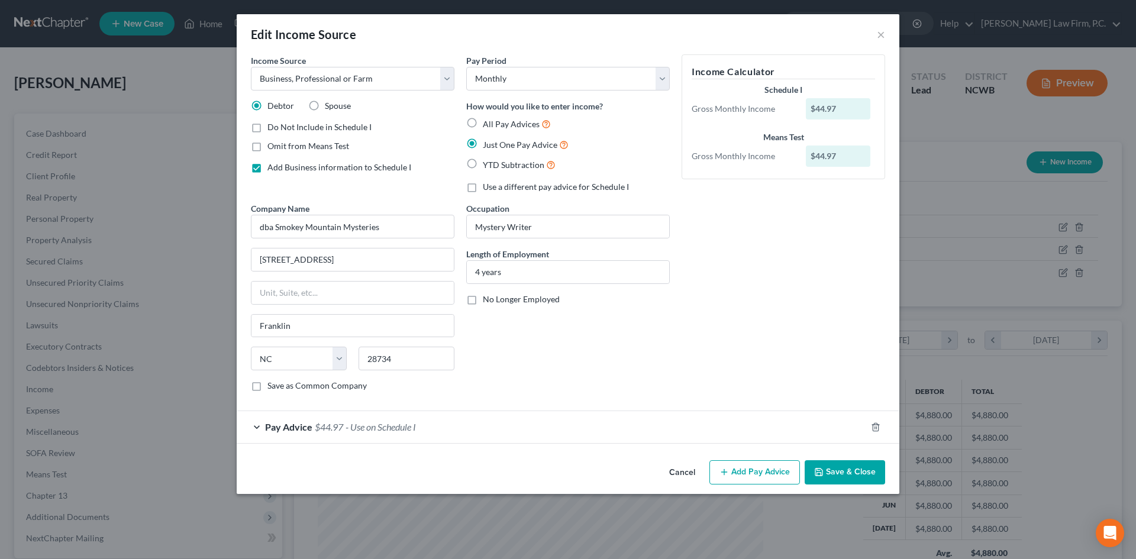
click at [483, 163] on label "YTD Subtraction" at bounding box center [519, 165] width 73 height 14
click at [488, 163] on input "YTD Subtraction" at bounding box center [492, 162] width 8 height 8
radio input "true"
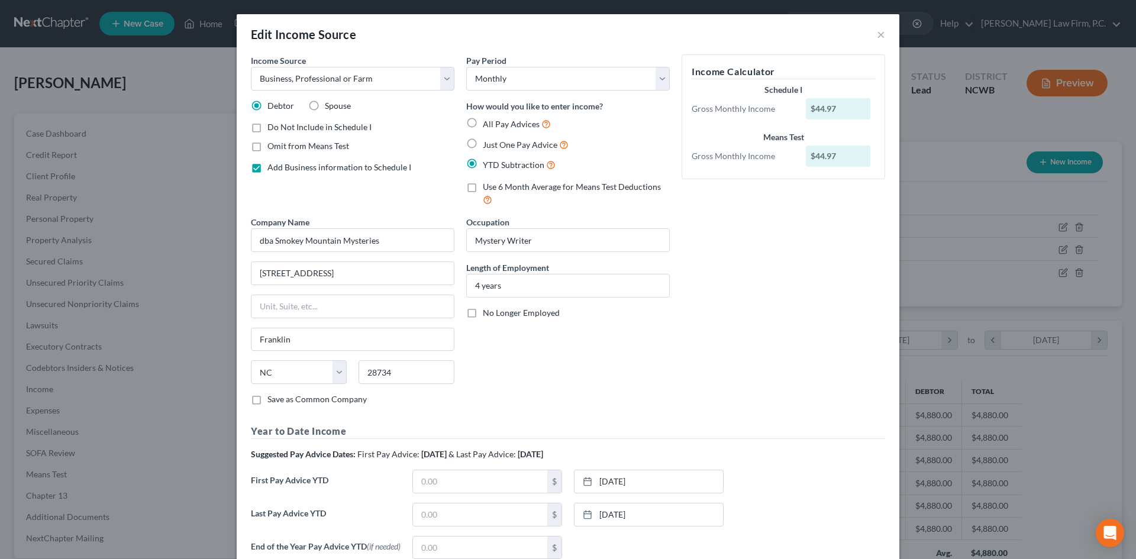
click at [483, 187] on label "Use 6 Month Average for Means Test Deductions" at bounding box center [576, 193] width 187 height 25
click at [488, 187] on input "Use 6 Month Average for Means Test Deductions" at bounding box center [492, 185] width 8 height 8
checkbox input "true"
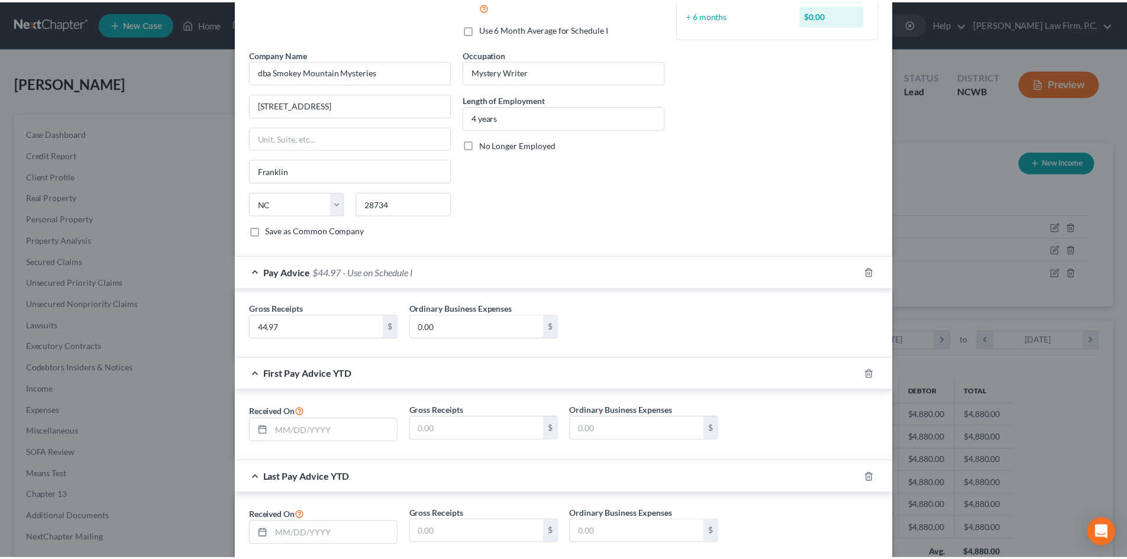
scroll to position [237, 0]
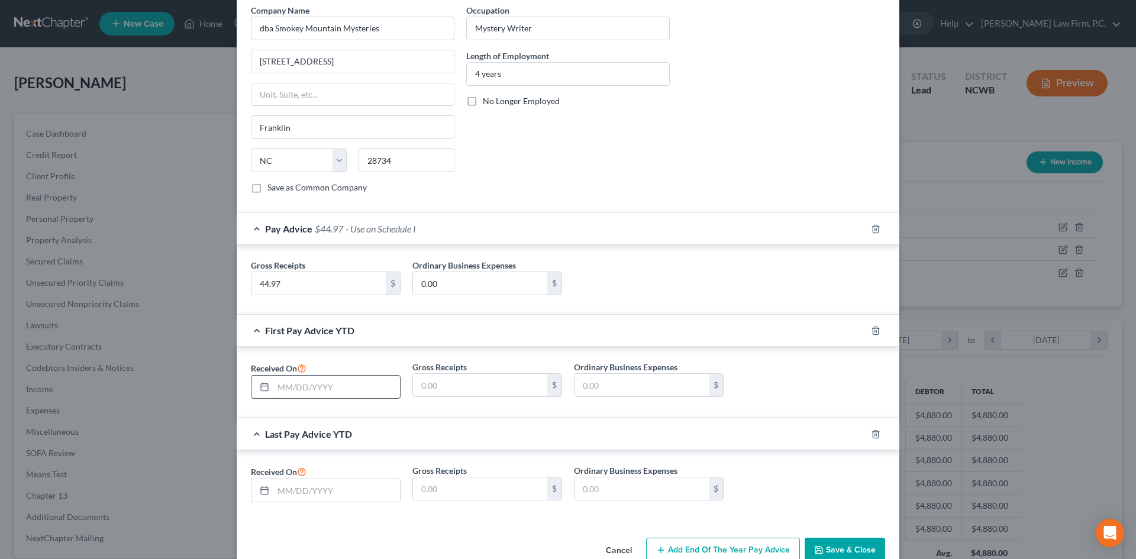
click at [273, 361] on input "text" at bounding box center [336, 387] width 127 height 22
click at [288, 361] on input "01/01/2025" at bounding box center [336, 387] width 127 height 22
click at [280, 361] on input "01/01/2025" at bounding box center [336, 387] width 127 height 22
type input "02/01/2025"
click at [278, 361] on input "text" at bounding box center [336, 490] width 127 height 22
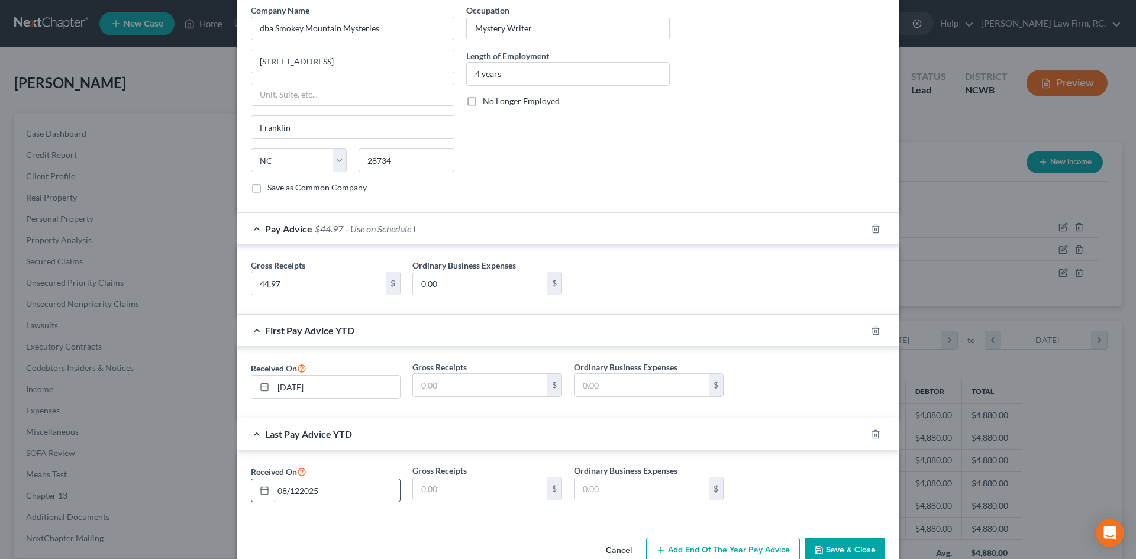
click at [295, 361] on input "08/122025" at bounding box center [336, 490] width 127 height 22
type input "08/12/2025"
click at [466, 361] on input "text" at bounding box center [480, 489] width 134 height 22
type input "44.97"
click at [500, 361] on div "Received On 08/12/2025 Gross Receipts 44.97 $ Ordinary Business Expenses $" at bounding box center [568, 485] width 663 height 71
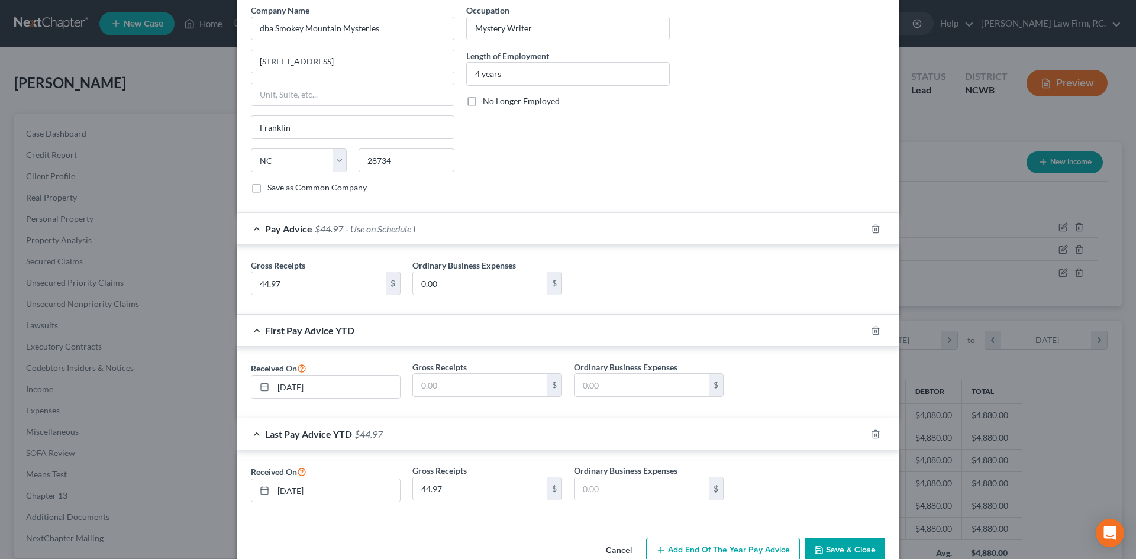
click at [584, 361] on button "Save & Close" at bounding box center [845, 550] width 80 height 25
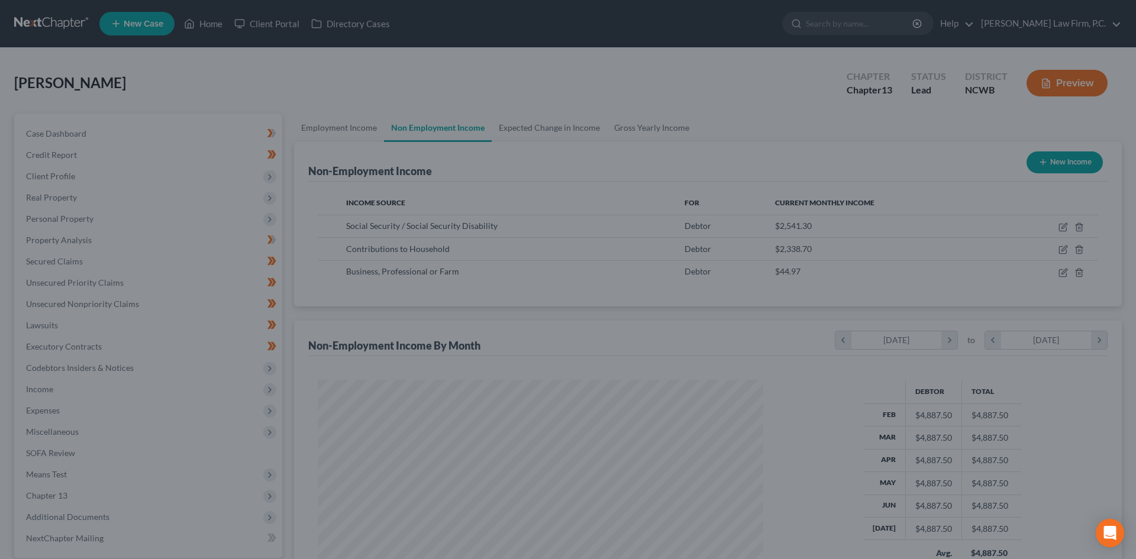
scroll to position [591612, 591367]
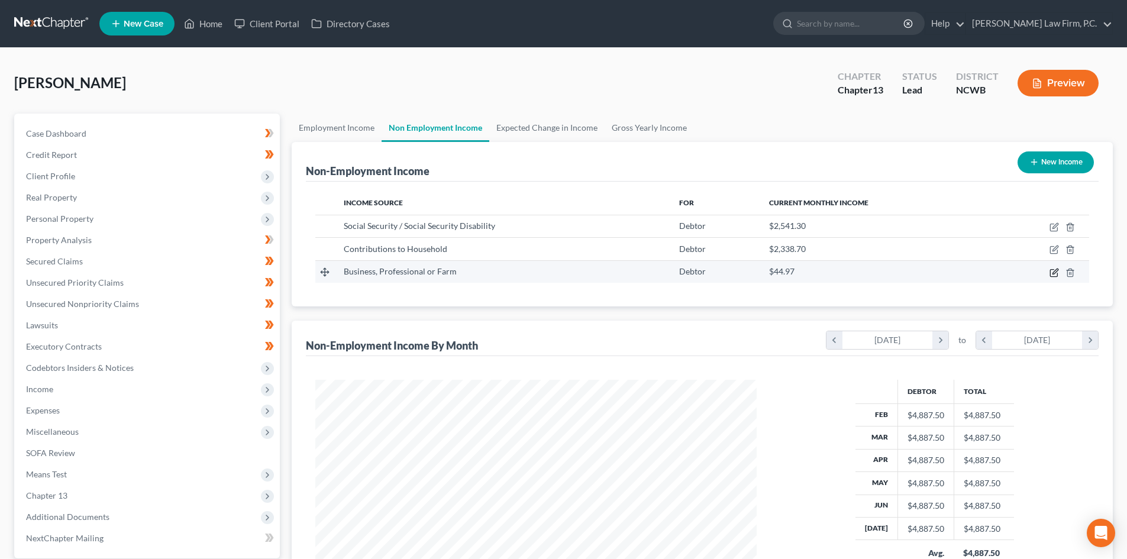
click at [584, 272] on icon "button" at bounding box center [1054, 272] width 9 height 9
select select "10"
select select "0"
select select "28"
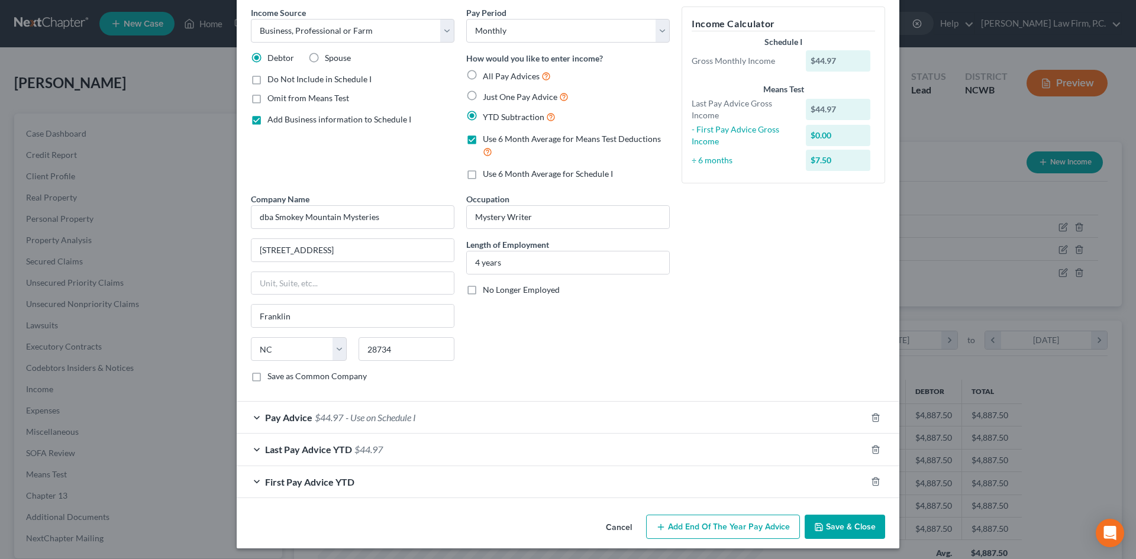
scroll to position [51, 0]
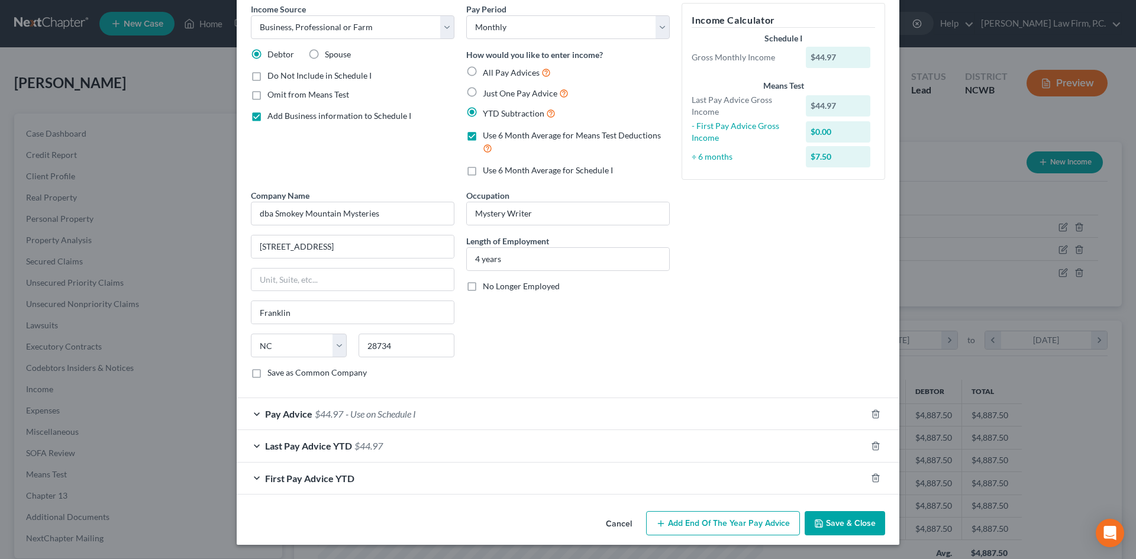
click at [313, 361] on span "Last Pay Advice YTD" at bounding box center [308, 445] width 87 height 11
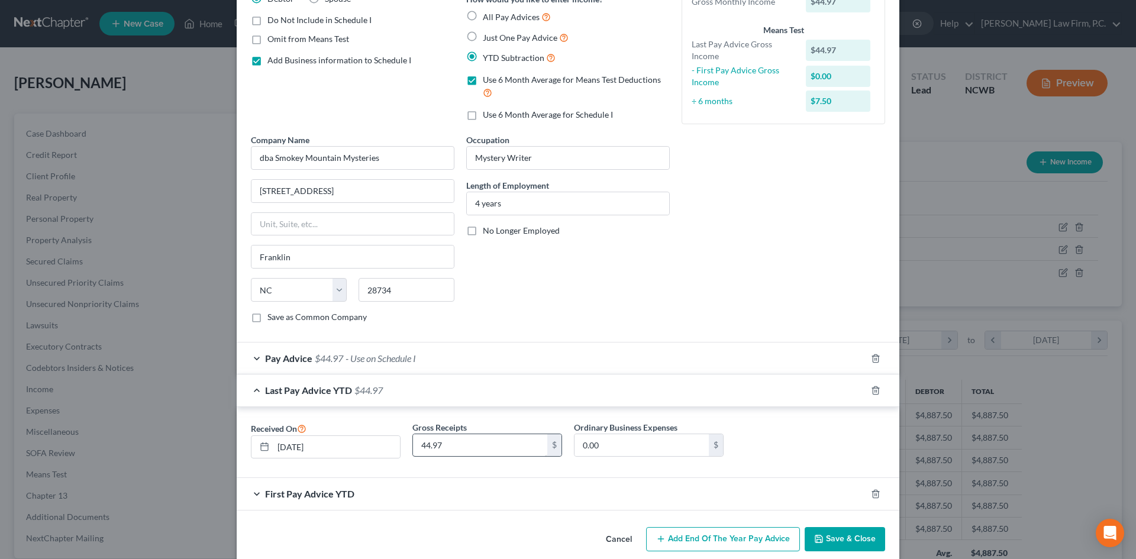
scroll to position [123, 0]
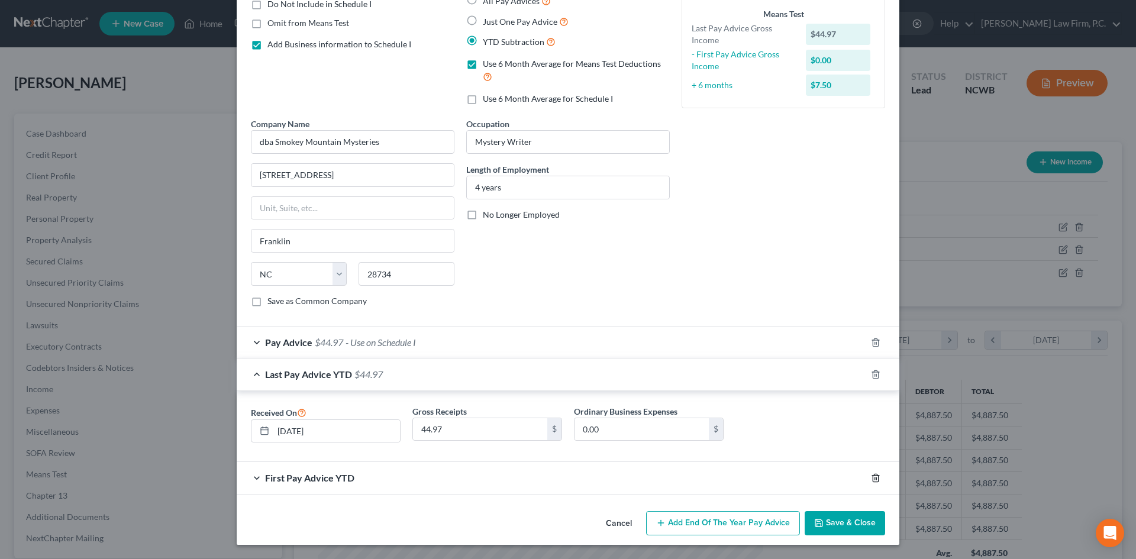
click at [584, 361] on icon "button" at bounding box center [875, 477] width 9 height 9
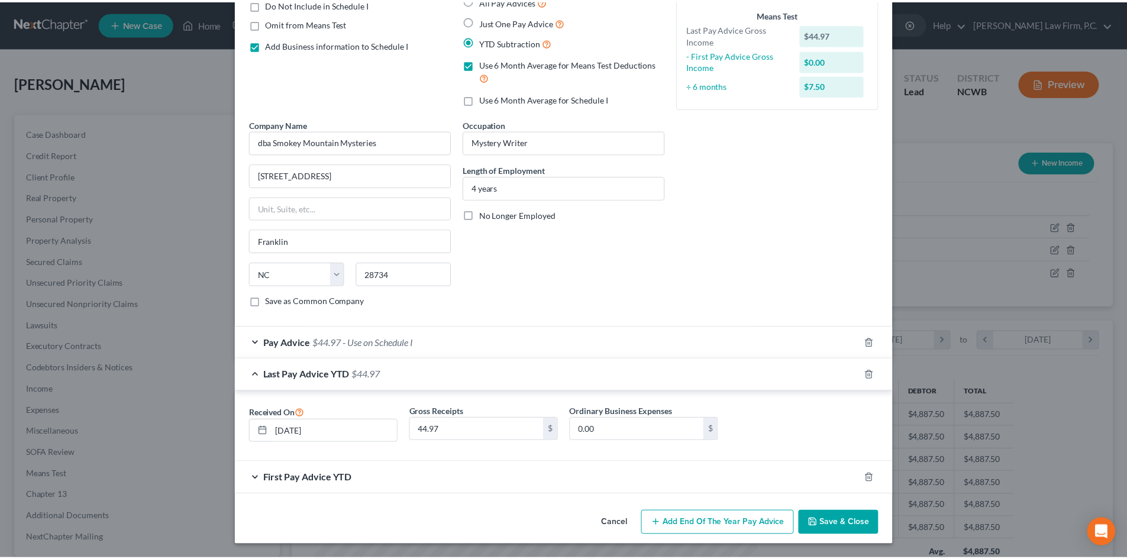
scroll to position [91, 0]
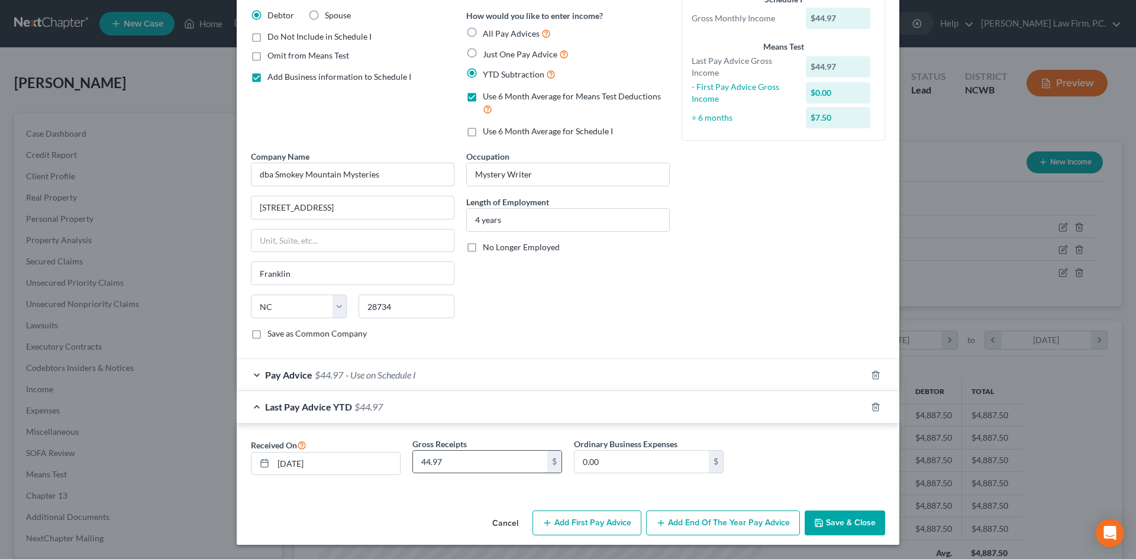
click at [465, 361] on input "44.97" at bounding box center [480, 462] width 134 height 22
type input "7.50"
click at [584, 361] on button "Save & Close" at bounding box center [845, 523] width 80 height 25
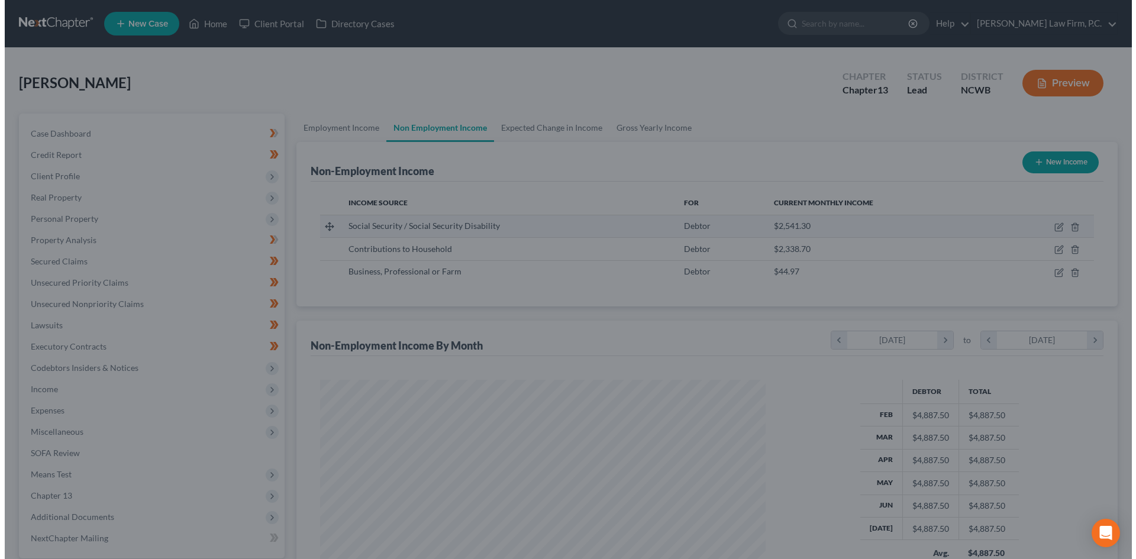
scroll to position [591612, 591367]
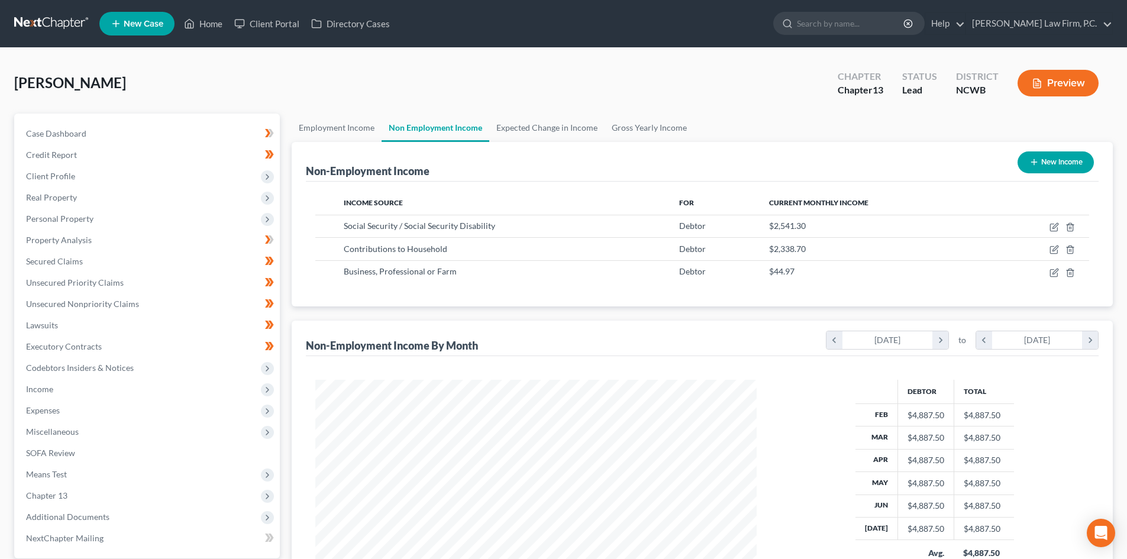
click at [584, 87] on button "Preview" at bounding box center [1058, 83] width 81 height 27
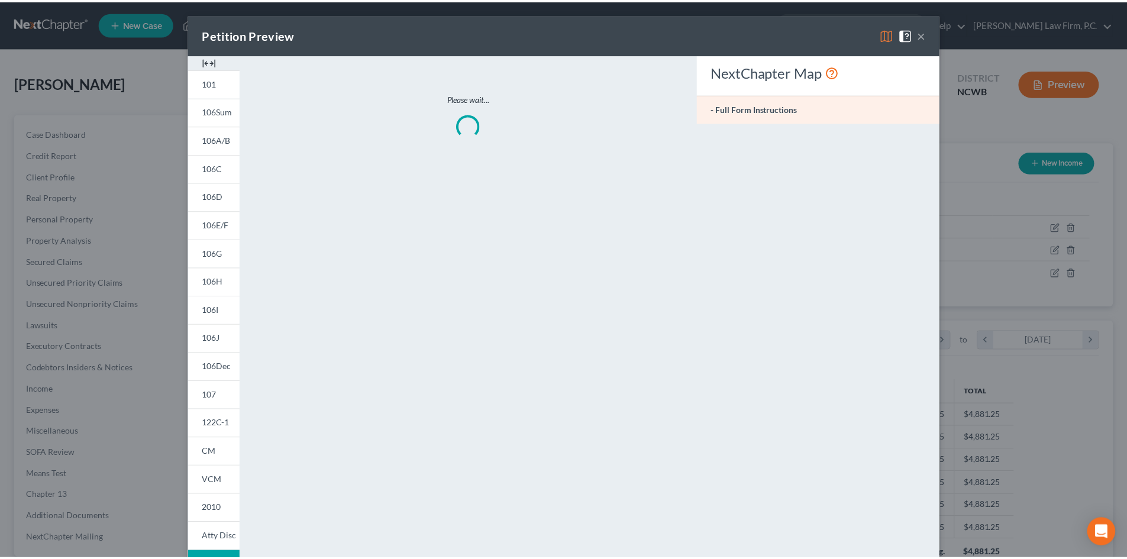
scroll to position [223, 469]
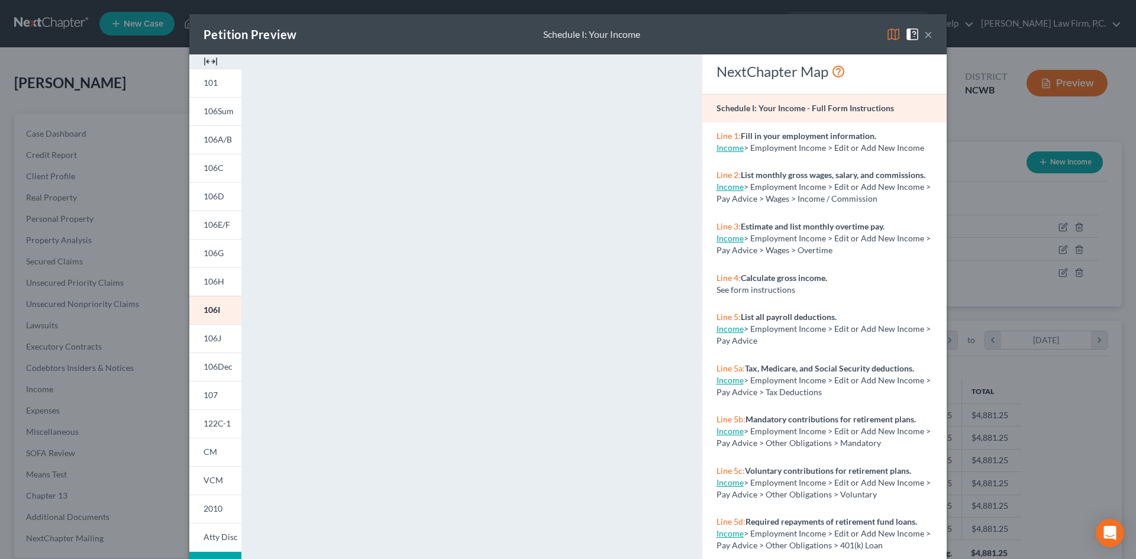
click at [584, 27] on button "×" at bounding box center [928, 34] width 8 height 14
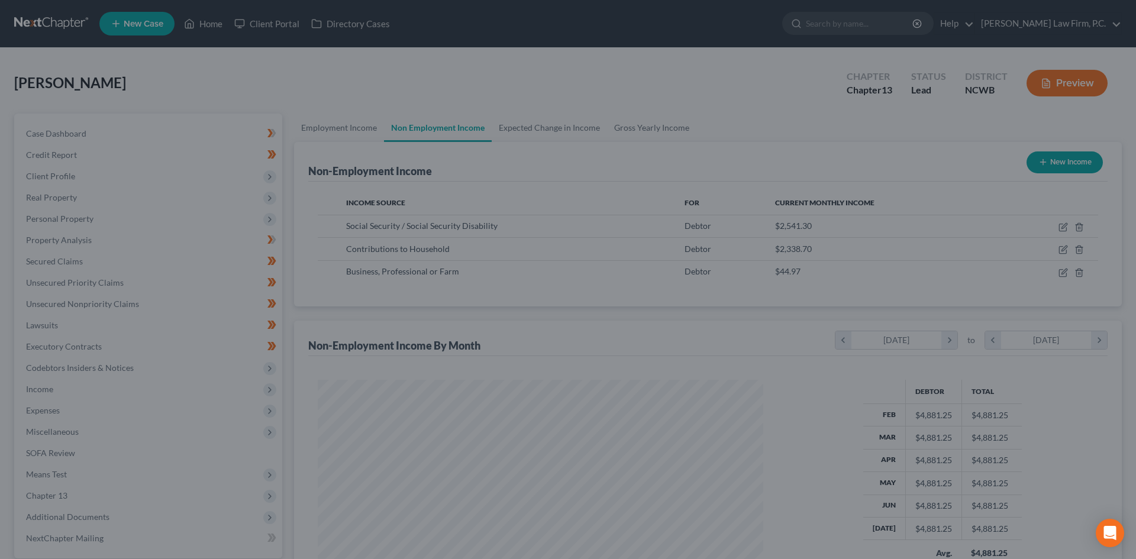
scroll to position [591612, 591367]
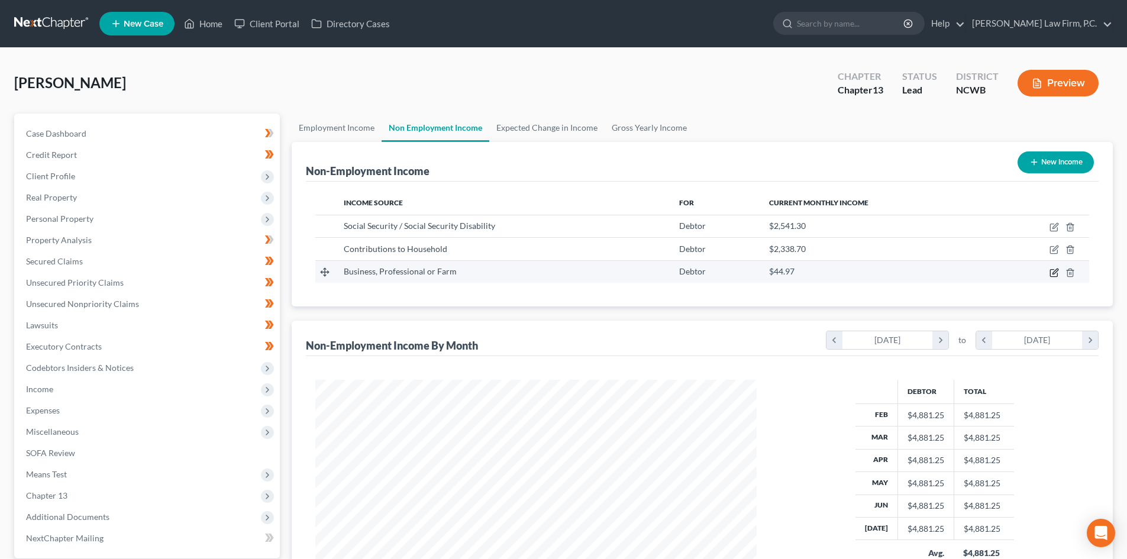
click at [584, 273] on icon "button" at bounding box center [1054, 272] width 9 height 9
select select "10"
select select "0"
select select "28"
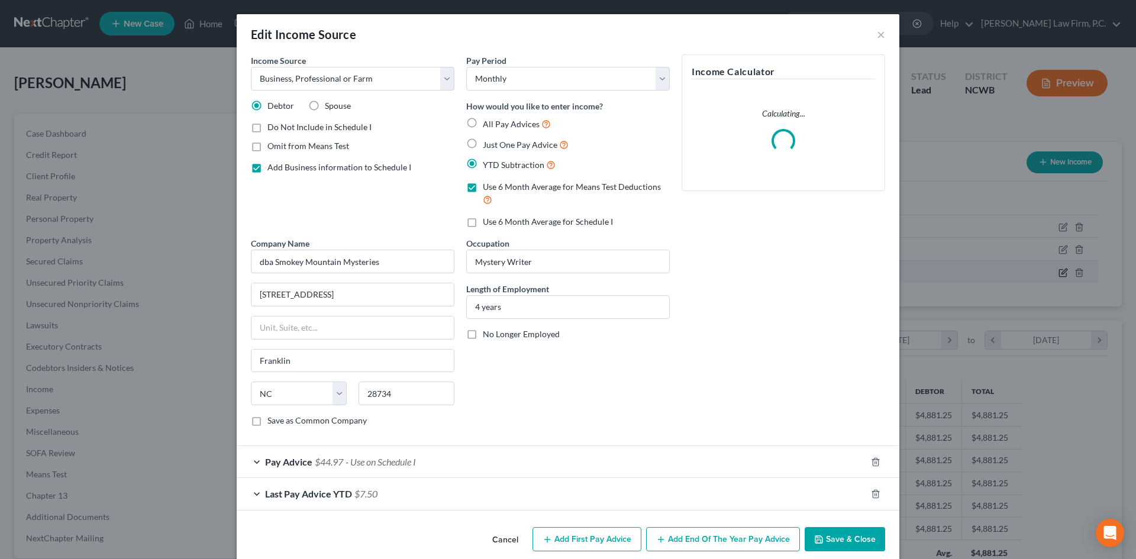
scroll to position [223, 469]
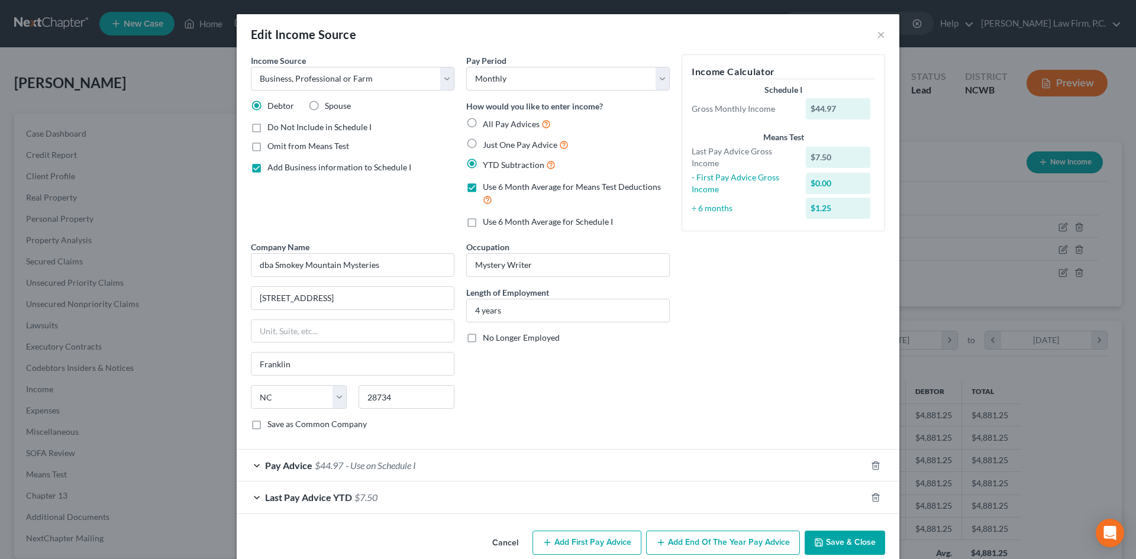
drag, startPoint x: 273, startPoint y: 466, endPoint x: 448, endPoint y: 449, distance: 175.4
click at [274, 361] on span "Pay Advice" at bounding box center [288, 465] width 47 height 11
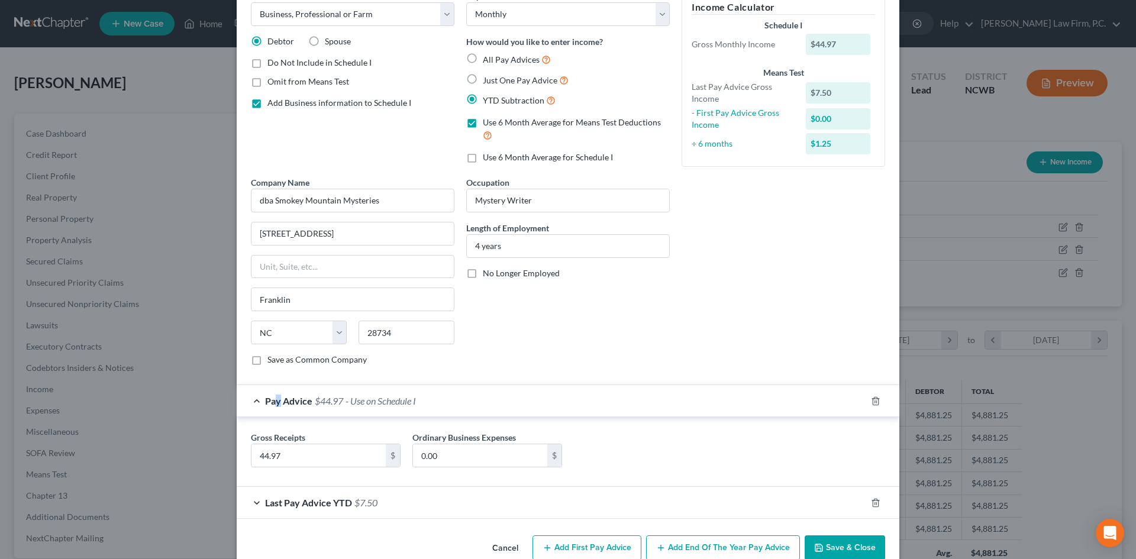
scroll to position [89, 0]
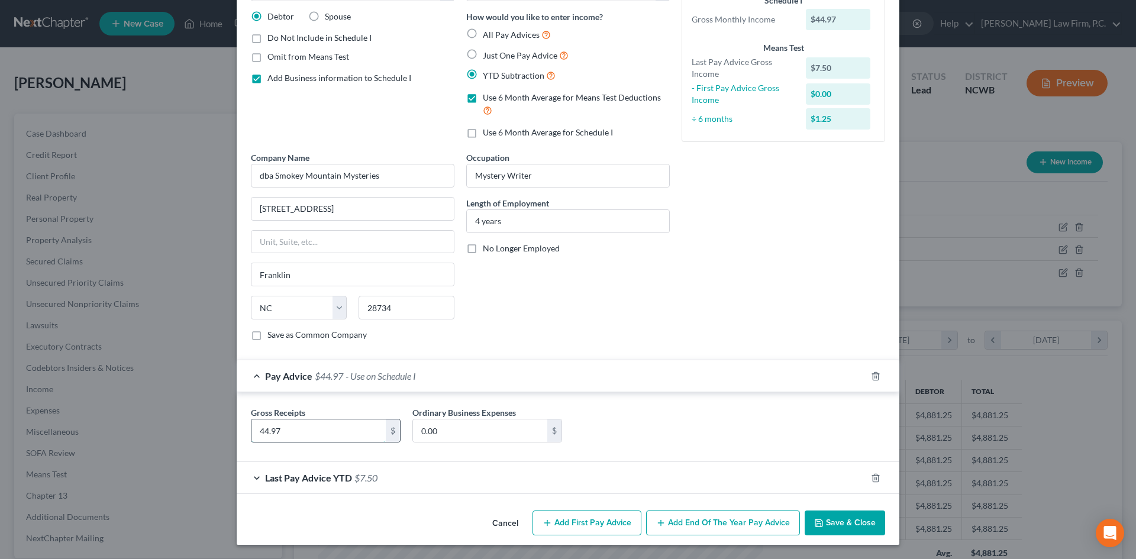
click at [326, 361] on input "44.97" at bounding box center [319, 431] width 134 height 22
click at [483, 133] on label "Use 6 Month Average for Schedule I" at bounding box center [548, 133] width 130 height 12
click at [488, 133] on input "Use 6 Month Average for Schedule I" at bounding box center [492, 131] width 8 height 8
checkbox input "true"
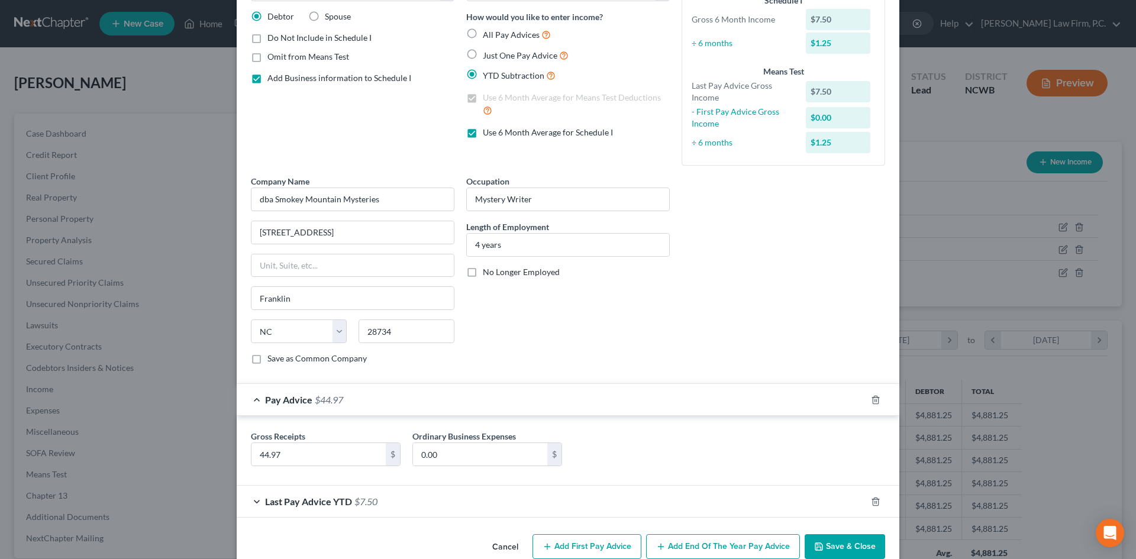
click at [254, 361] on div "Last Pay Advice YTD $7.50" at bounding box center [552, 501] width 630 height 31
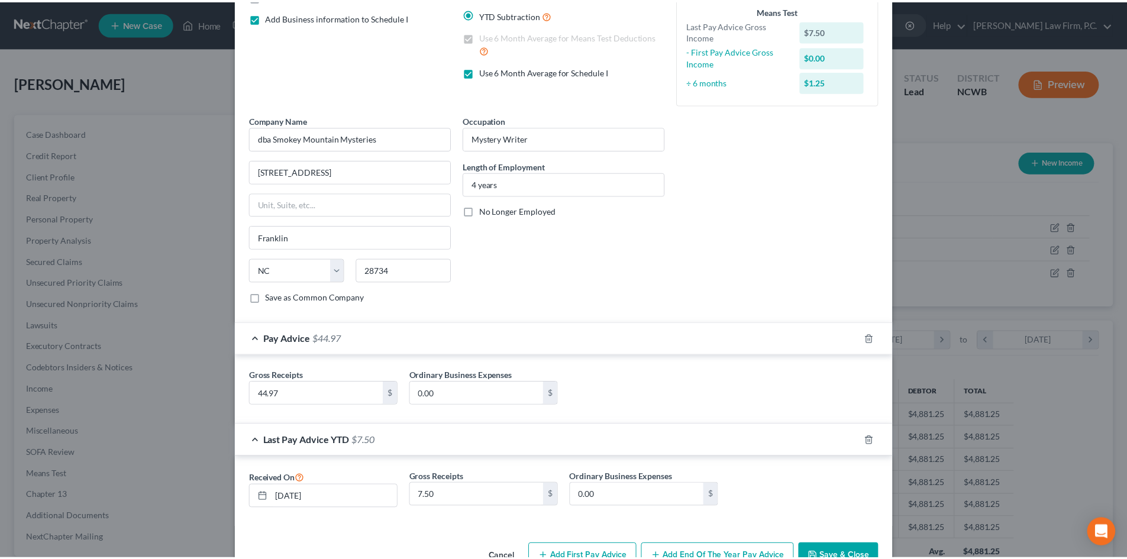
scroll to position [184, 0]
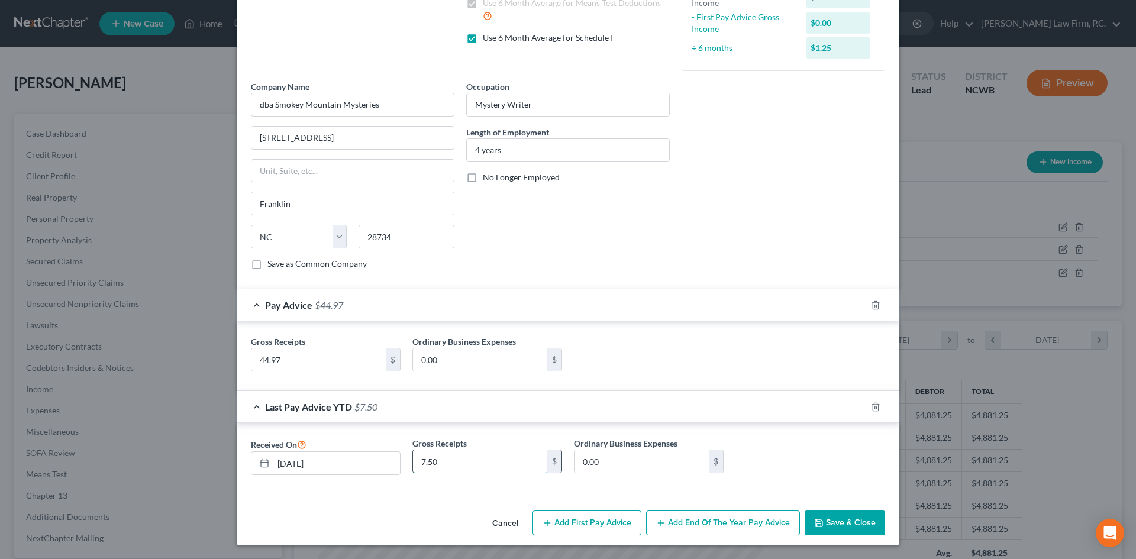
click at [425, 361] on input "7.50" at bounding box center [480, 461] width 134 height 22
type input "44.97"
click at [584, 361] on div "Received On 08/12/2025 Gross Receipts 44.97 $ Ordinary Business Expenses 0.00 $" at bounding box center [568, 460] width 646 height 47
click at [584, 361] on button "Save & Close" at bounding box center [845, 523] width 80 height 25
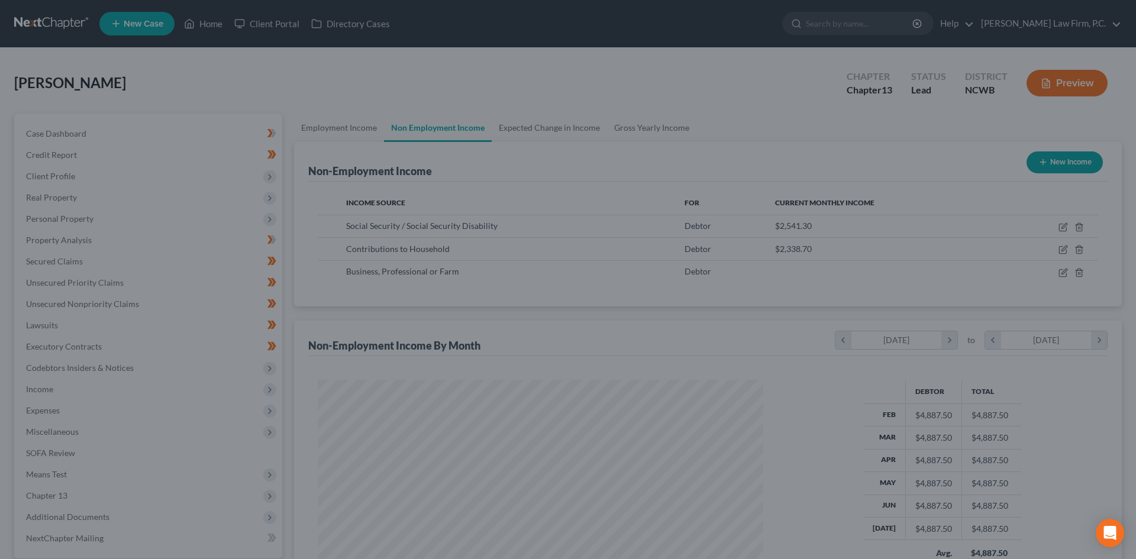
scroll to position [591612, 591367]
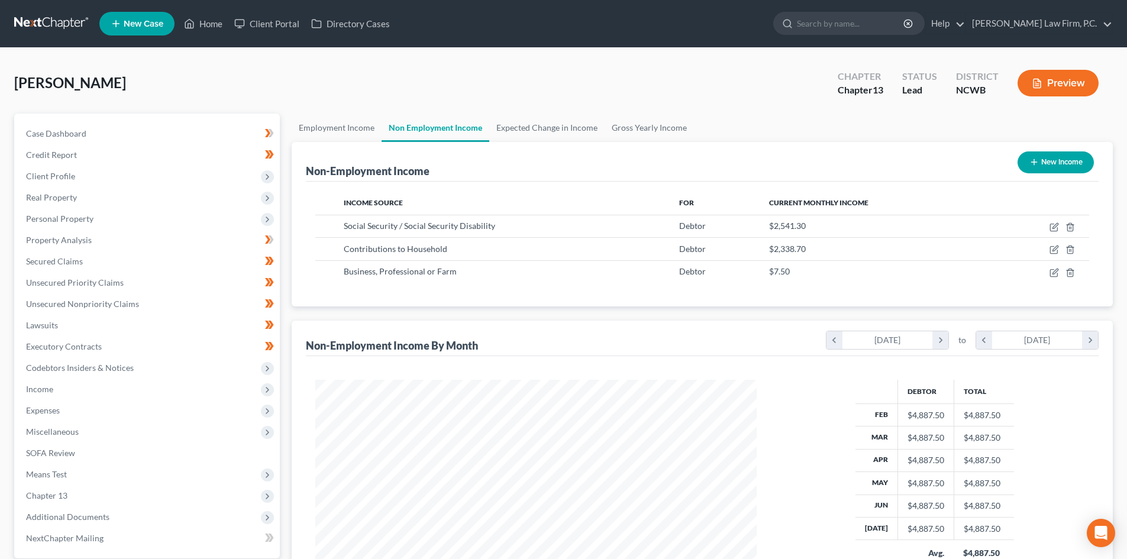
click at [584, 85] on button "Preview" at bounding box center [1058, 83] width 81 height 27
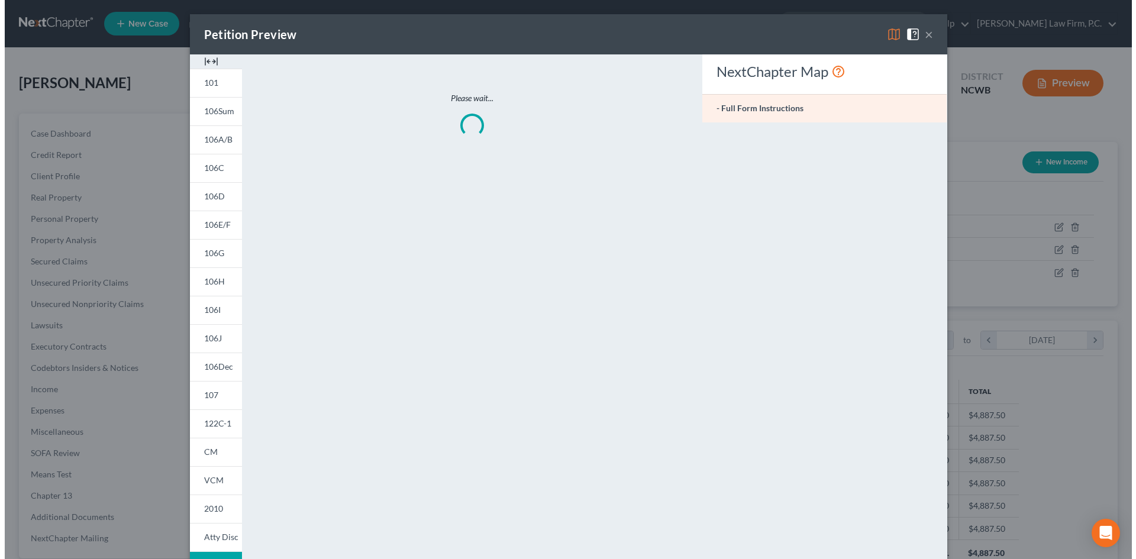
scroll to position [223, 469]
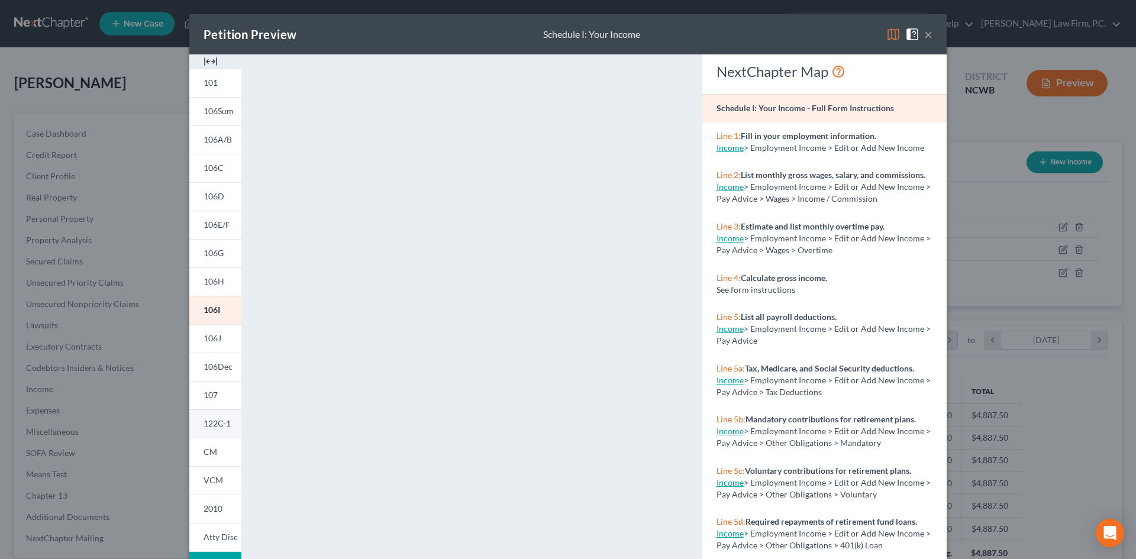
click at [207, 361] on link "122C-1" at bounding box center [215, 424] width 52 height 28
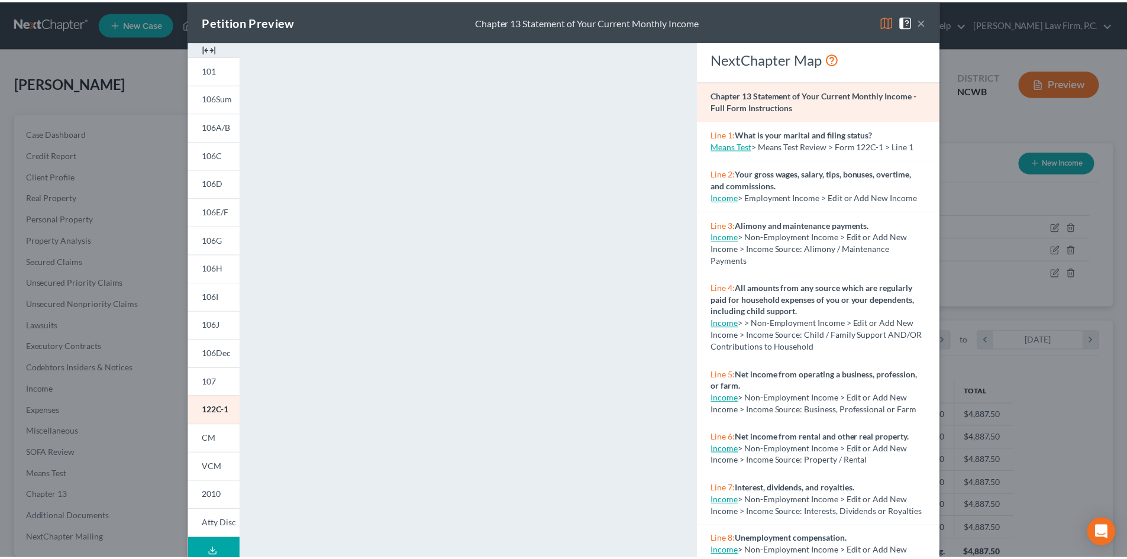
scroll to position [0, 0]
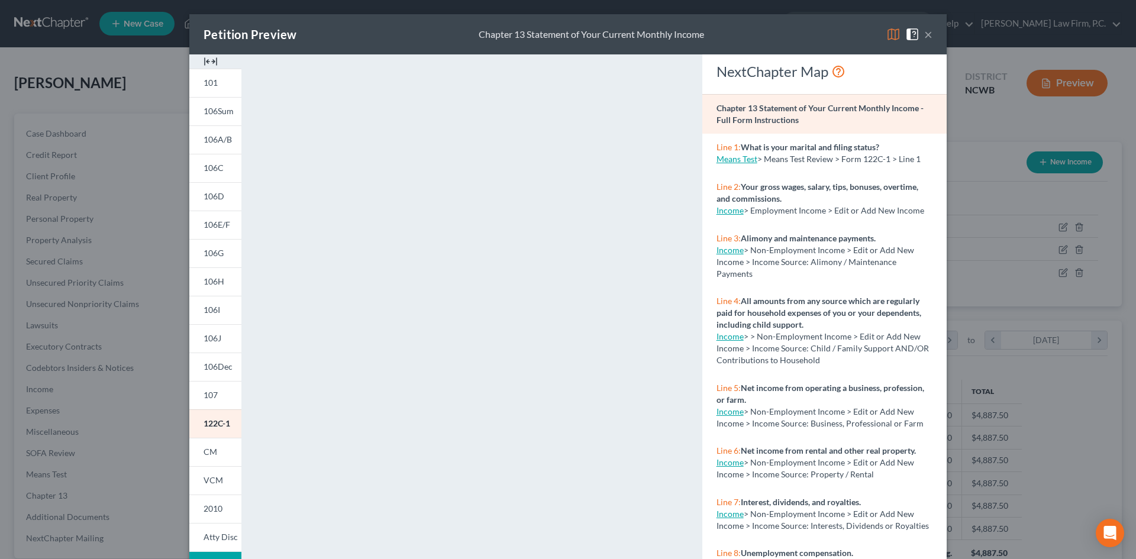
click at [584, 36] on button "×" at bounding box center [928, 34] width 8 height 14
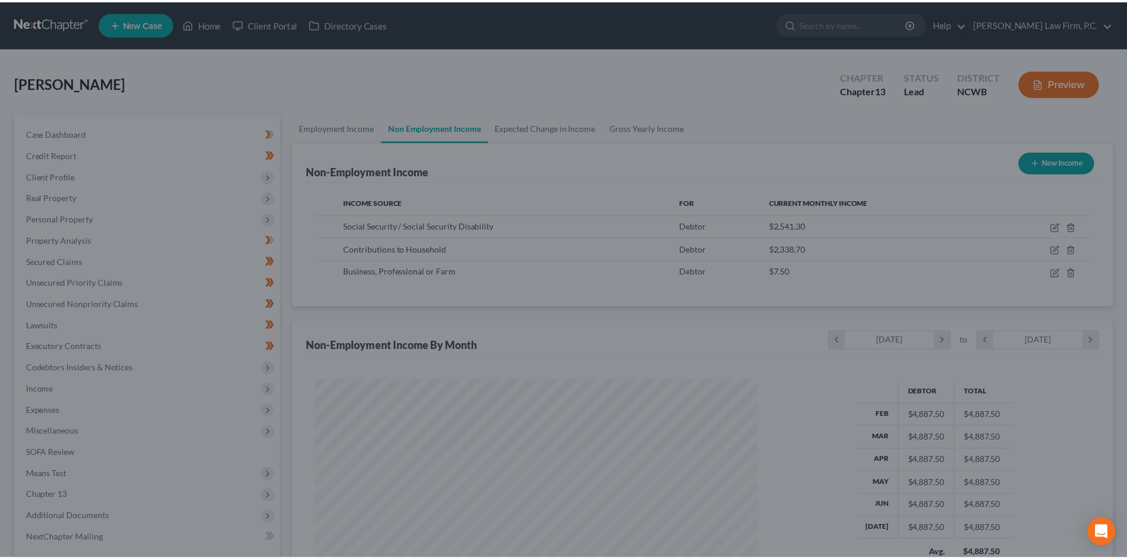
scroll to position [591612, 591367]
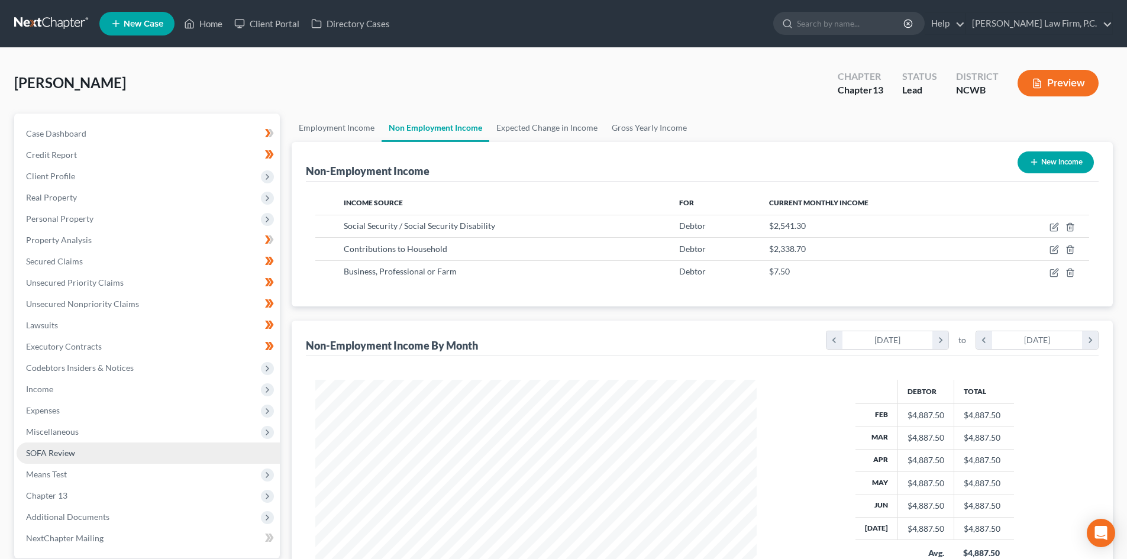
click at [53, 361] on span "SOFA Review" at bounding box center [50, 453] width 49 height 10
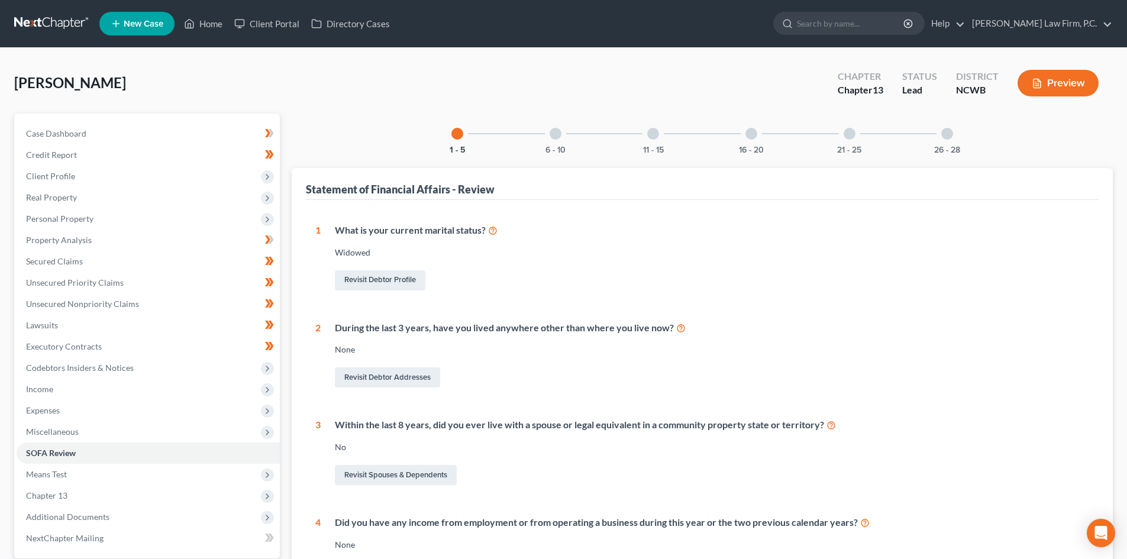
click at [584, 136] on div at bounding box center [752, 134] width 12 height 12
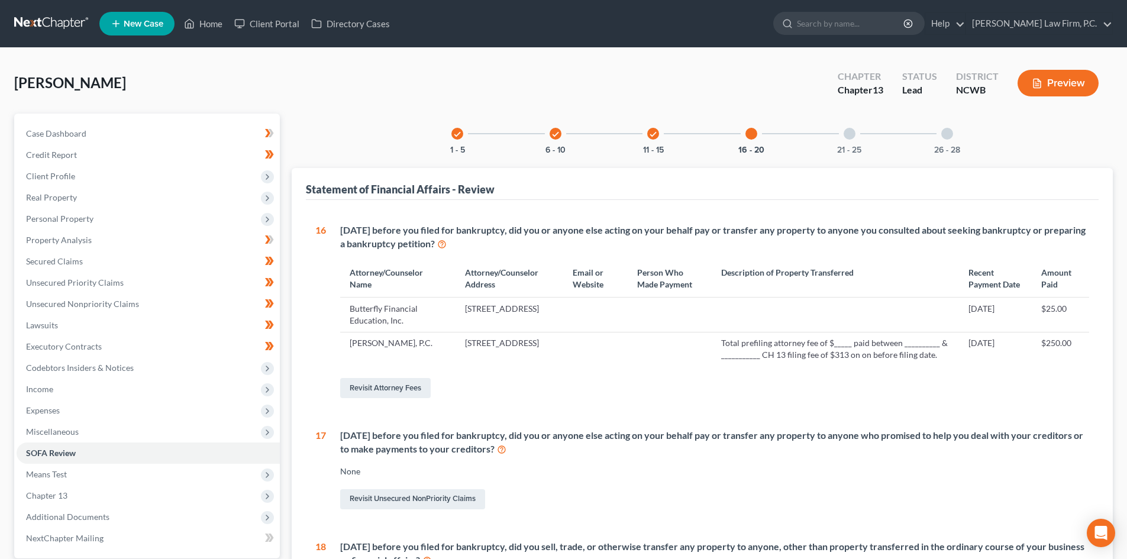
click at [584, 125] on div "16 - 20" at bounding box center [752, 134] width 40 height 40
click at [584, 141] on div "21 - 25" at bounding box center [850, 134] width 40 height 40
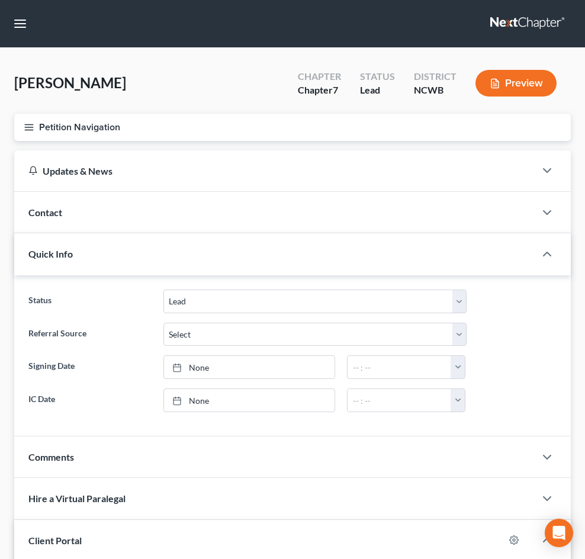
select select "5"
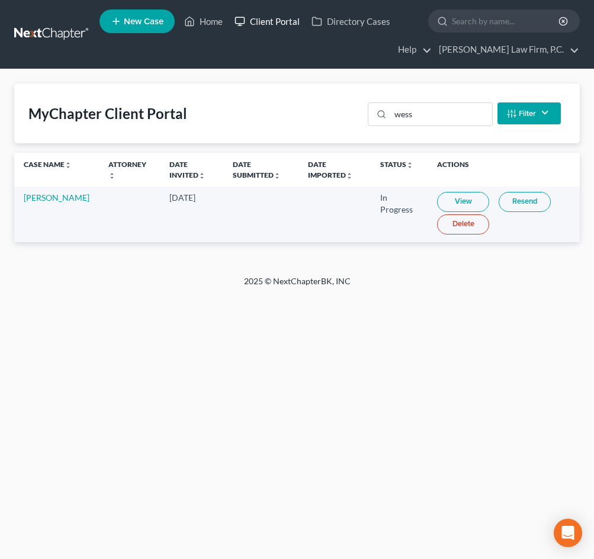
click at [281, 19] on link "Client Portal" at bounding box center [266, 21] width 77 height 21
click at [269, 17] on link "Client Portal" at bounding box center [266, 21] width 77 height 21
click at [419, 111] on input "wess" at bounding box center [440, 114] width 101 height 22
type input "w"
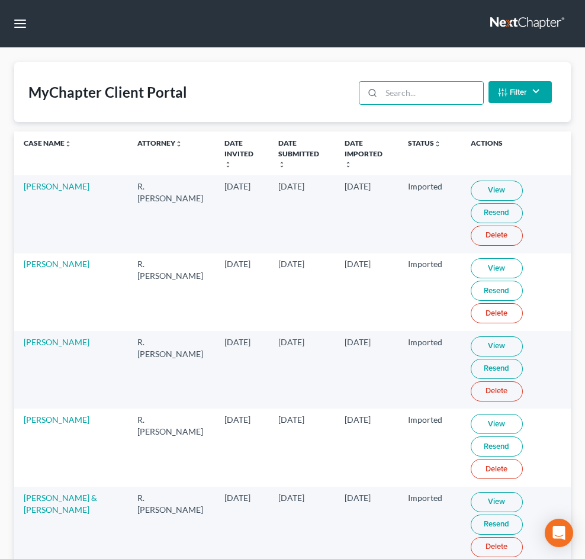
click at [0, 0] on link "Home" at bounding box center [0, 0] width 0 height 0
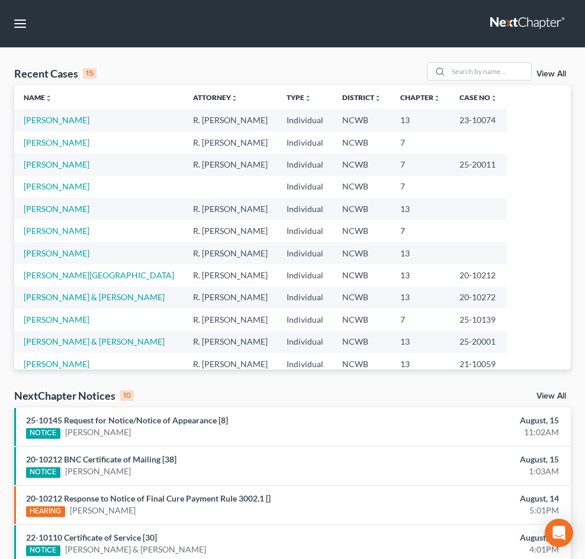
click at [0, 0] on input "search" at bounding box center [0, 0] width 0 height 0
type input "[PERSON_NAME]"
click at [0, 0] on link "New Case" at bounding box center [0, 0] width 0 height 0
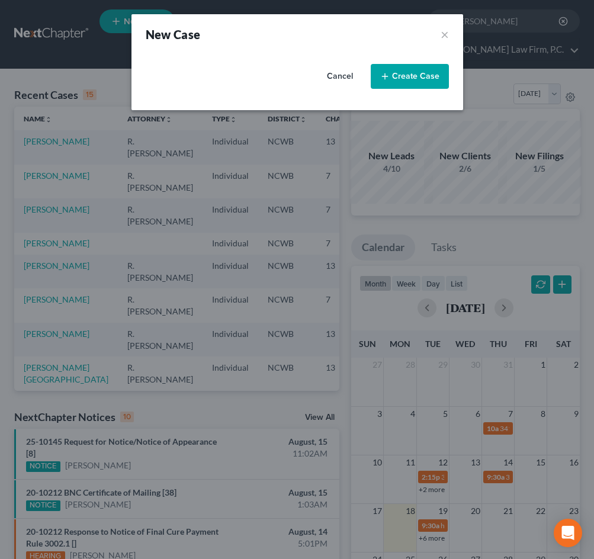
select select "59"
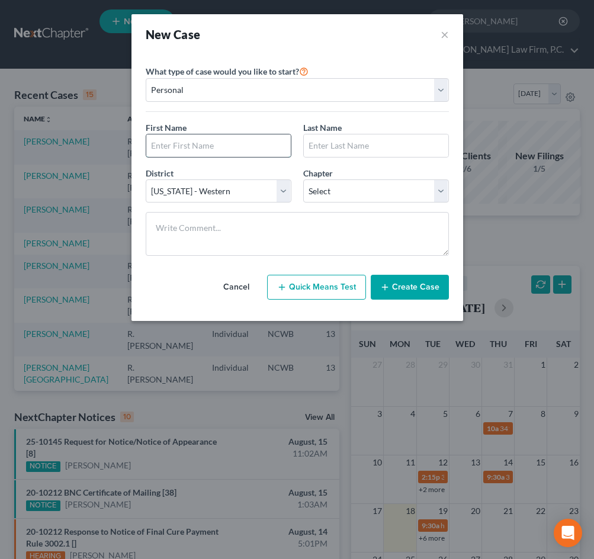
click at [191, 146] on input "text" at bounding box center [218, 145] width 144 height 22
type input "[PERSON_NAME]"
select select "0"
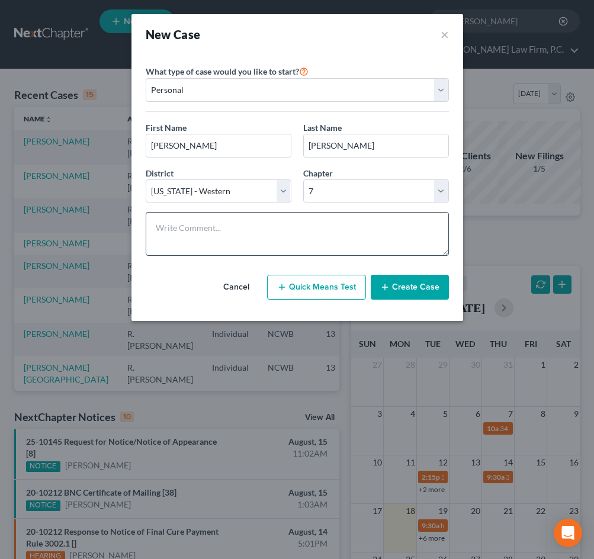
drag, startPoint x: 417, startPoint y: 292, endPoint x: 384, endPoint y: 241, distance: 60.4
click at [416, 291] on button "Create Case" at bounding box center [409, 287] width 78 height 25
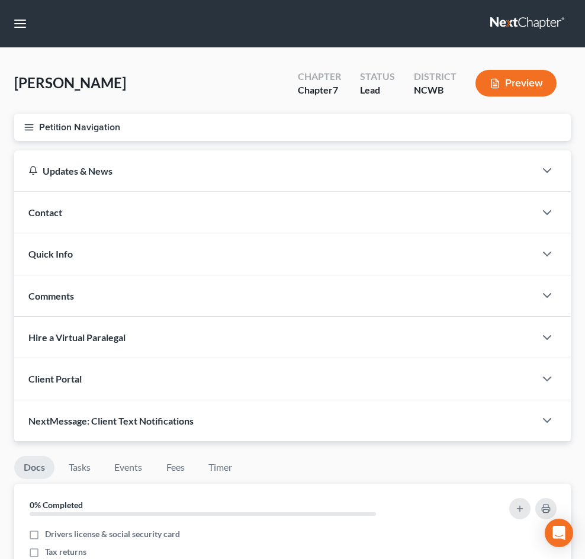
click at [0, 0] on span "Client Profile" at bounding box center [0, 0] width 0 height 0
click at [0, 0] on span "Filing Information" at bounding box center [0, 0] width 0 height 0
select select "1"
select select "0"
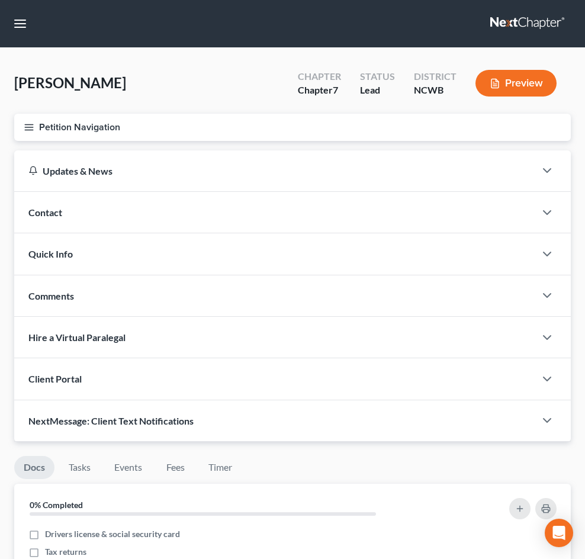
select select "59"
select select "28"
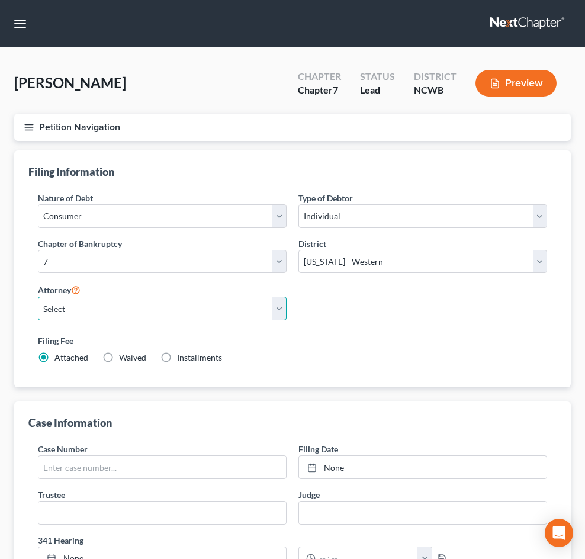
click at [286, 320] on select "Select R. [PERSON_NAME] - NCWB" at bounding box center [162, 309] width 249 height 24
select select "0"
click at [227, 320] on select "Select R. [PERSON_NAME] - NCWB" at bounding box center [162, 309] width 249 height 24
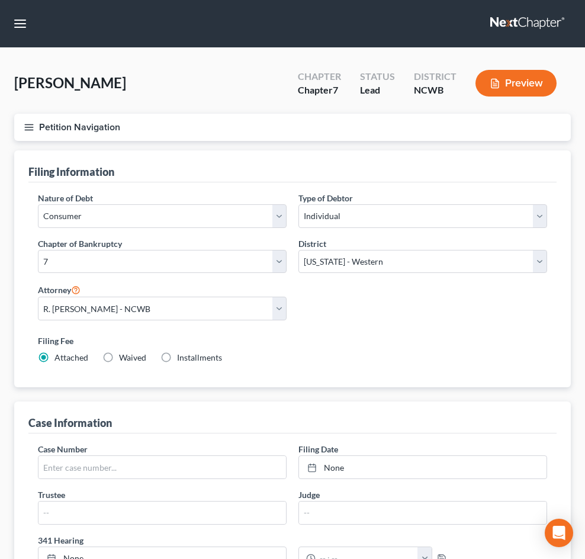
drag, startPoint x: 76, startPoint y: 149, endPoint x: 149, endPoint y: 173, distance: 76.5
click at [0, 0] on link "Case Dashboard" at bounding box center [0, 0] width 0 height 0
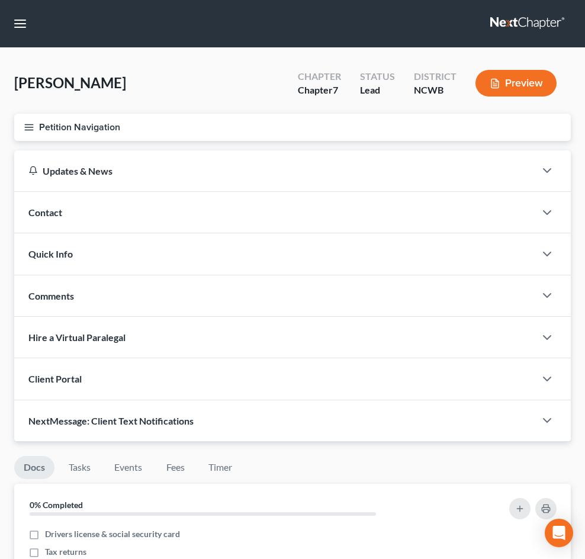
click at [286, 359] on div "Client Portal" at bounding box center [274, 378] width 521 height 41
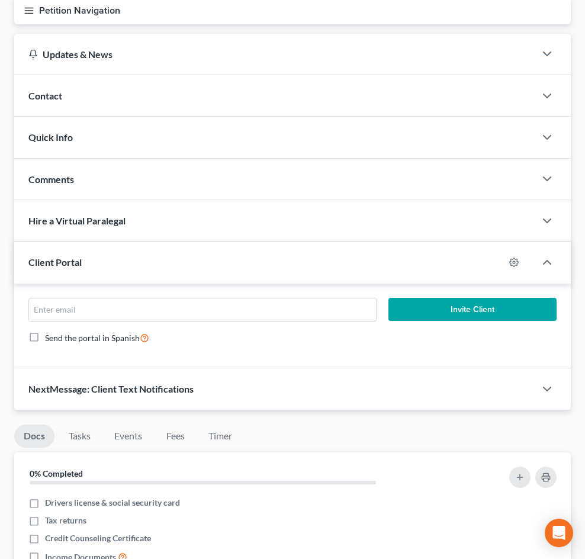
scroll to position [118, 0]
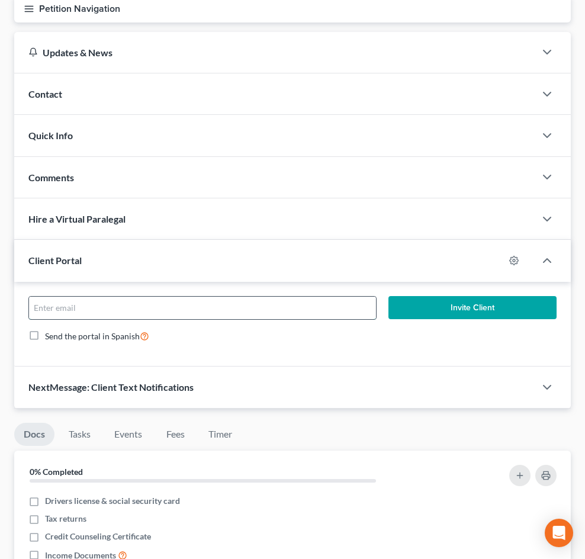
click at [334, 297] on input "email" at bounding box center [202, 308] width 347 height 22
paste input "[EMAIL_ADDRESS][DOMAIN_NAME]"
type input "[EMAIL_ADDRESS][DOMAIN_NAME]"
click at [522, 296] on button "Invite Client" at bounding box center [472, 308] width 168 height 24
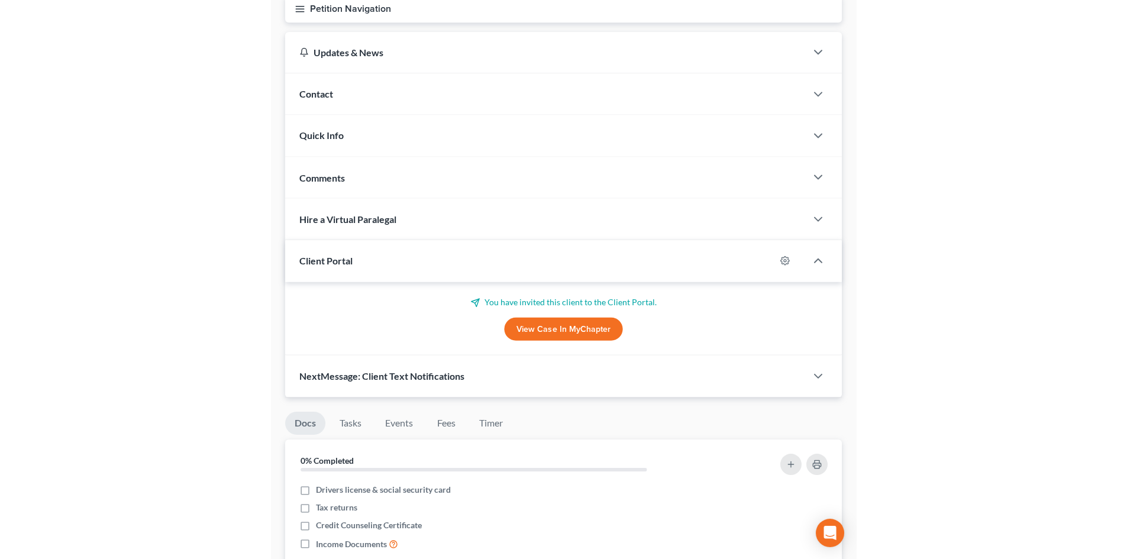
scroll to position [91, 0]
